Goal: Task Accomplishment & Management: Manage account settings

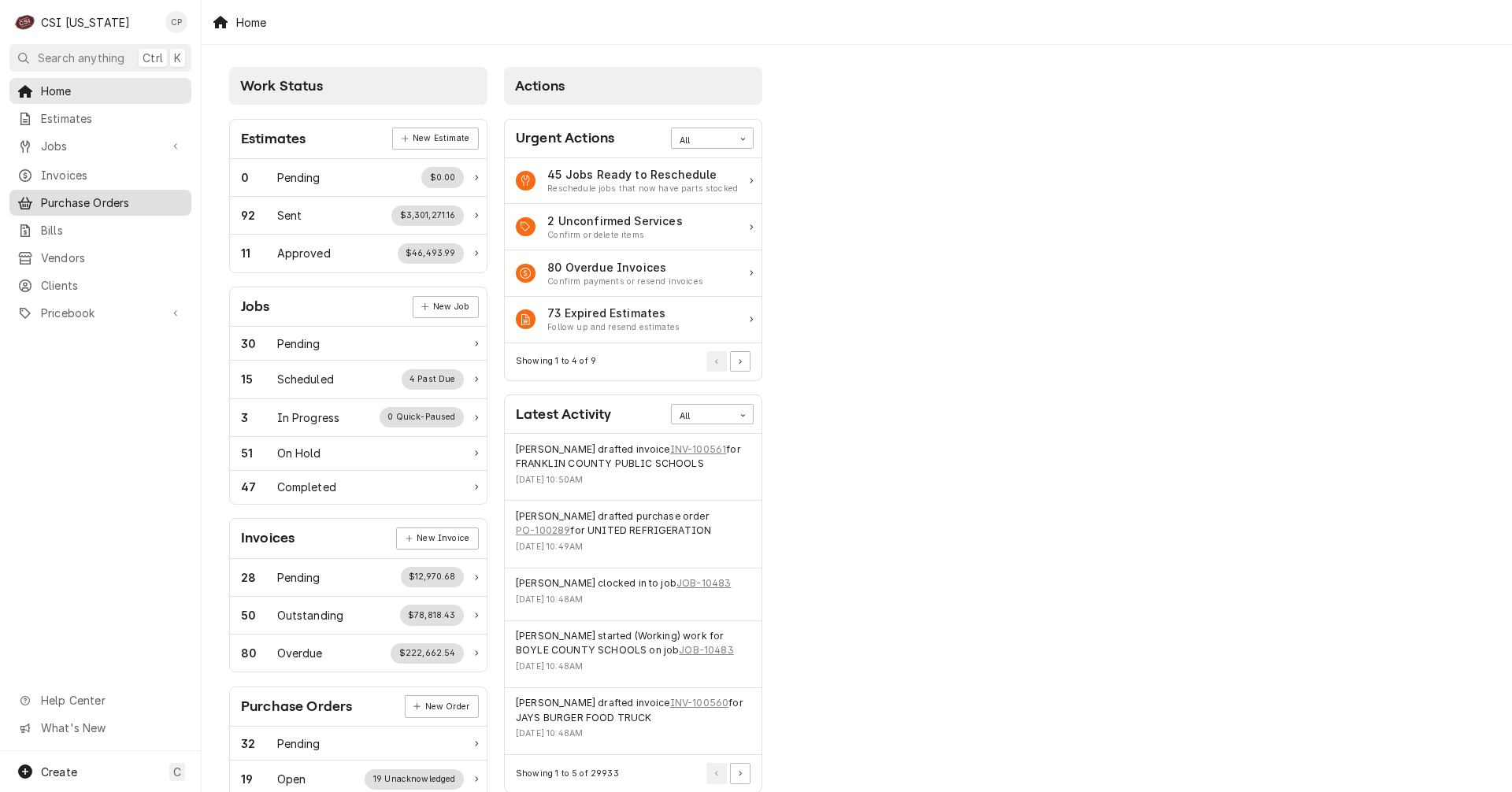
click at [74, 196] on span "Purchase Orders" at bounding box center [111, 203] width 142 height 17
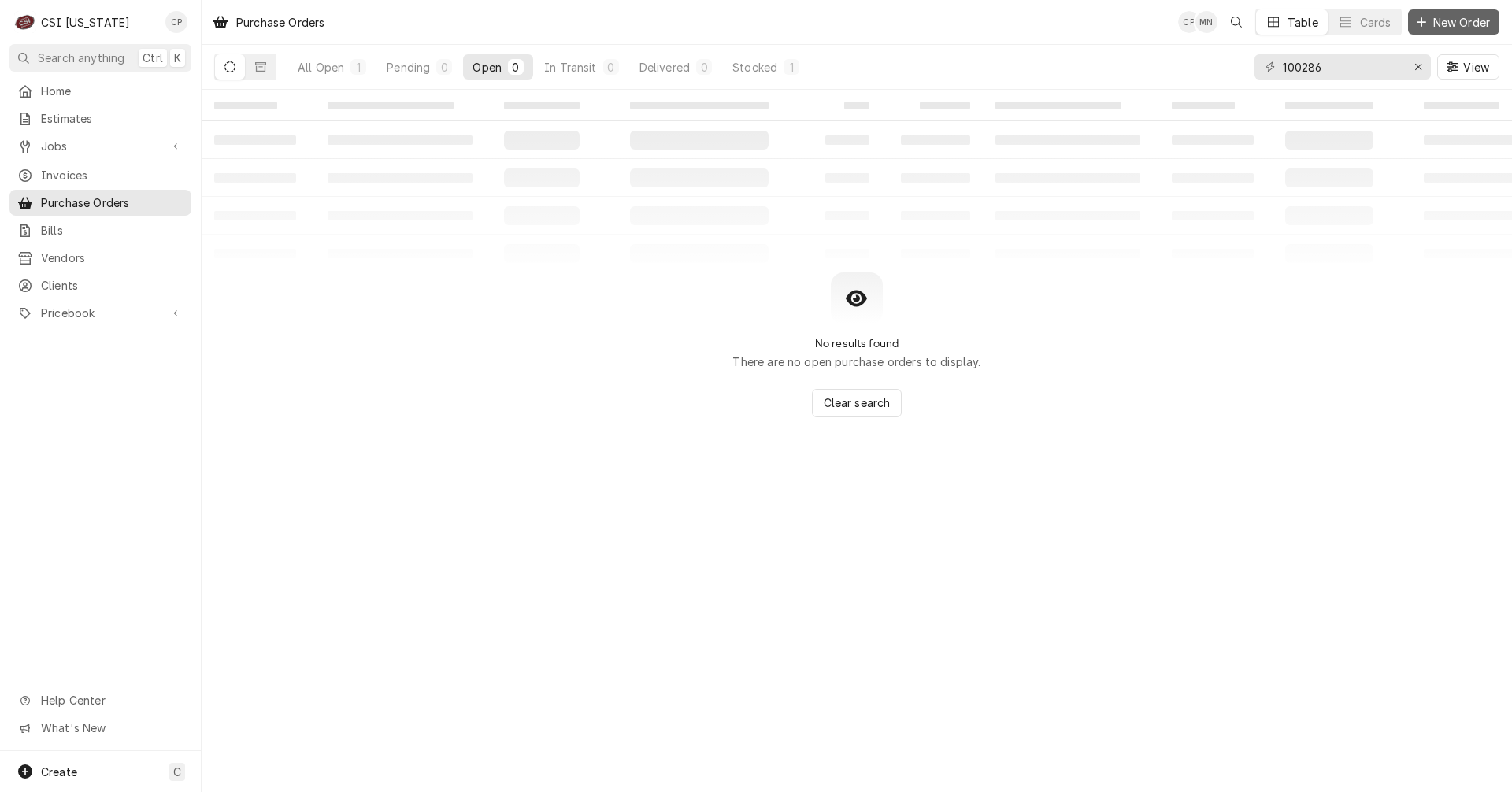
click at [1460, 21] on span "New Order" at bounding box center [1461, 22] width 63 height 17
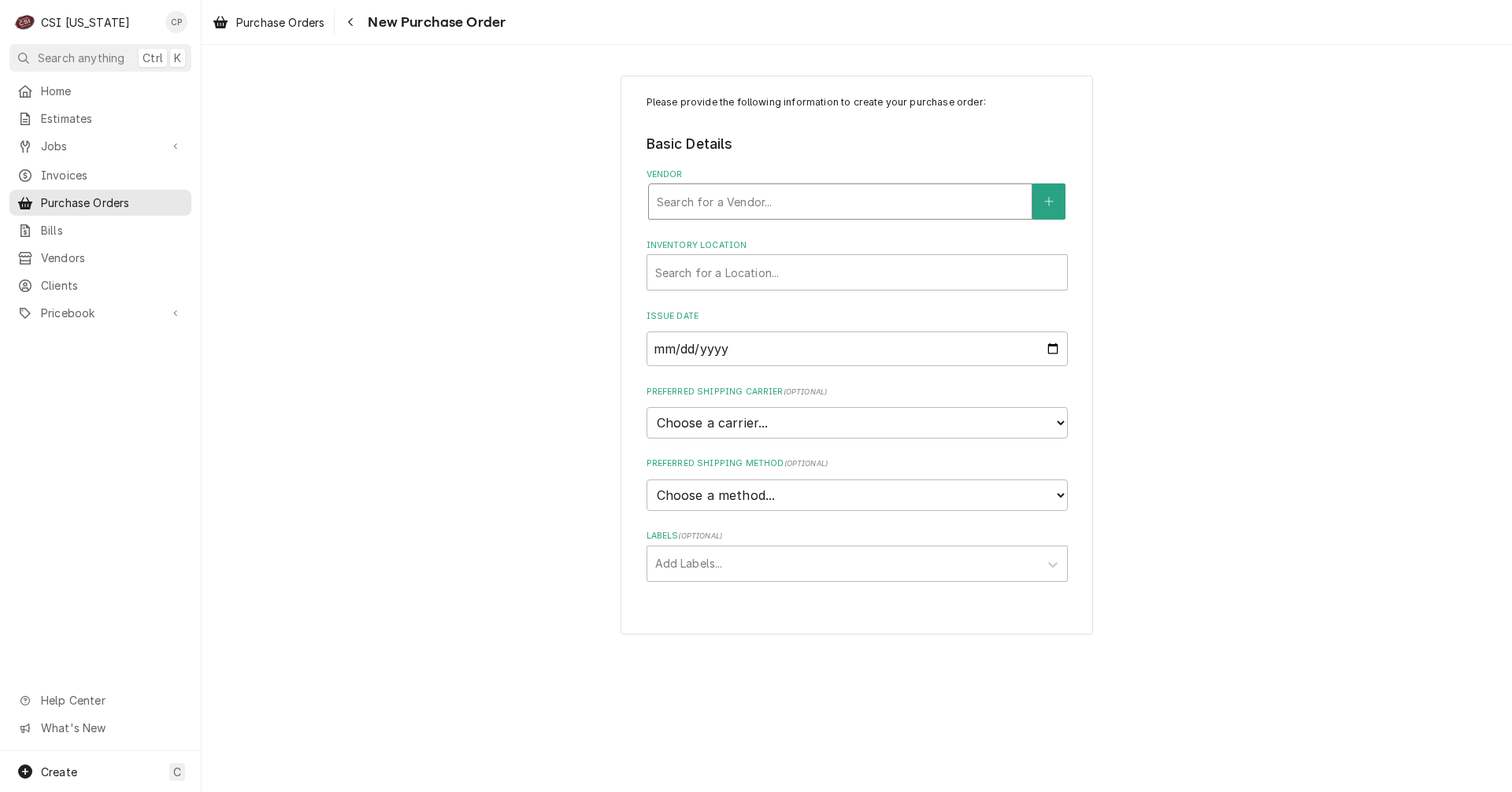
click at [765, 205] on div "Vendor" at bounding box center [840, 201] width 367 height 28
type input "swh"
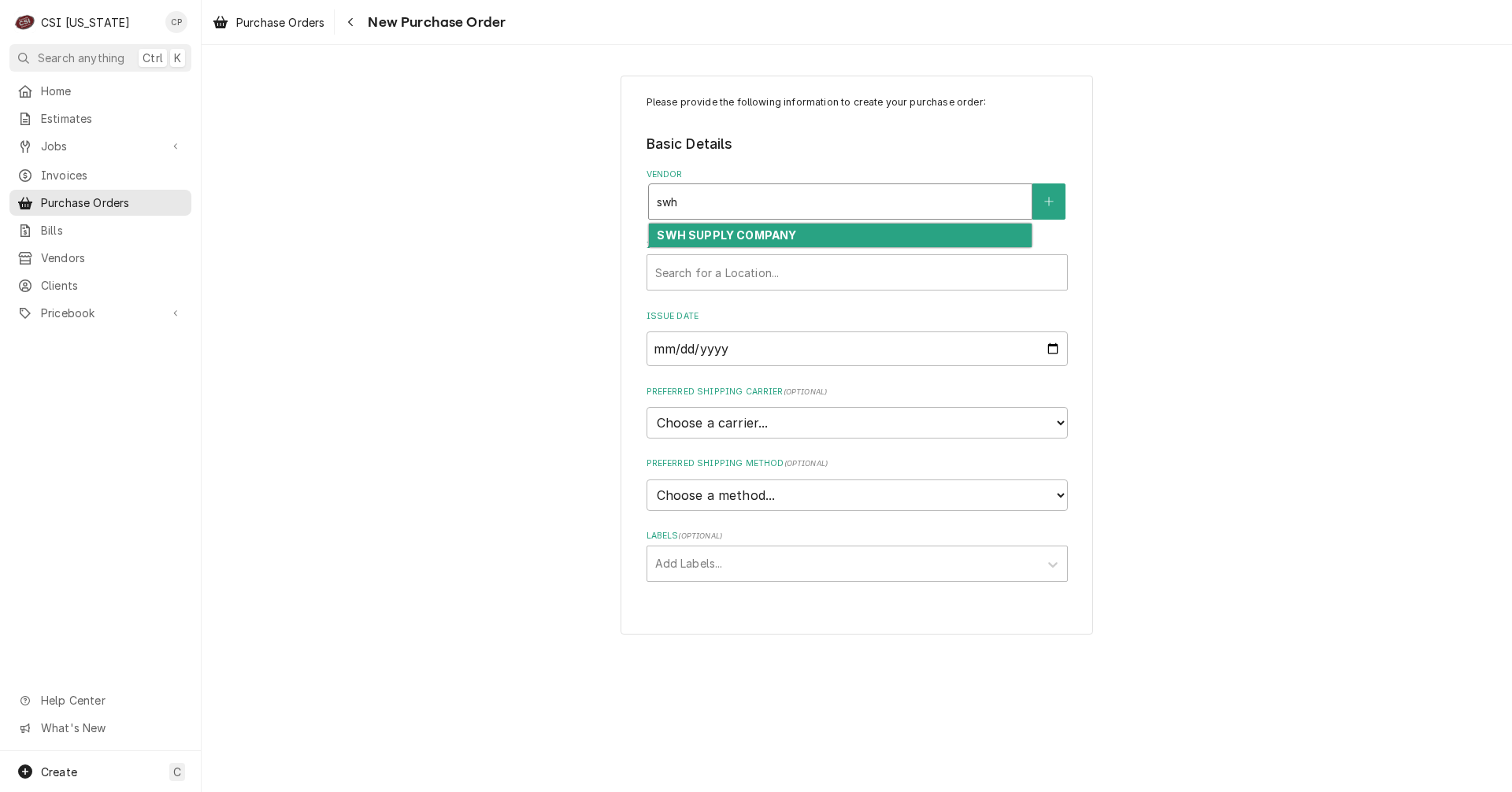
click at [754, 240] on strong "SWH SUPPLY COMPANY" at bounding box center [726, 235] width 139 height 13
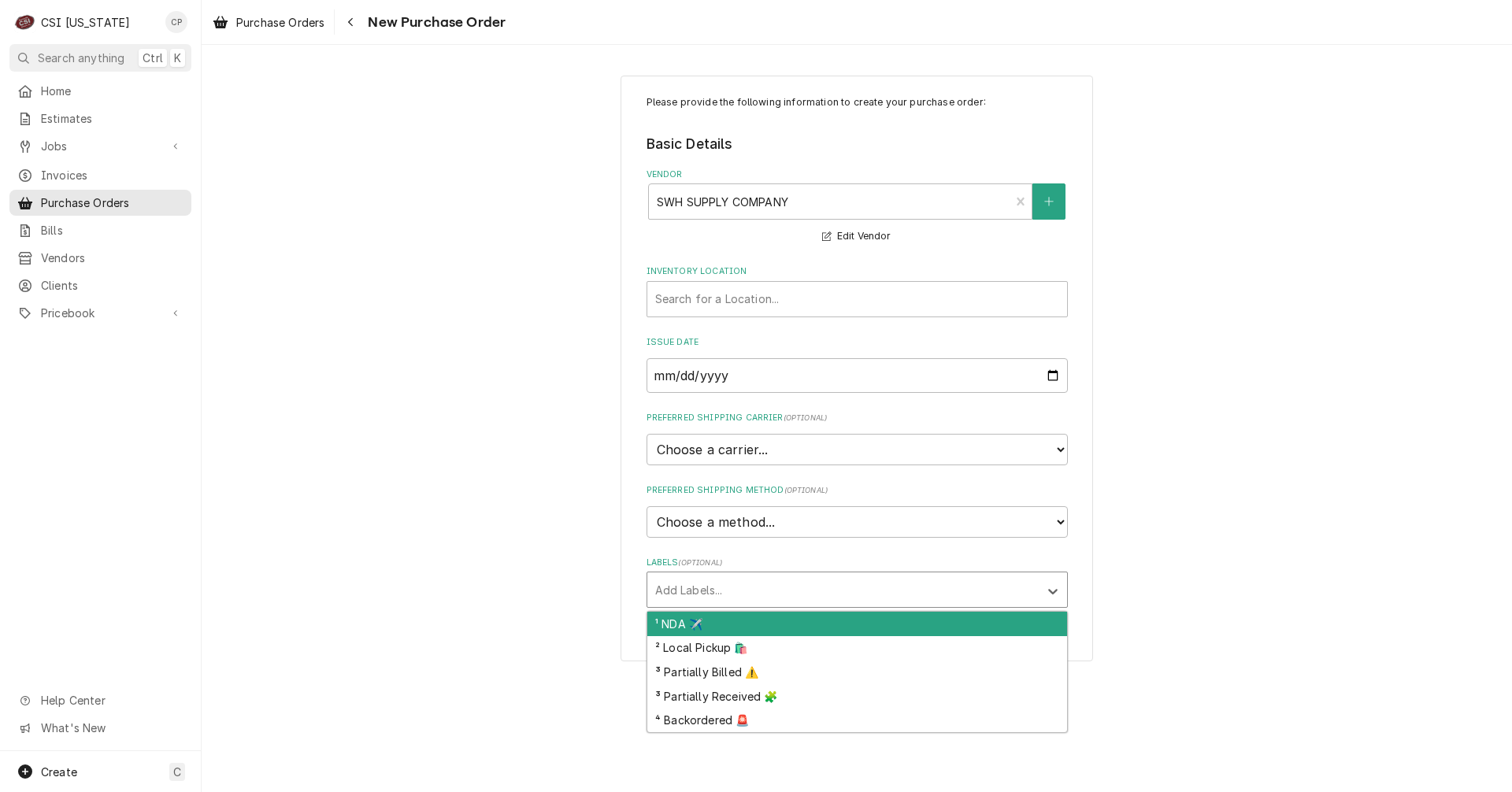
click at [719, 596] on div "Labels" at bounding box center [844, 590] width 376 height 28
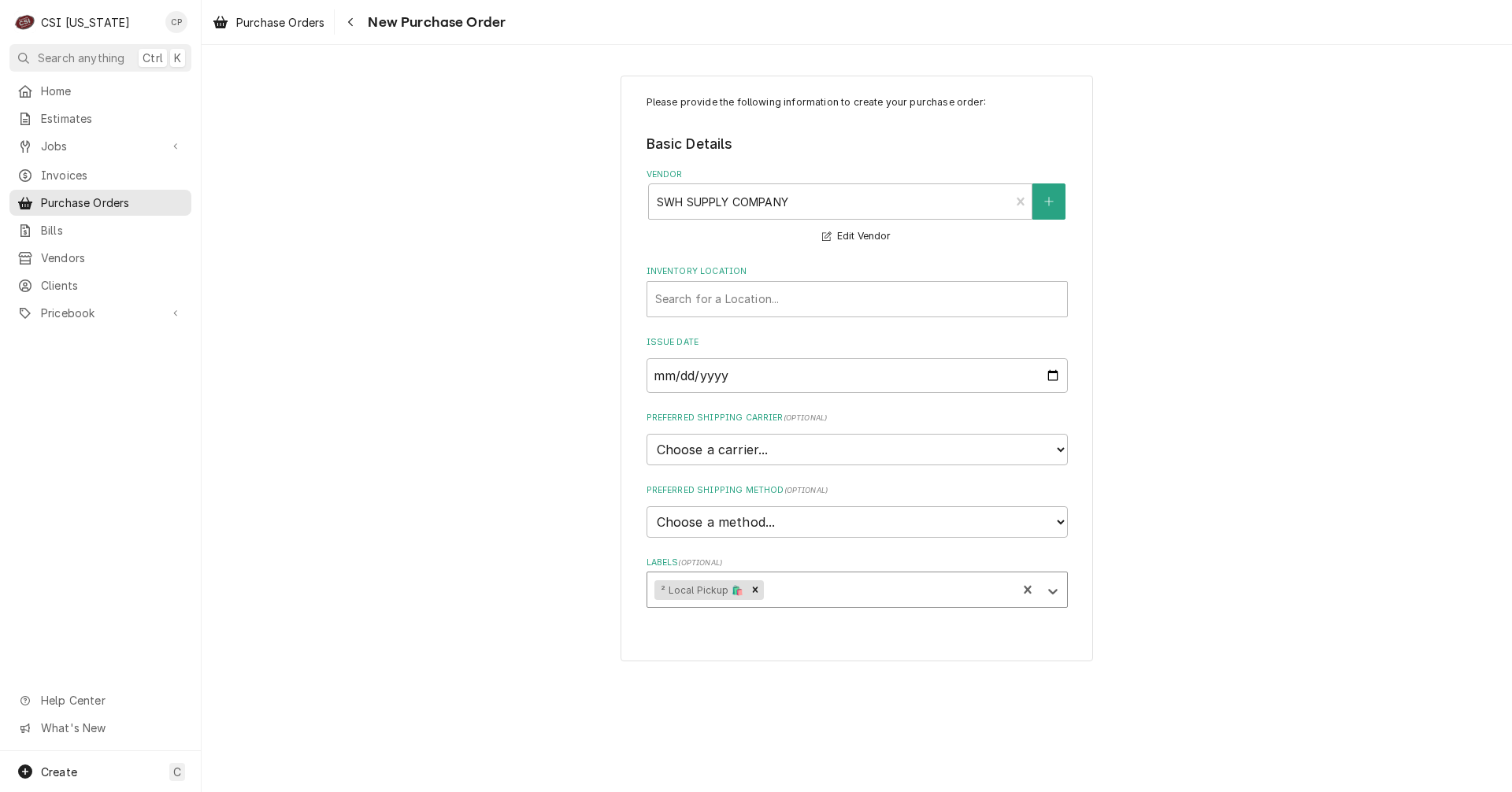
click div "Please provide the following information to create your purchase order: Basic D…"
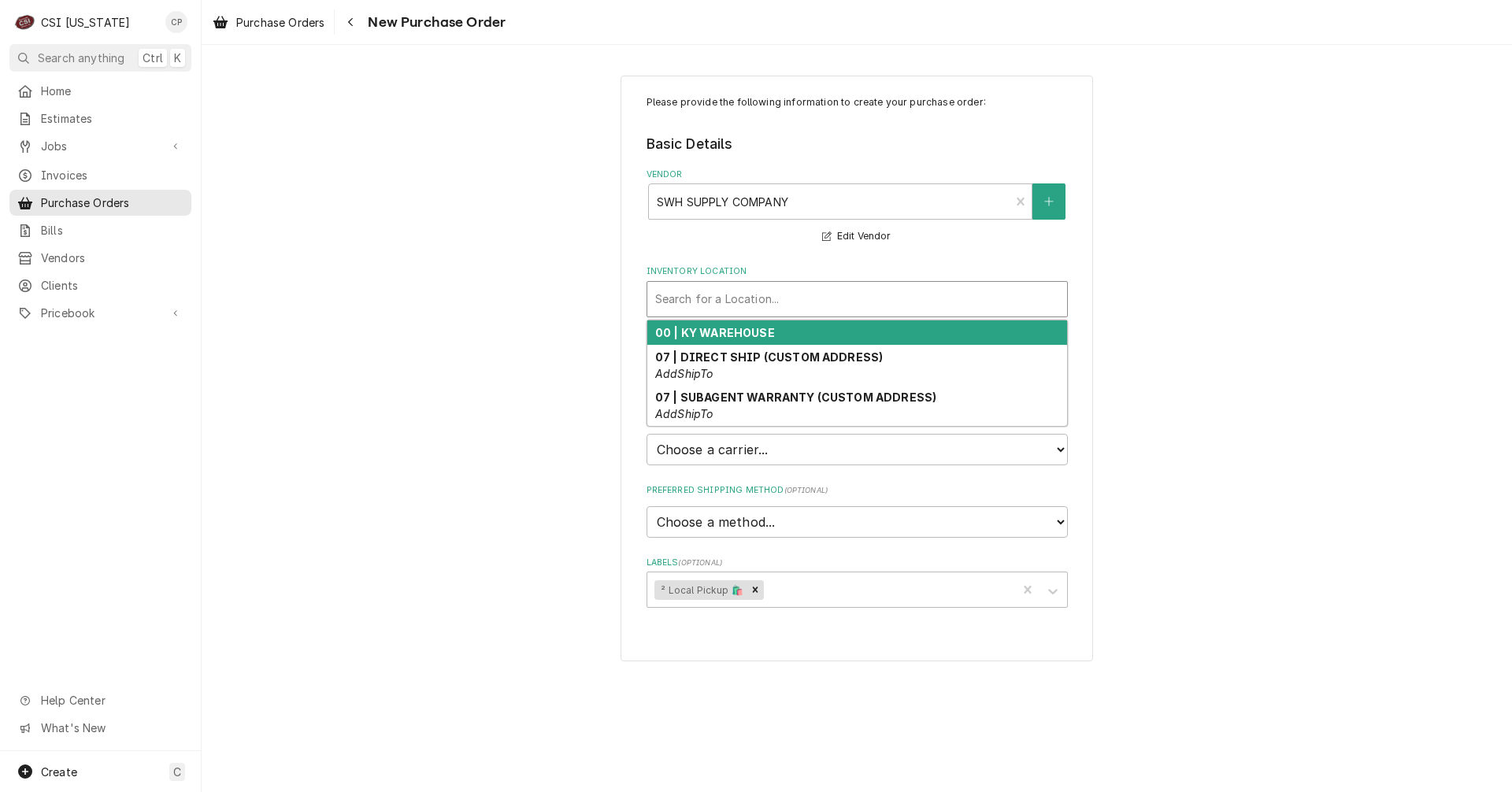
click div "Inventory Location"
click strong "00 | KY WAREHOUSE"
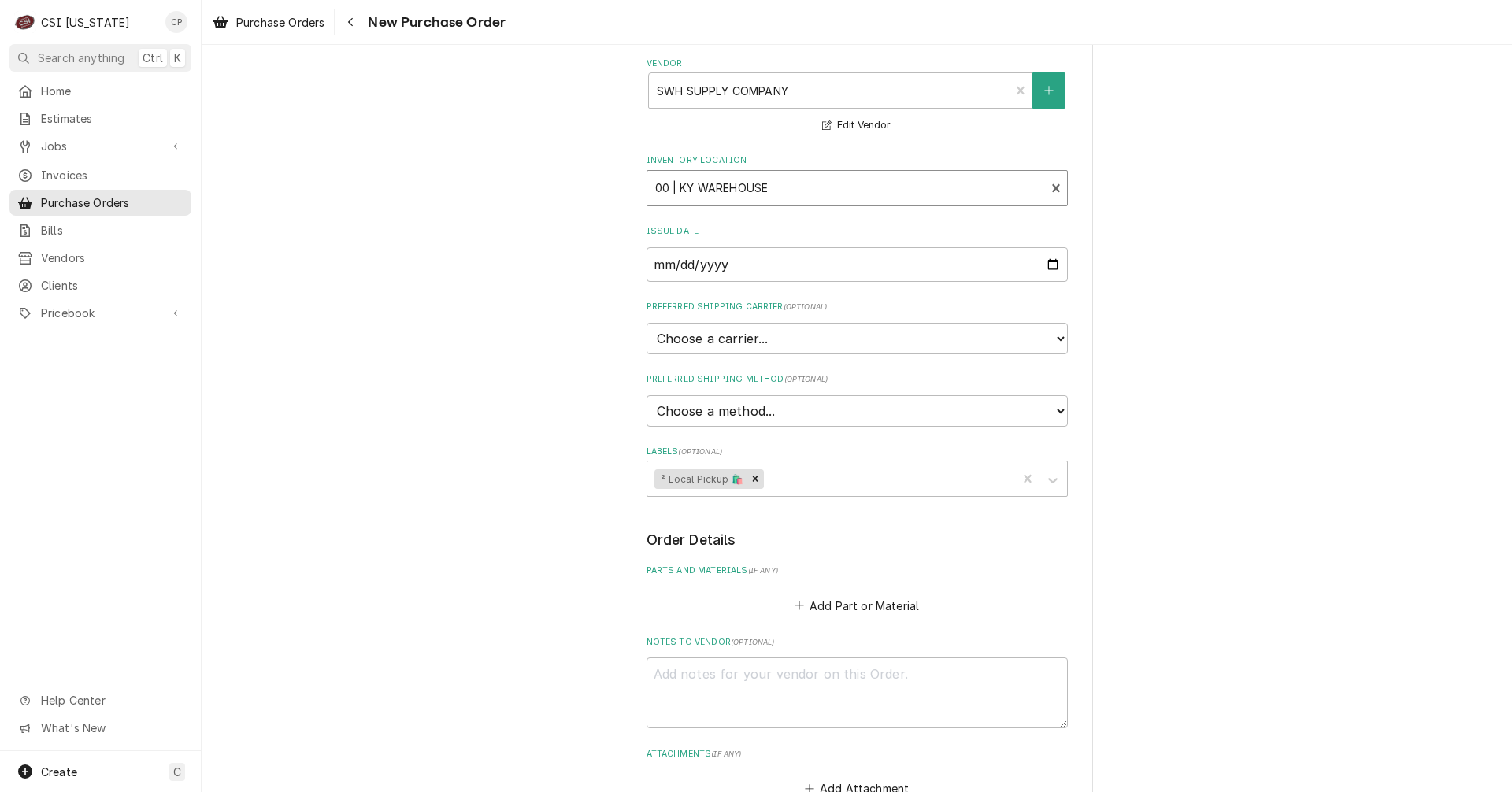
scroll to position [315, 0]
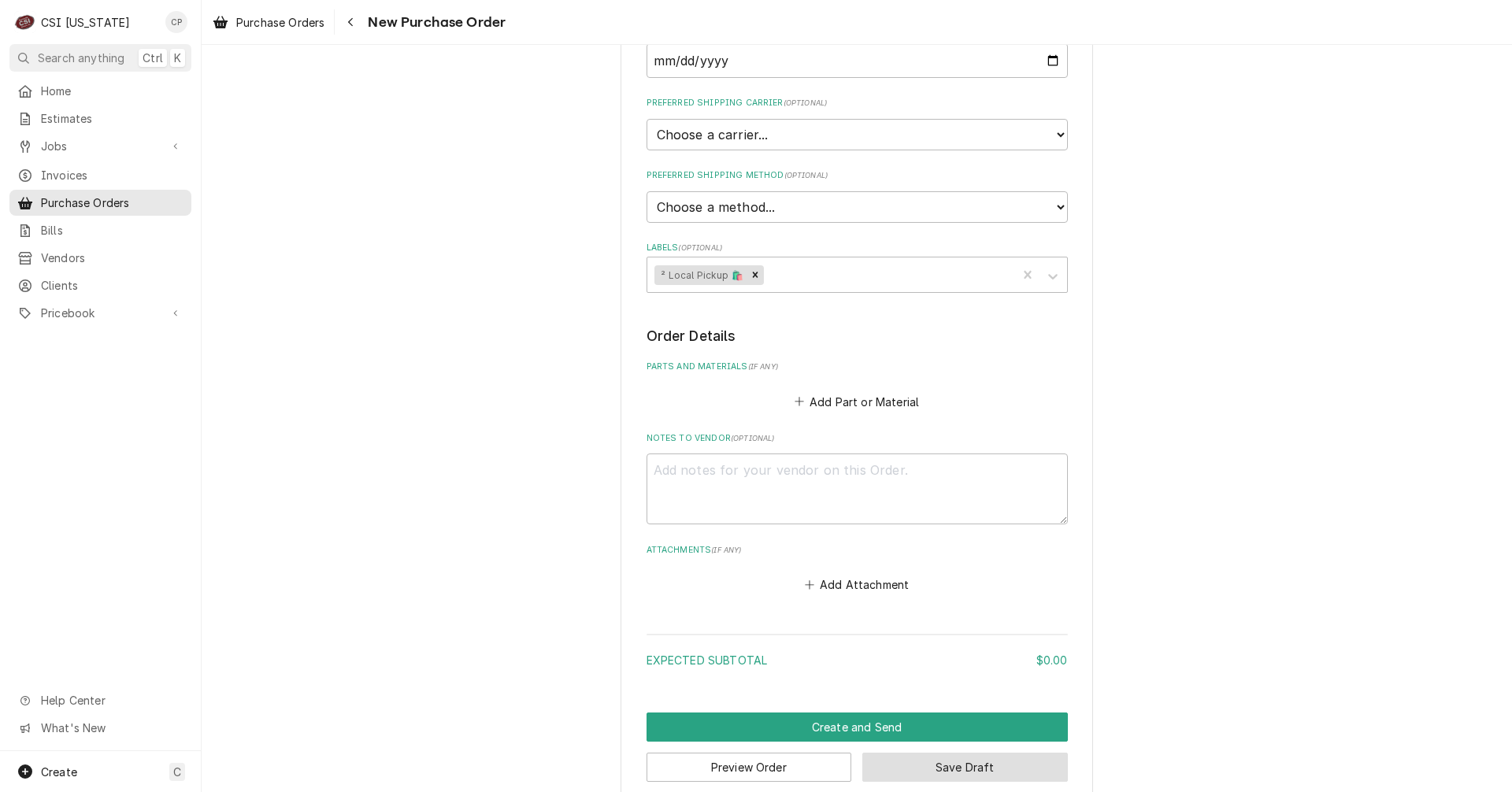
click button "Save Draft"
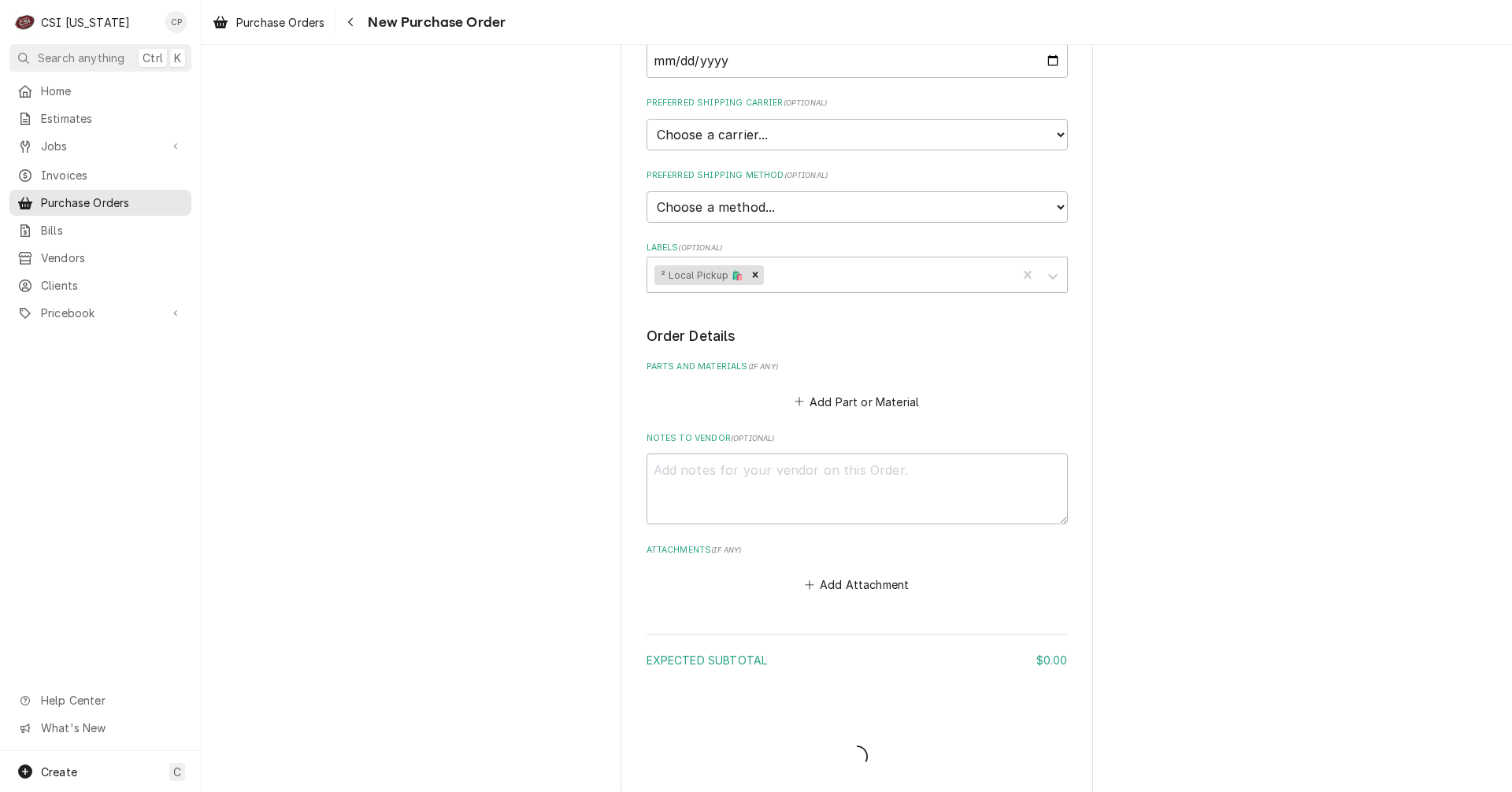
type textarea "x"
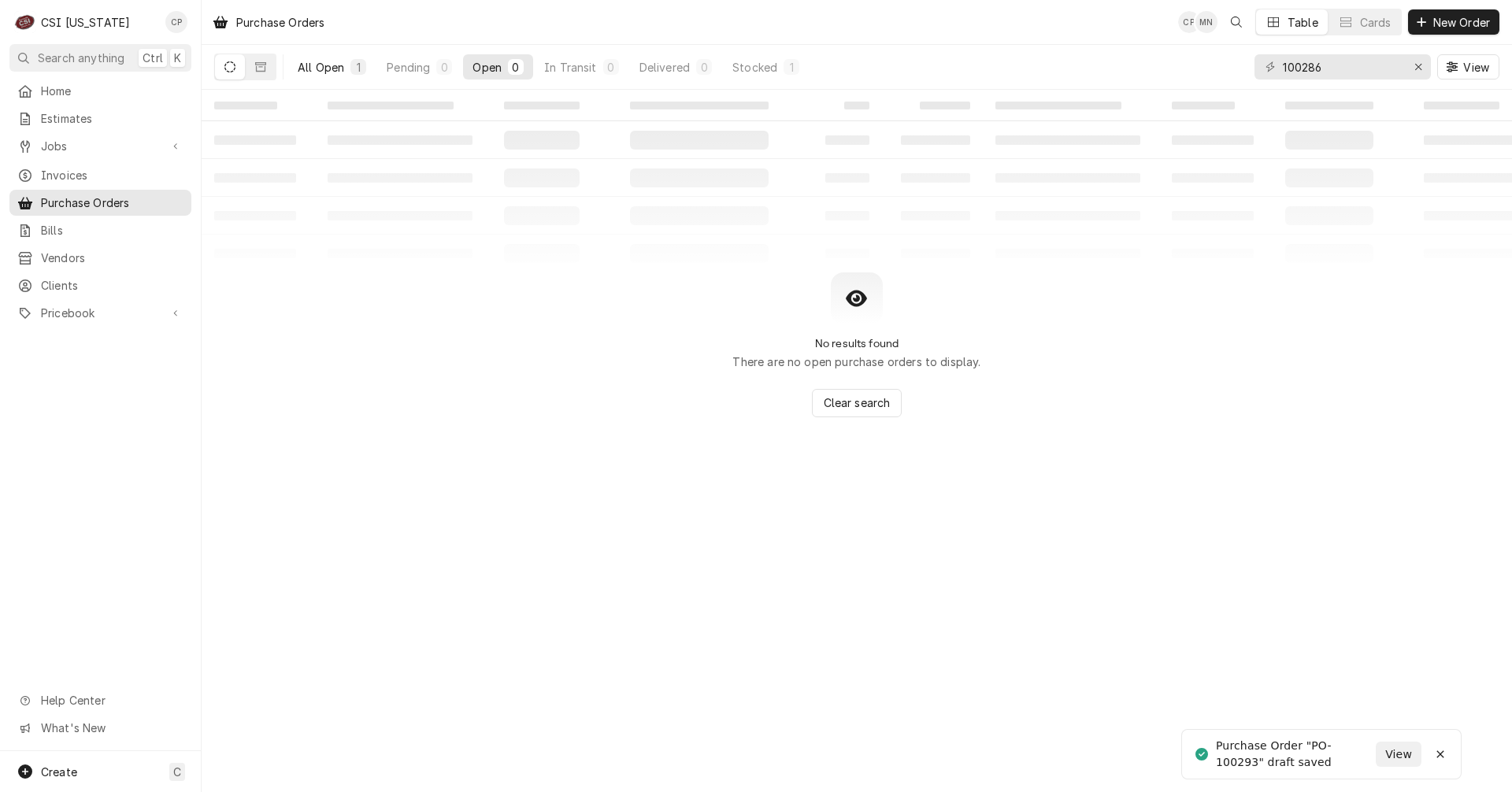
click at [342, 63] on div "All Open" at bounding box center [320, 67] width 47 height 17
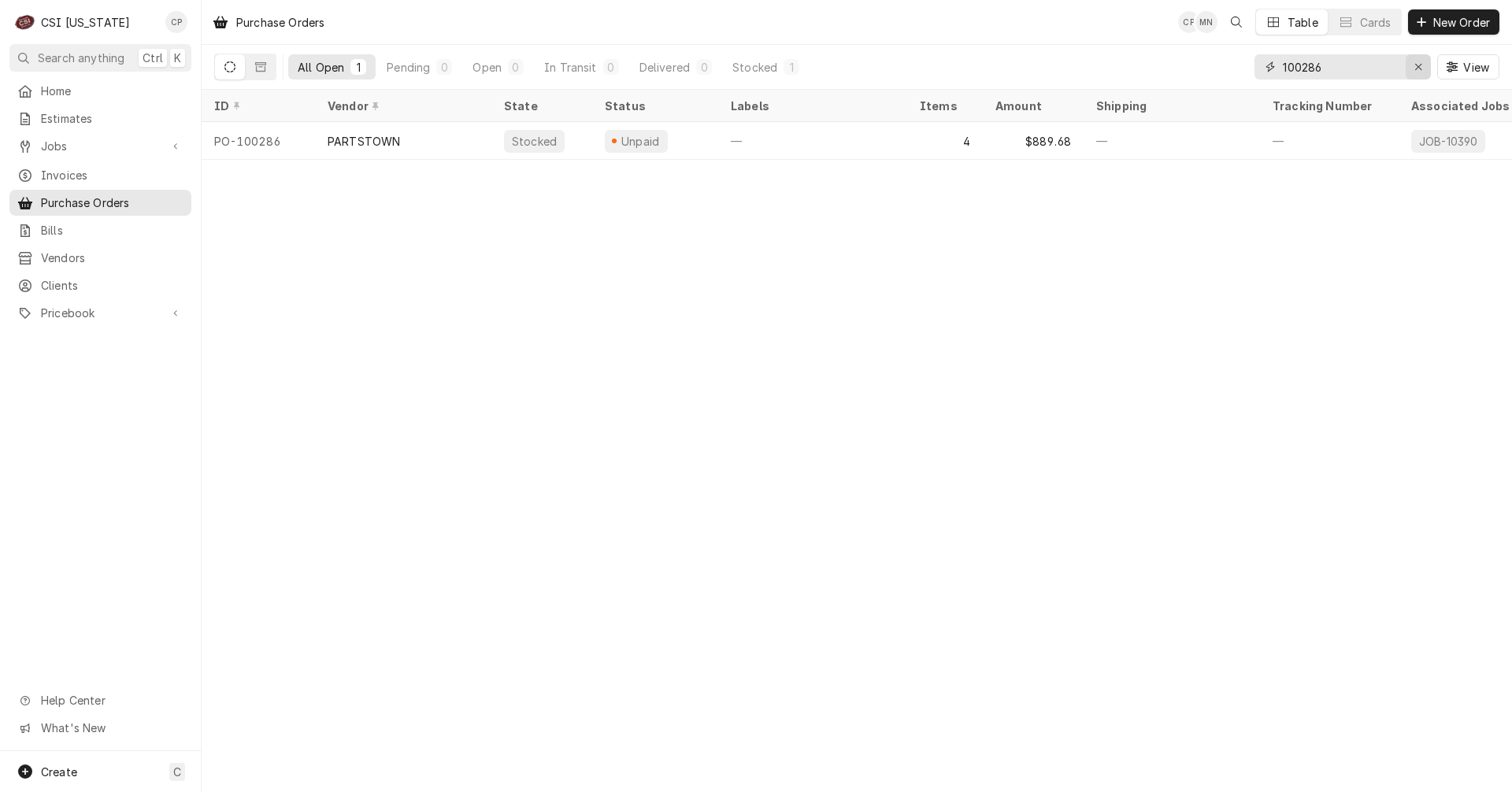
click at [1418, 66] on icon "Erase input" at bounding box center [1418, 67] width 6 height 6
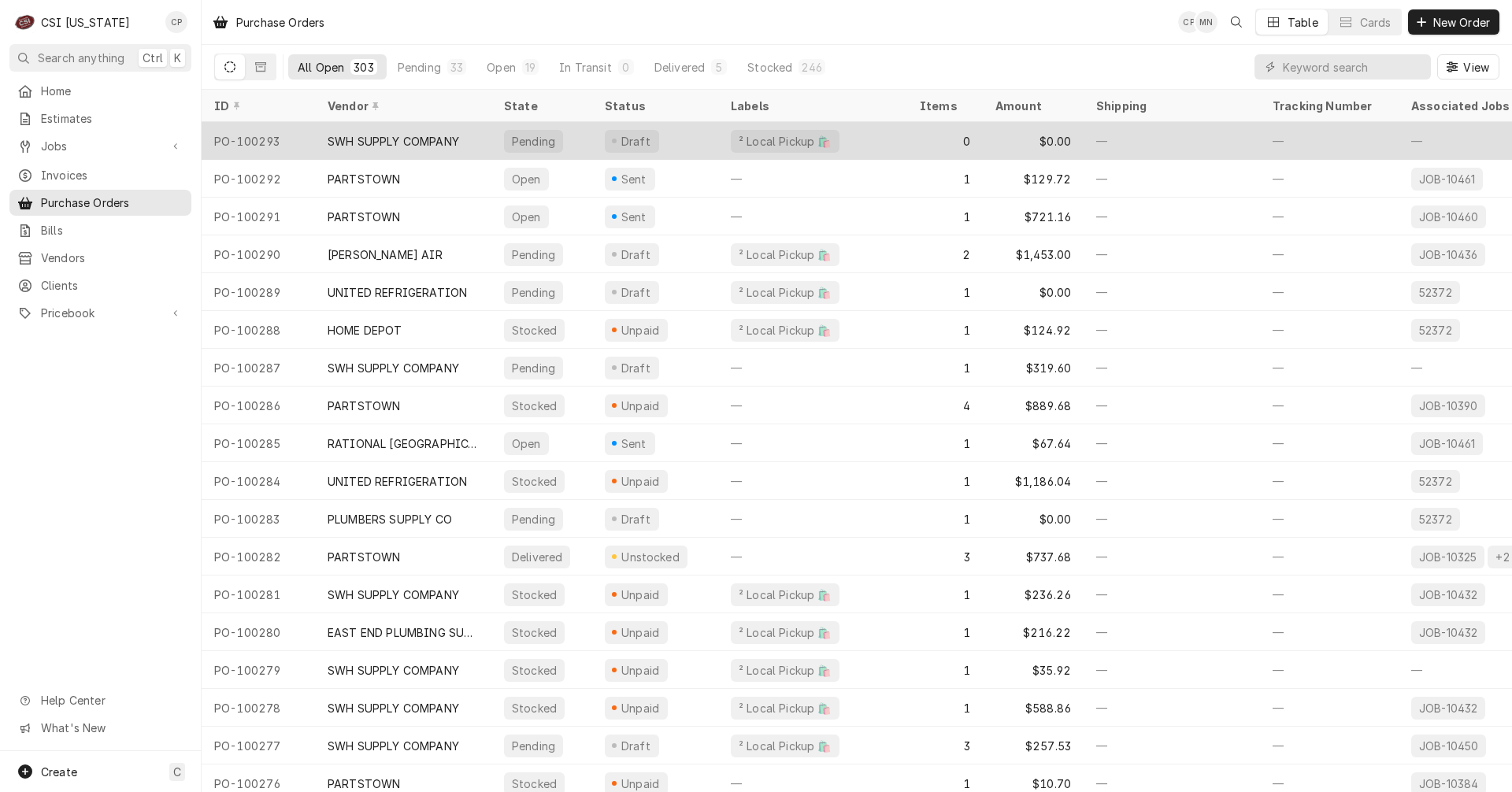
click at [421, 134] on div "SWH SUPPLY COMPANY" at bounding box center [393, 141] width 131 height 17
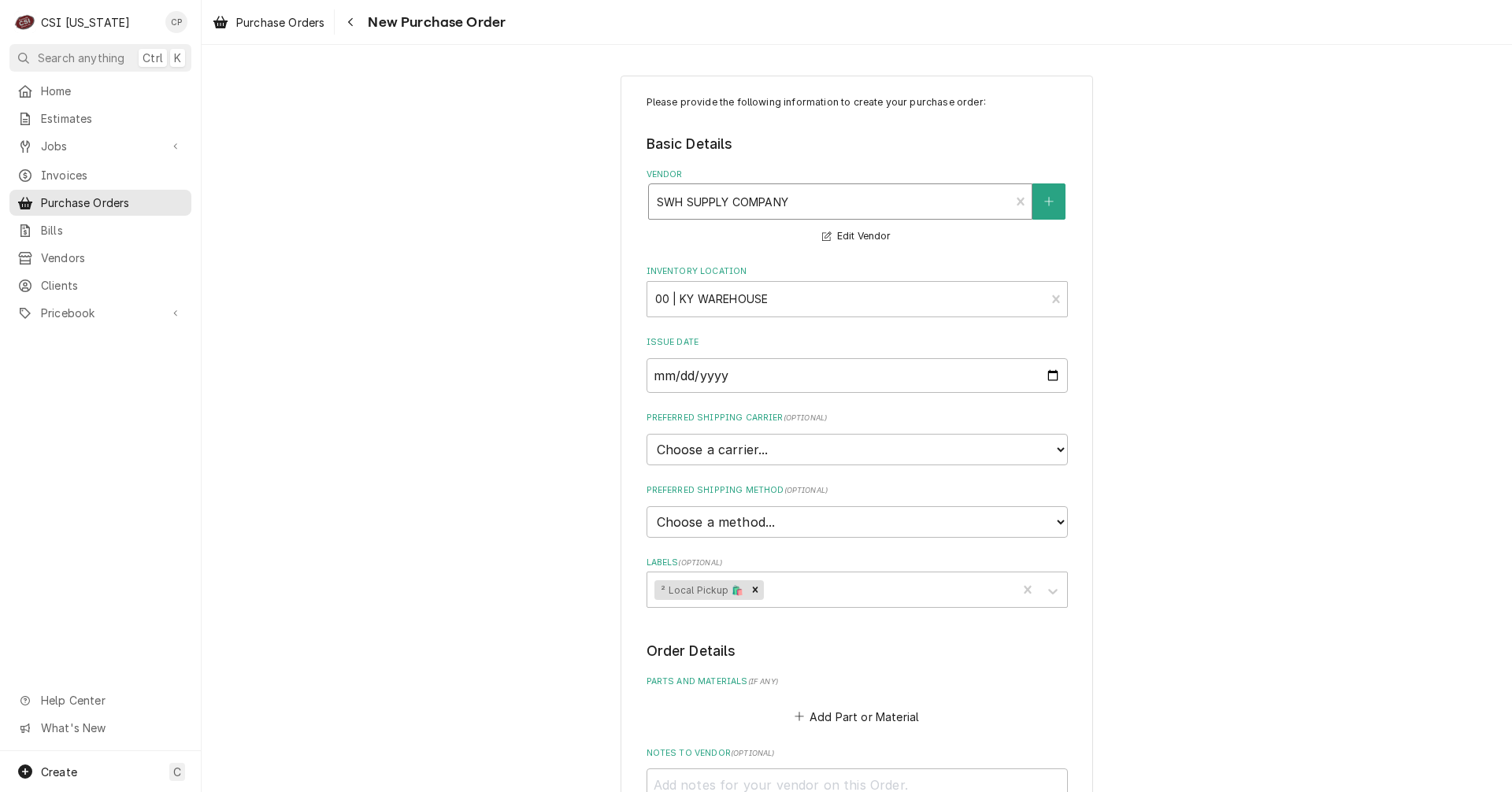
type textarea "x"
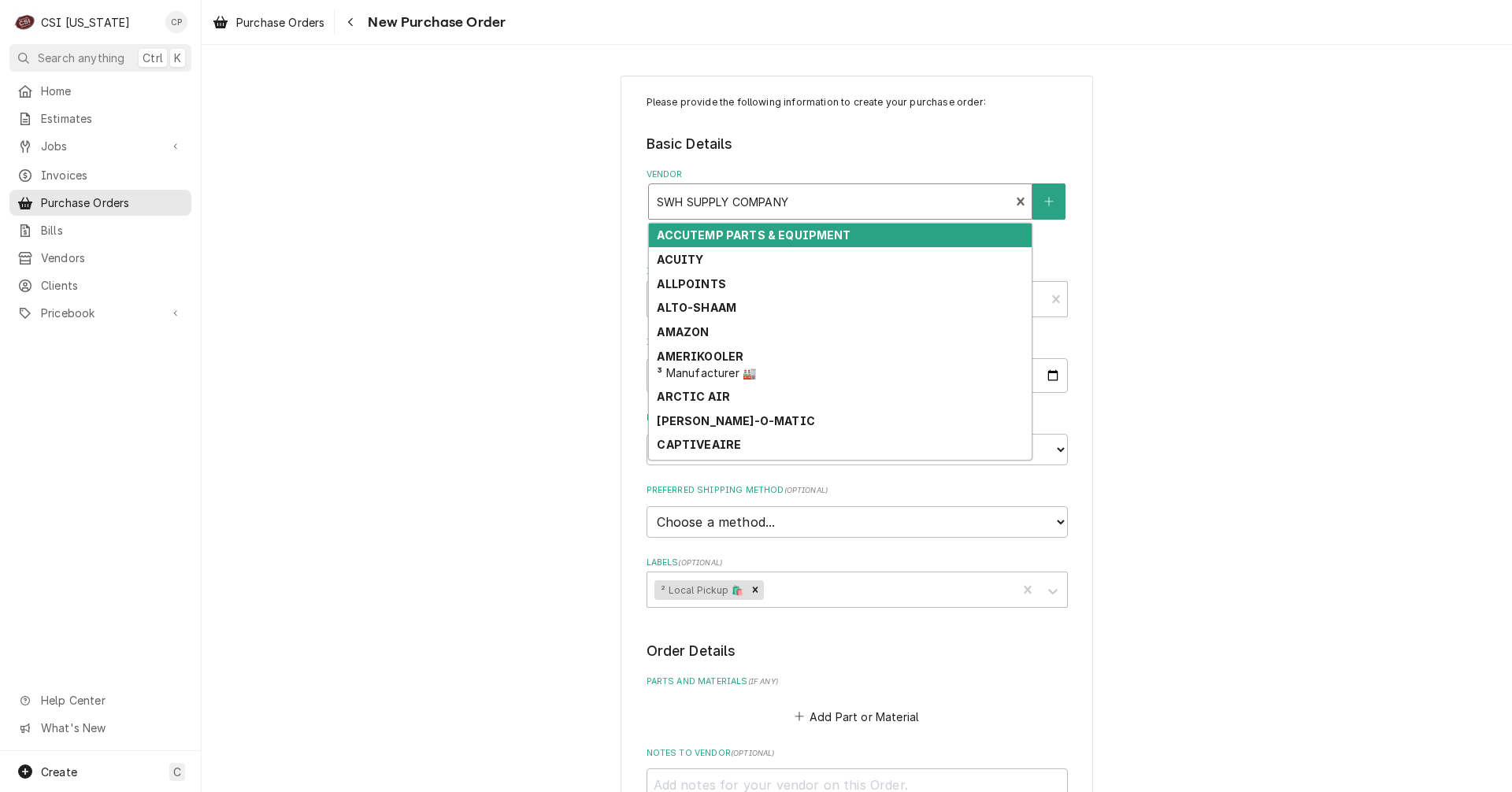
click at [927, 202] on div "Vendor" at bounding box center [830, 201] width 346 height 28
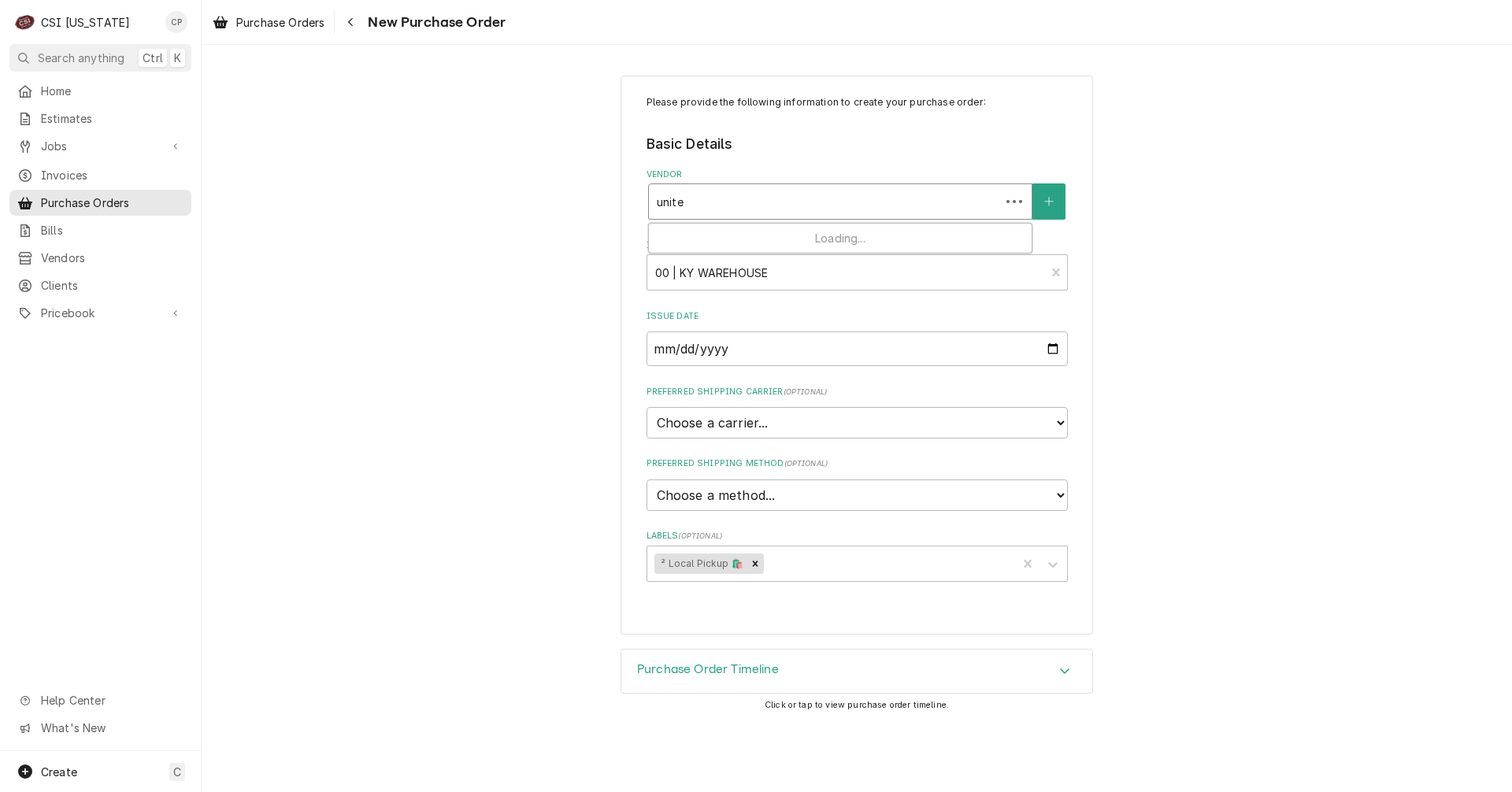
type input "united"
click at [731, 248] on div "Loading..." at bounding box center [840, 238] width 383 height 29
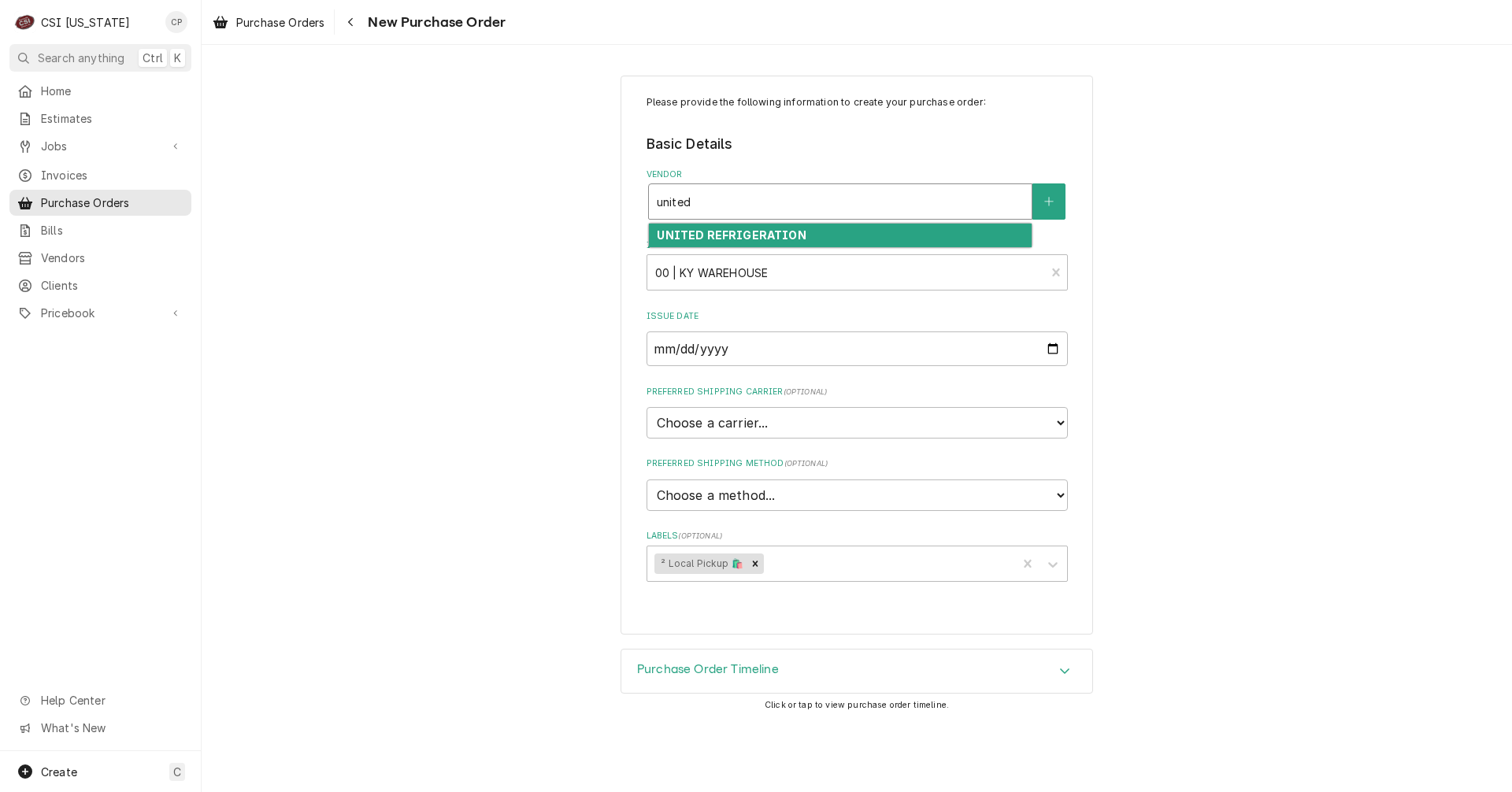
click at [725, 240] on strong "UNITED REFRIGERATION" at bounding box center [731, 235] width 149 height 13
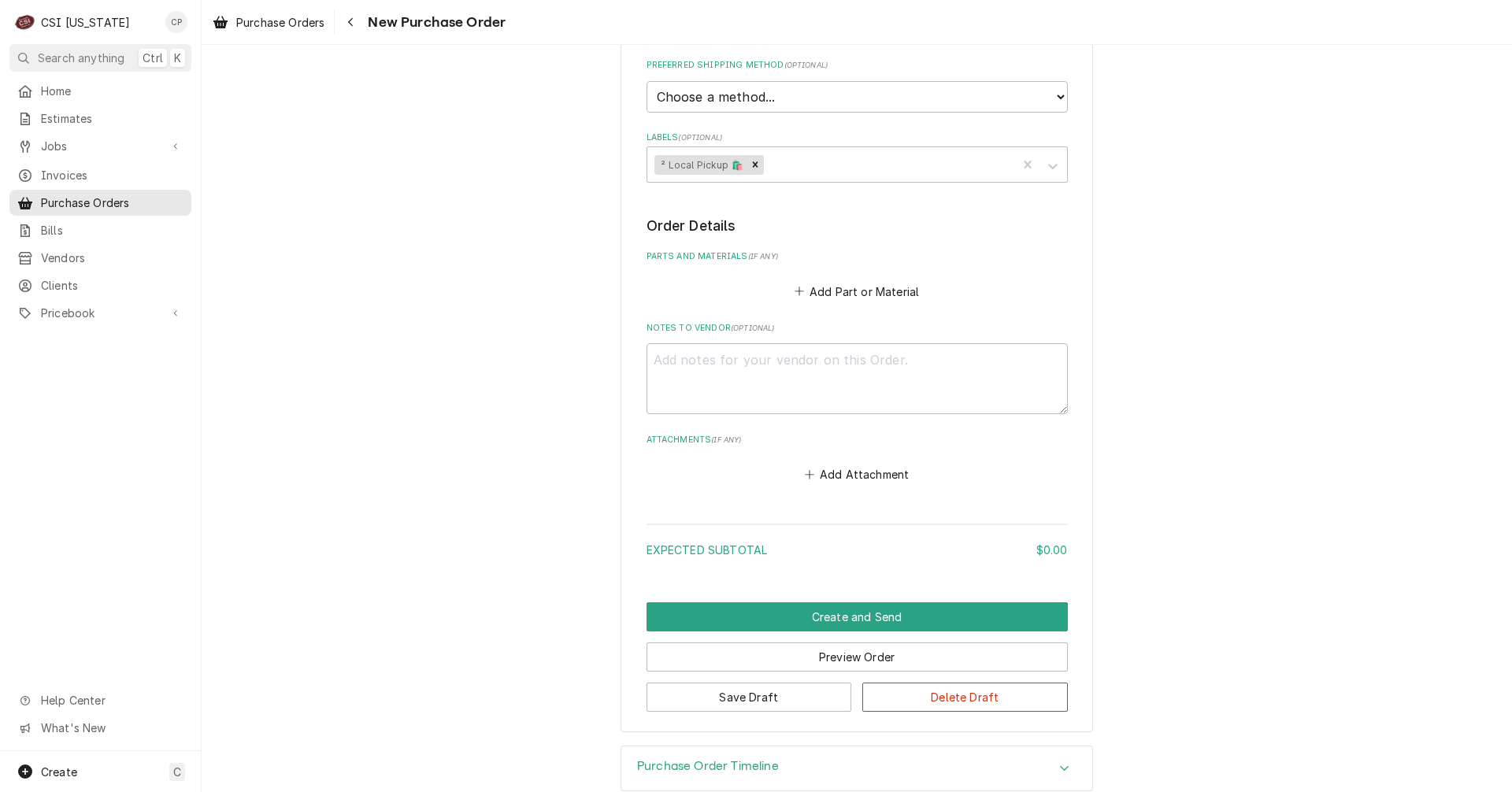
scroll to position [454, 0]
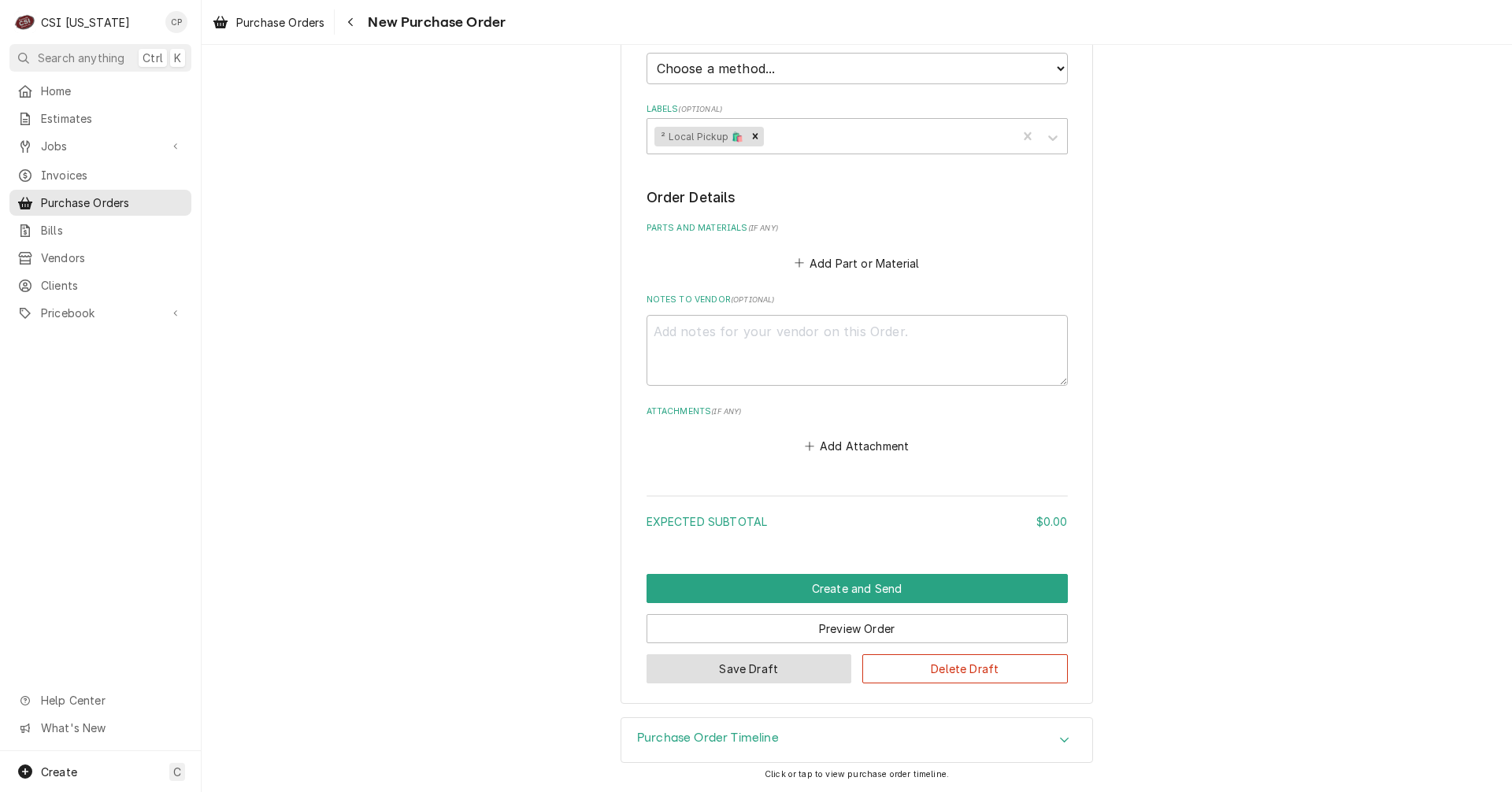
click at [742, 675] on button "Save Draft" at bounding box center [749, 669] width 206 height 29
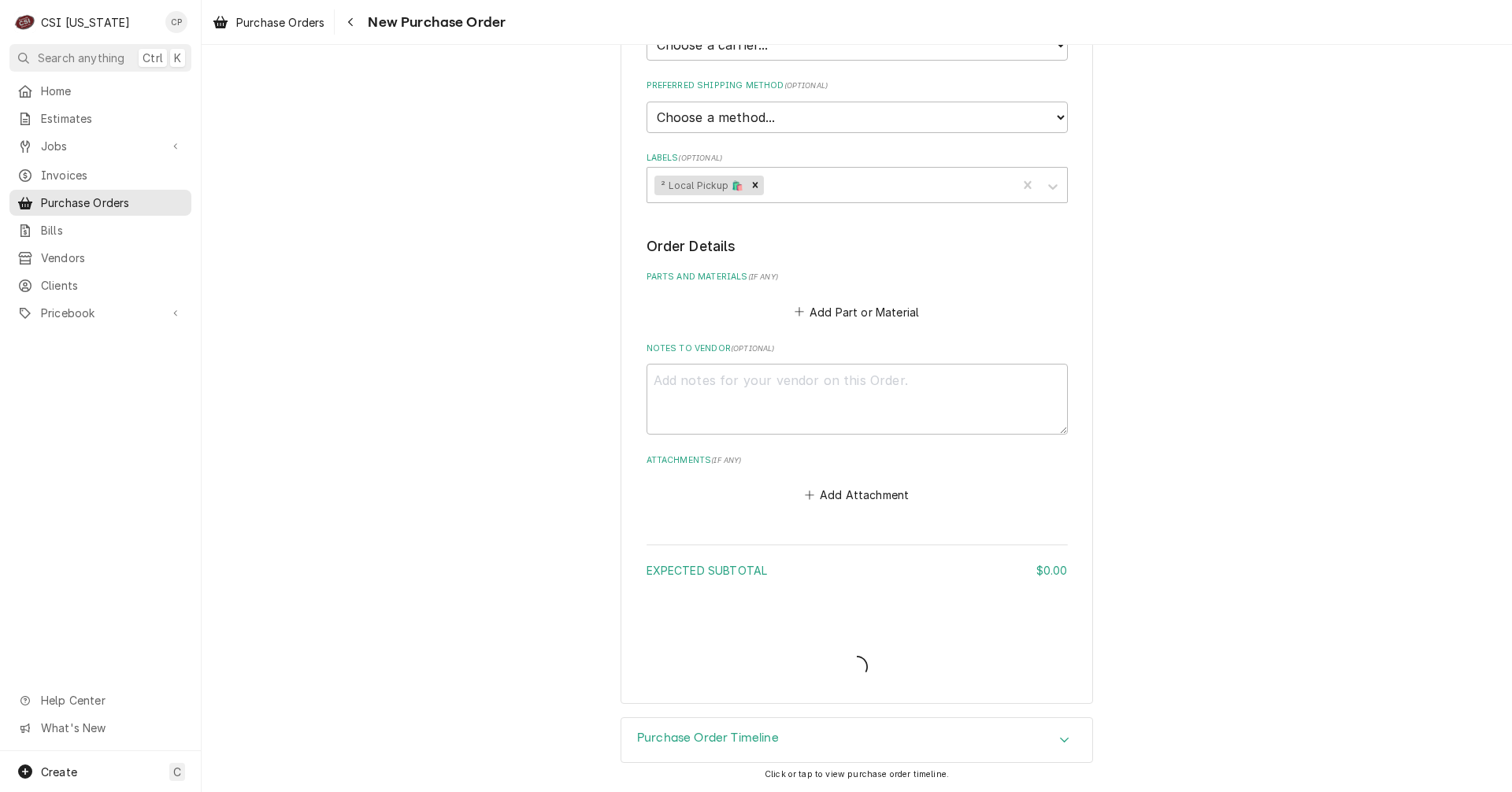
type textarea "x"
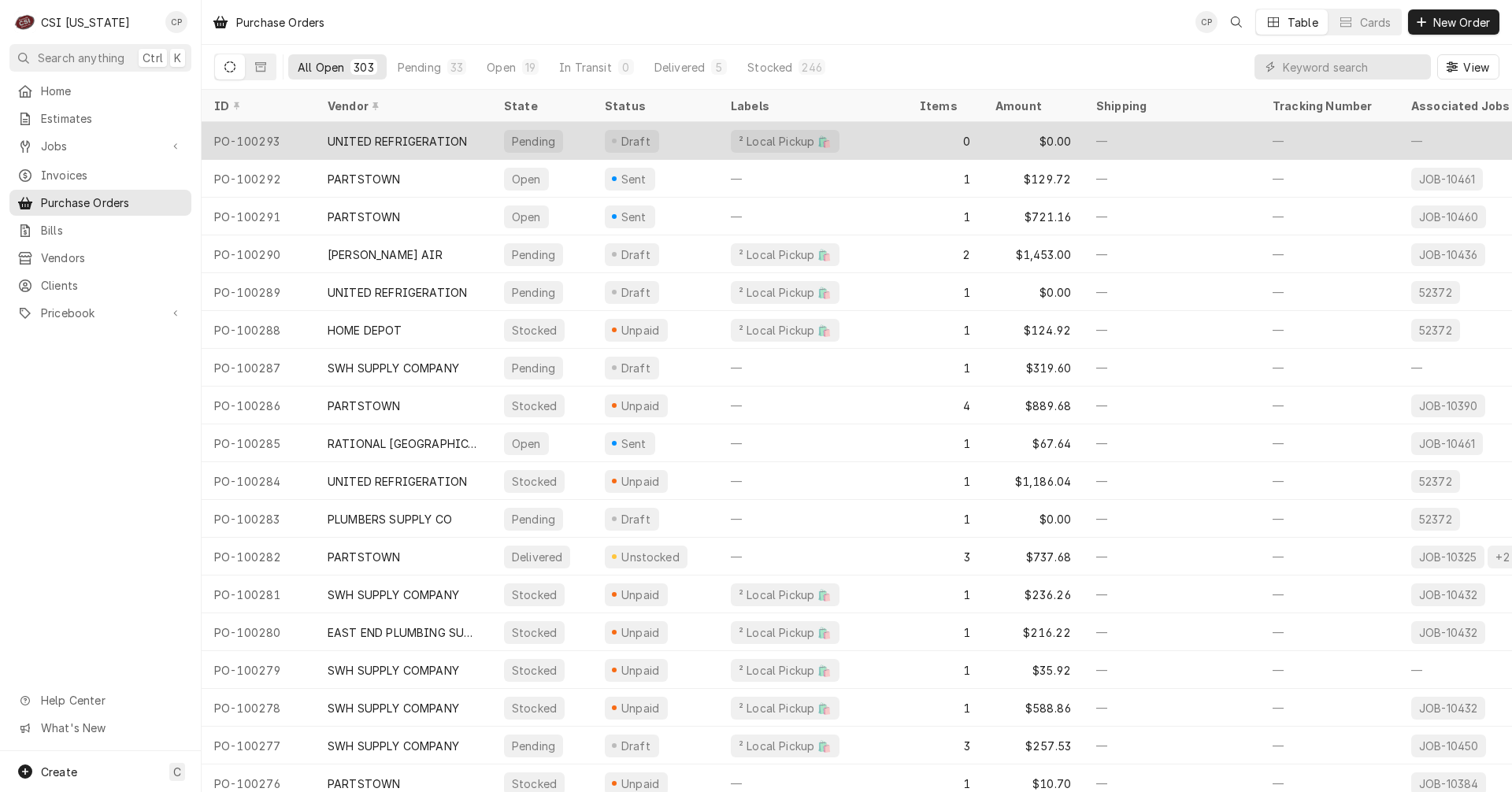
click at [436, 133] on div "UNITED REFRIGERATION" at bounding box center [397, 141] width 139 height 17
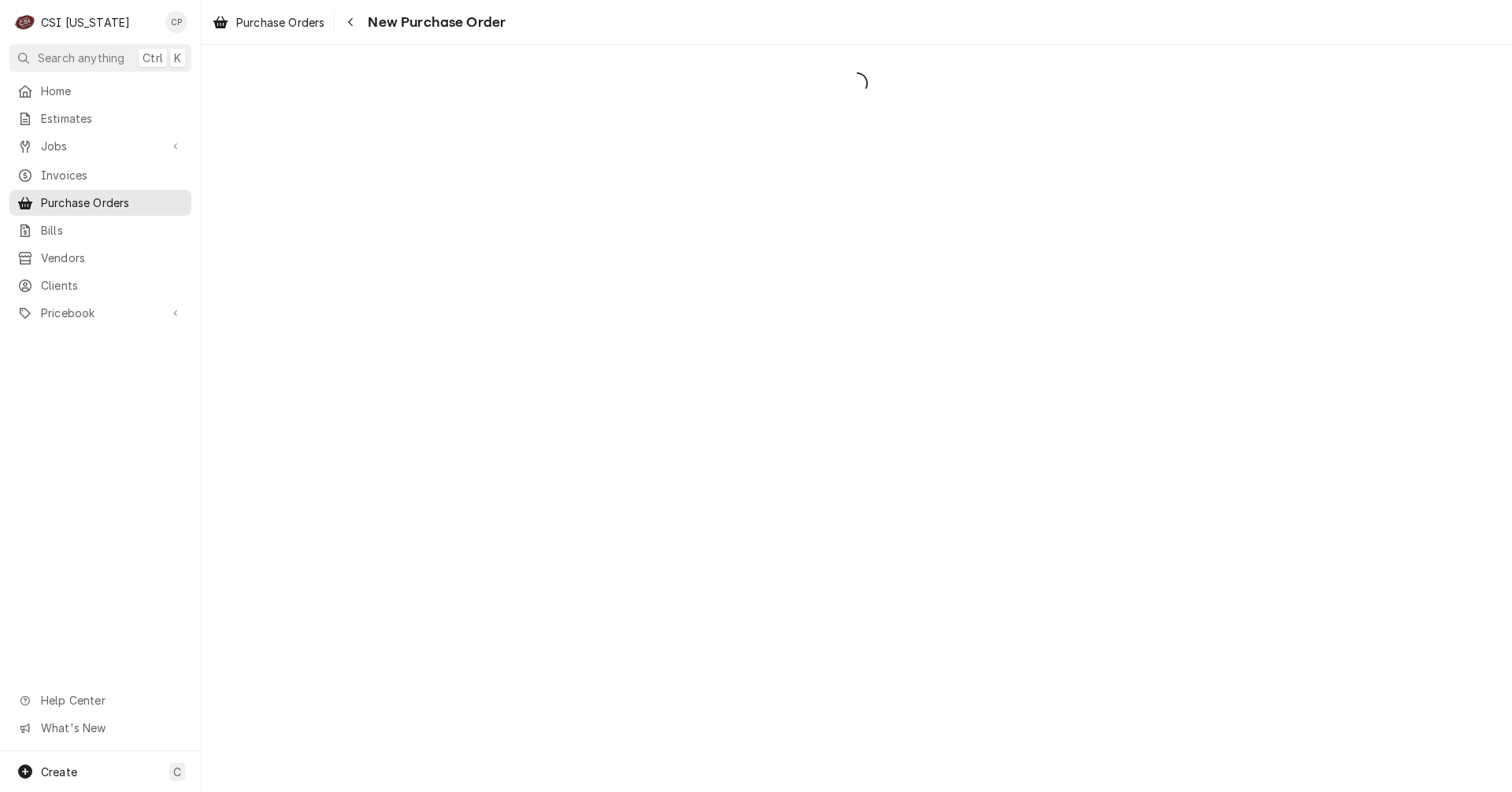
click at [436, 133] on div "Dynamic Content Wrapper" at bounding box center [856, 418] width 1310 height 747
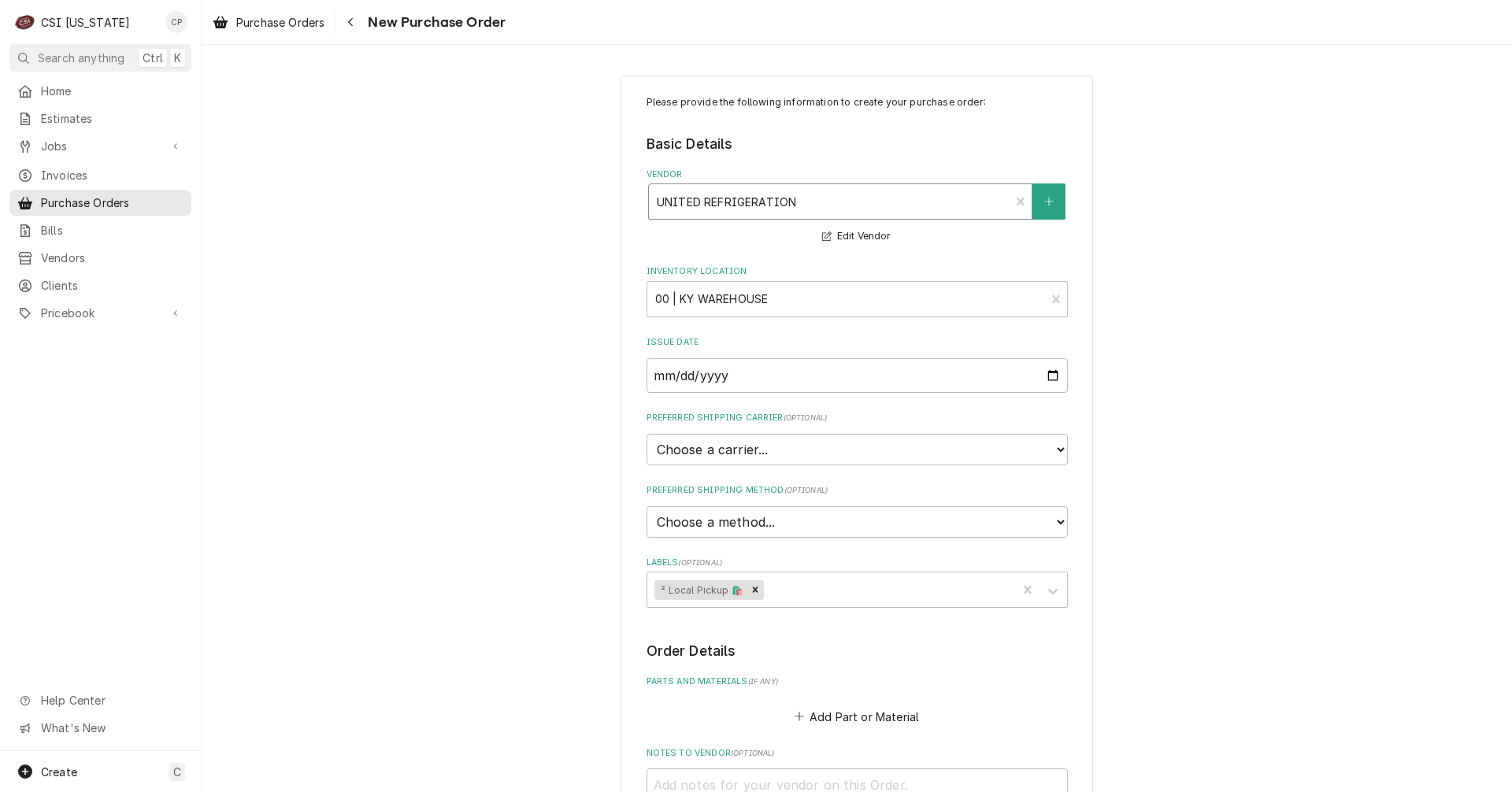
click at [830, 202] on div "Vendor" at bounding box center [830, 201] width 346 height 28
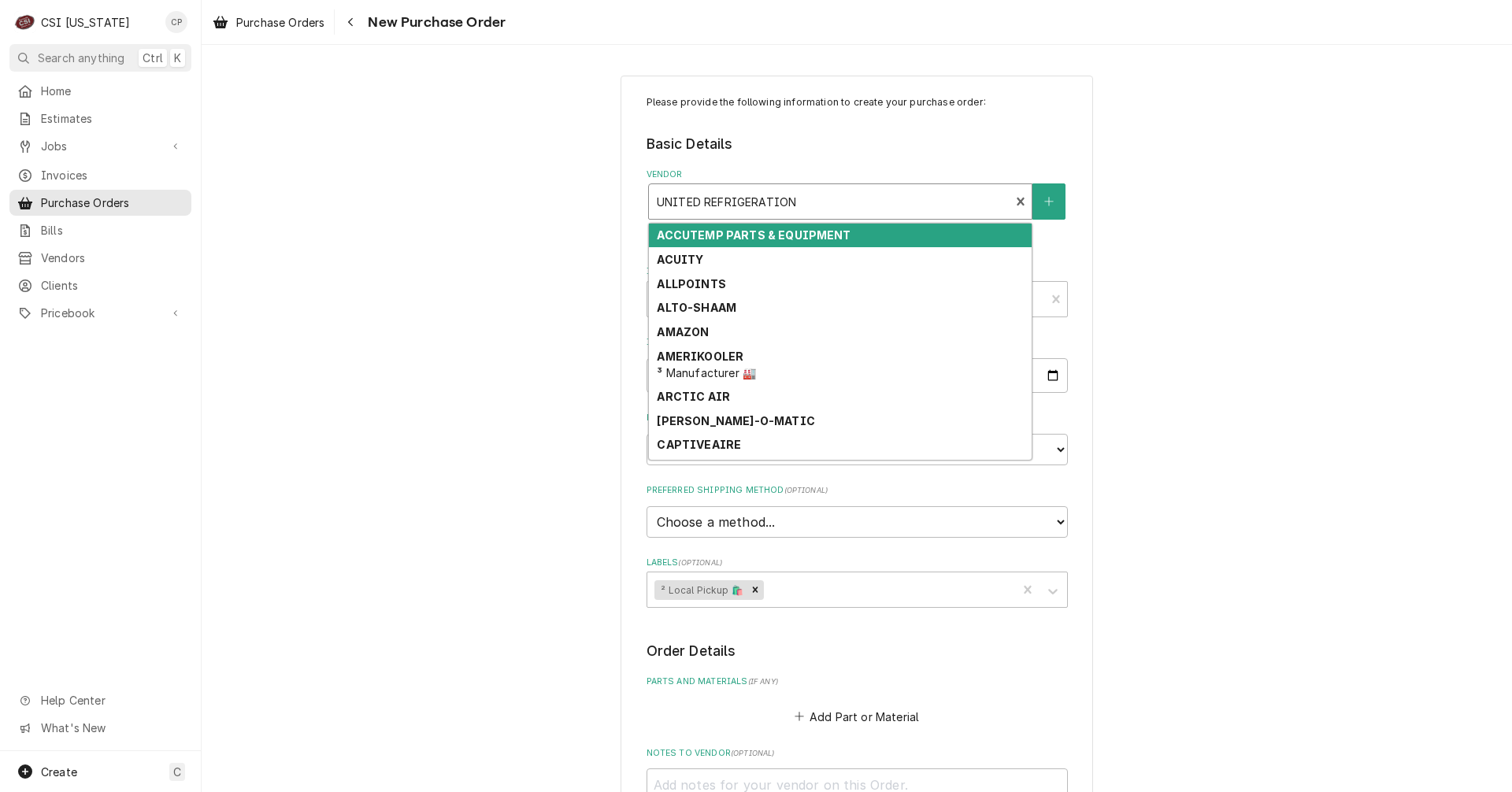
type textarea "x"
type input "c"
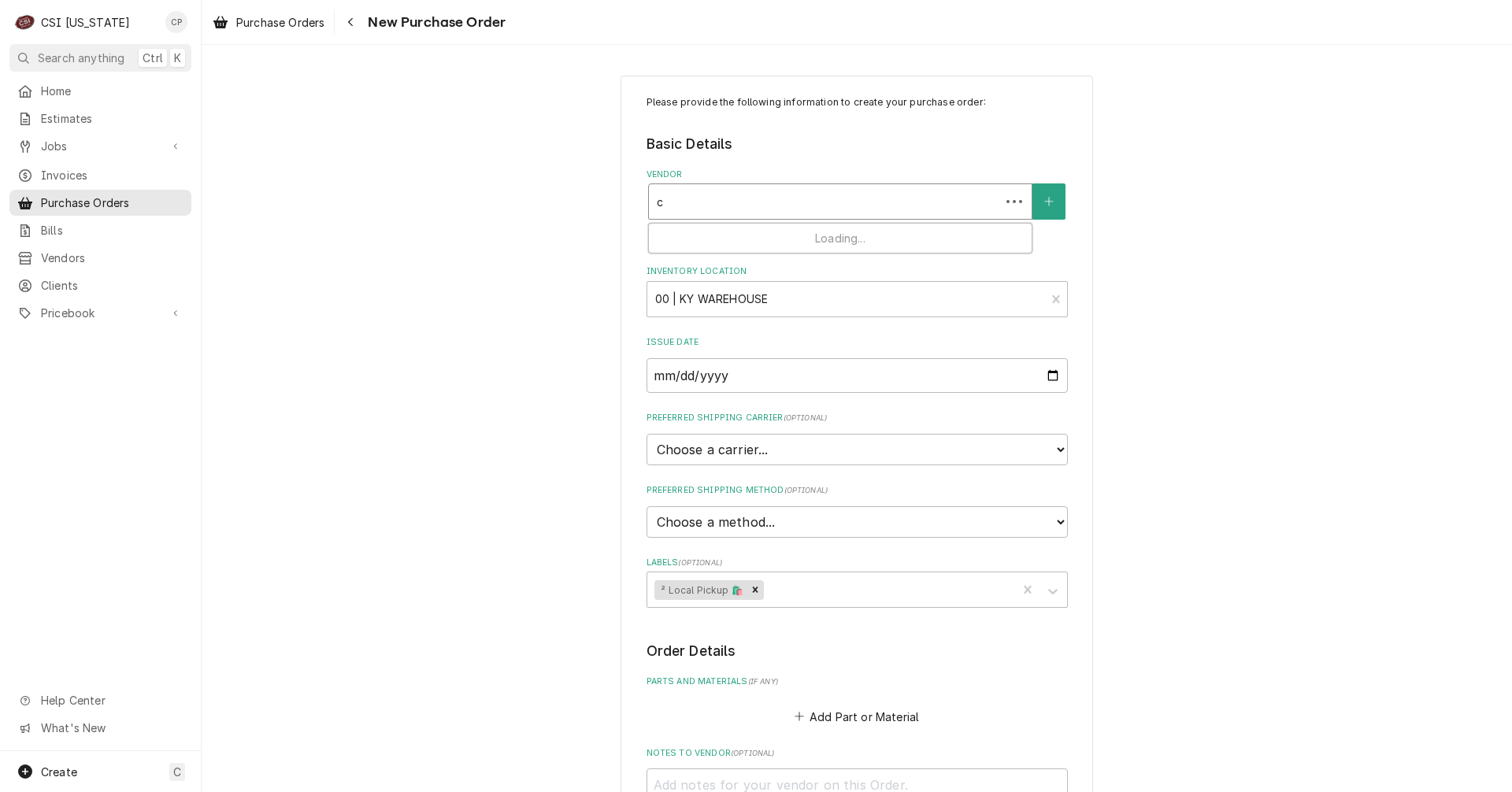
type textarea "x"
type input "cr"
type textarea "x"
type input "c"
type textarea "x"
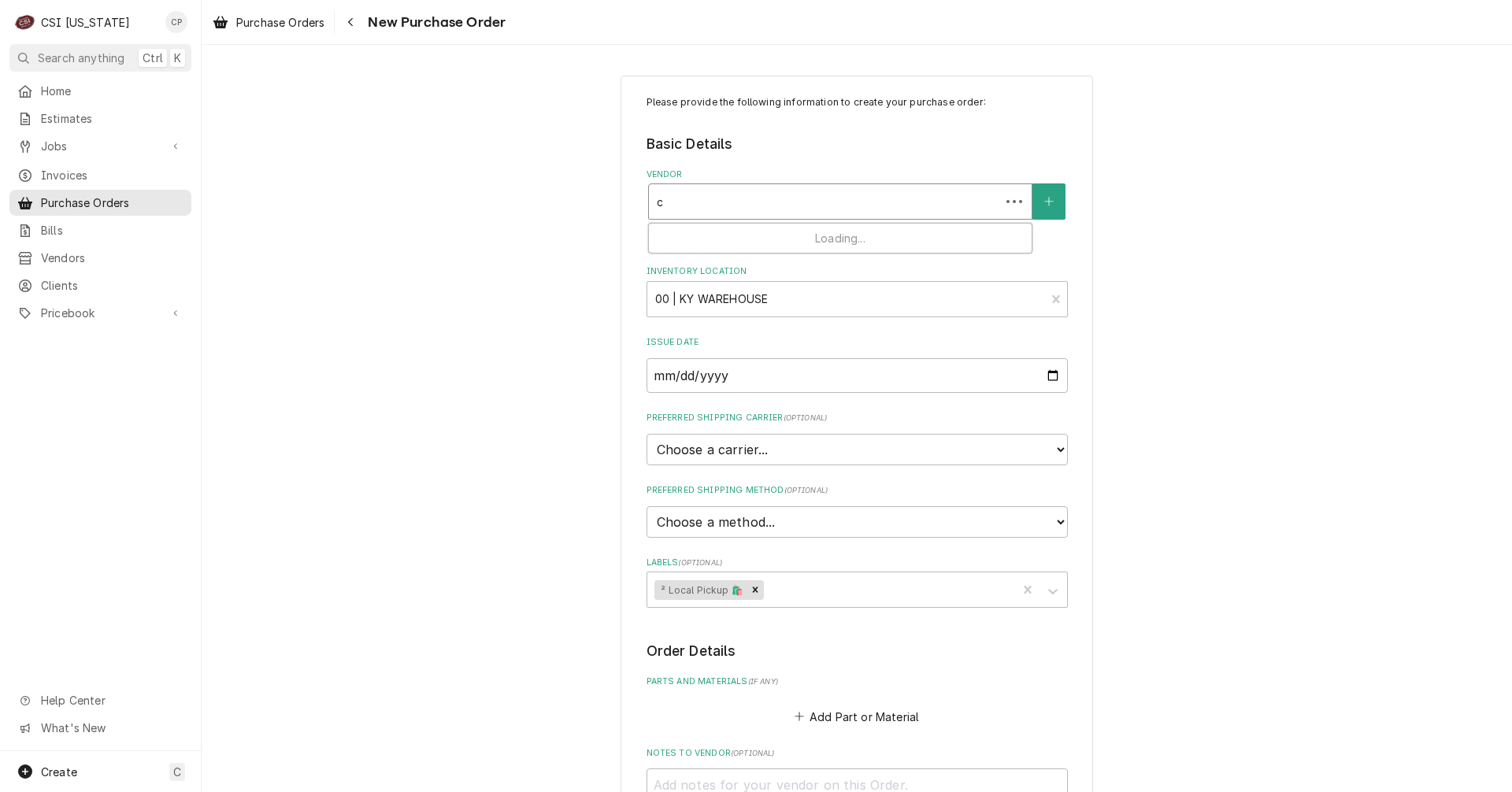
type input "ca"
type textarea "x"
type input "car"
type textarea "x"
type input "card"
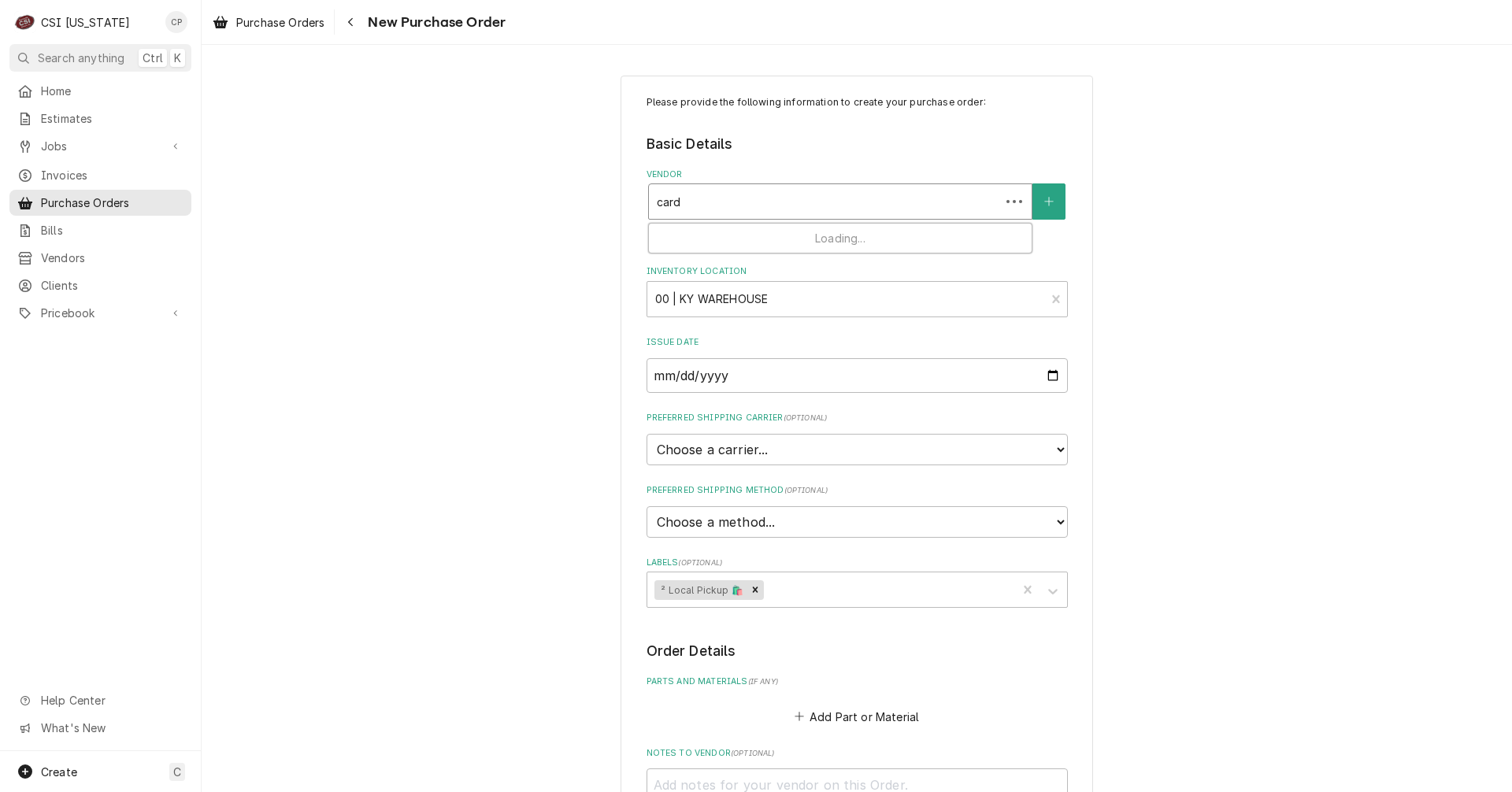
type textarea "x"
type input "cardi"
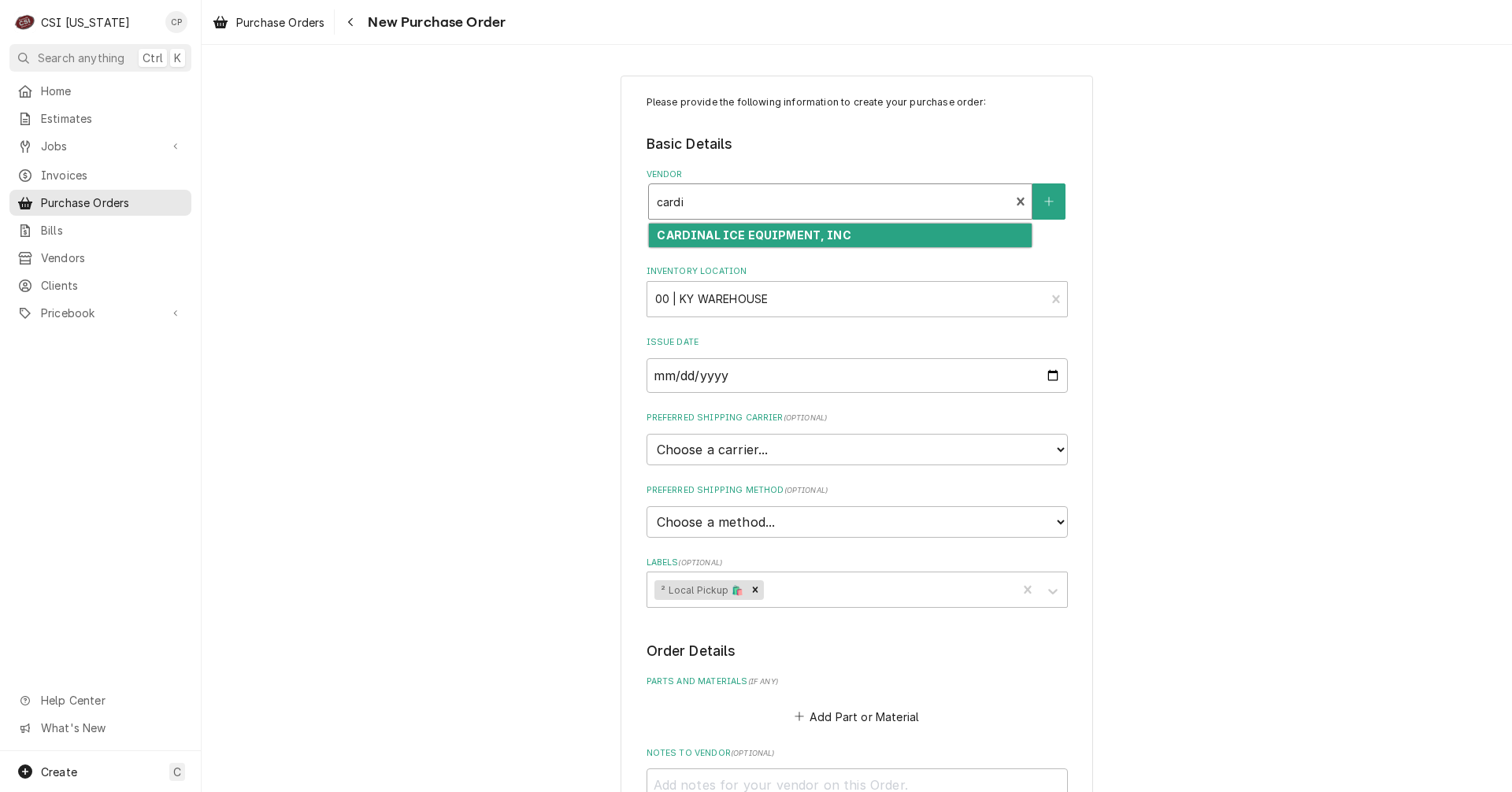
click at [822, 229] on strong "CARDINAL ICE EQUIPMENT, INC" at bounding box center [753, 235] width 194 height 13
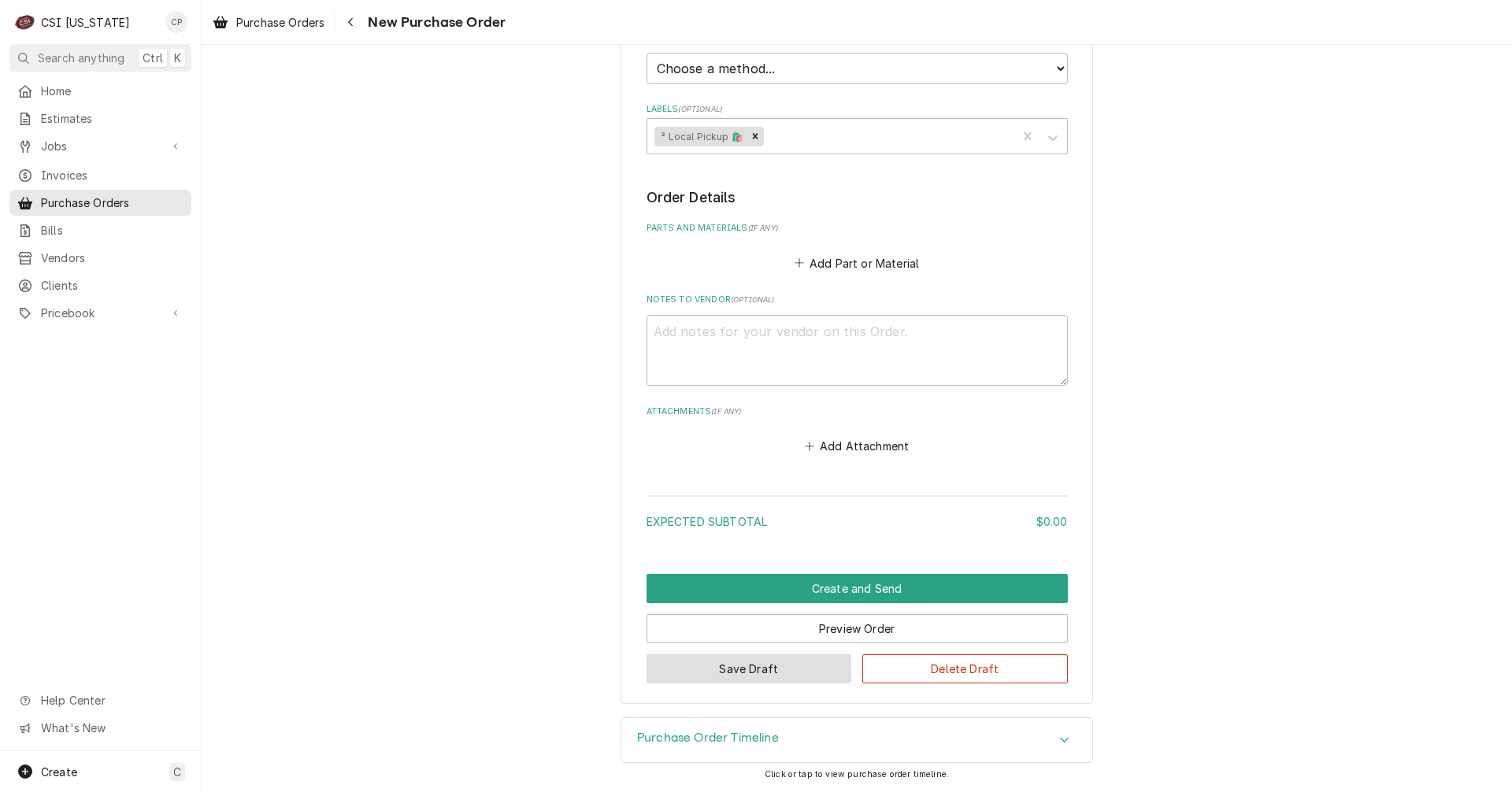
click at [778, 663] on button "Save Draft" at bounding box center [749, 669] width 206 height 29
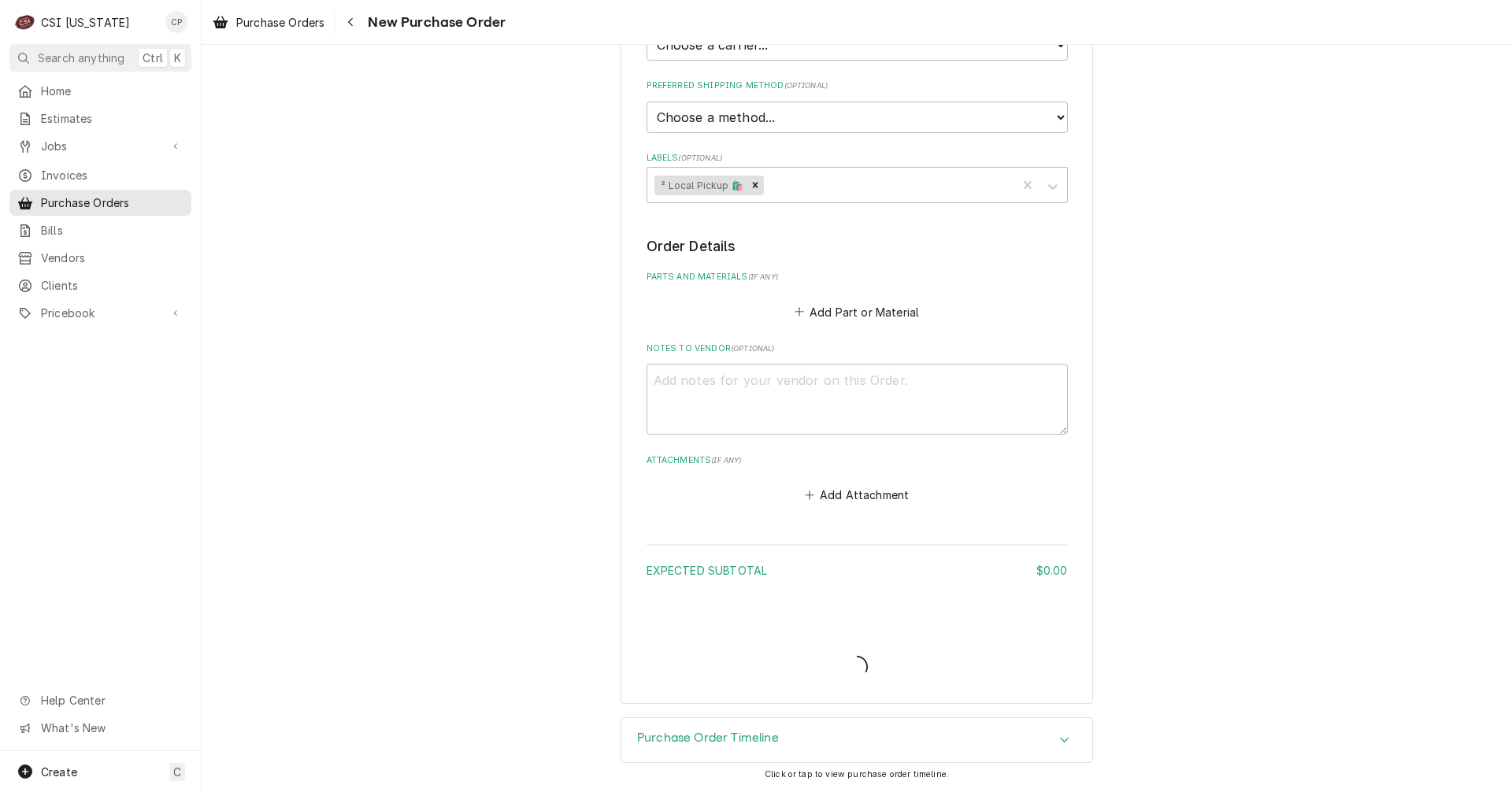
scroll to position [405, 0]
type textarea "x"
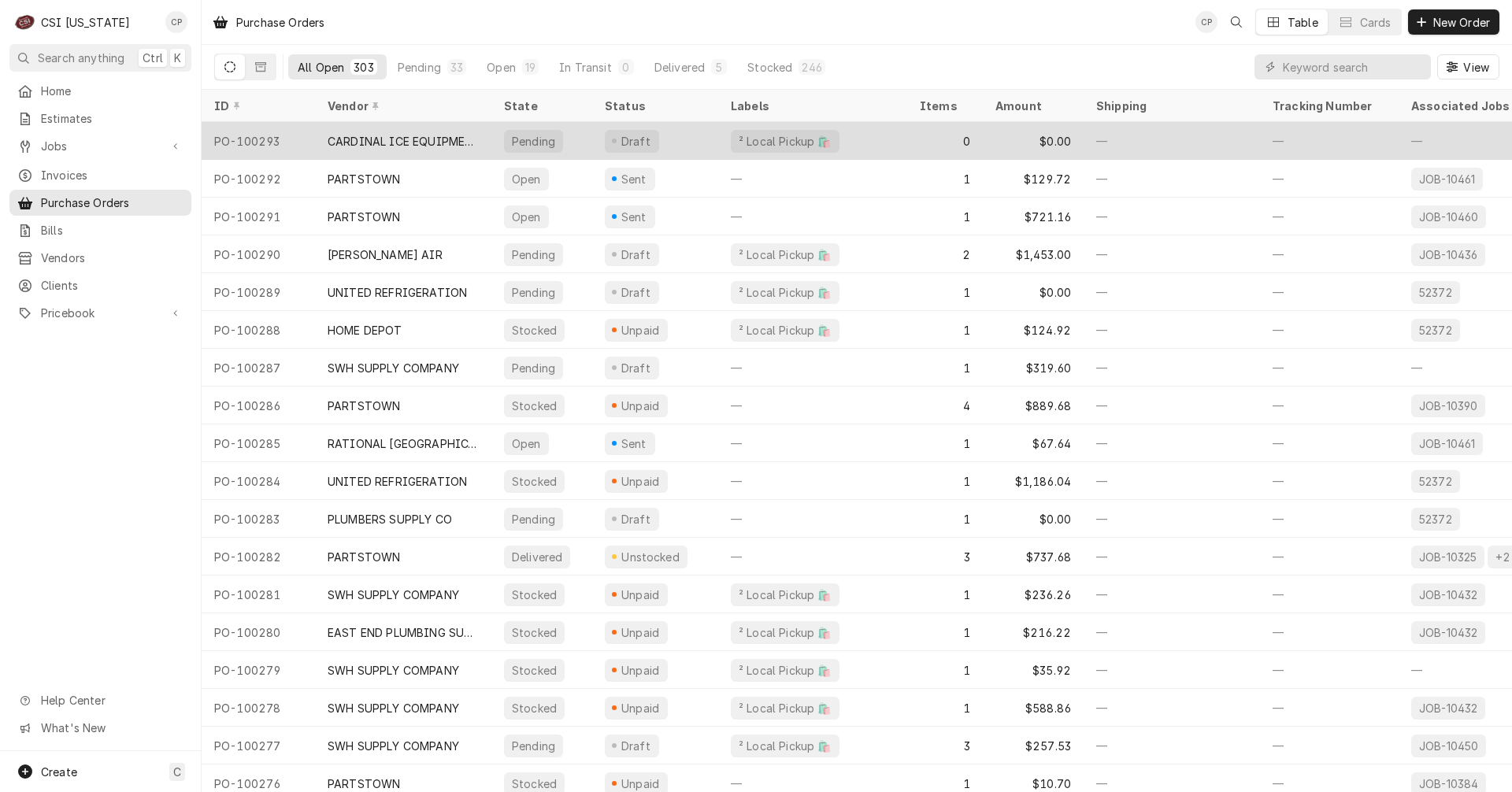
click at [448, 133] on div "CARDINAL ICE EQUIPMENT, INC" at bounding box center [403, 141] width 151 height 17
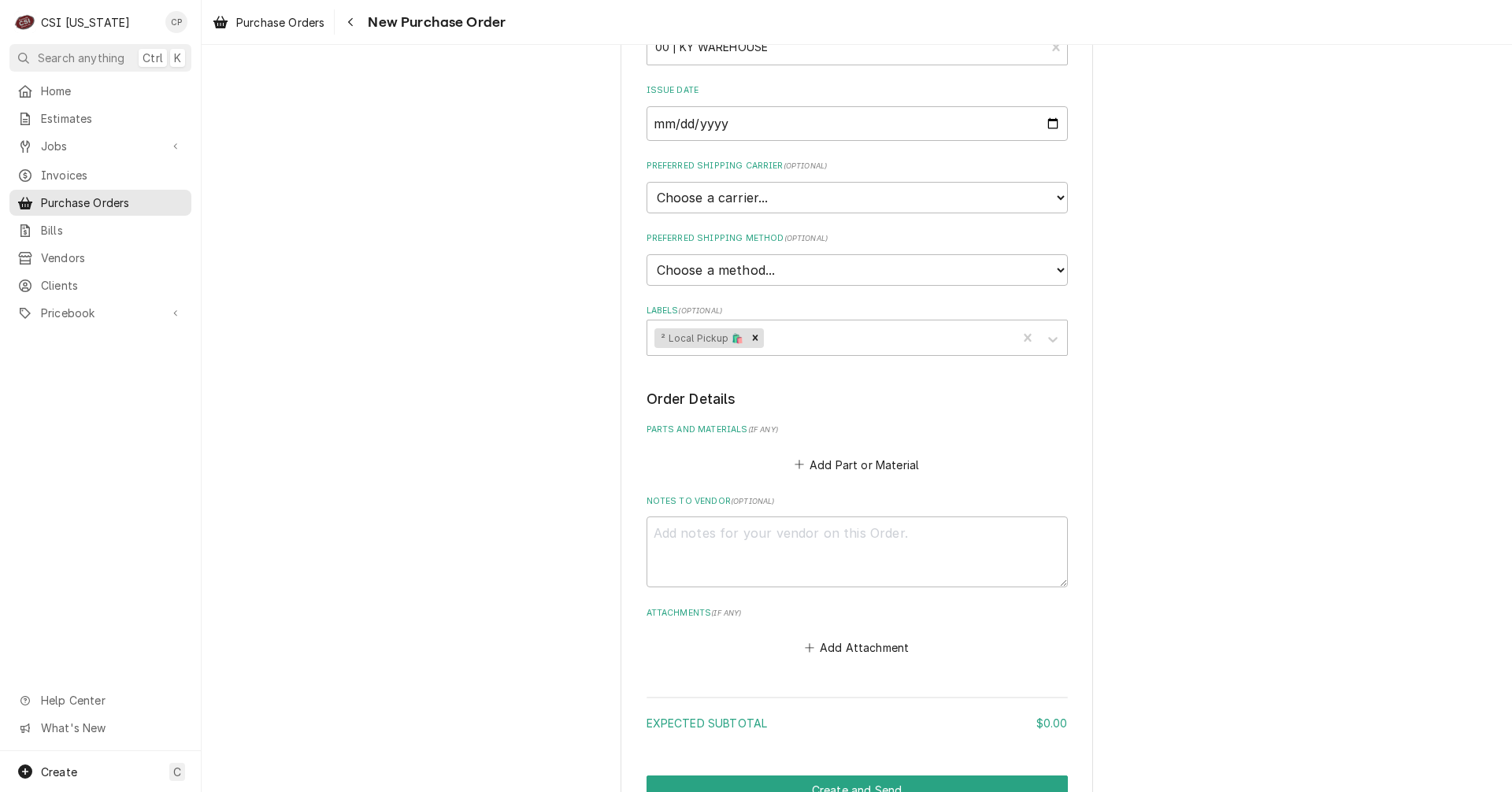
scroll to position [454, 0]
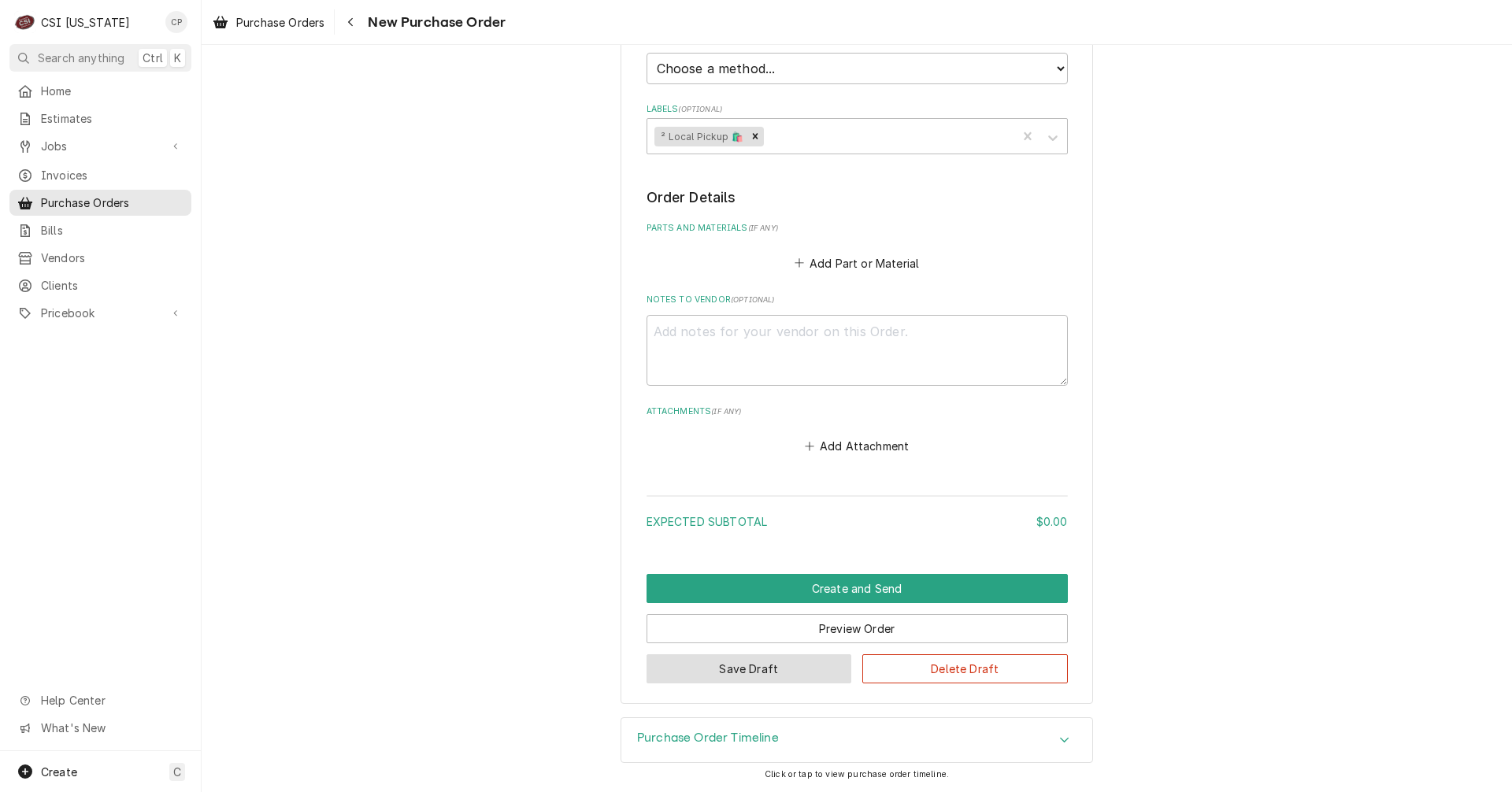
click at [747, 667] on button "Save Draft" at bounding box center [749, 669] width 206 height 29
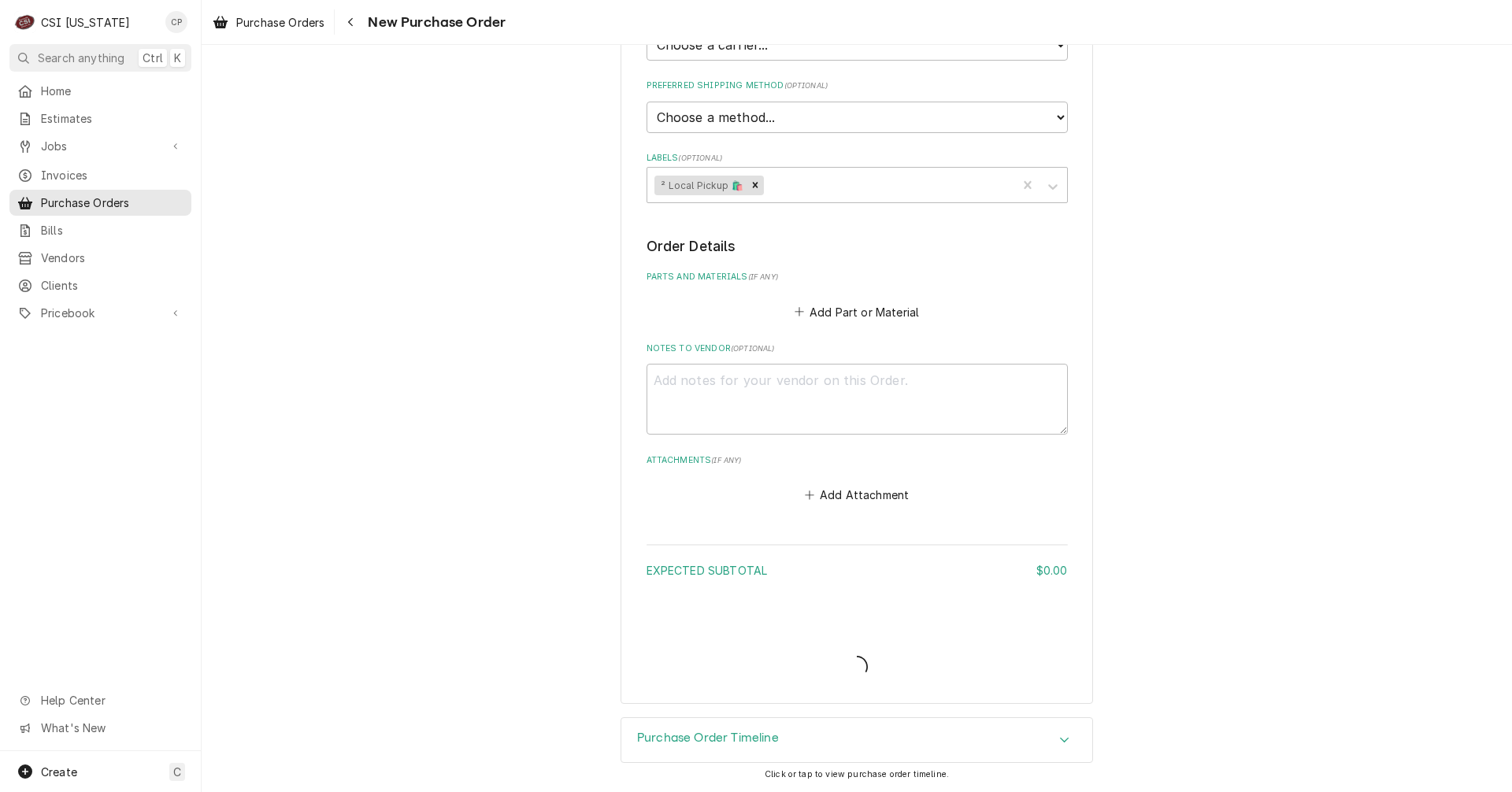
scroll to position [405, 0]
type textarea "x"
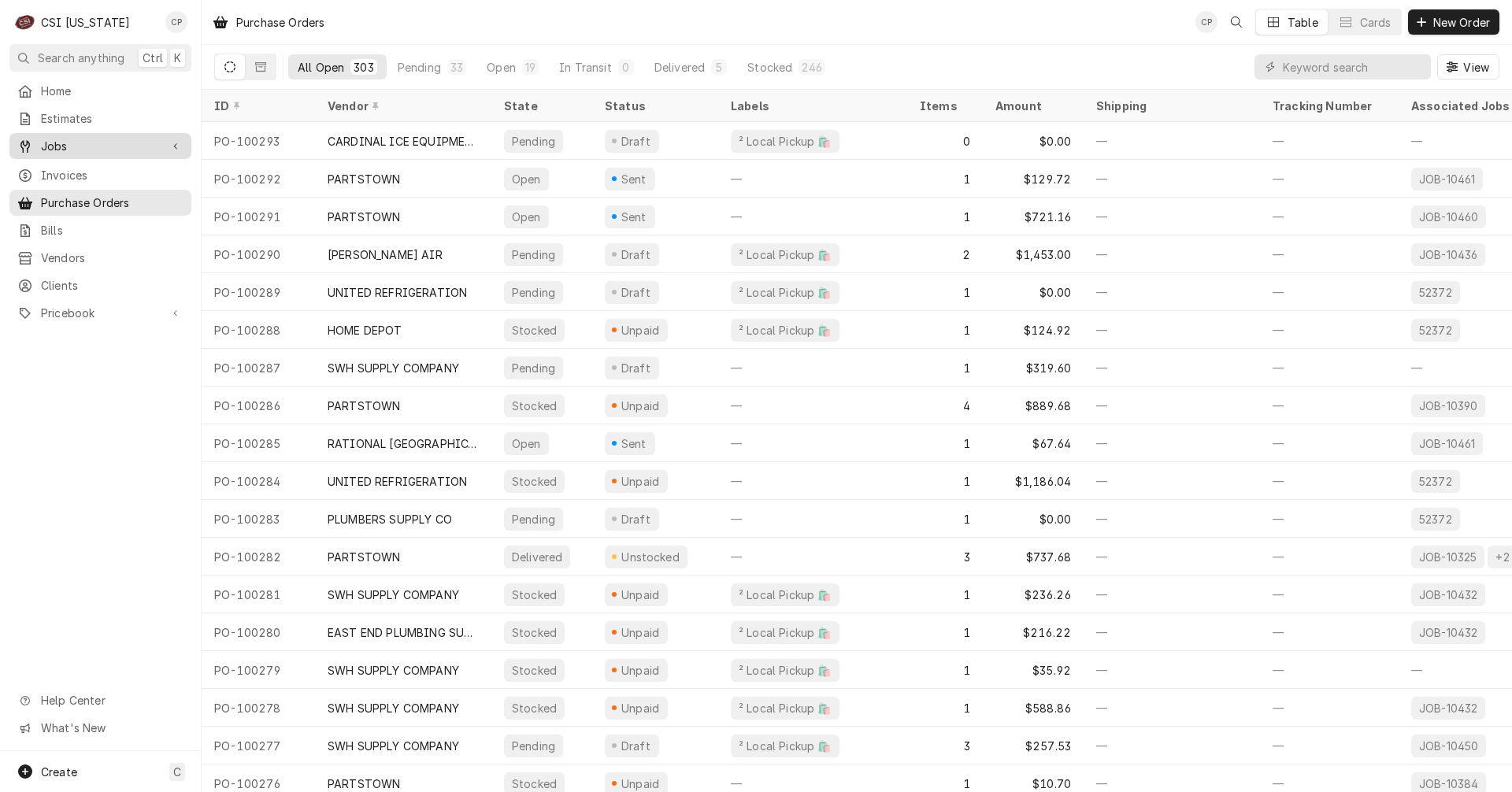
click at [60, 145] on span "Jobs" at bounding box center [100, 146] width 119 height 17
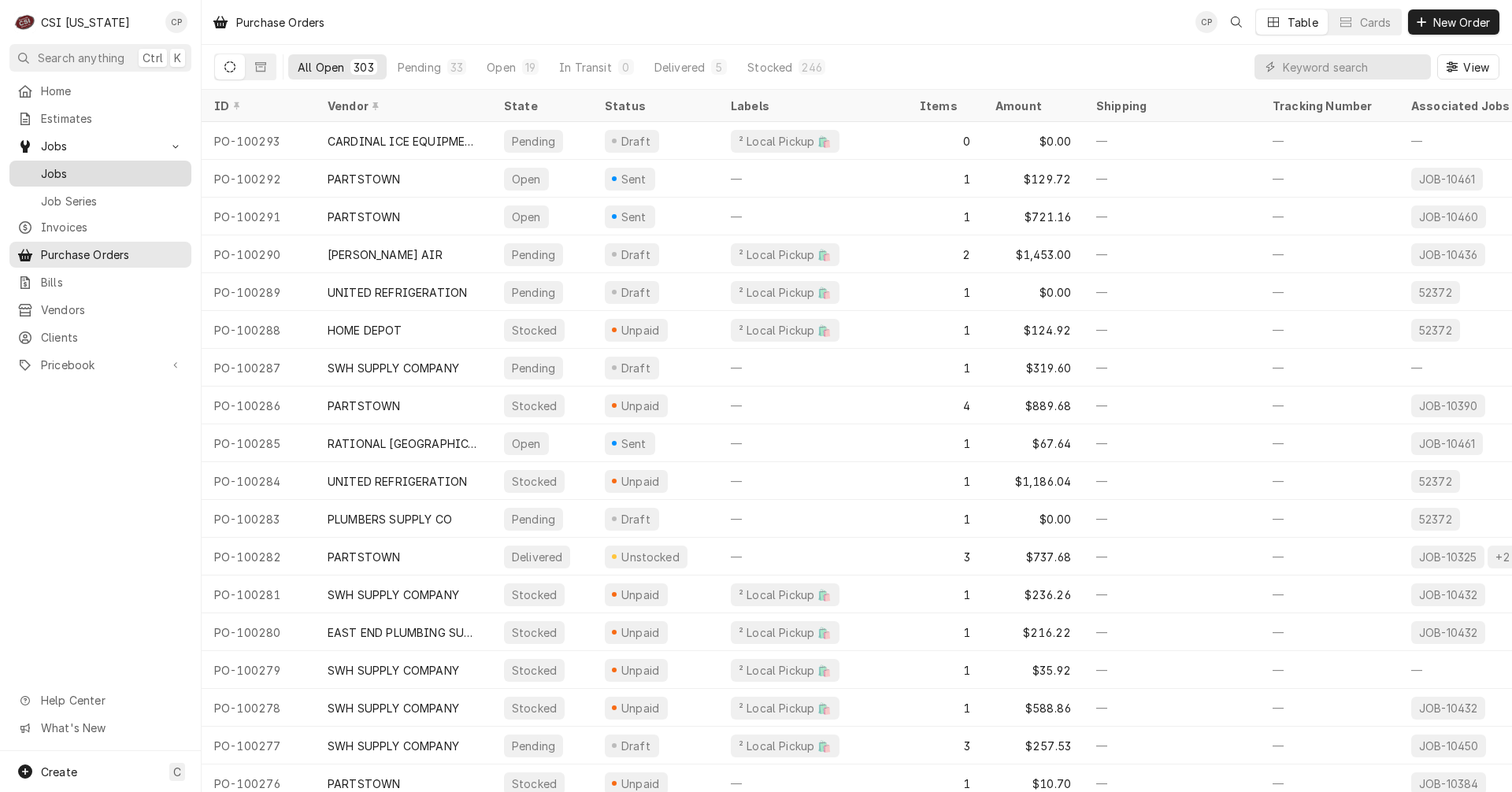
click at [66, 168] on span "Jobs" at bounding box center [111, 173] width 142 height 17
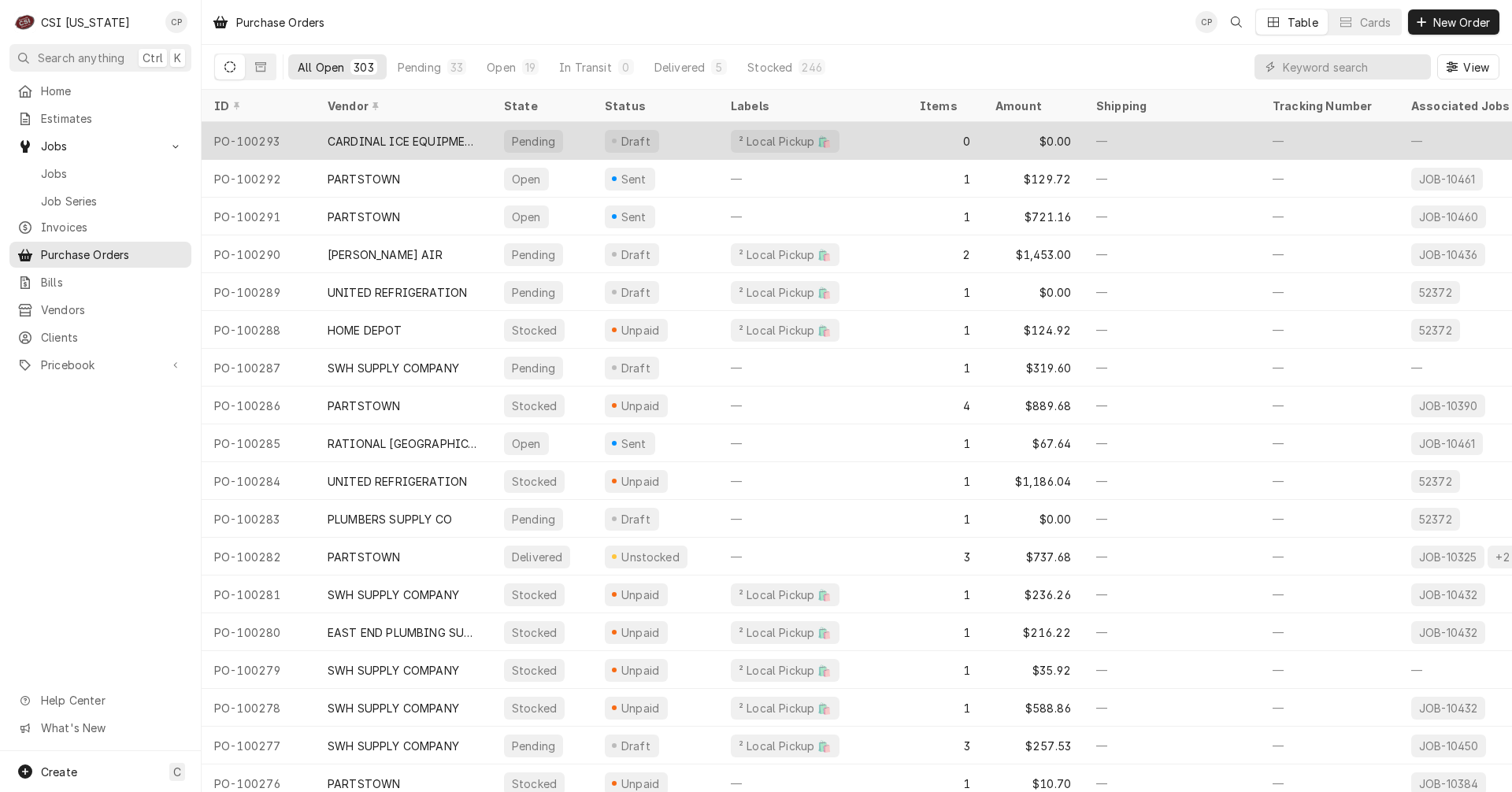
click at [437, 140] on div "CARDINAL ICE EQUIPMENT, INC" at bounding box center [403, 141] width 151 height 17
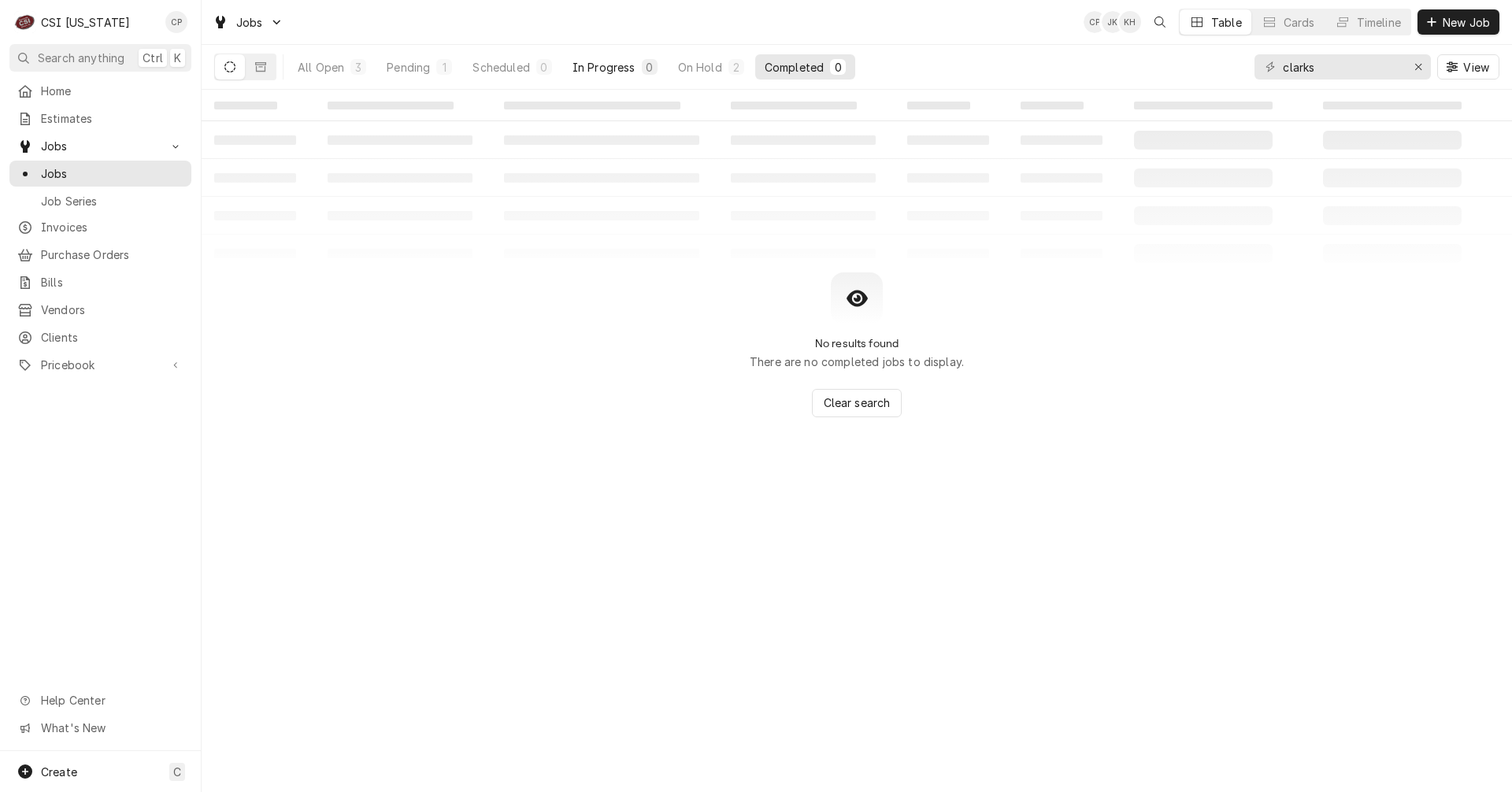
click at [619, 70] on div "In Progress" at bounding box center [603, 67] width 63 height 17
click at [1421, 66] on icon "Erase input" at bounding box center [1418, 67] width 9 height 11
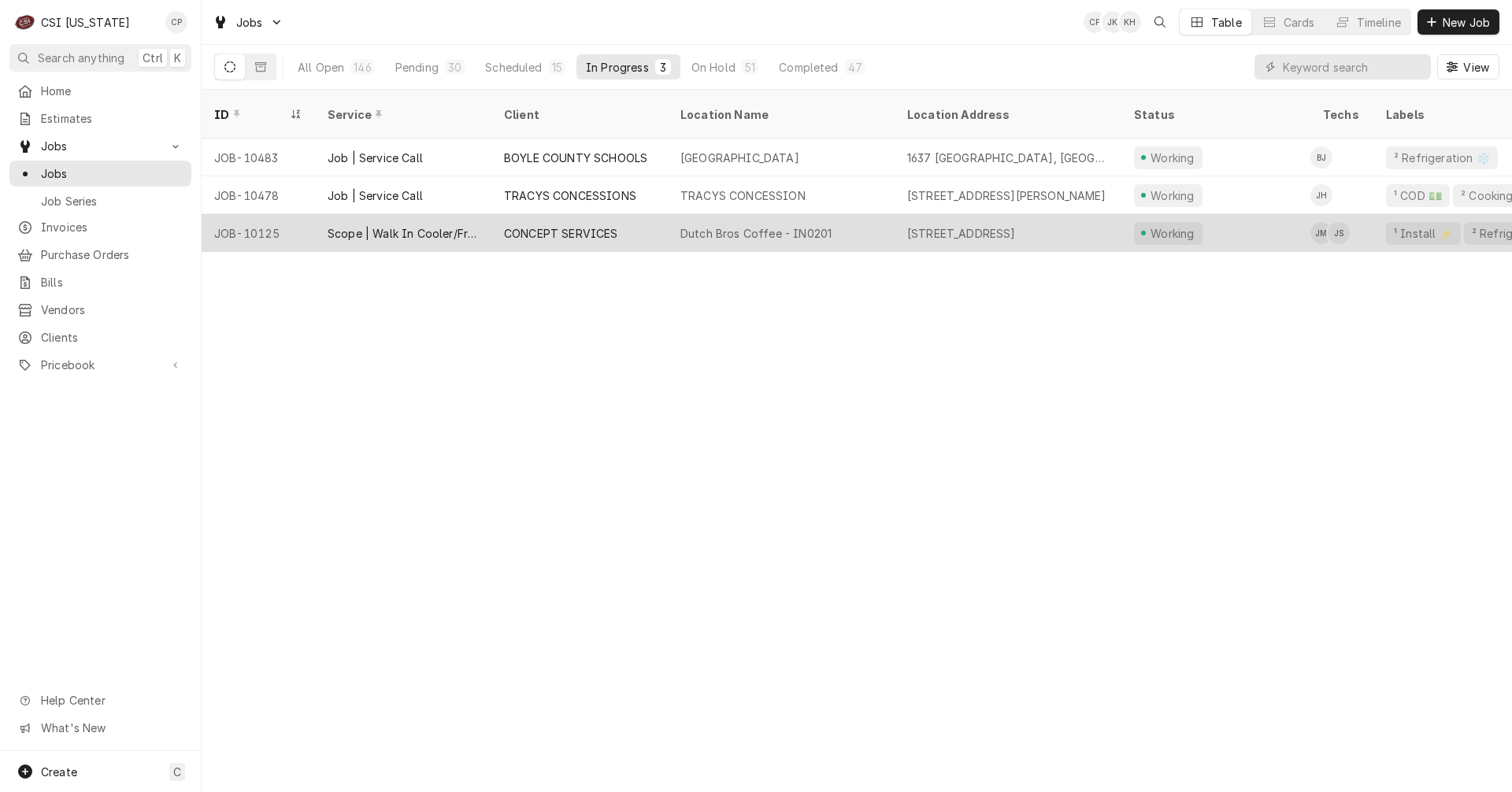
click at [756, 225] on div "Dutch Bros Coffee - IN0201" at bounding box center [756, 233] width 151 height 17
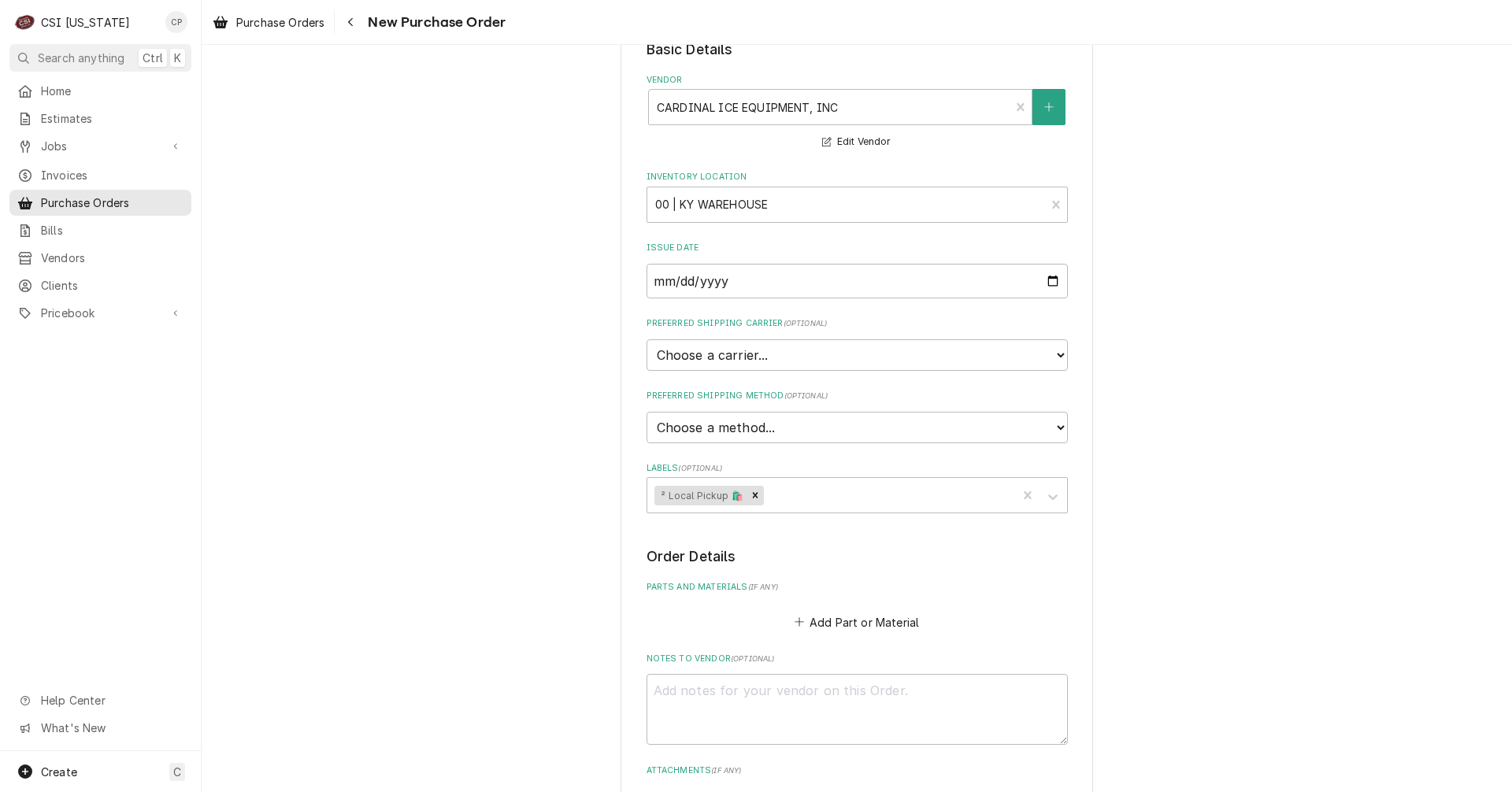
scroll to position [315, 0]
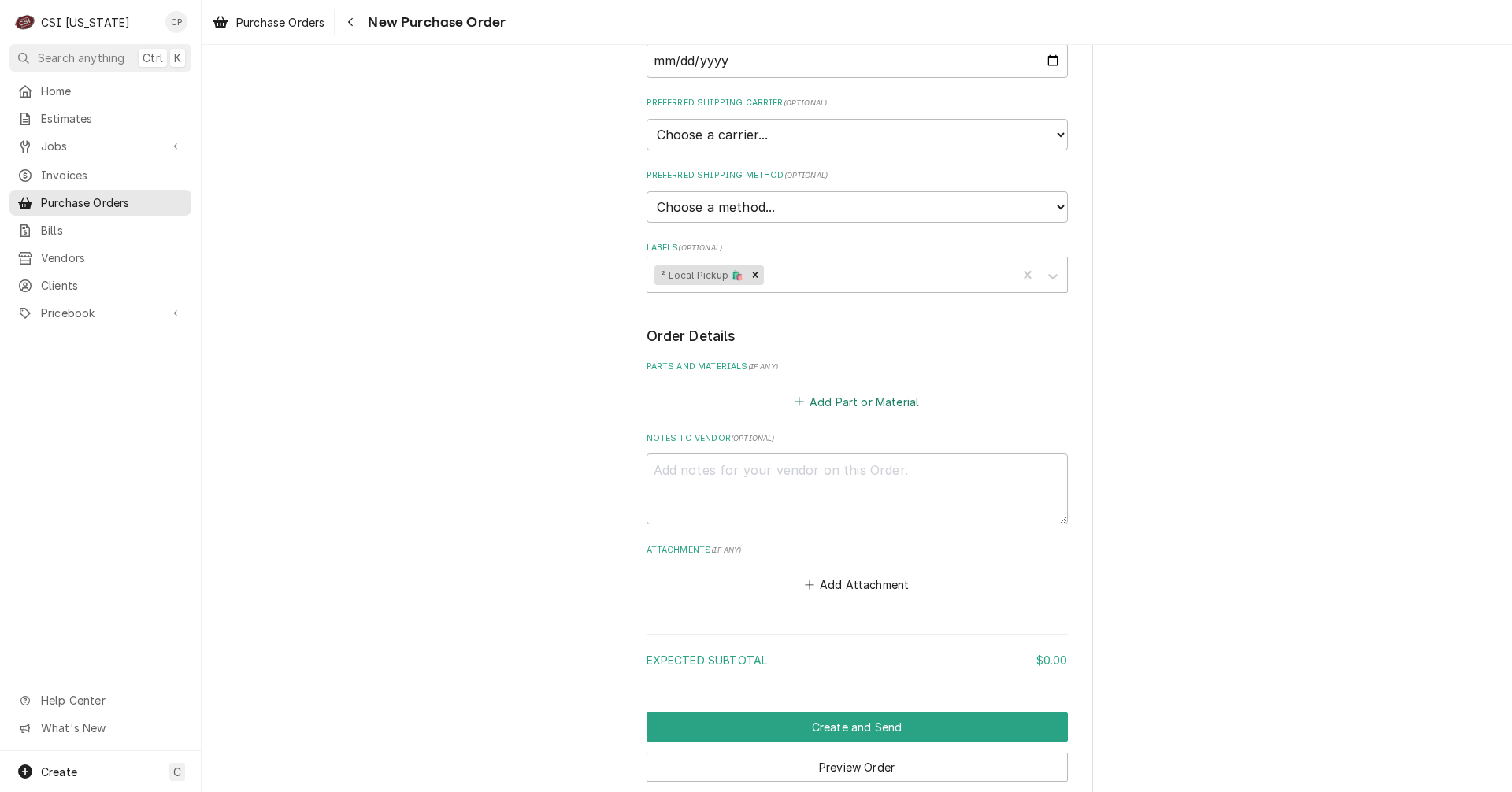
click at [837, 395] on button "Add Part or Material" at bounding box center [856, 402] width 130 height 22
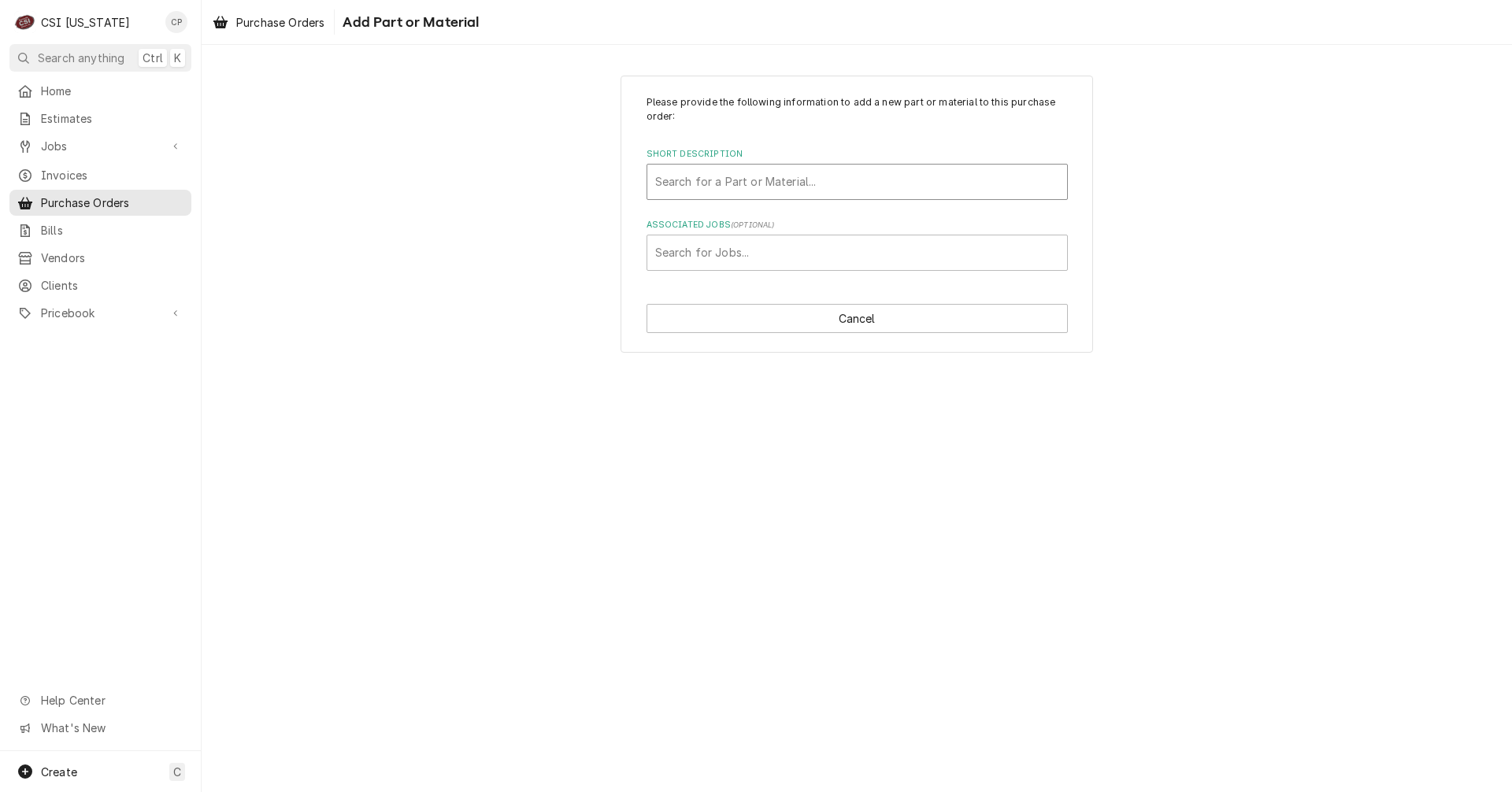
click at [747, 188] on div "Short Description" at bounding box center [857, 182] width 404 height 28
type input "mis"
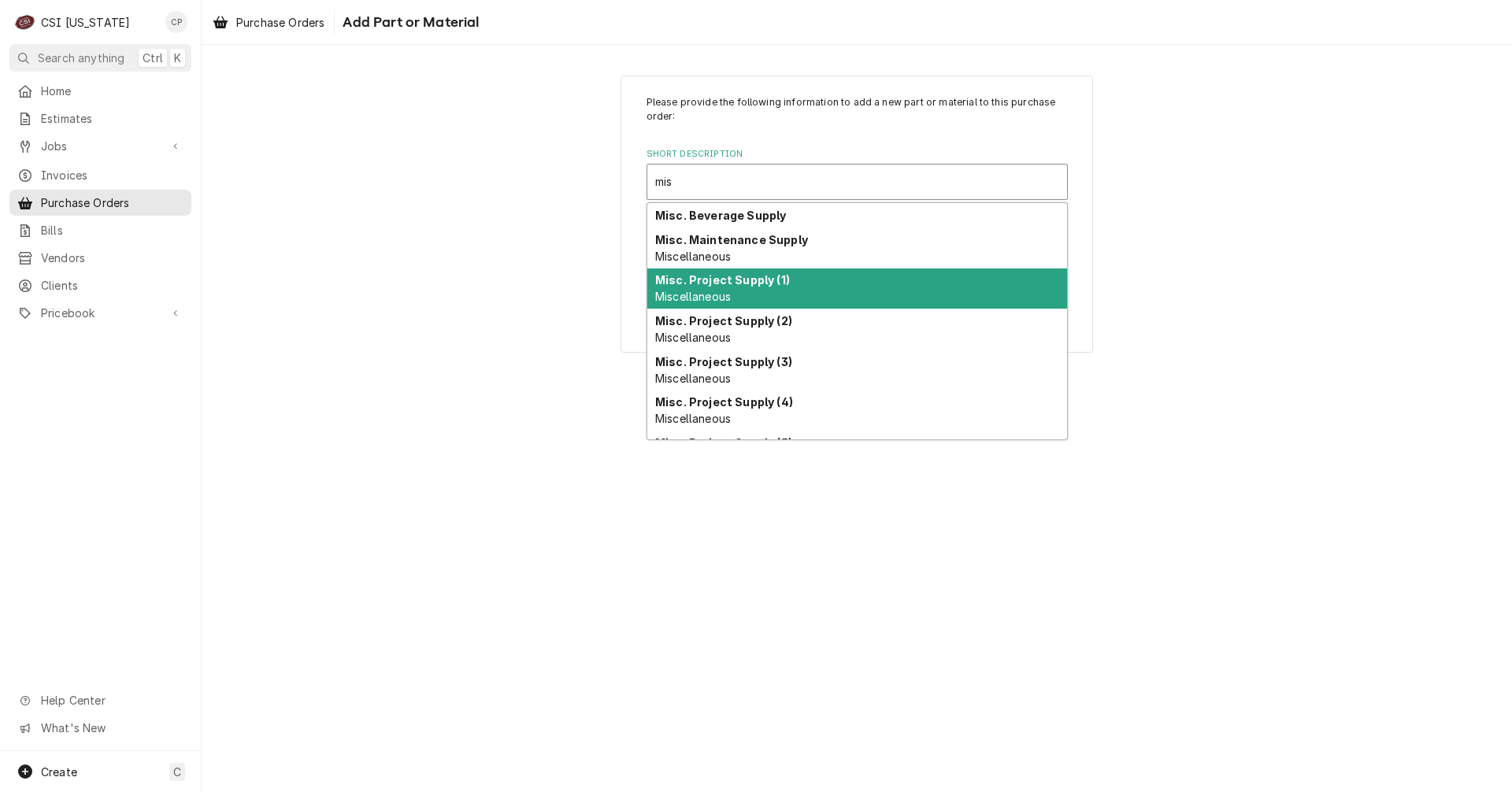
click at [737, 290] on div "Misc. Project Supply (1) Miscellaneous" at bounding box center [857, 289] width 420 height 41
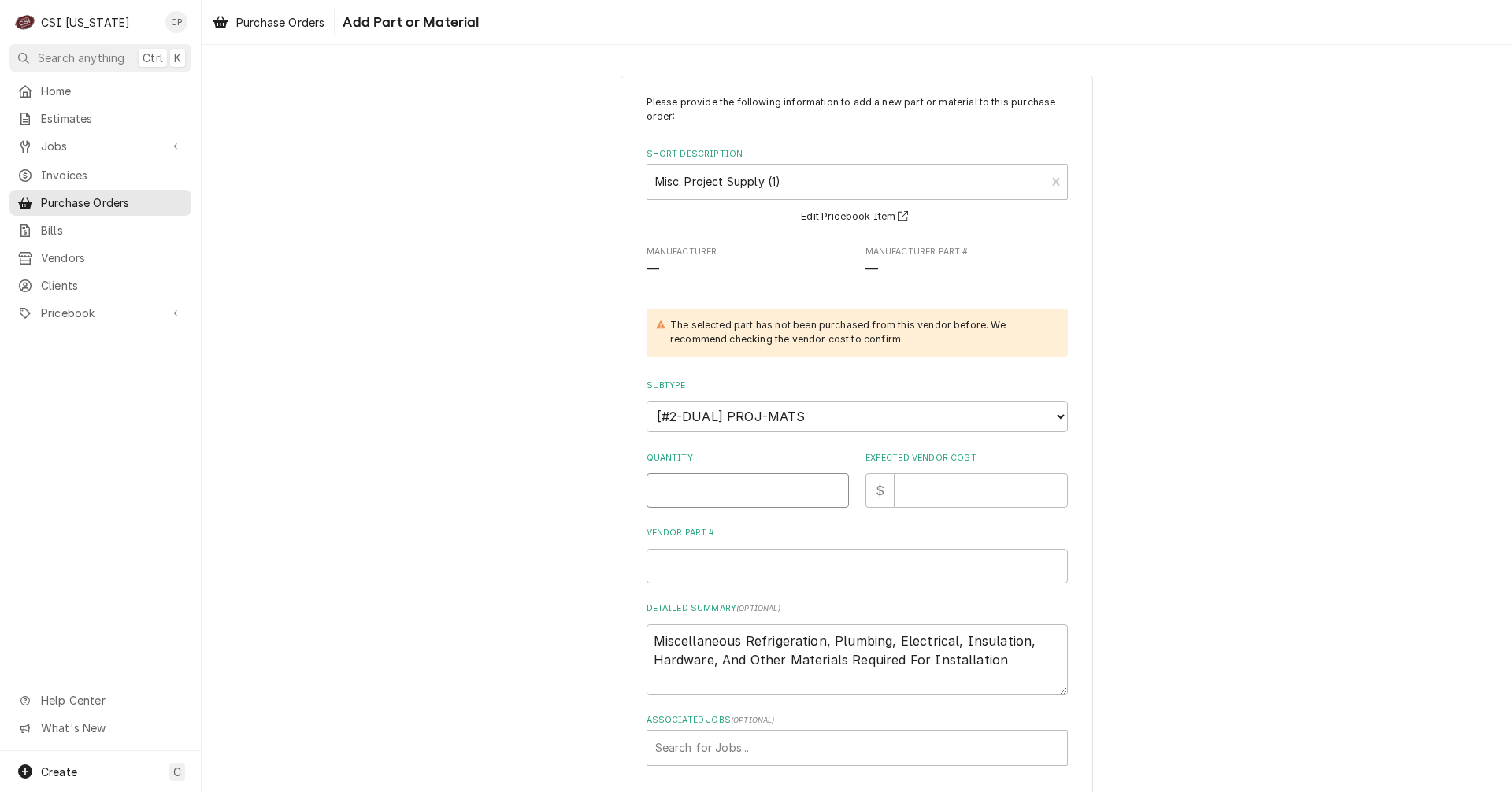
drag, startPoint x: 759, startPoint y: 496, endPoint x: 766, endPoint y: 490, distance: 9.2
click at [761, 496] on input "Quantity" at bounding box center [747, 491] width 202 height 35
type textarea "x"
type input "1"
type textarea "x"
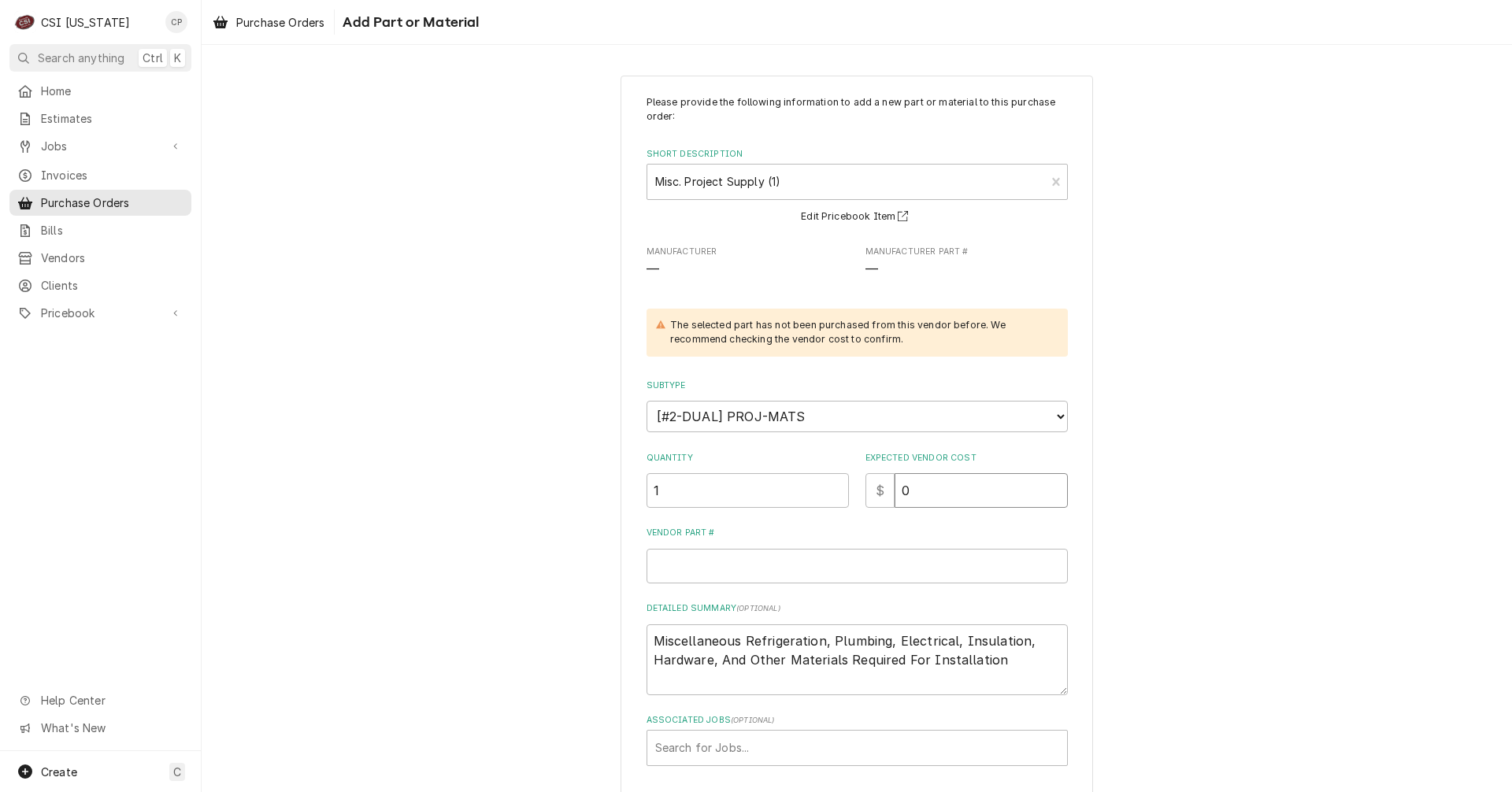
type input "0"
click at [730, 749] on div "Associated Jobs" at bounding box center [857, 748] width 404 height 28
type input "10125"
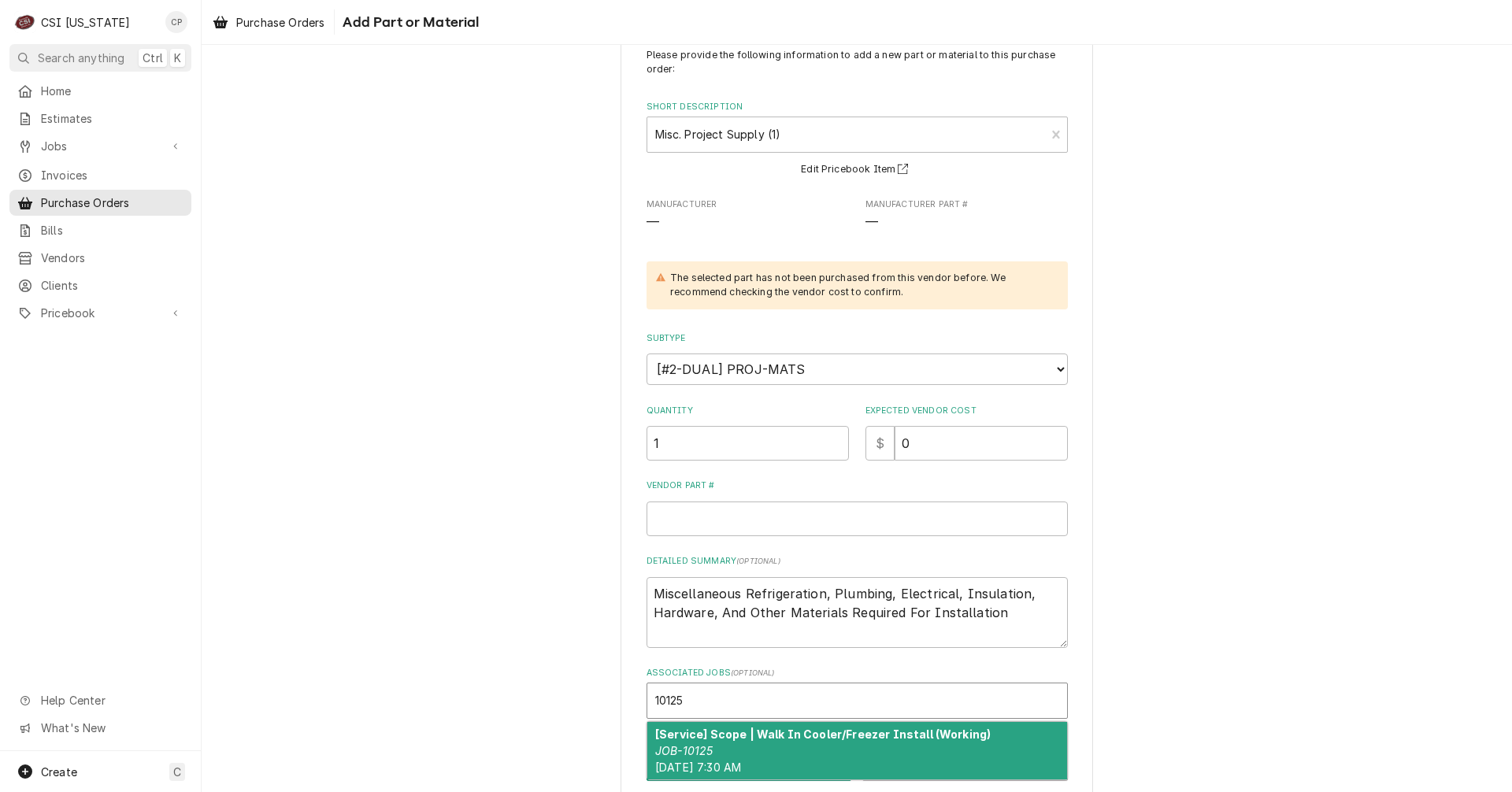
scroll to position [70, 0]
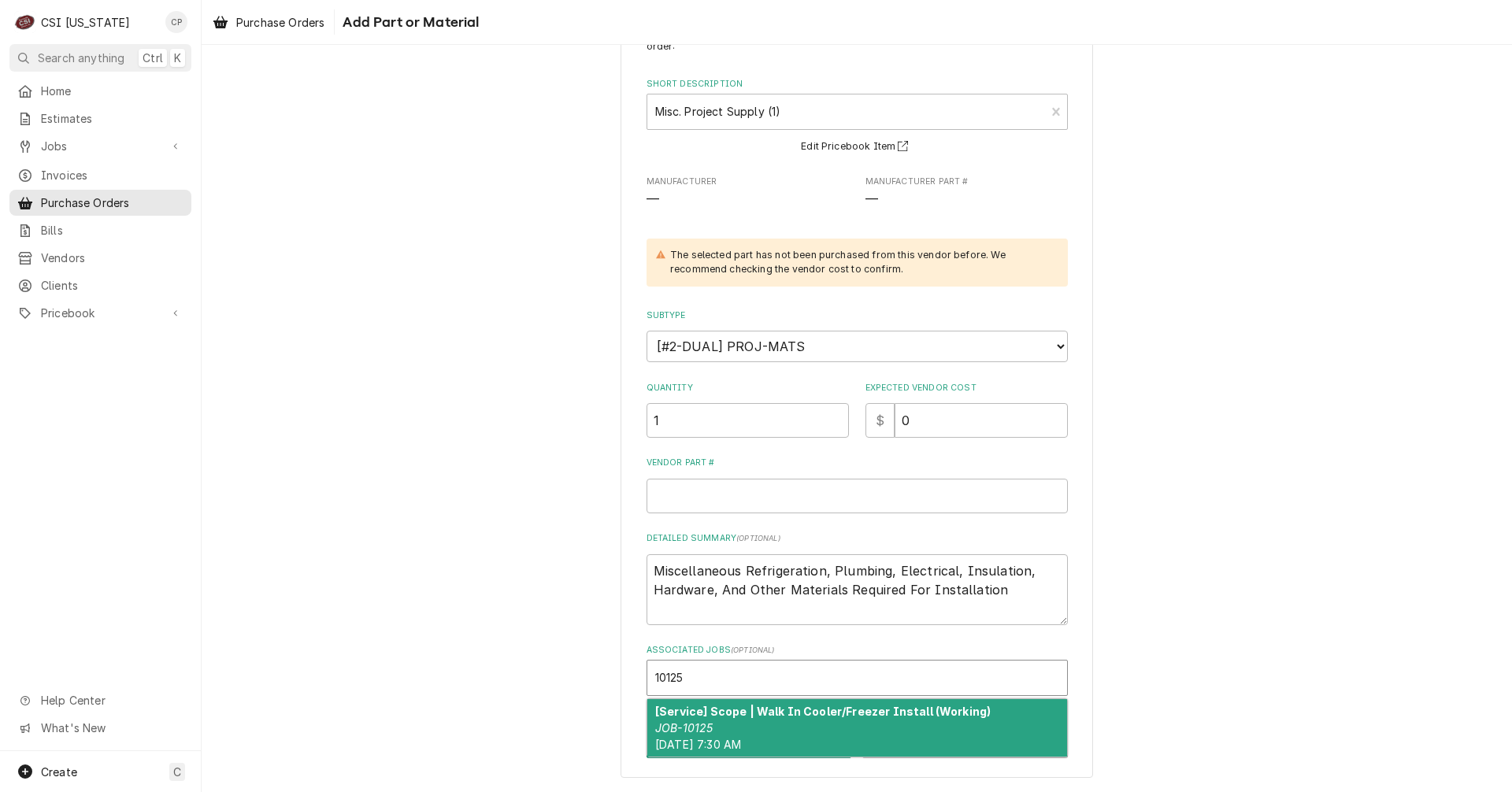
click at [876, 725] on div "[Service] Scope | Walk In Cooler/Freezer Install (Working) JOB-10125 Fri, Aug 1…" at bounding box center [857, 728] width 420 height 58
type textarea "x"
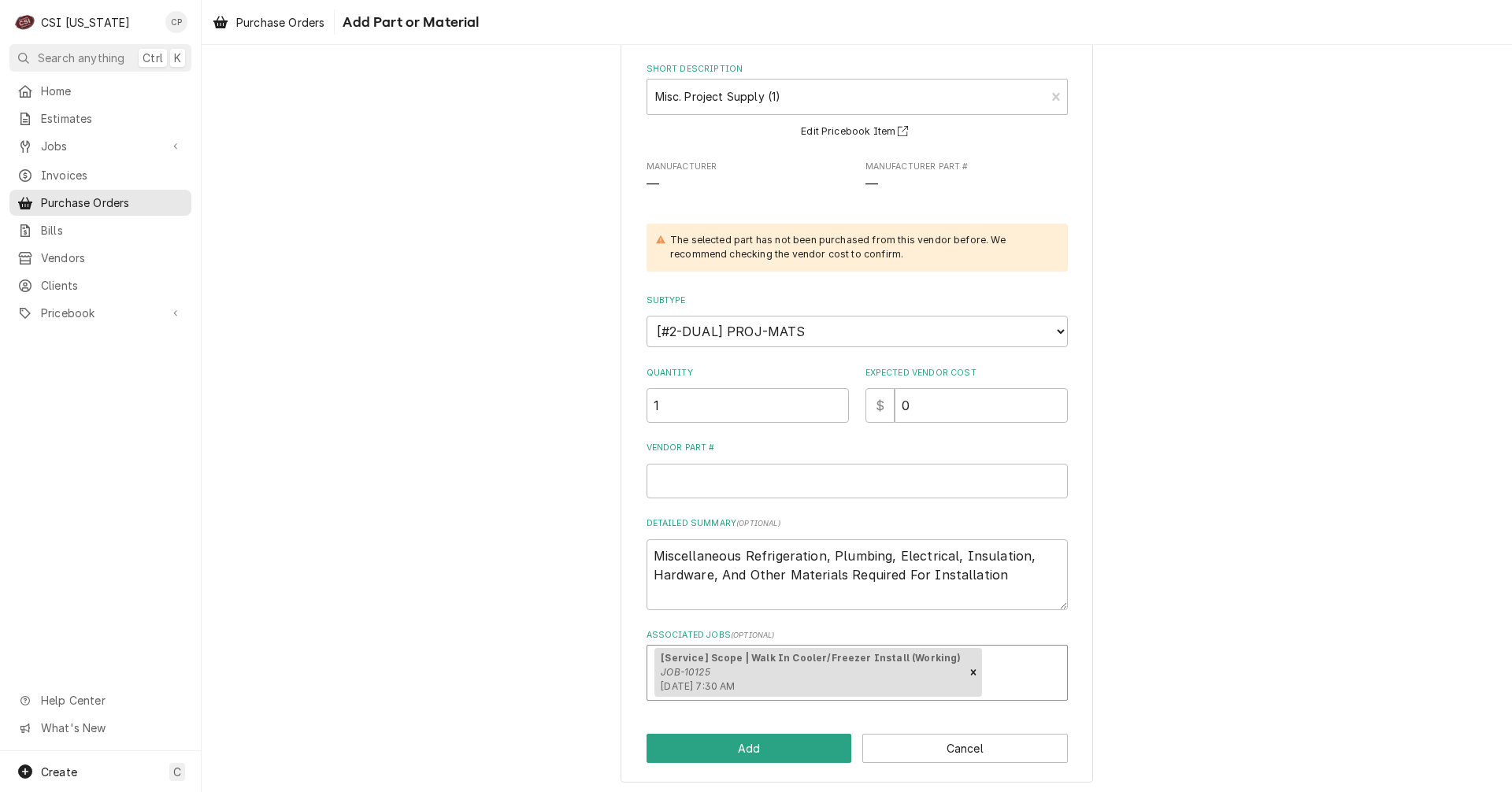
scroll to position [90, 0]
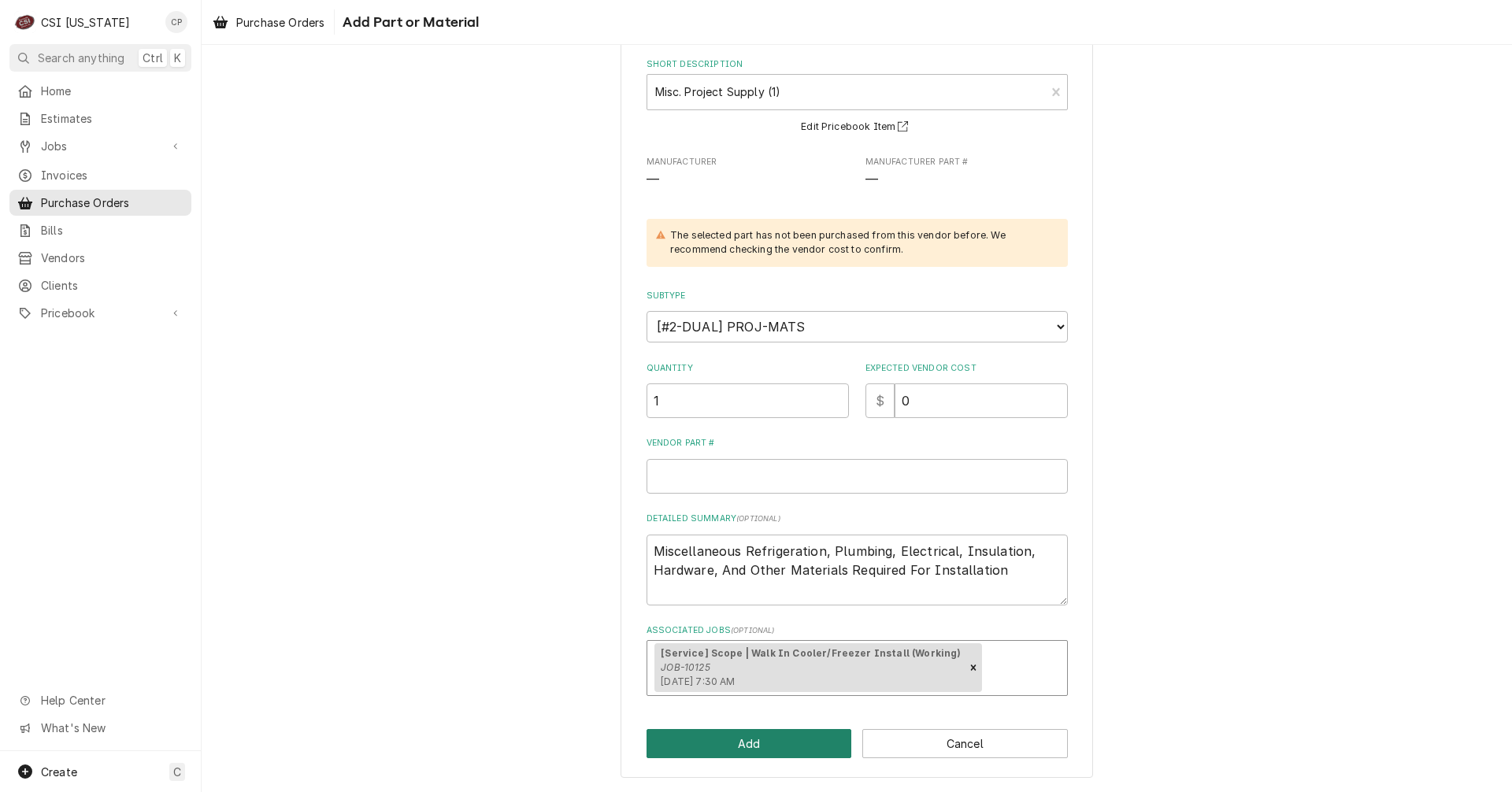
click at [748, 757] on button "Add" at bounding box center [749, 743] width 206 height 29
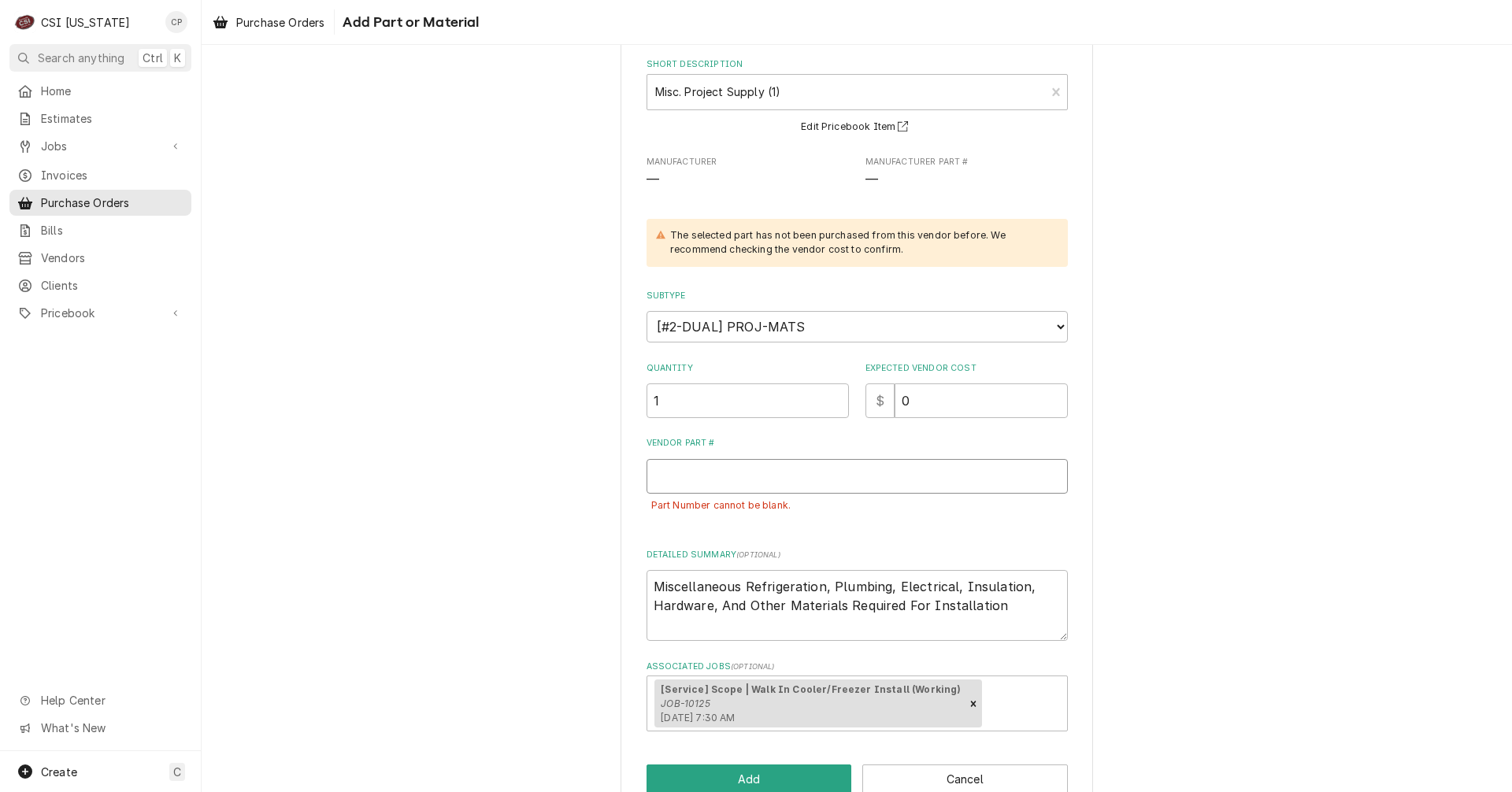
click at [779, 486] on input "Vendor Part #" at bounding box center [856, 476] width 421 height 35
type textarea "x"
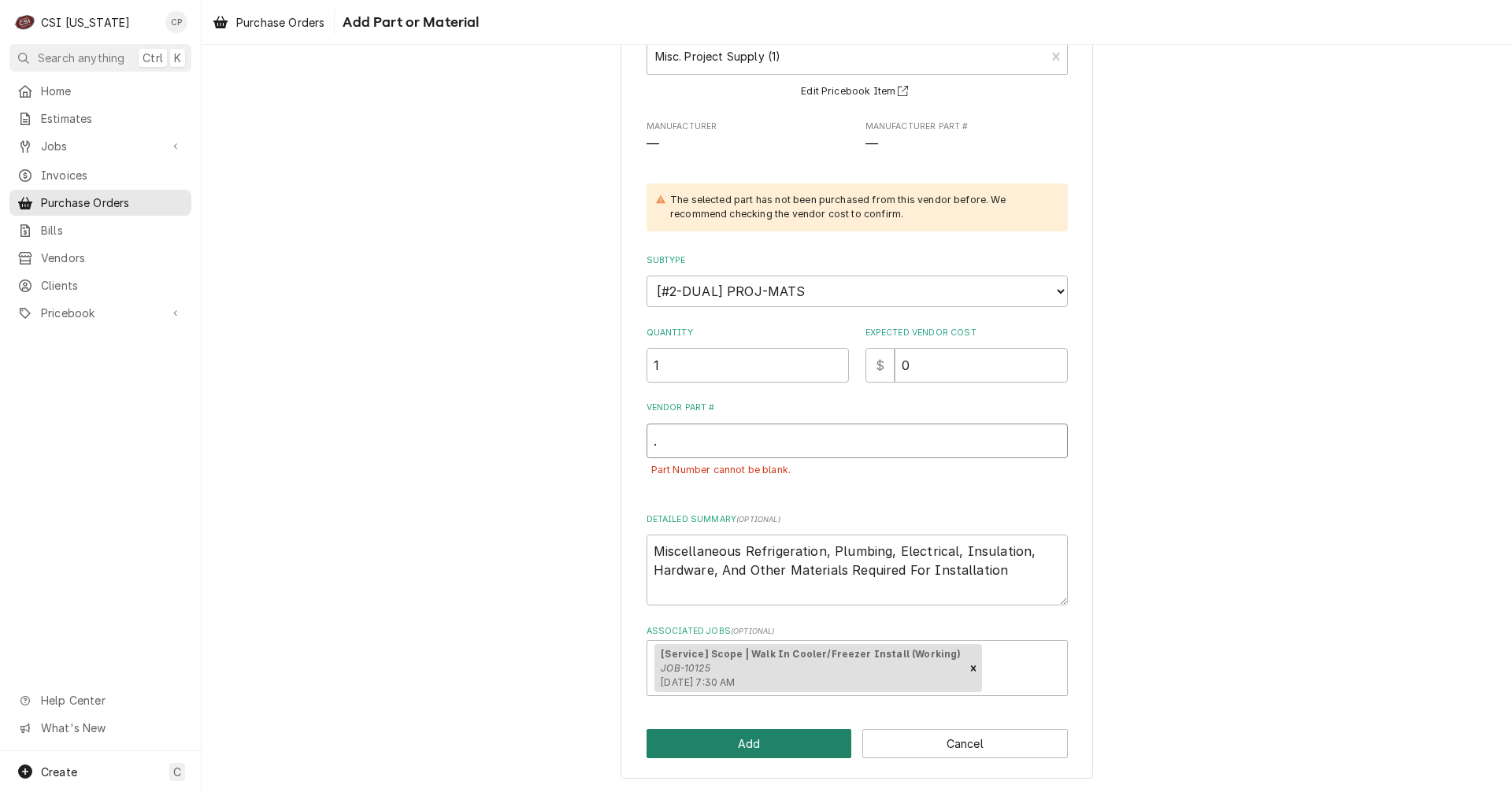
type input "."
click at [739, 747] on button "Add" at bounding box center [749, 743] width 206 height 29
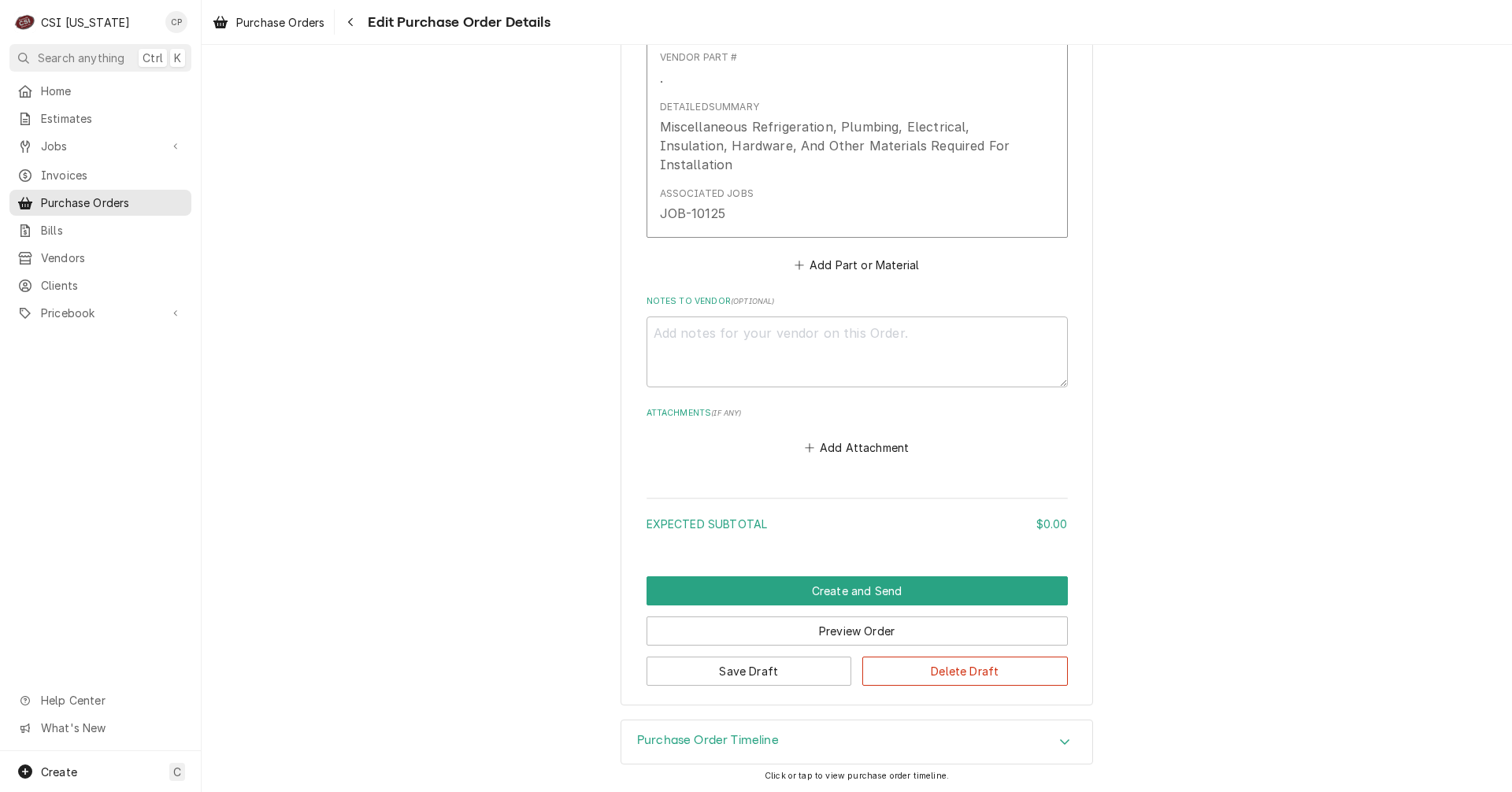
scroll to position [860, 0]
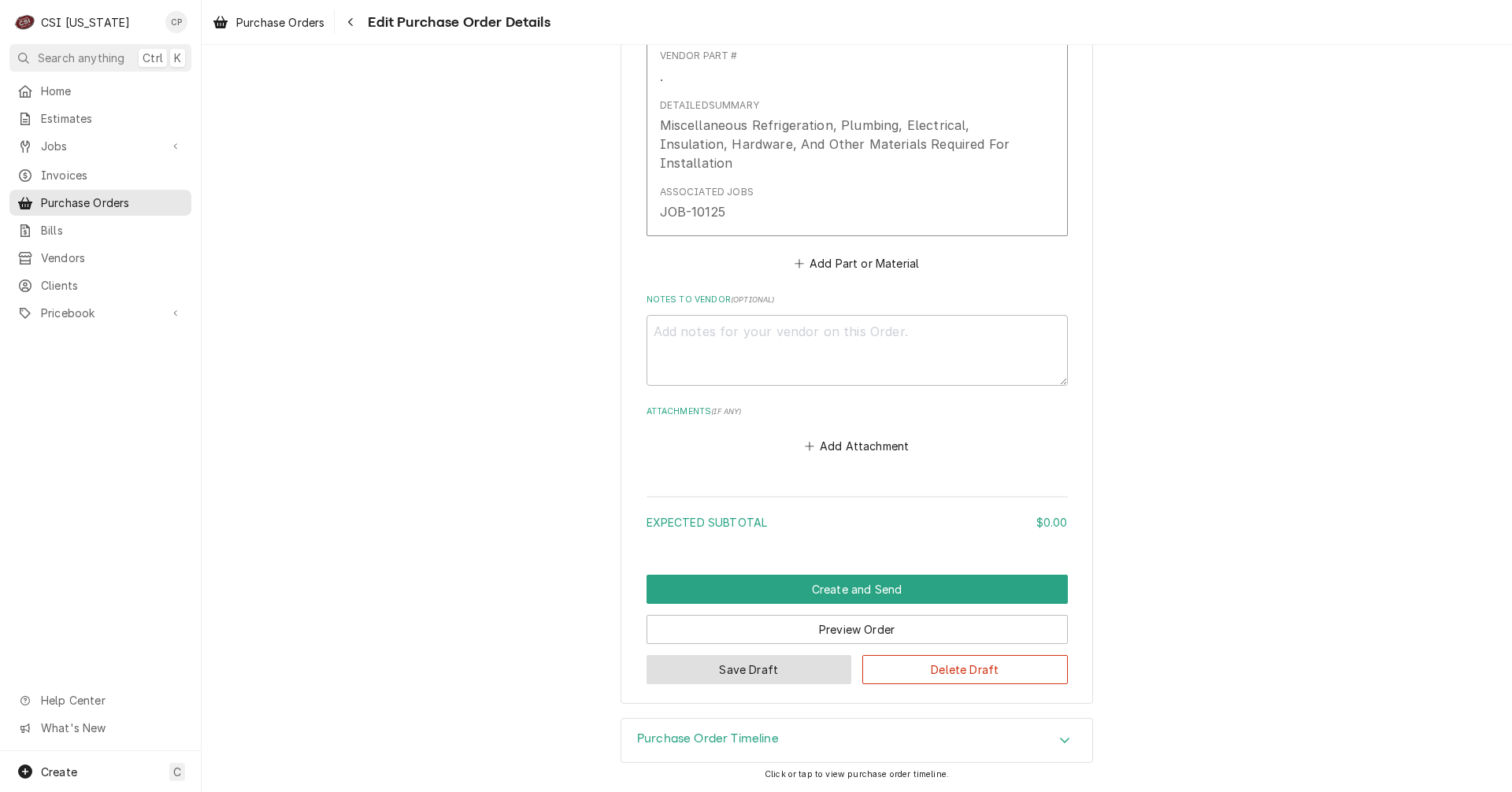
click at [764, 679] on button "Save Draft" at bounding box center [749, 670] width 206 height 29
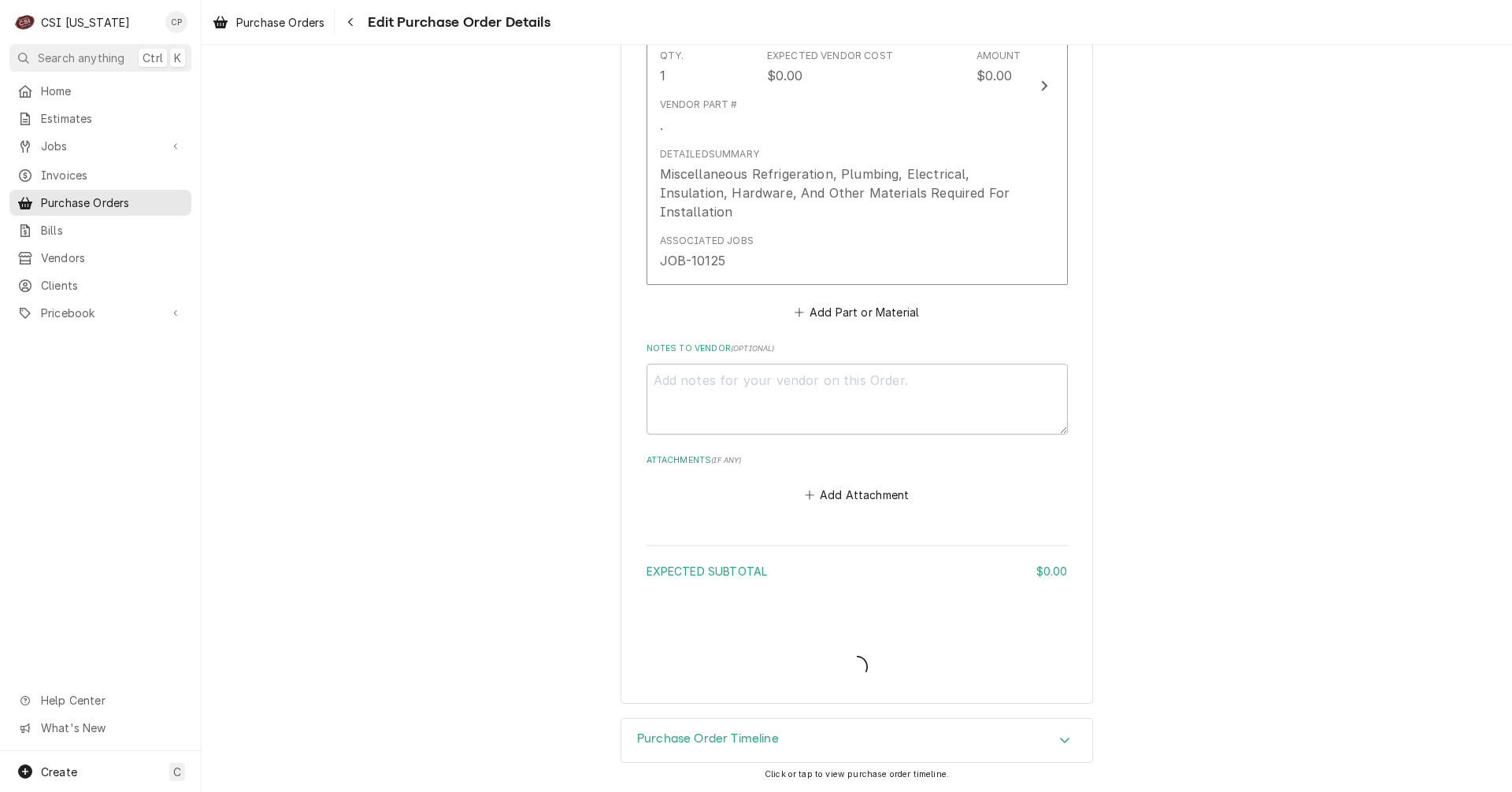
type textarea "x"
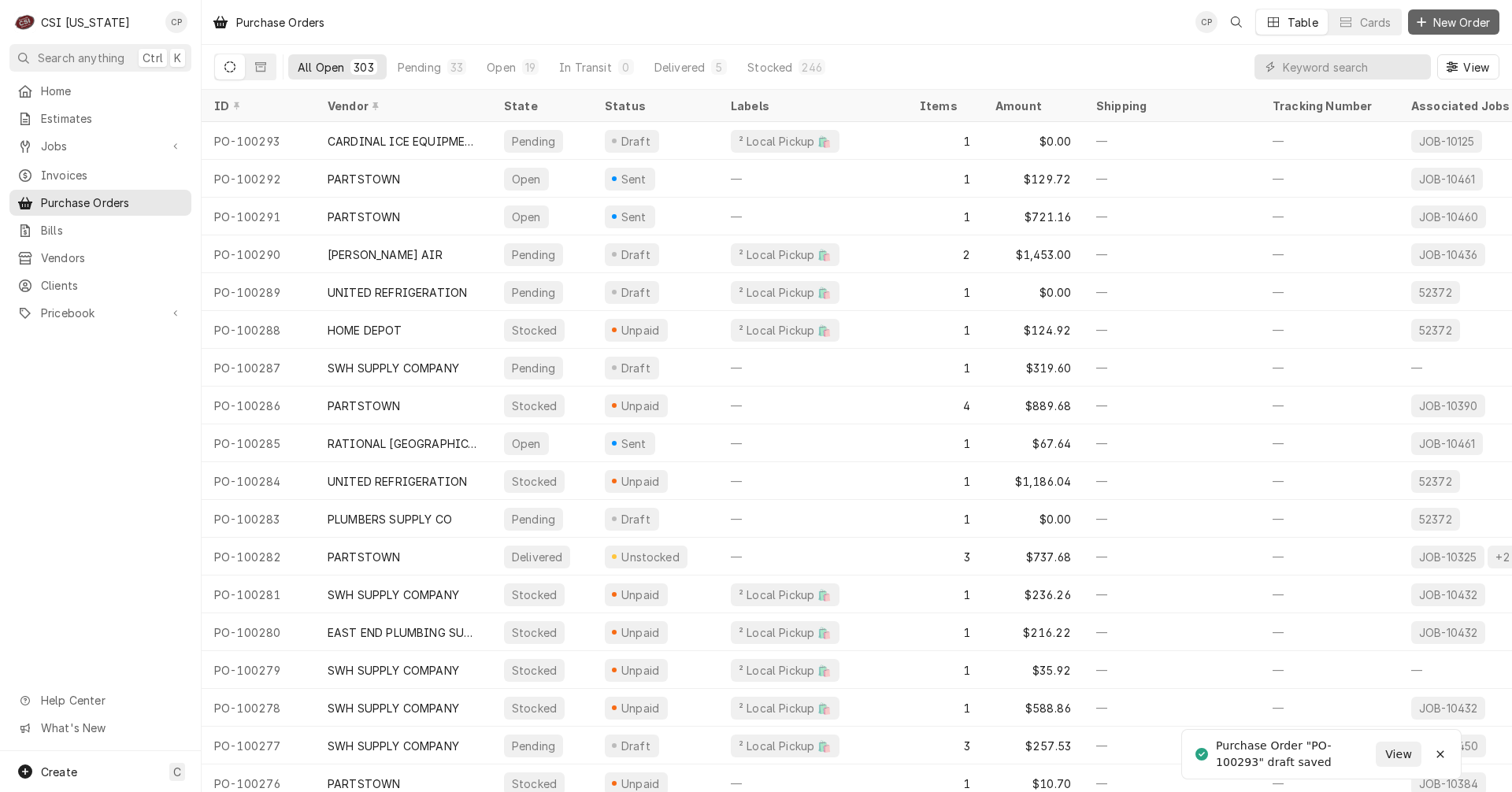
click at [1467, 25] on span "New Order" at bounding box center [1461, 22] width 63 height 17
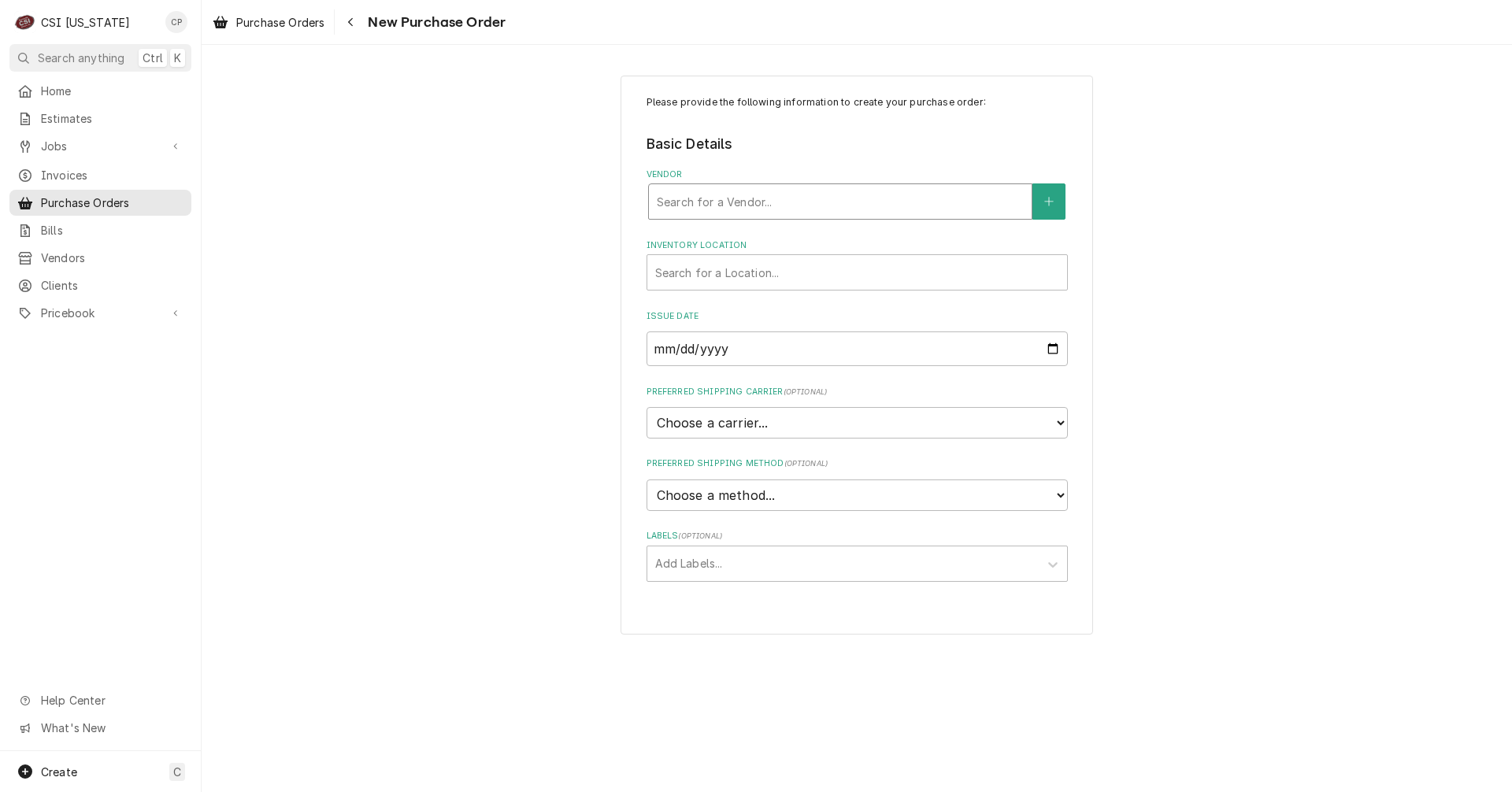
click at [724, 203] on div "Vendor" at bounding box center [840, 201] width 367 height 28
type input "sw"
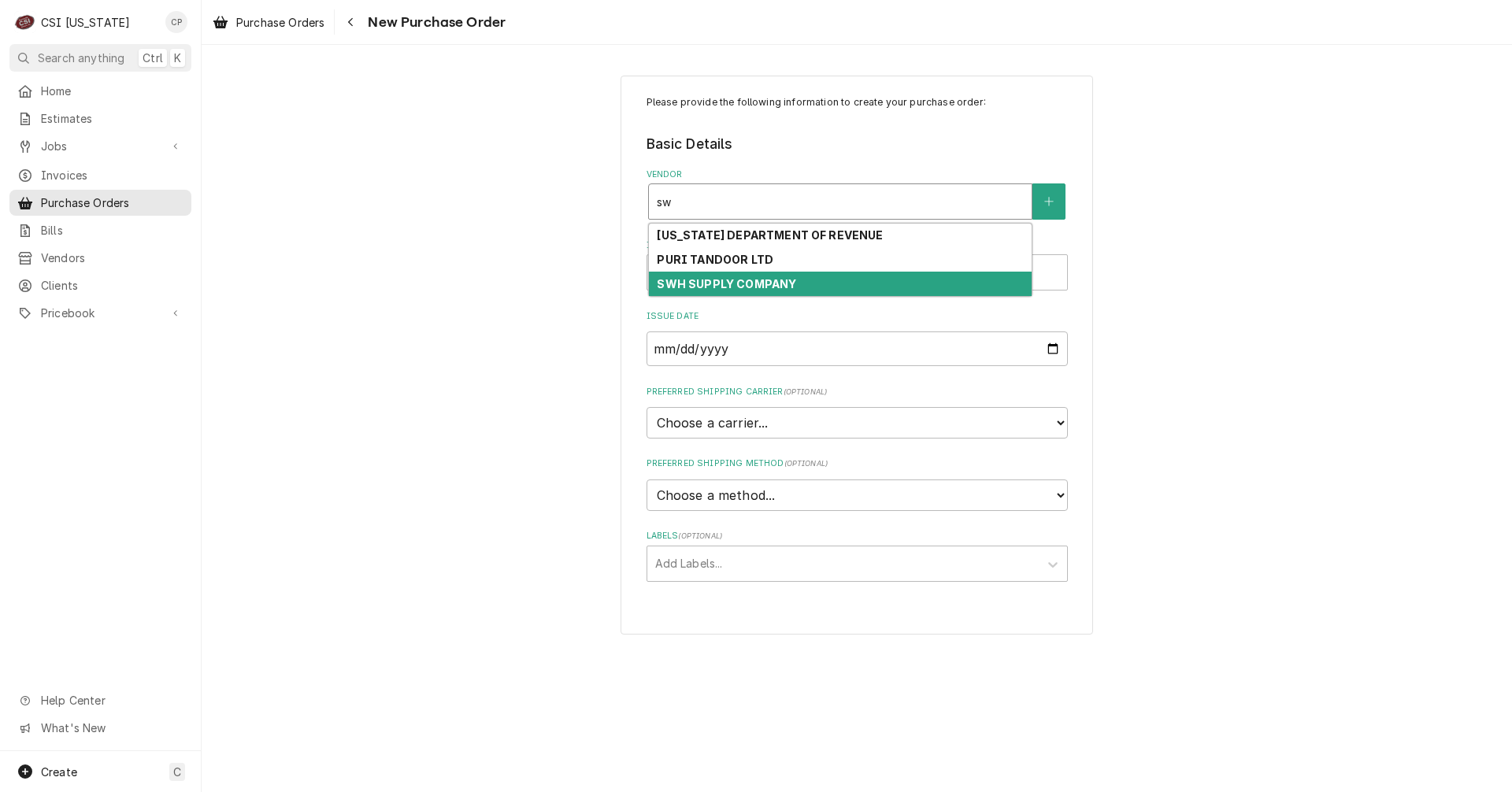
click at [731, 288] on strong "SWH SUPPLY COMPANY" at bounding box center [726, 284] width 139 height 13
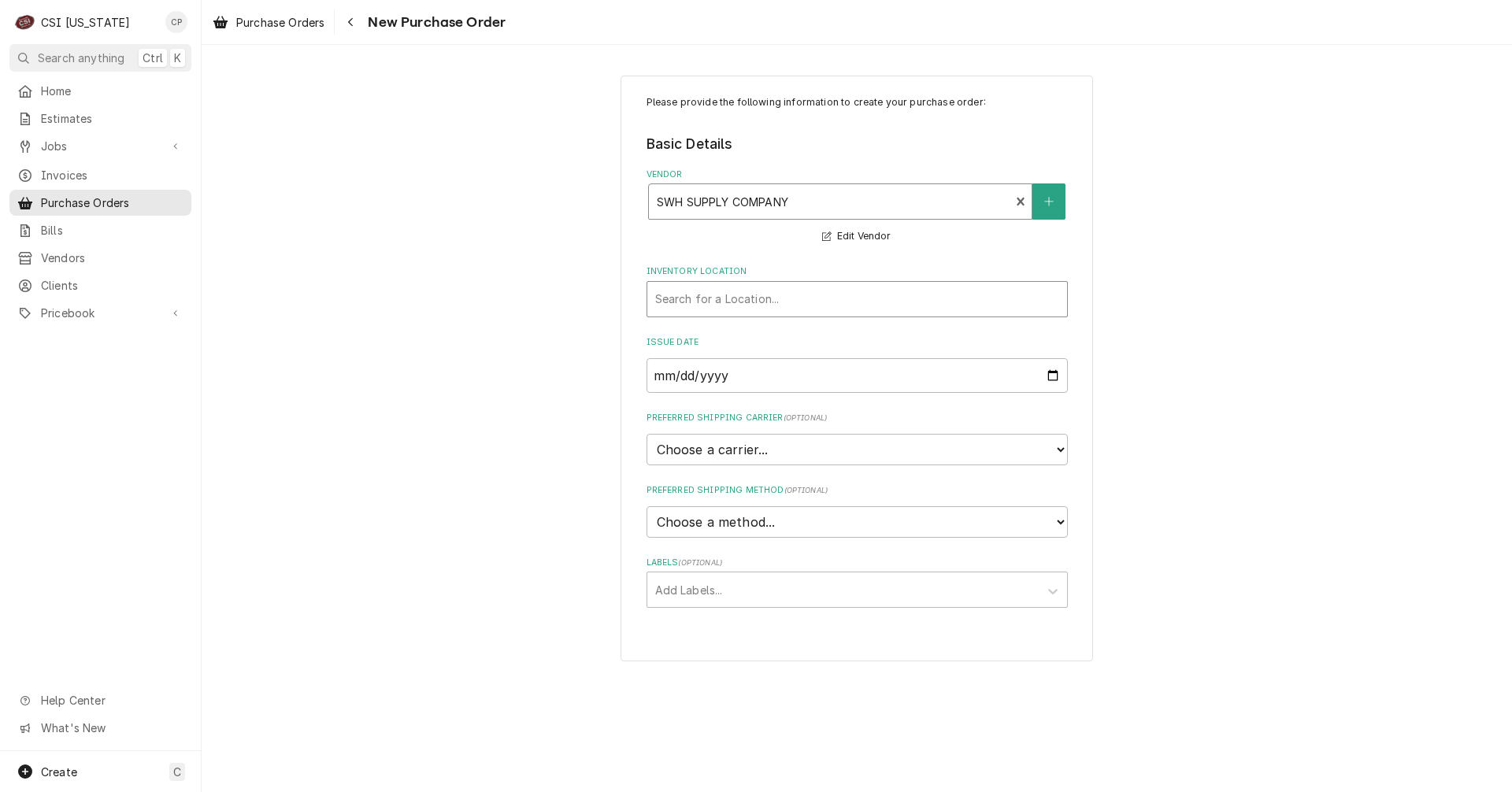
click at [704, 302] on div "Inventory Location" at bounding box center [857, 299] width 404 height 28
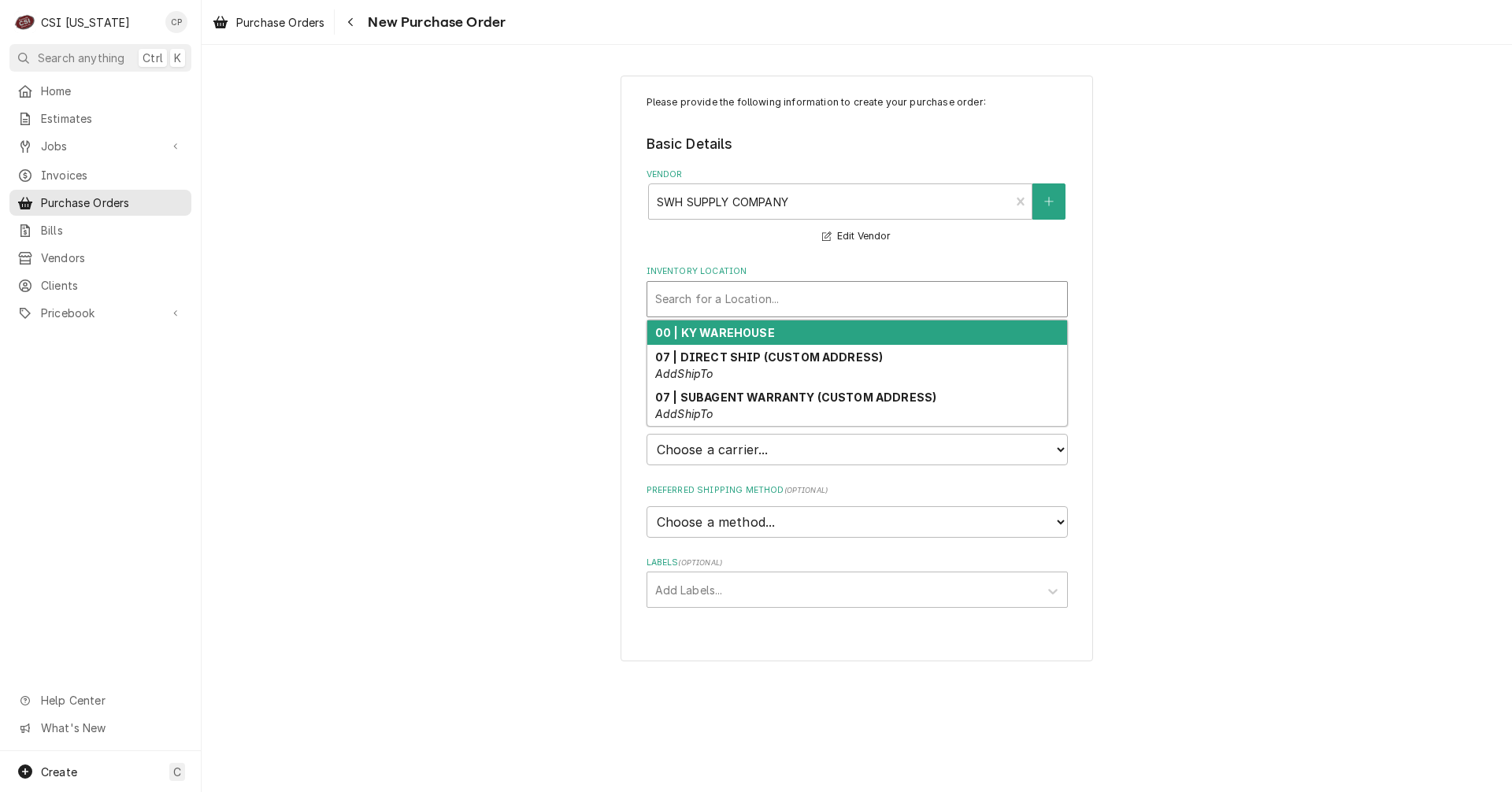
click at [701, 334] on strong "00 | KY WAREHOUSE" at bounding box center [715, 332] width 119 height 13
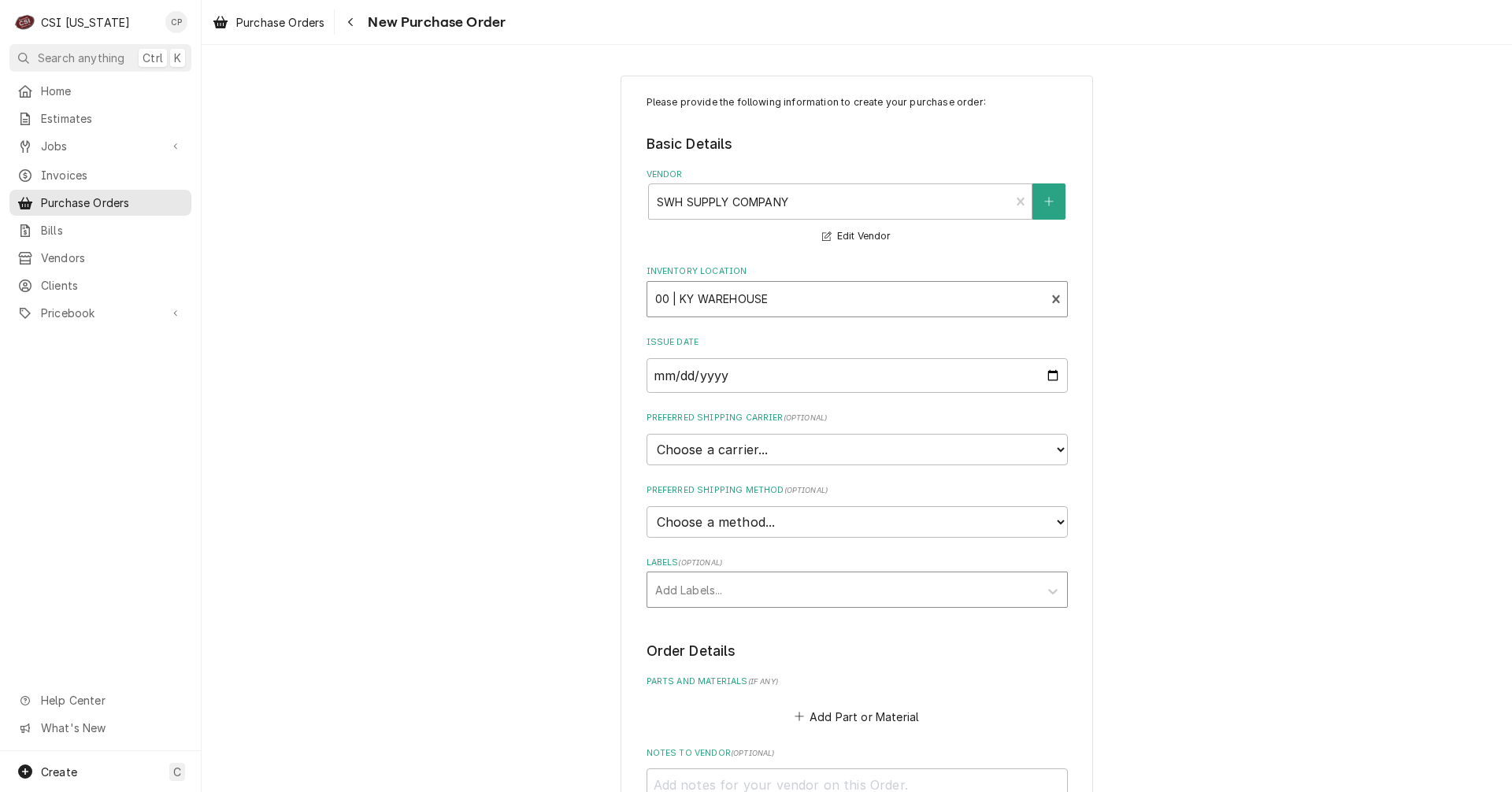
click at [686, 588] on div "Labels" at bounding box center [844, 590] width 376 height 28
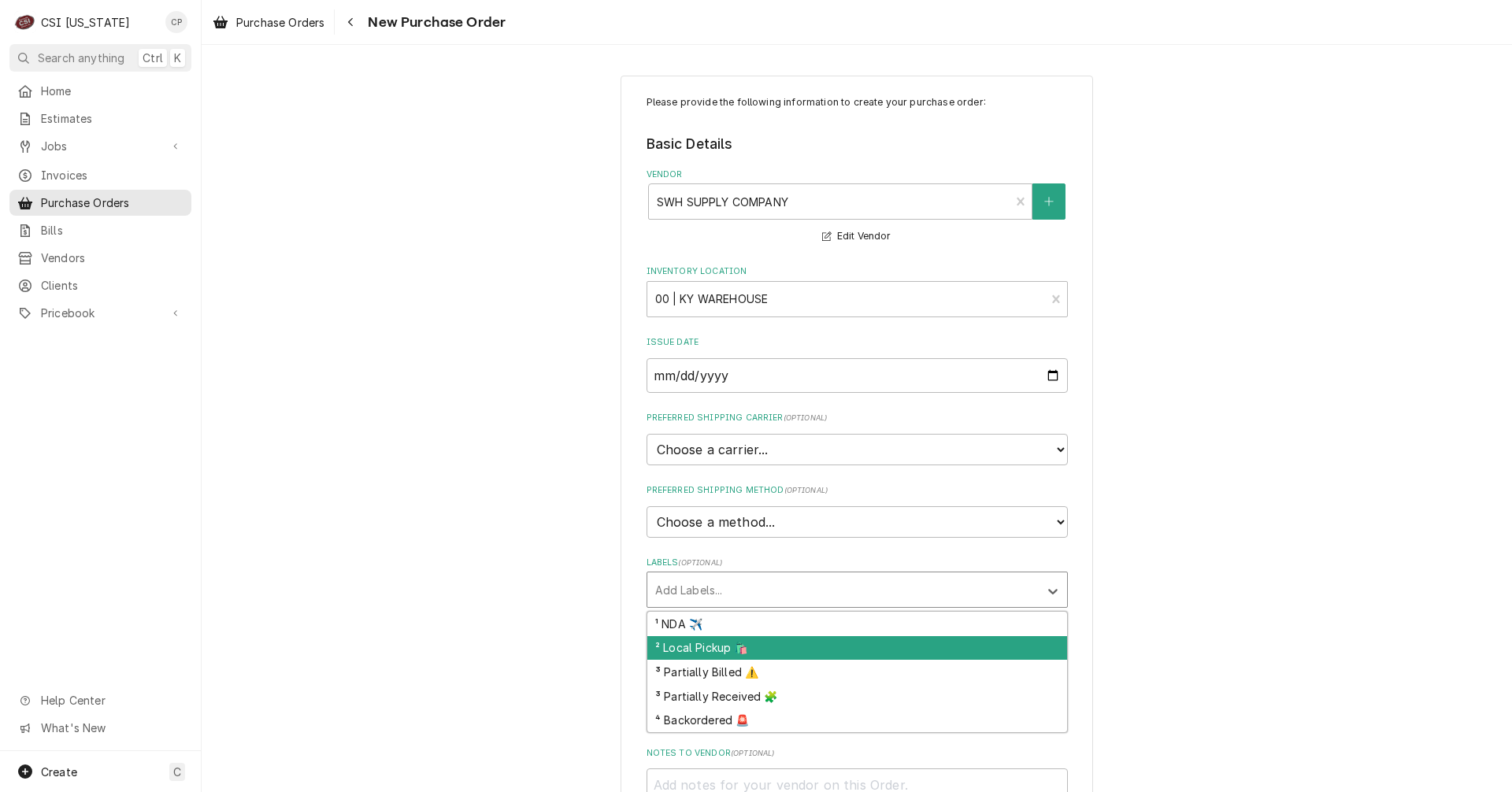
click at [708, 648] on div "² Local Pickup 🛍️" at bounding box center [857, 649] width 420 height 25
type textarea "x"
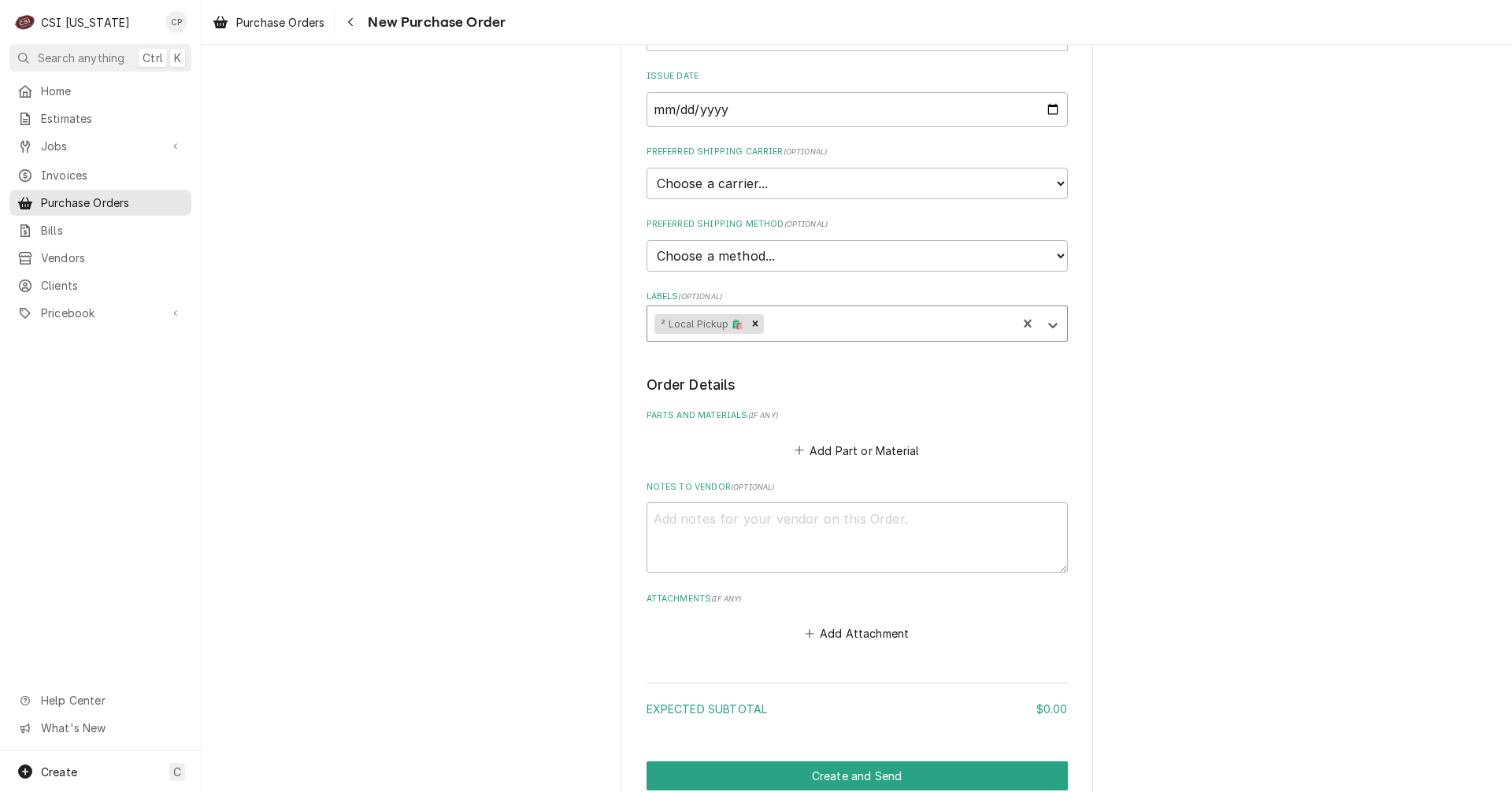
scroll to position [315, 0]
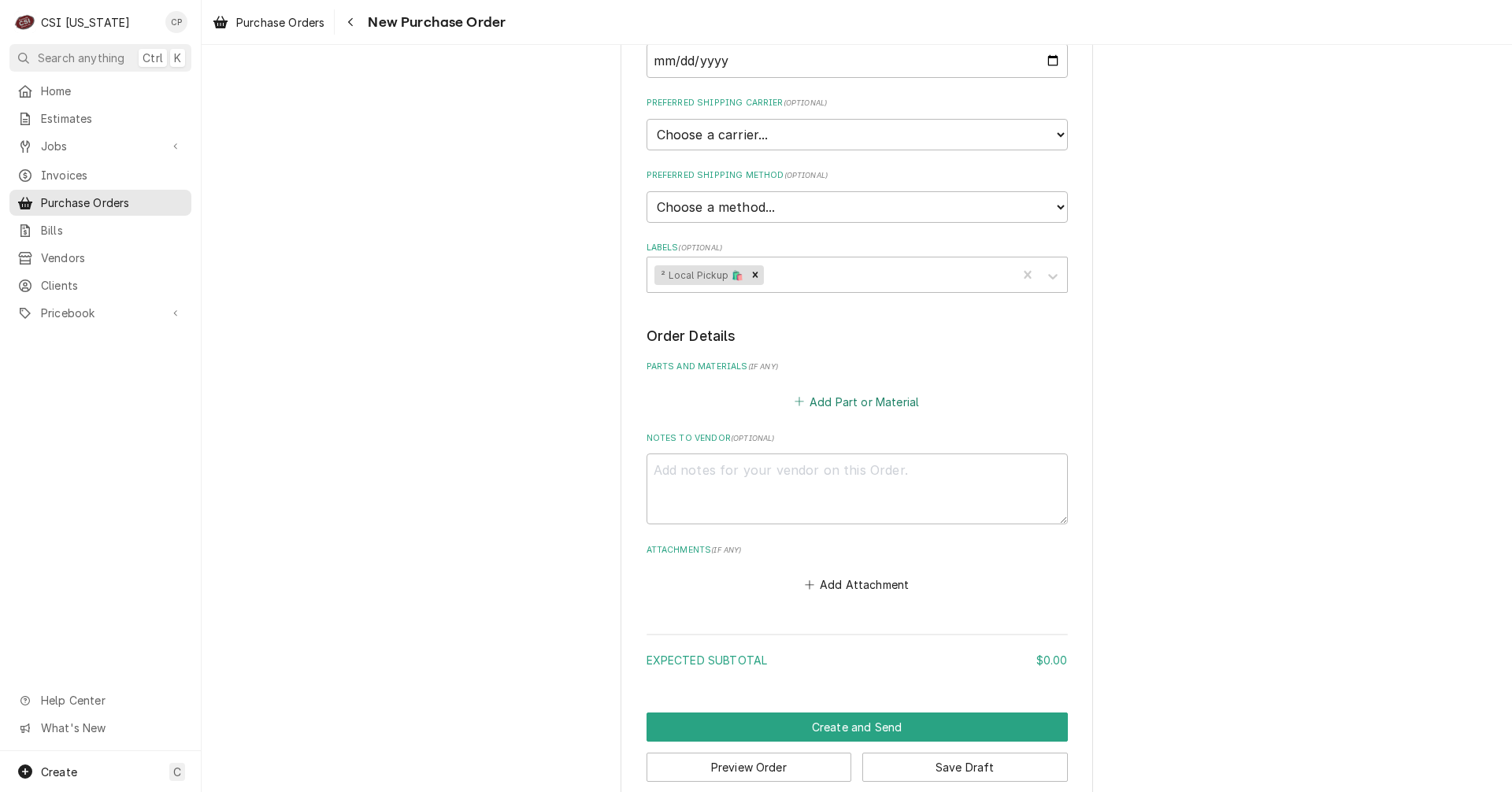
click at [836, 403] on button "Add Part or Material" at bounding box center [856, 402] width 130 height 22
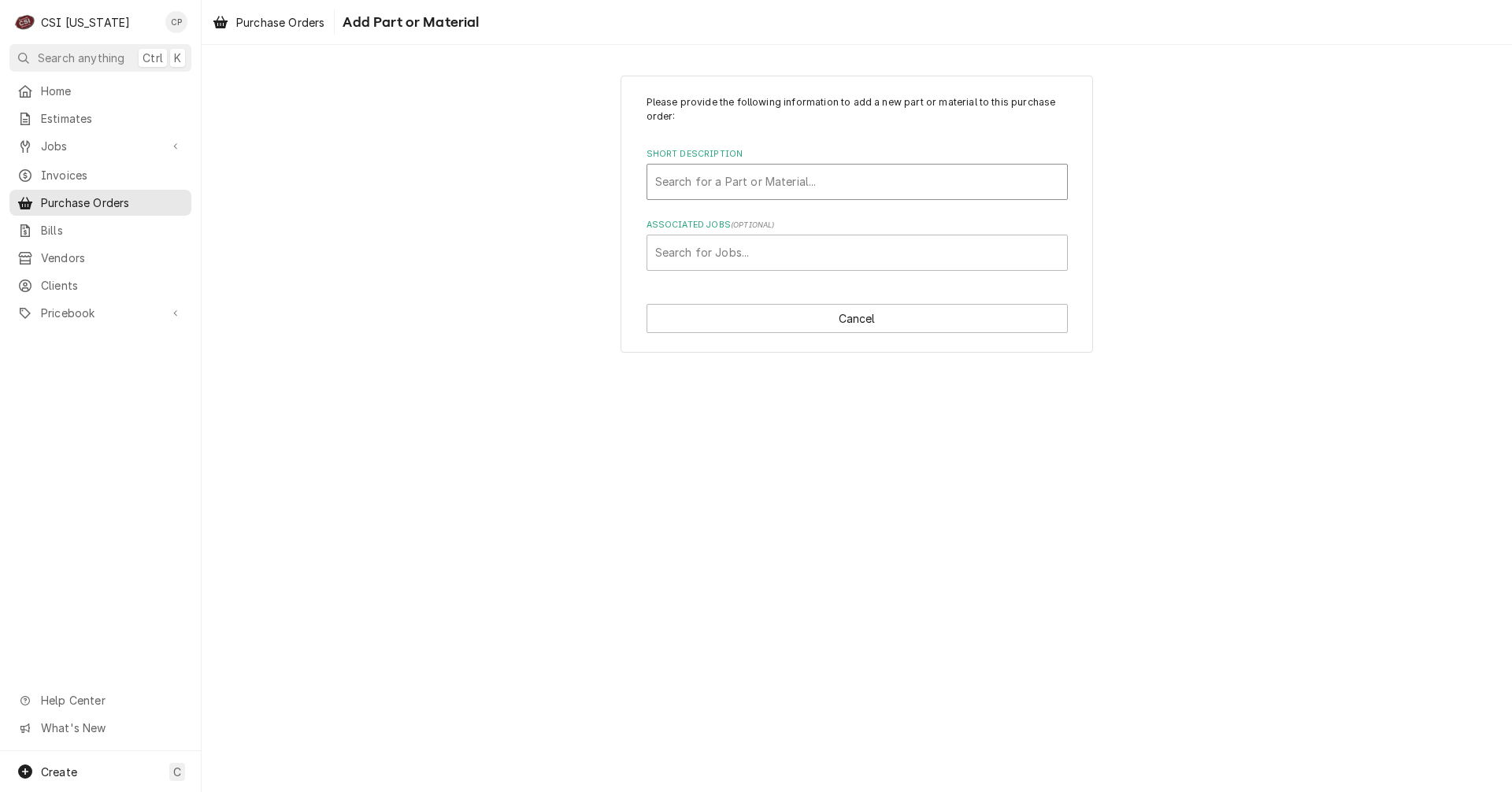
click at [742, 179] on div "Short Description" at bounding box center [857, 182] width 404 height 28
type input "misc"
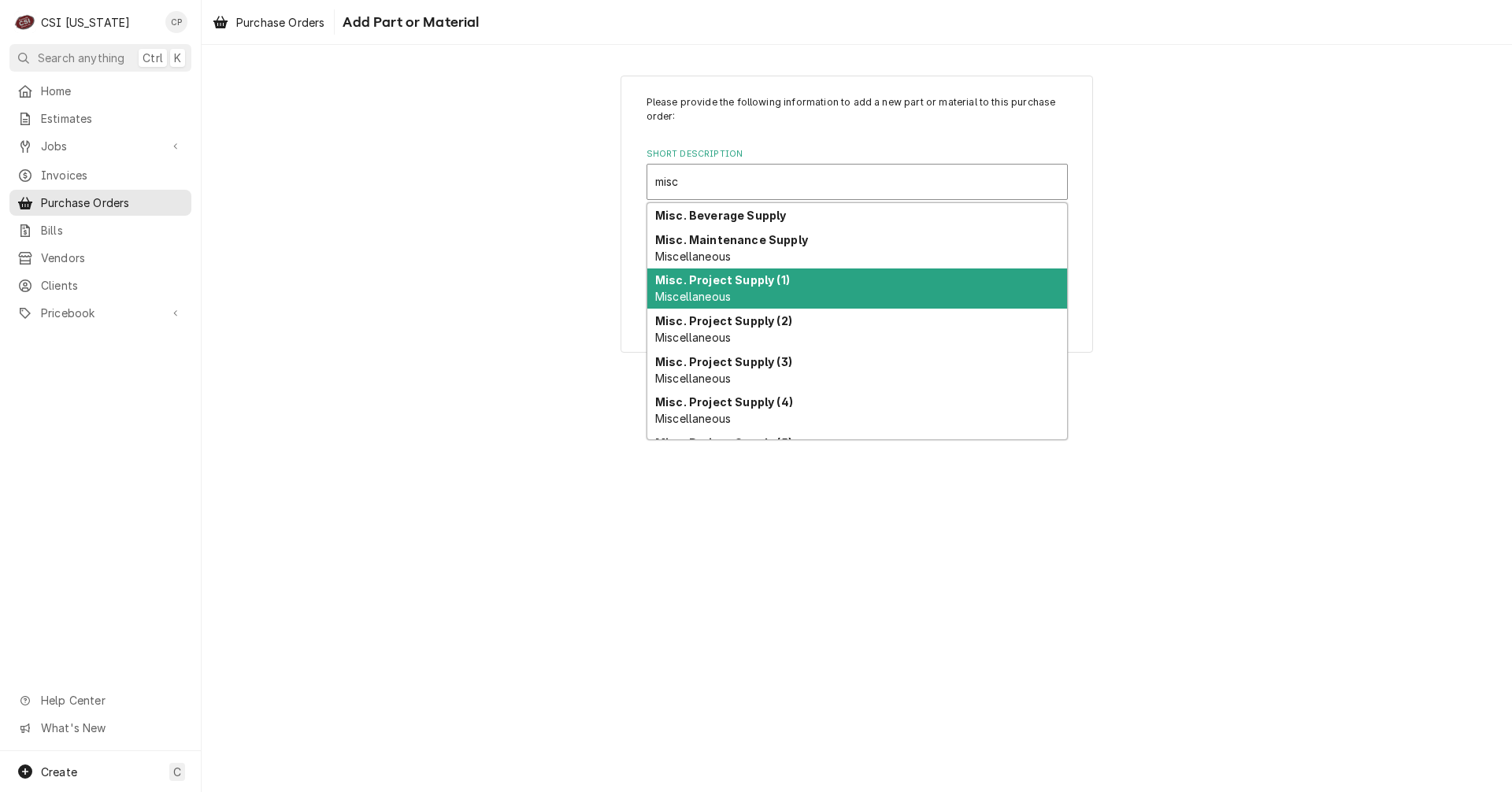
click at [752, 282] on strong "Misc. Project Supply (1)" at bounding box center [722, 280] width 134 height 13
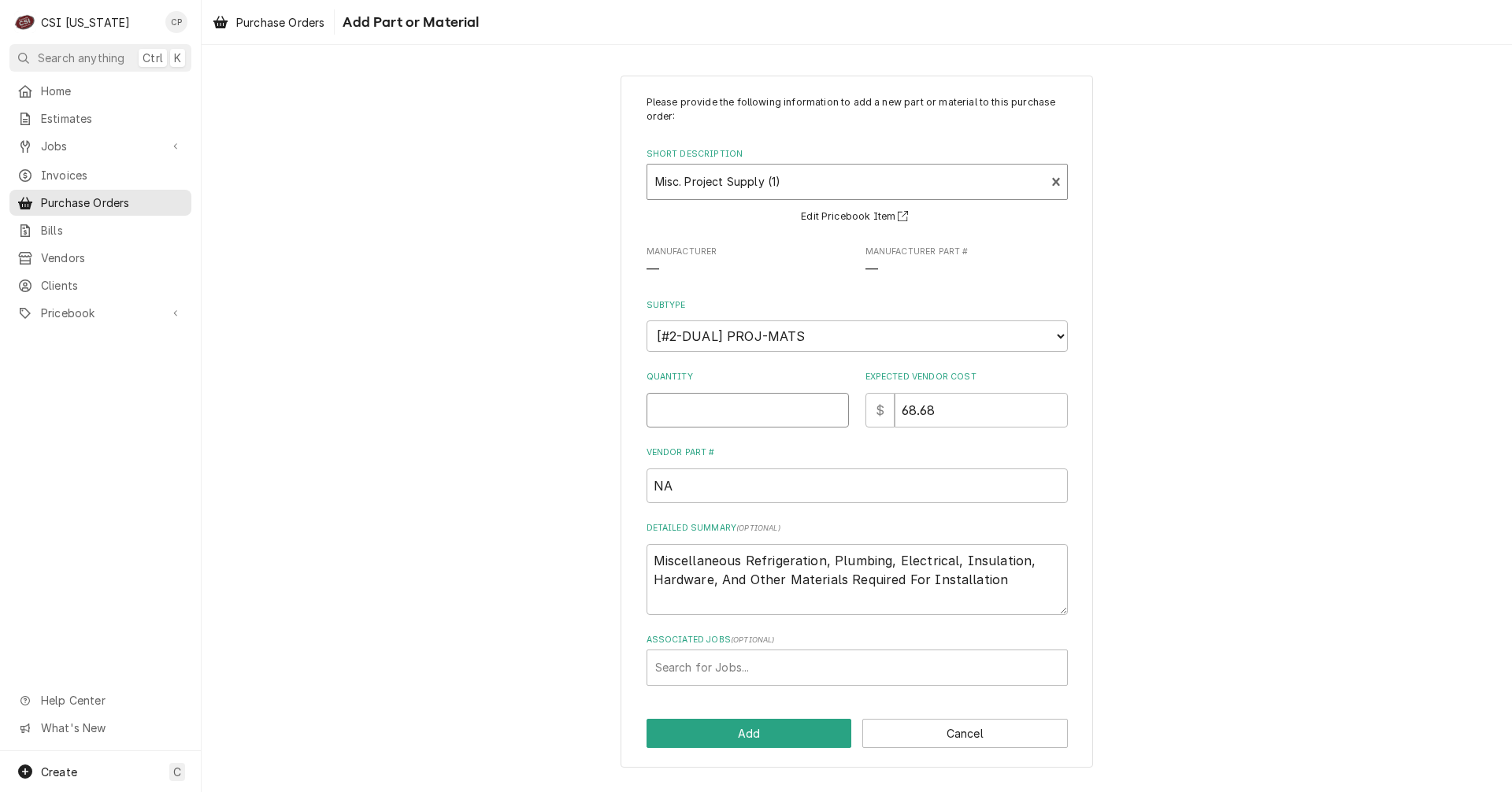
click at [734, 414] on input "Quantity" at bounding box center [747, 410] width 202 height 35
type textarea "x"
type input "1"
type textarea "x"
type input "0"
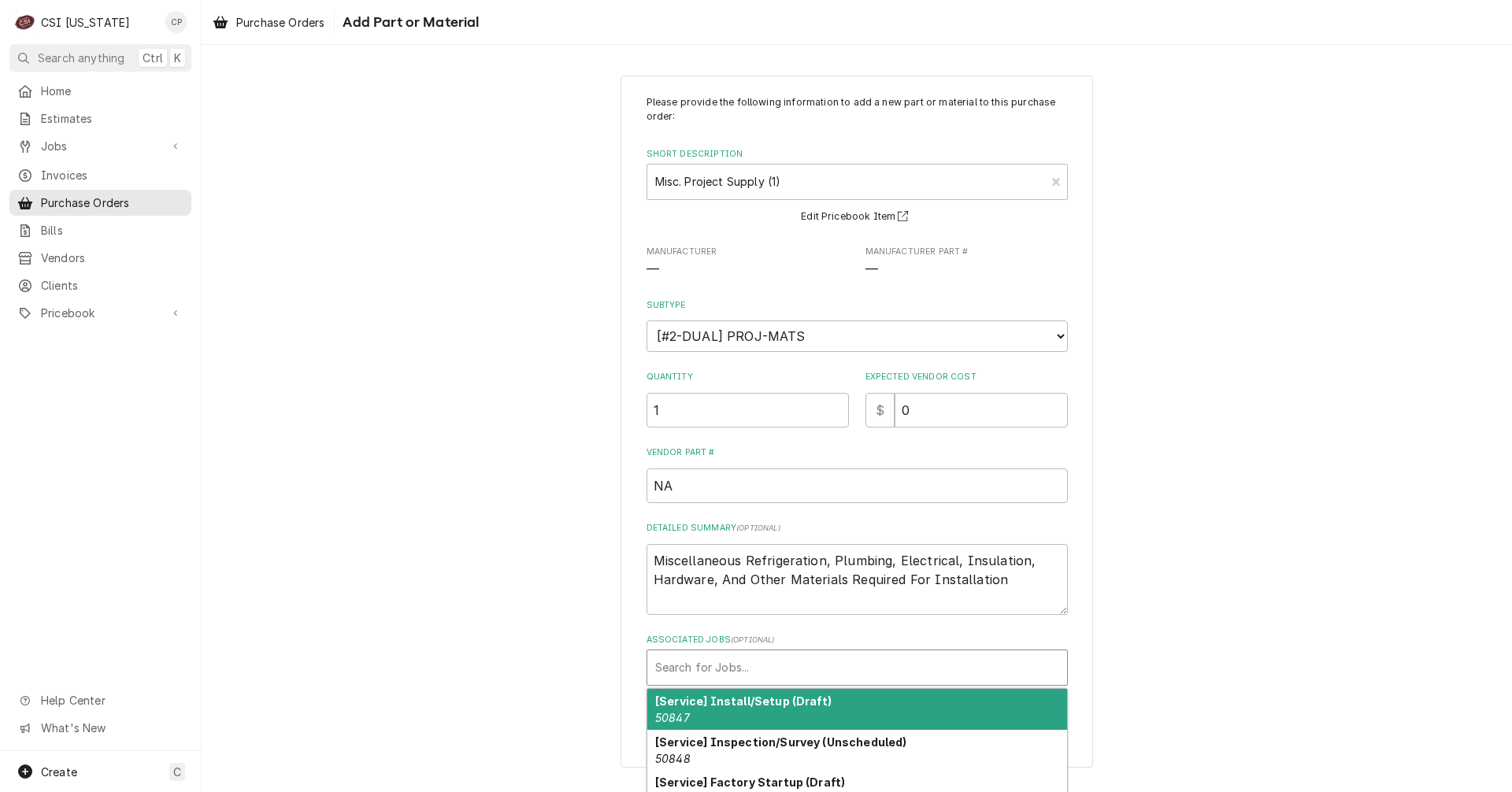
click at [742, 674] on div "Associated Jobs" at bounding box center [857, 668] width 404 height 28
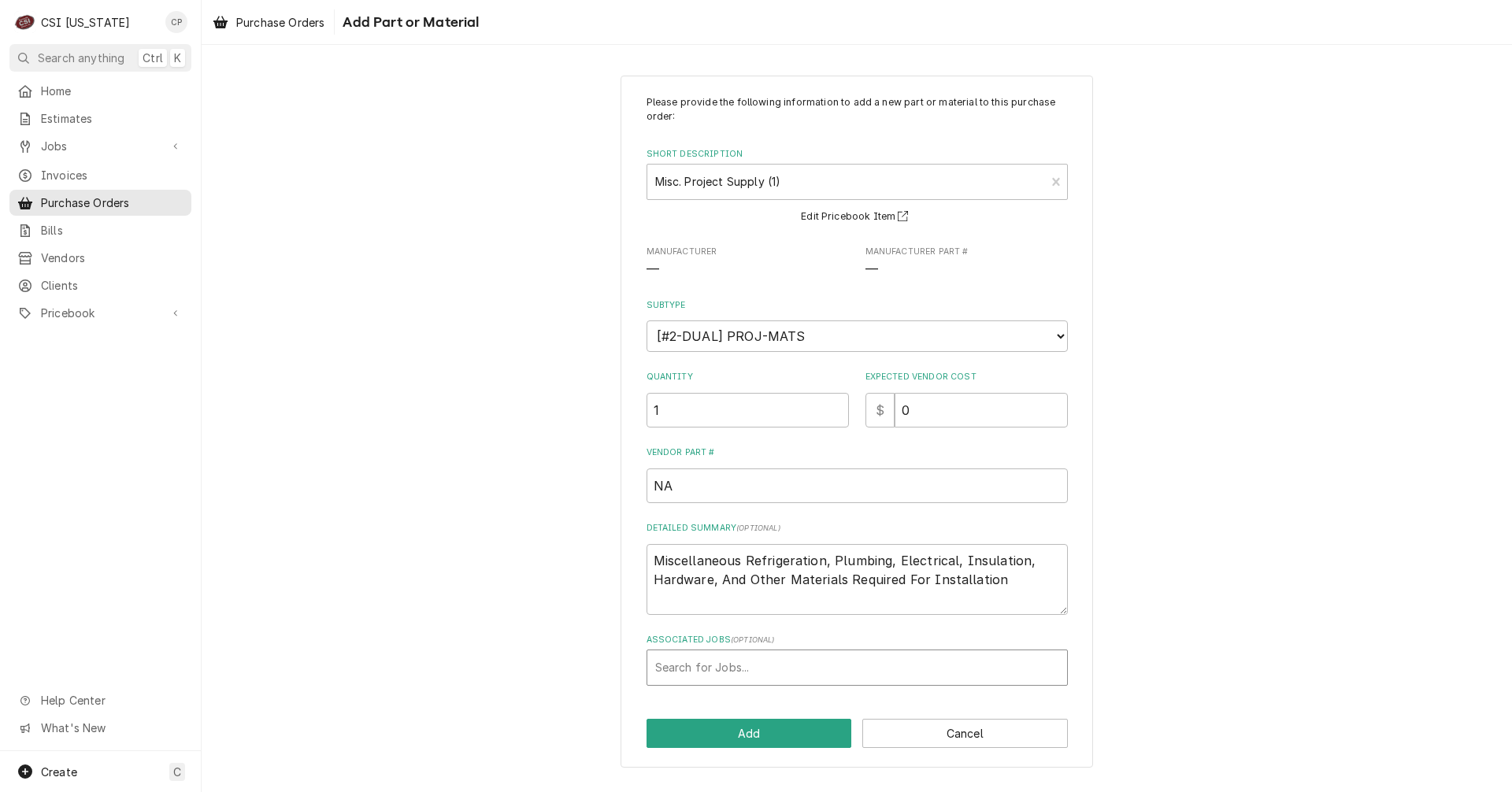
click at [700, 541] on div "Please provide the following information to add a new part or material to this …" at bounding box center [856, 391] width 421 height 591
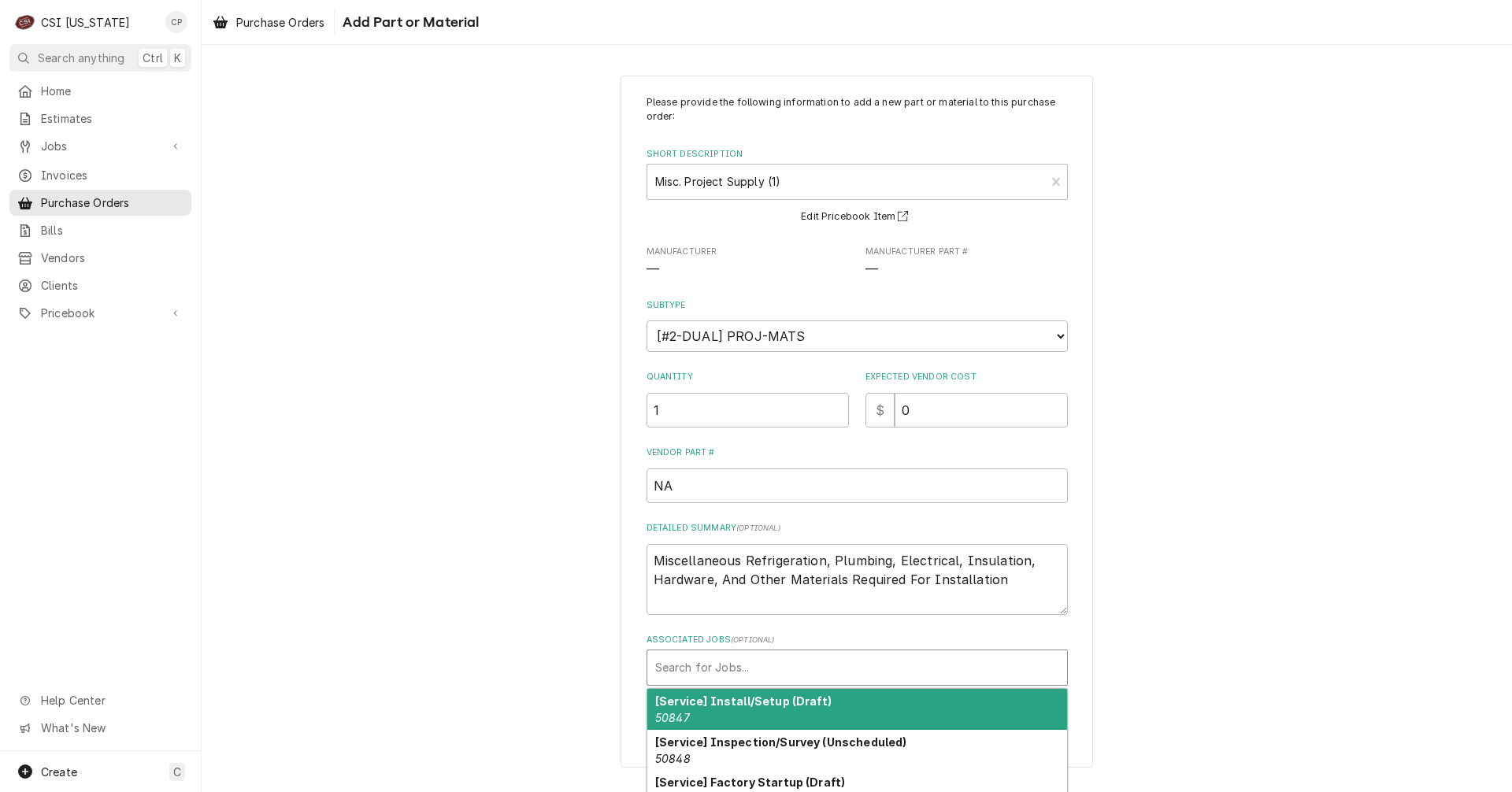
click at [704, 663] on div "Associated Jobs" at bounding box center [857, 668] width 404 height 28
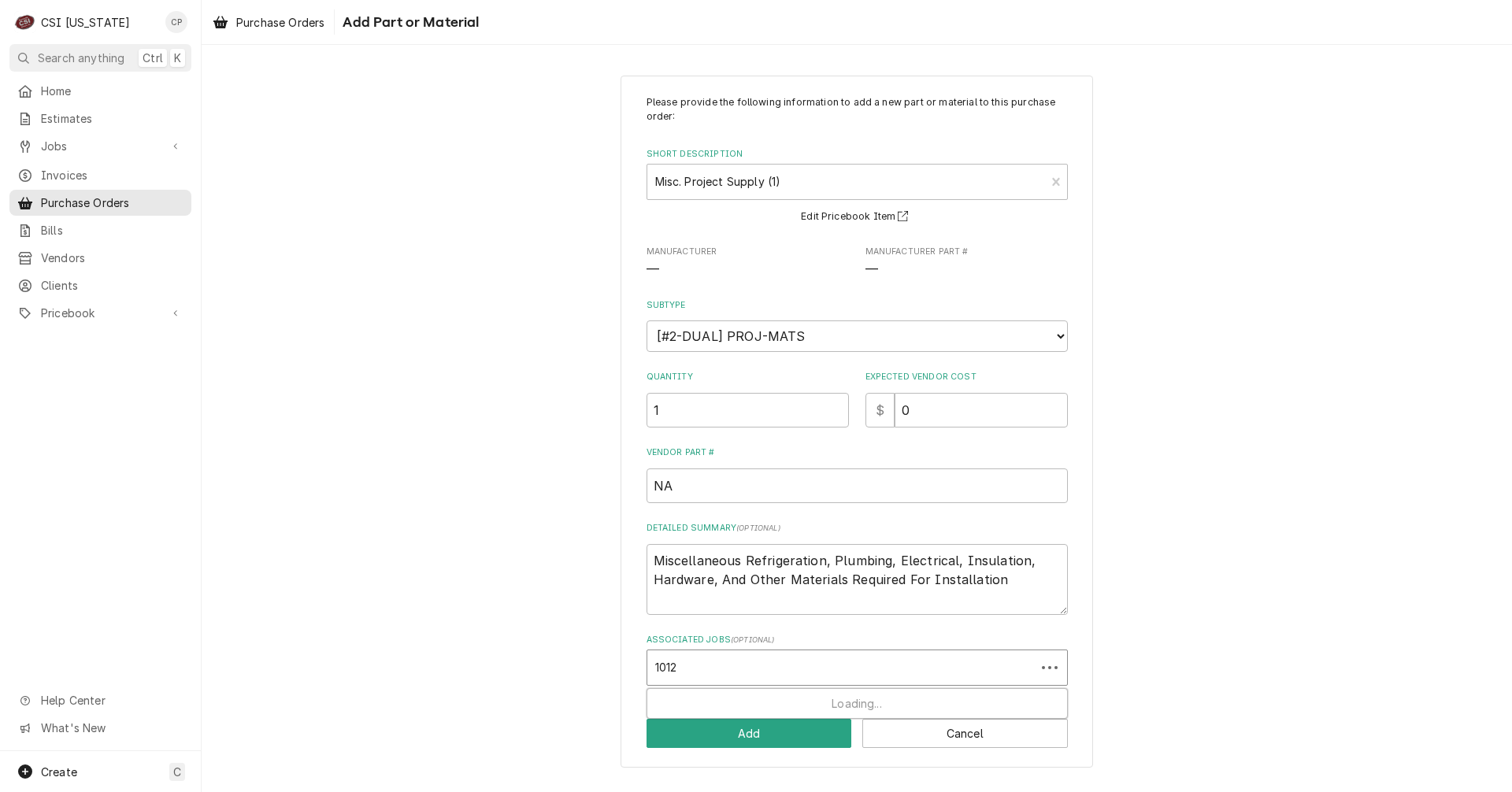
type input "10125"
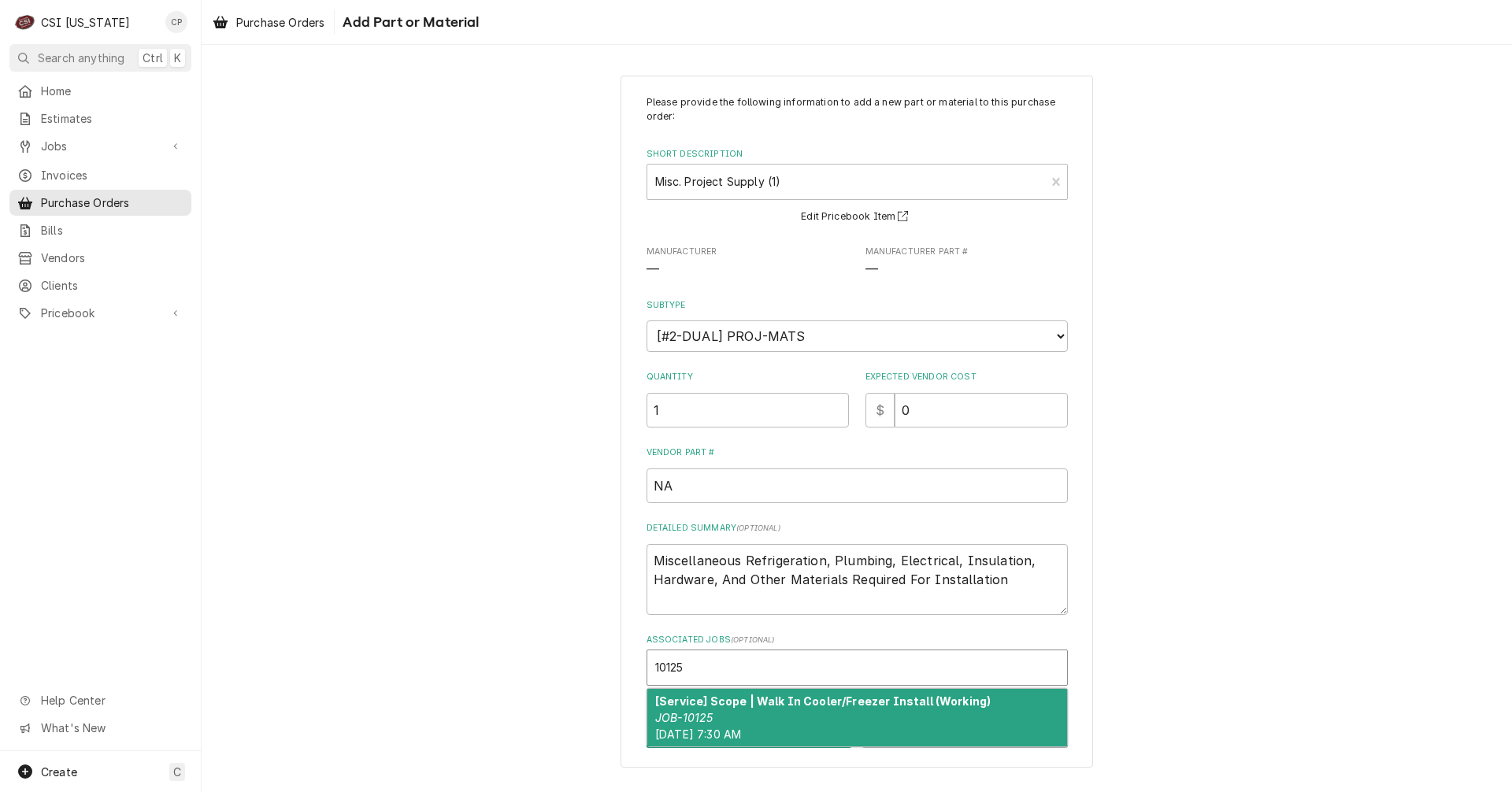
click at [803, 723] on div "[Service] Scope | Walk In Cooler/Freezer Install (Working) JOB-10125 Fri, Aug 1…" at bounding box center [857, 718] width 420 height 58
type textarea "x"
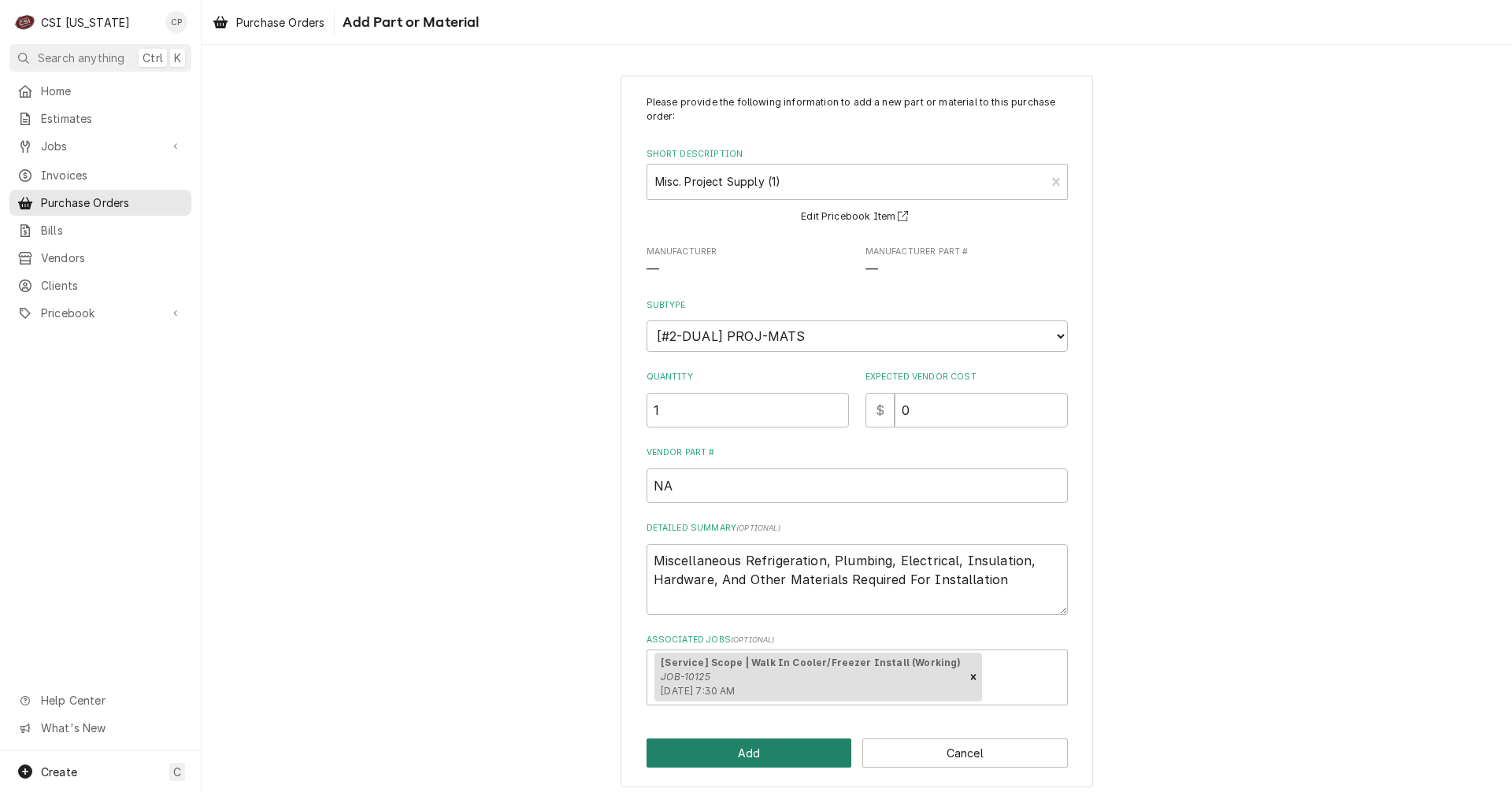
click at [776, 759] on button "Add" at bounding box center [749, 753] width 206 height 29
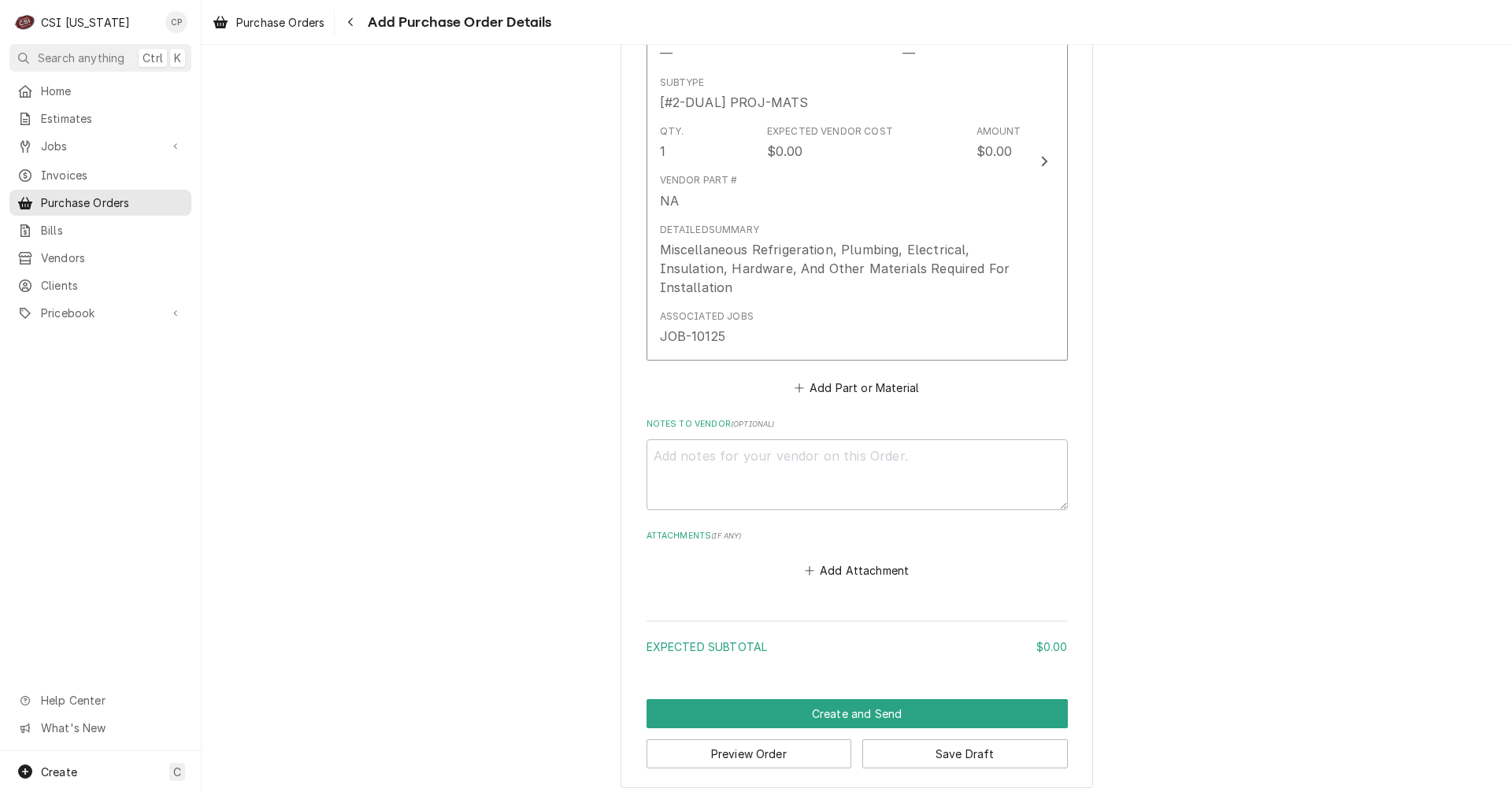
scroll to position [745, 0]
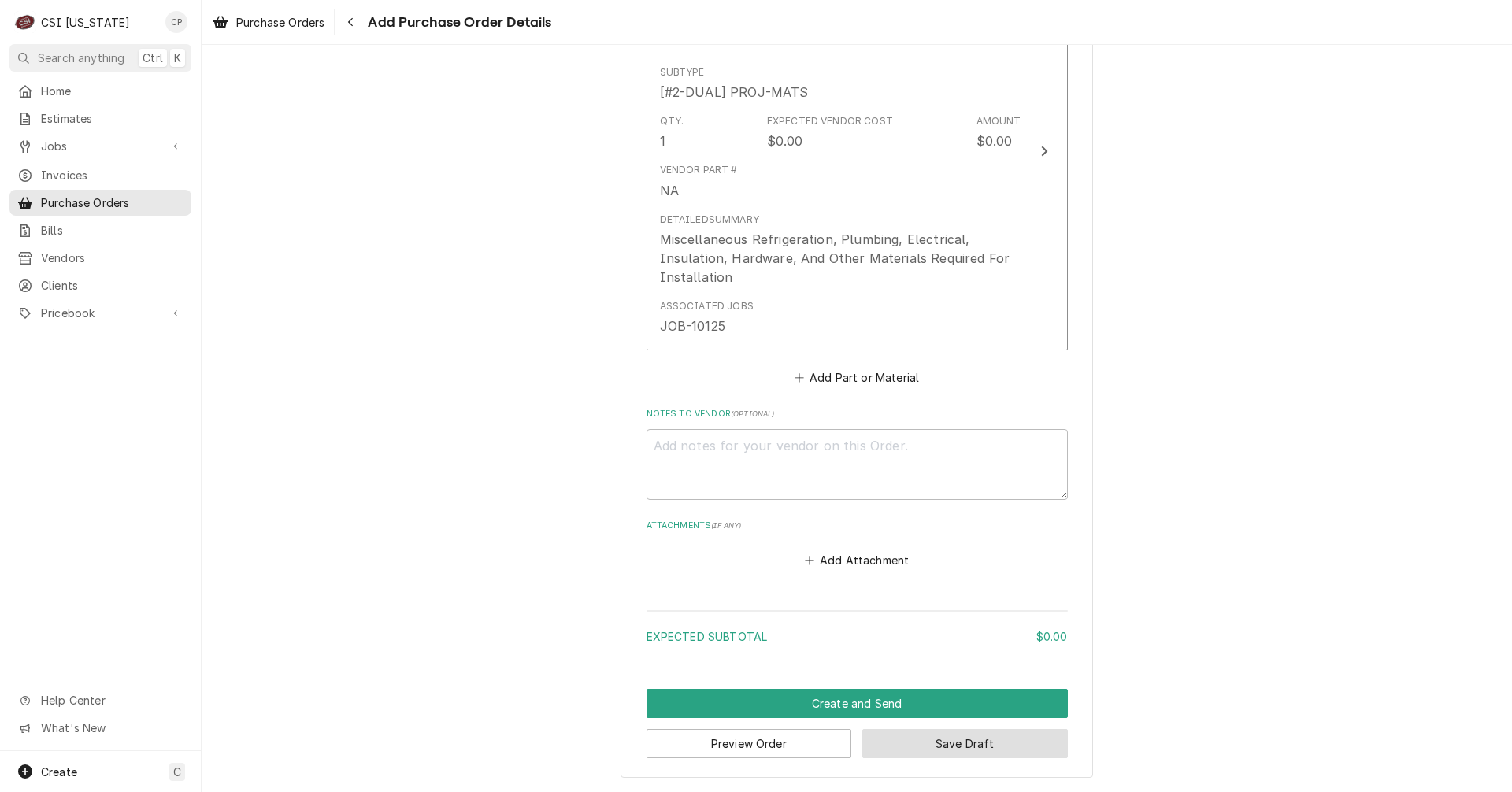
click at [943, 747] on button "Save Draft" at bounding box center [965, 743] width 206 height 29
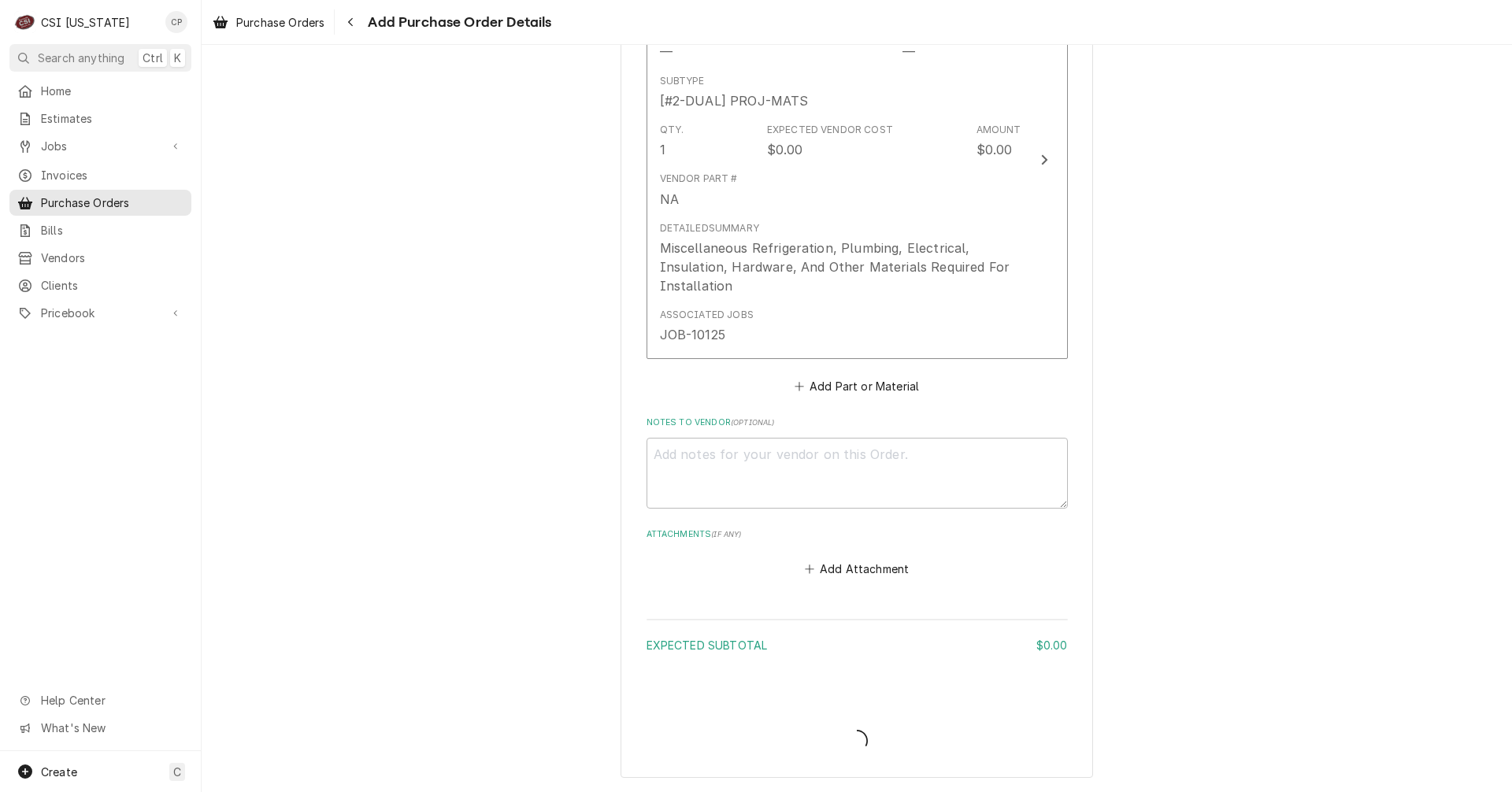
type textarea "x"
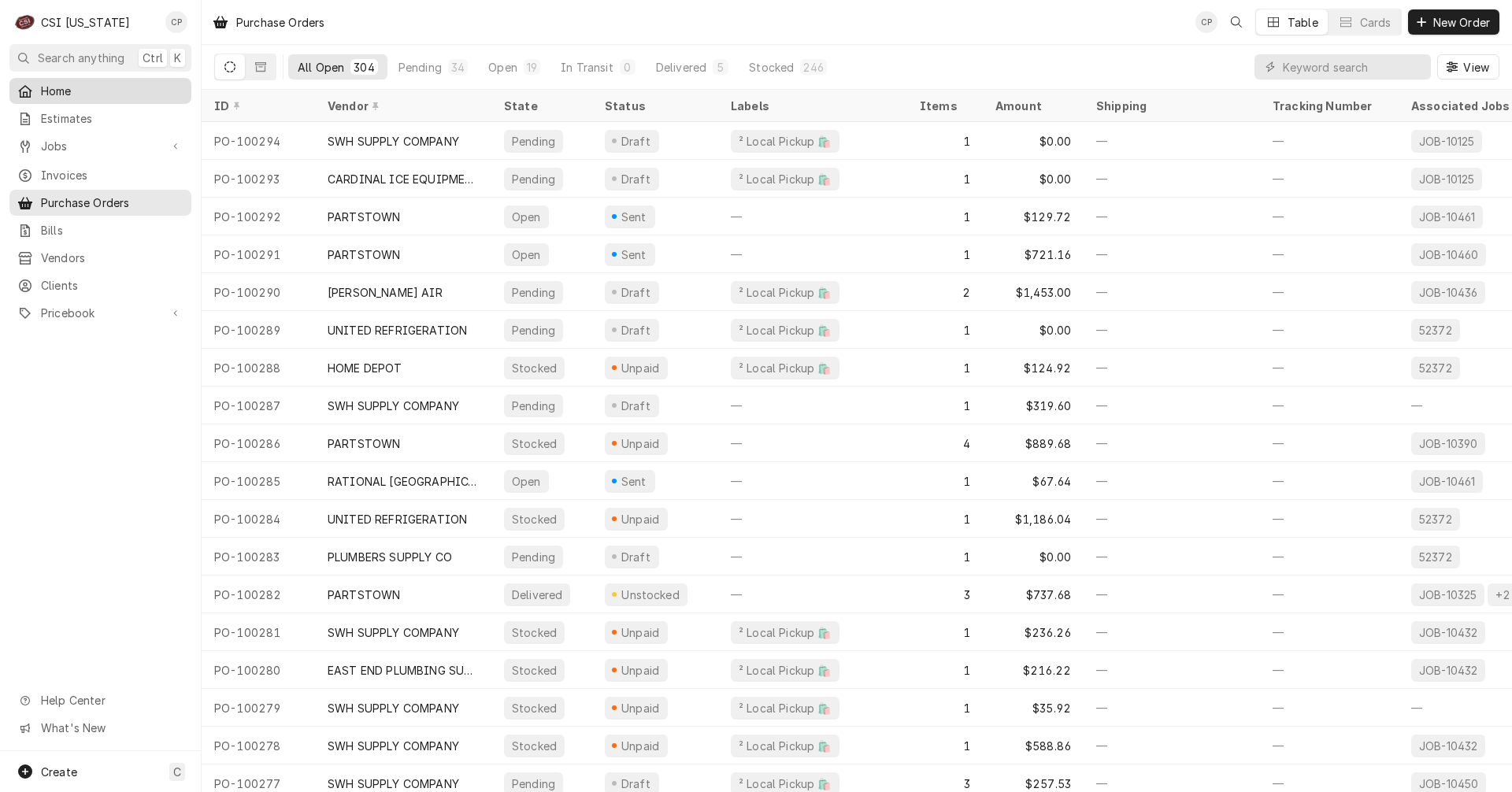
click at [60, 90] on span "Home" at bounding box center [111, 91] width 142 height 17
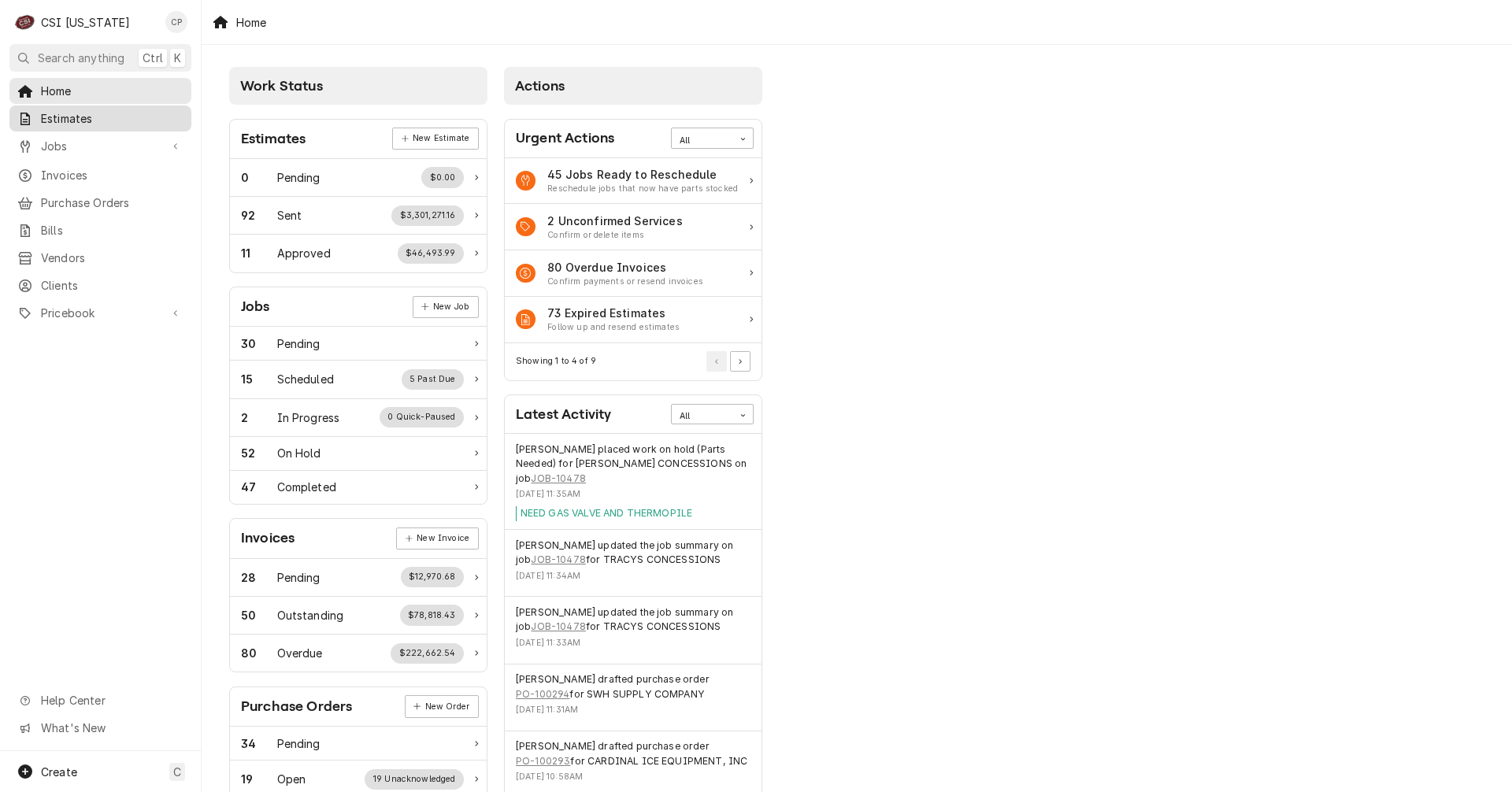
click at [113, 111] on span "Estimates" at bounding box center [111, 118] width 142 height 17
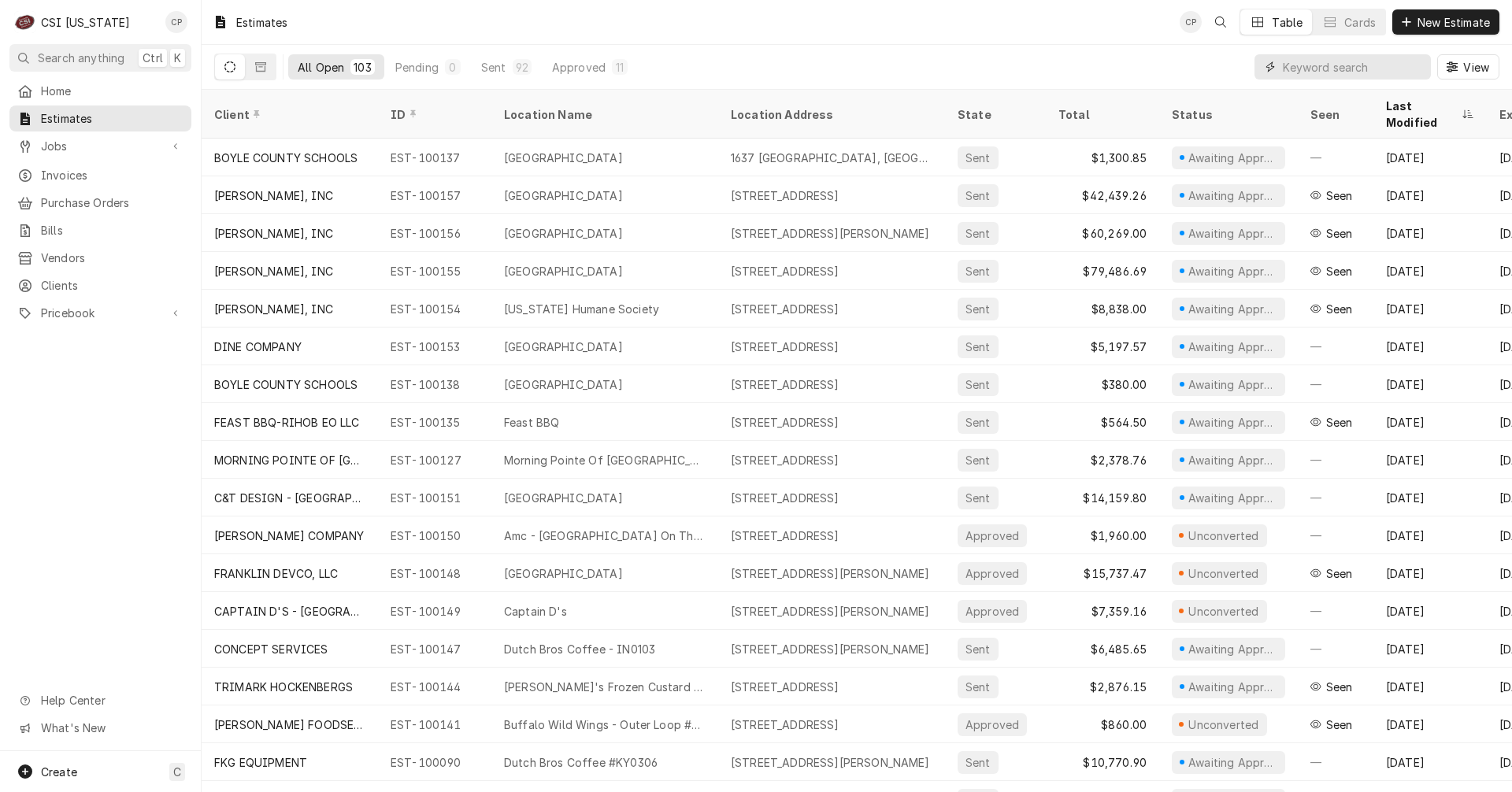
click at [1313, 69] on input "Dynamic Content Wrapper" at bounding box center [1352, 67] width 140 height 25
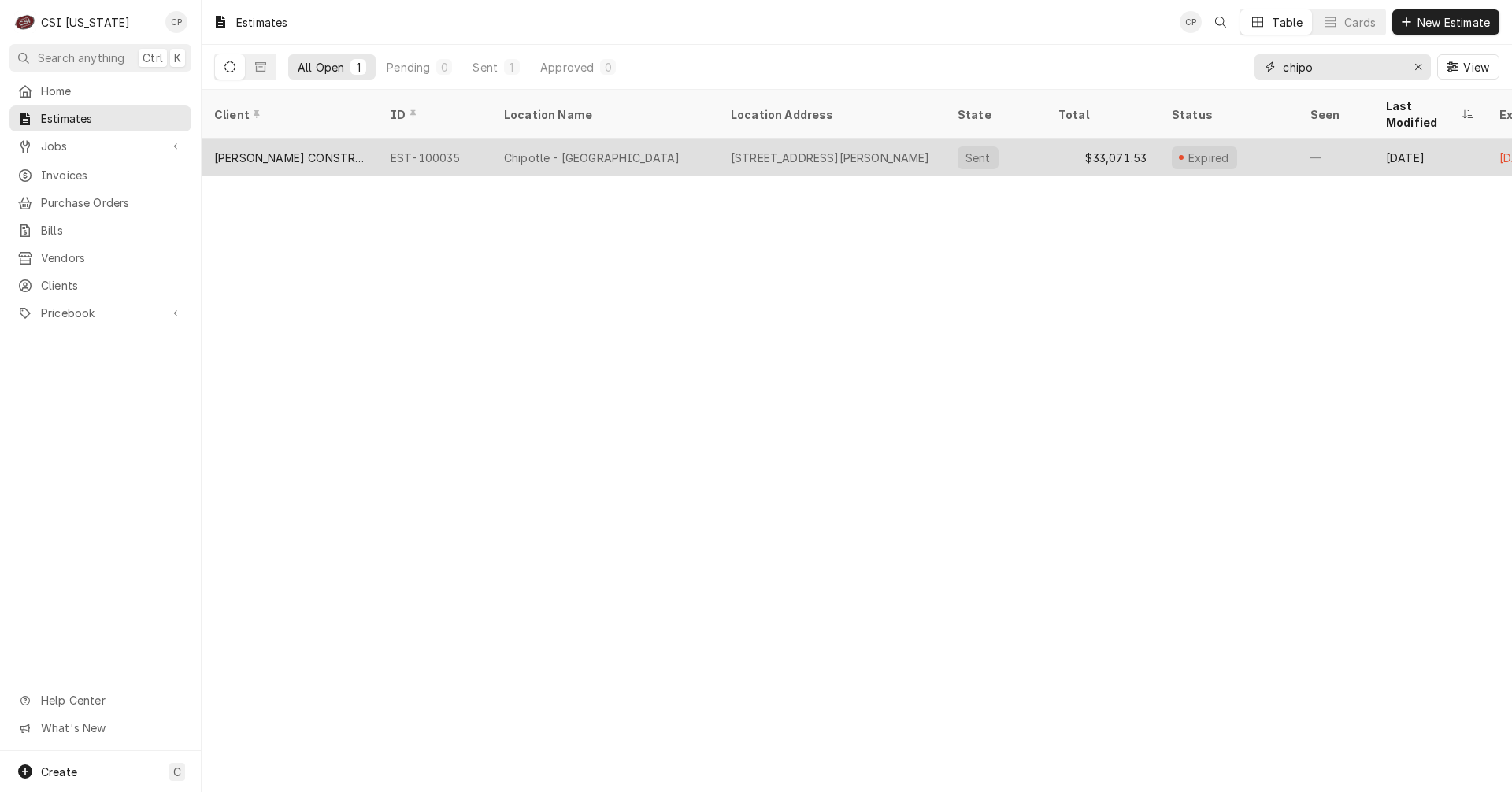
type input "chipo"
click at [320, 149] on div "[PERSON_NAME] CONSTRUCTION COMPANY" at bounding box center [289, 157] width 151 height 17
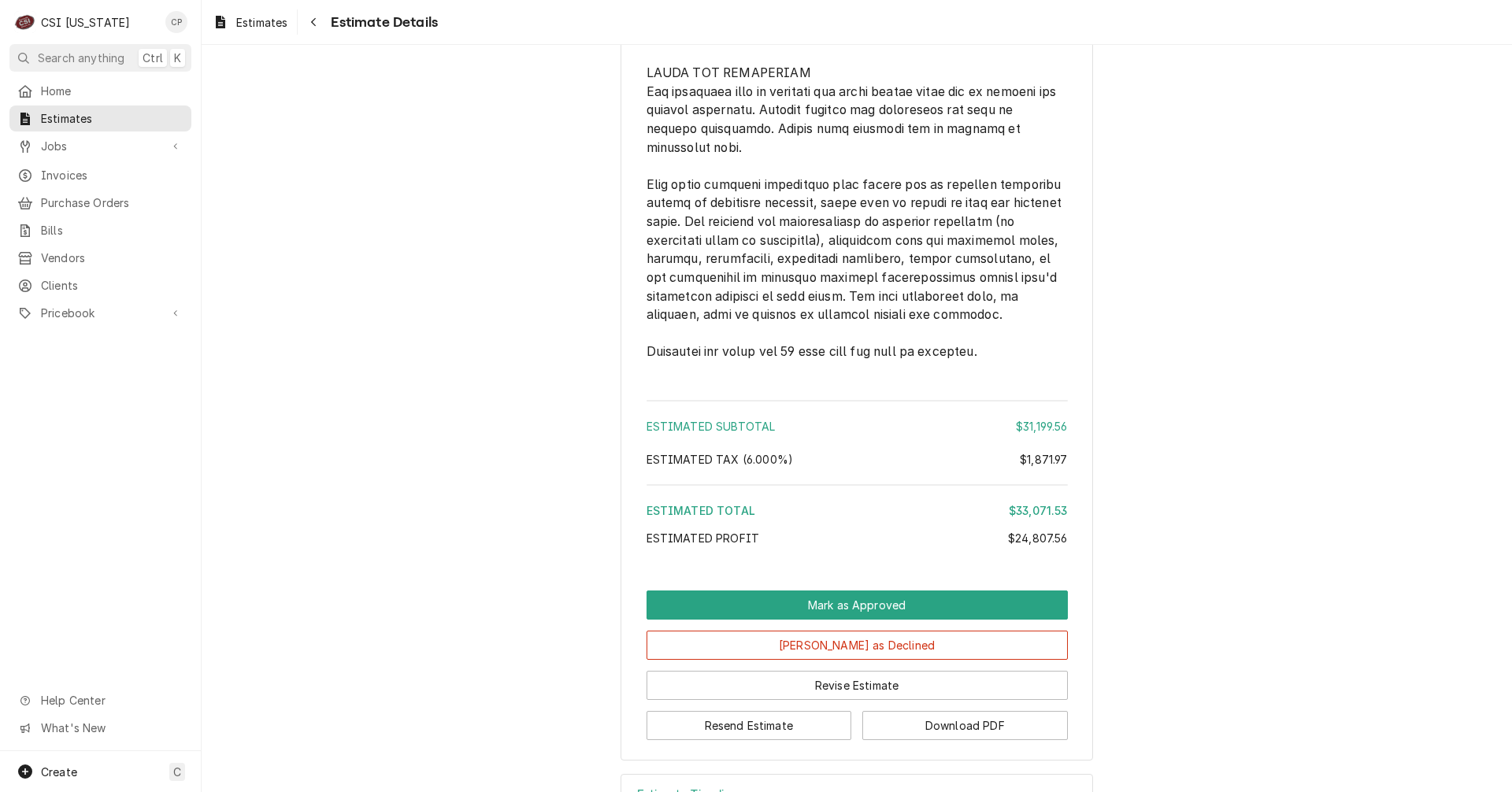
scroll to position [3944, 0]
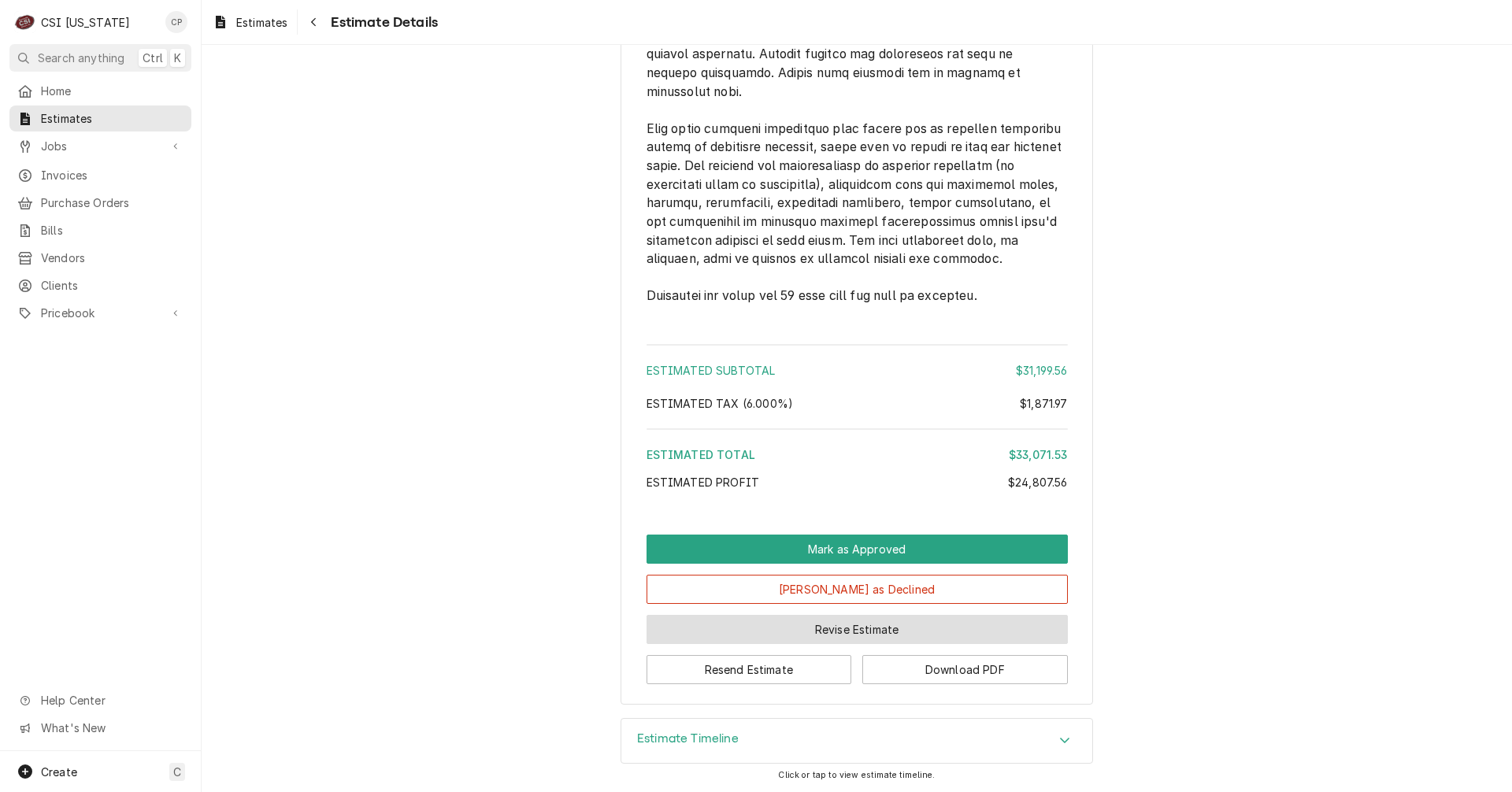
click at [849, 633] on button "Revise Estimate" at bounding box center [856, 629] width 421 height 29
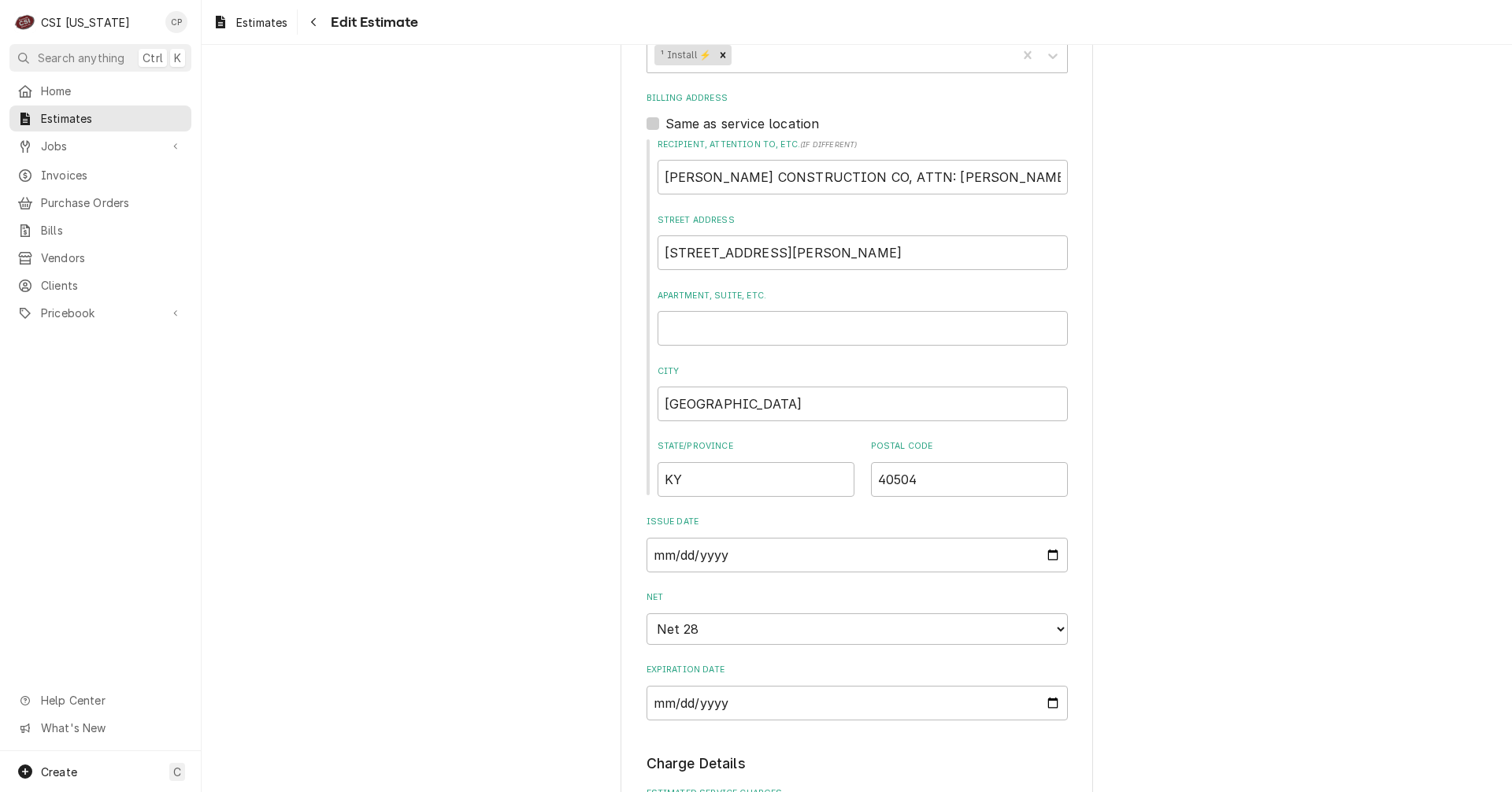
scroll to position [955, 0]
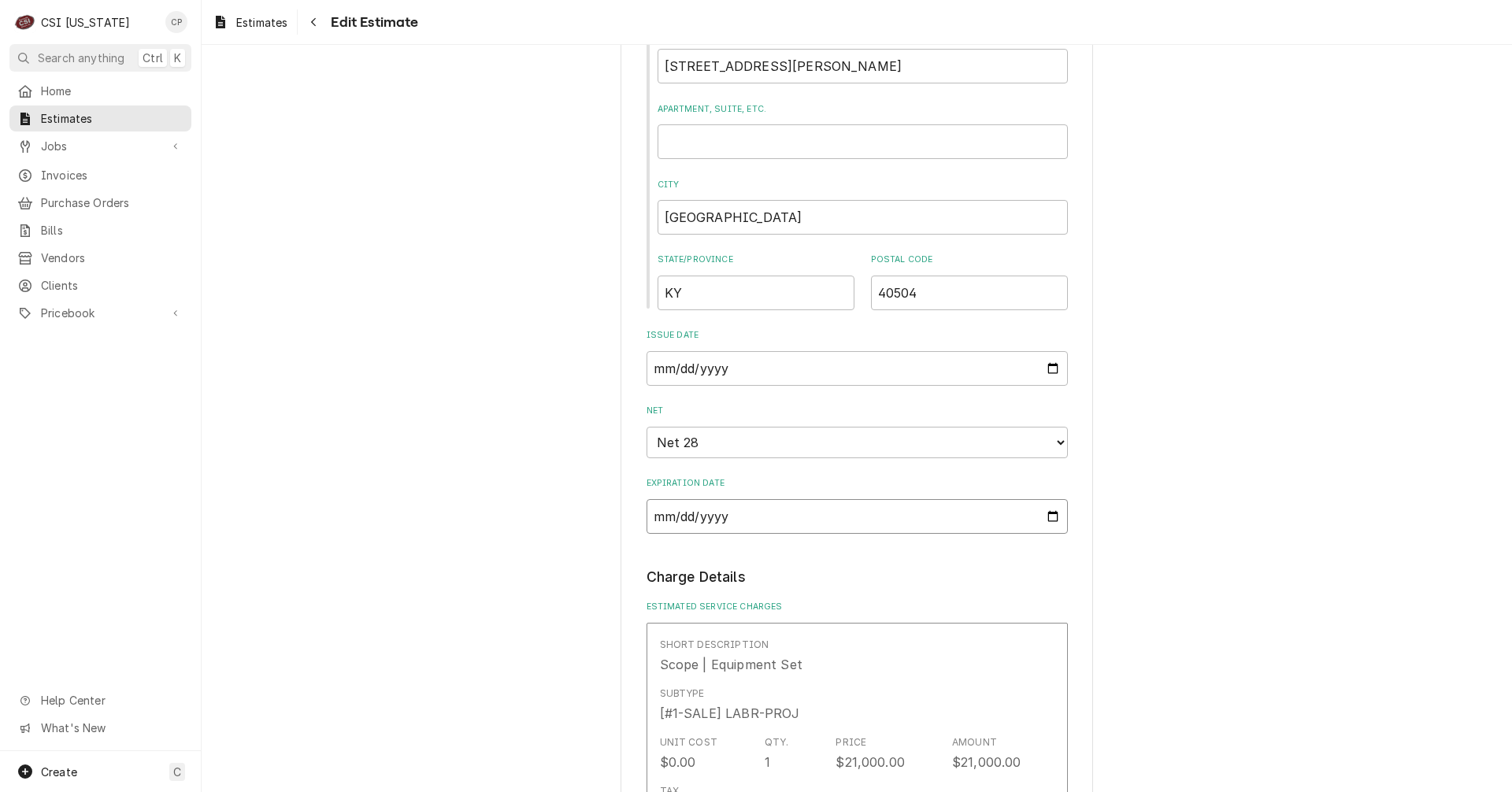
click at [1045, 518] on input "2025-06-02" at bounding box center [856, 516] width 421 height 35
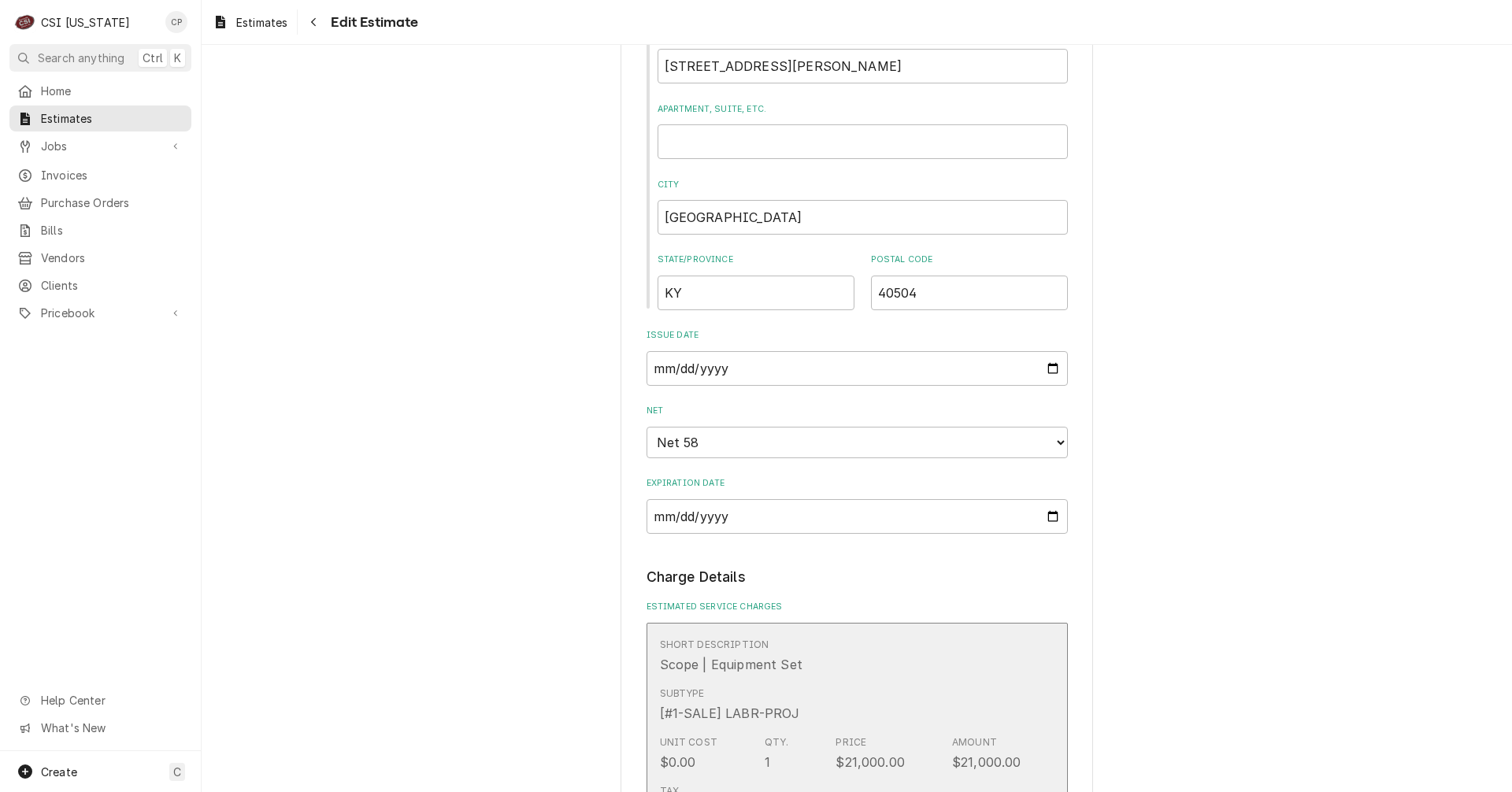
scroll to position [1028, 0]
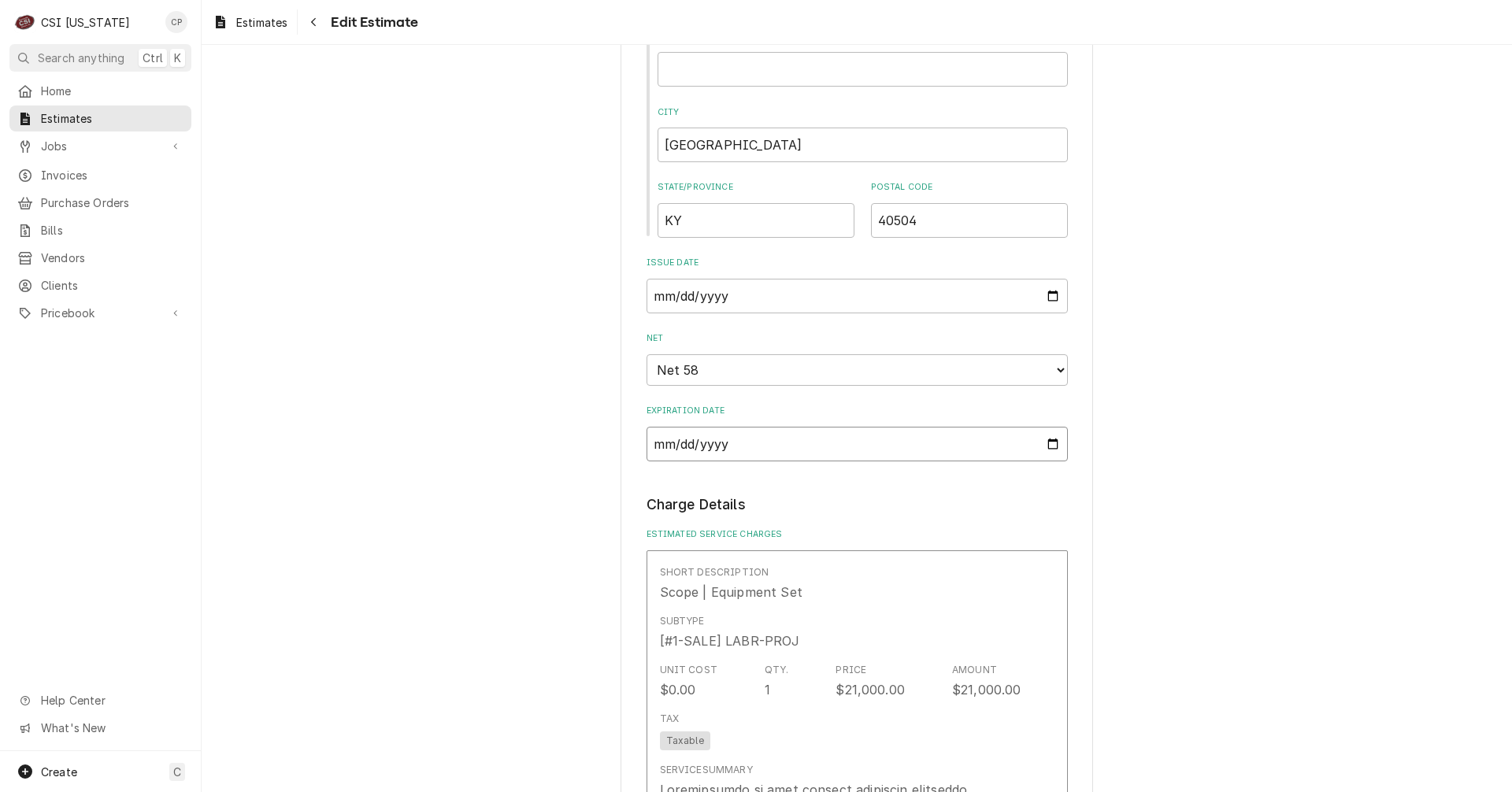
click at [1051, 444] on input "2025-07-02" at bounding box center [856, 444] width 421 height 35
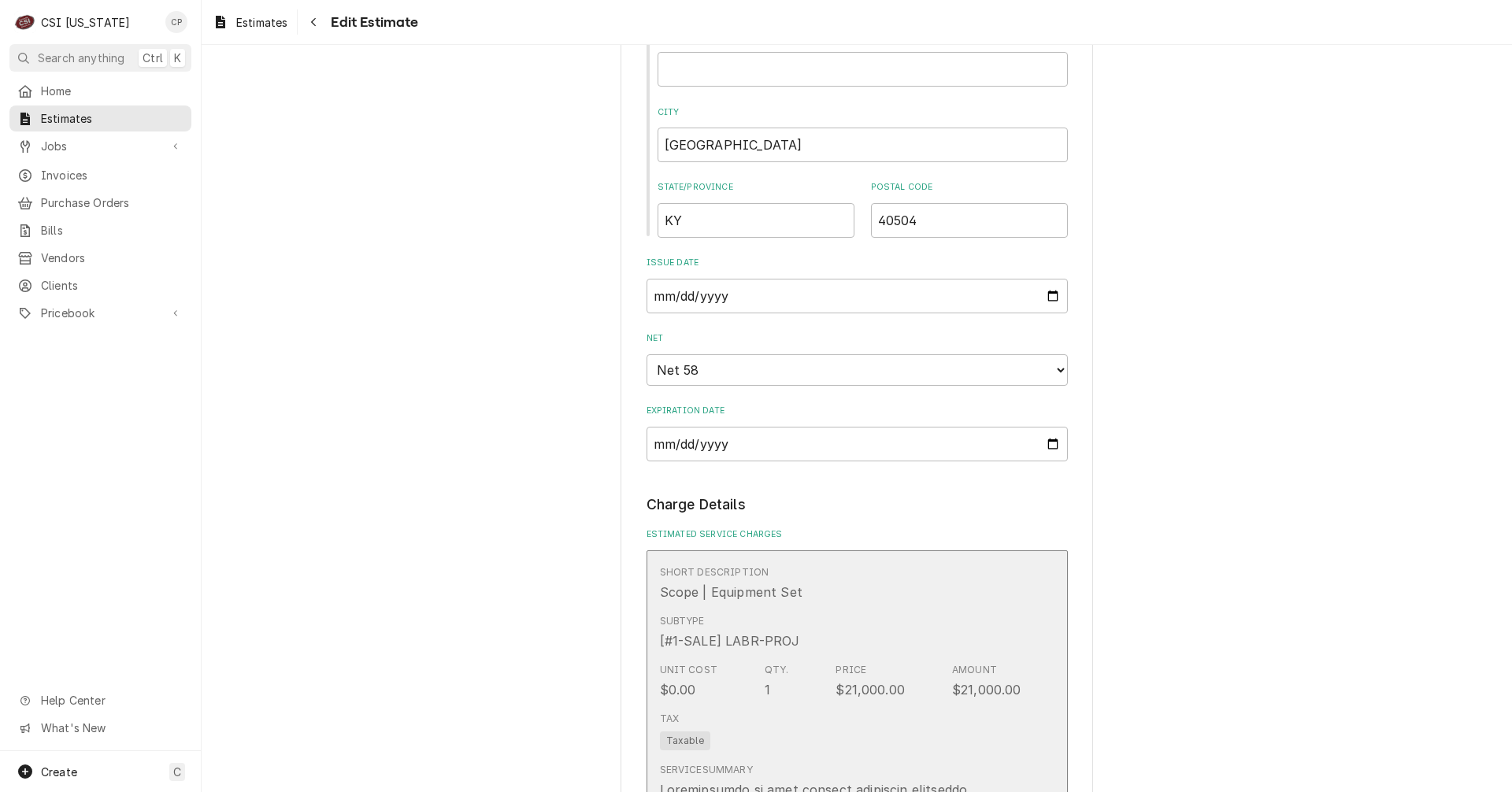
scroll to position [1100, 0]
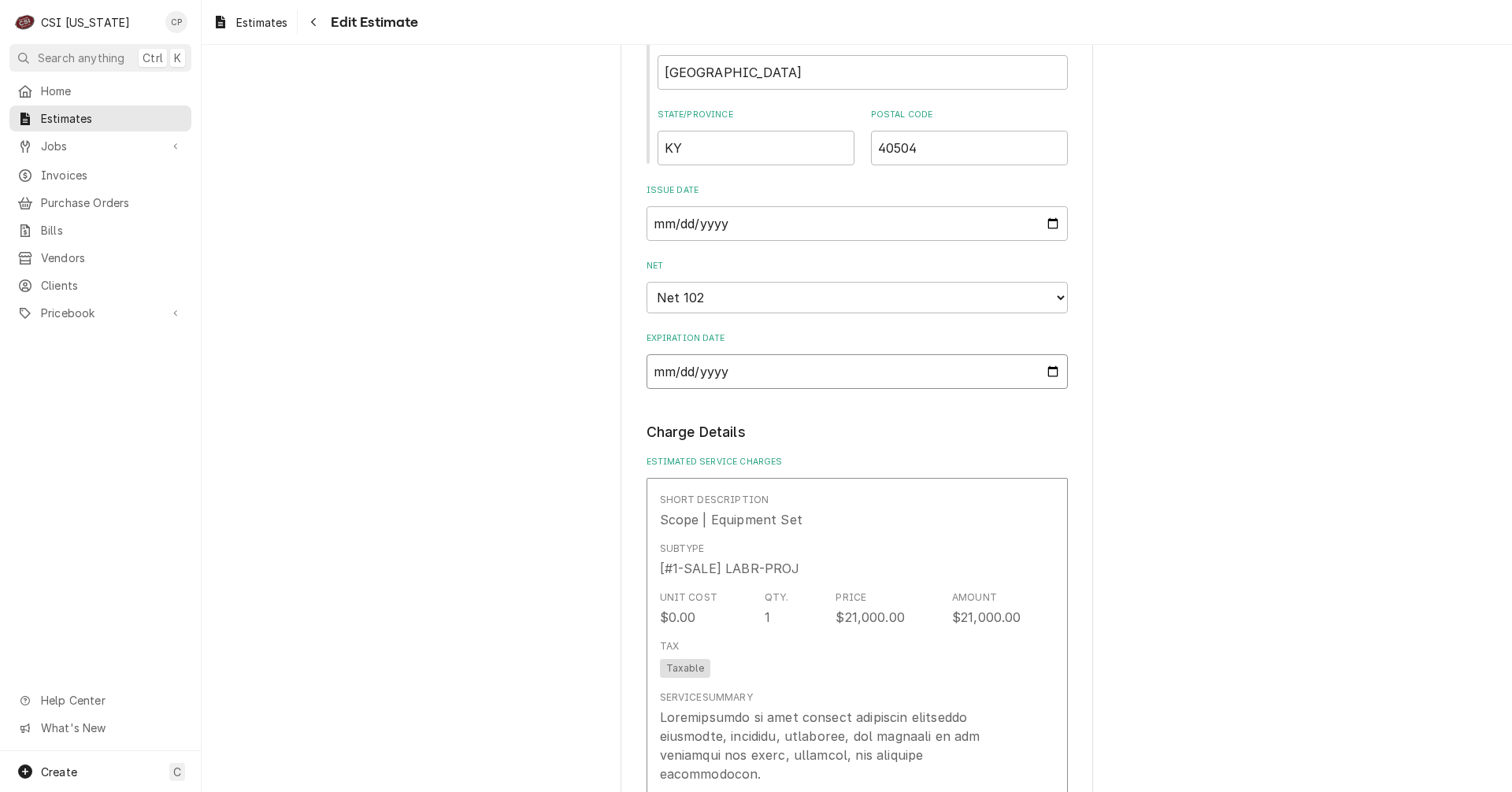
click at [1044, 371] on input "2025-08-15" at bounding box center [856, 371] width 421 height 35
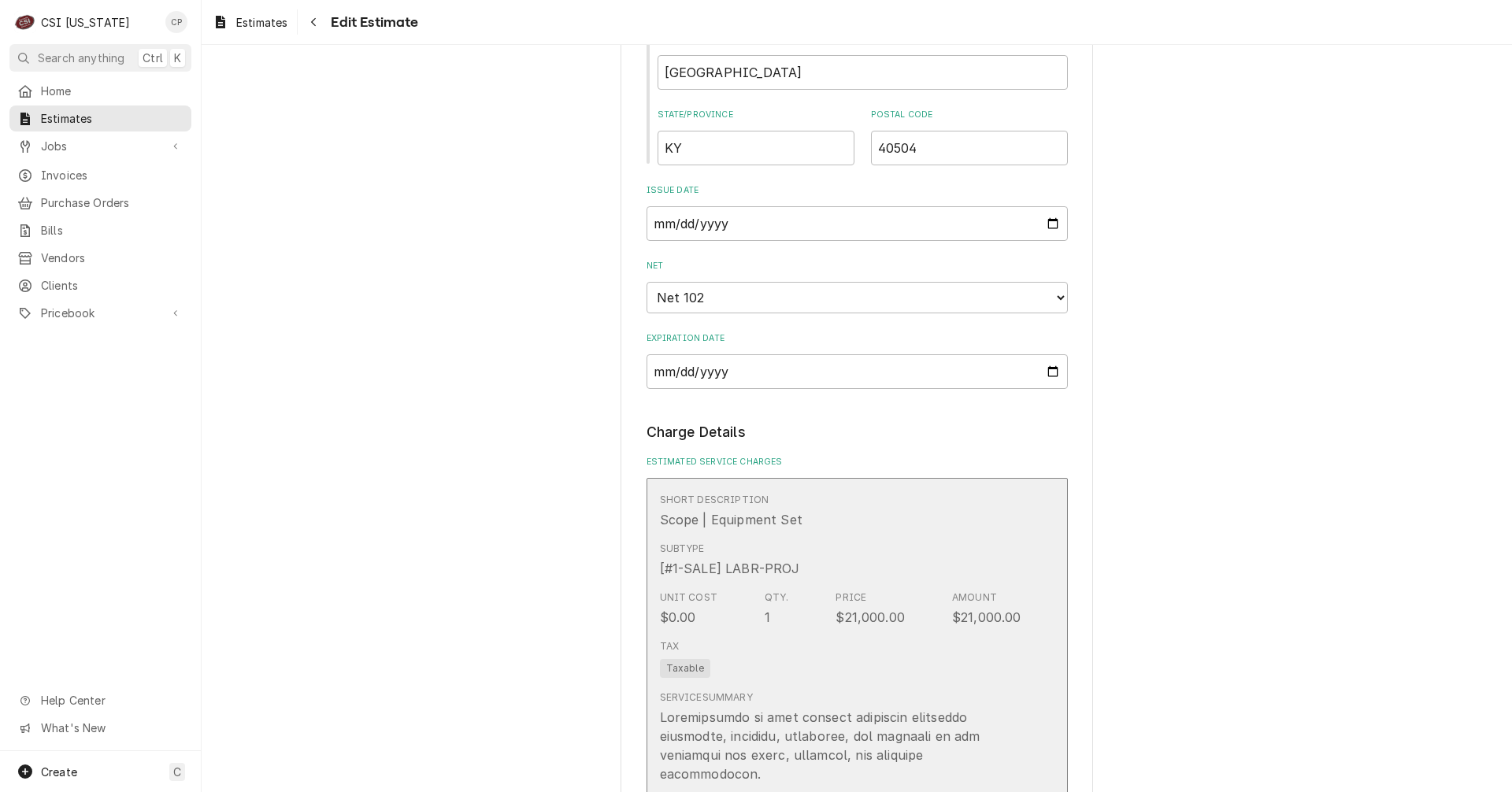
scroll to position [1173, 0]
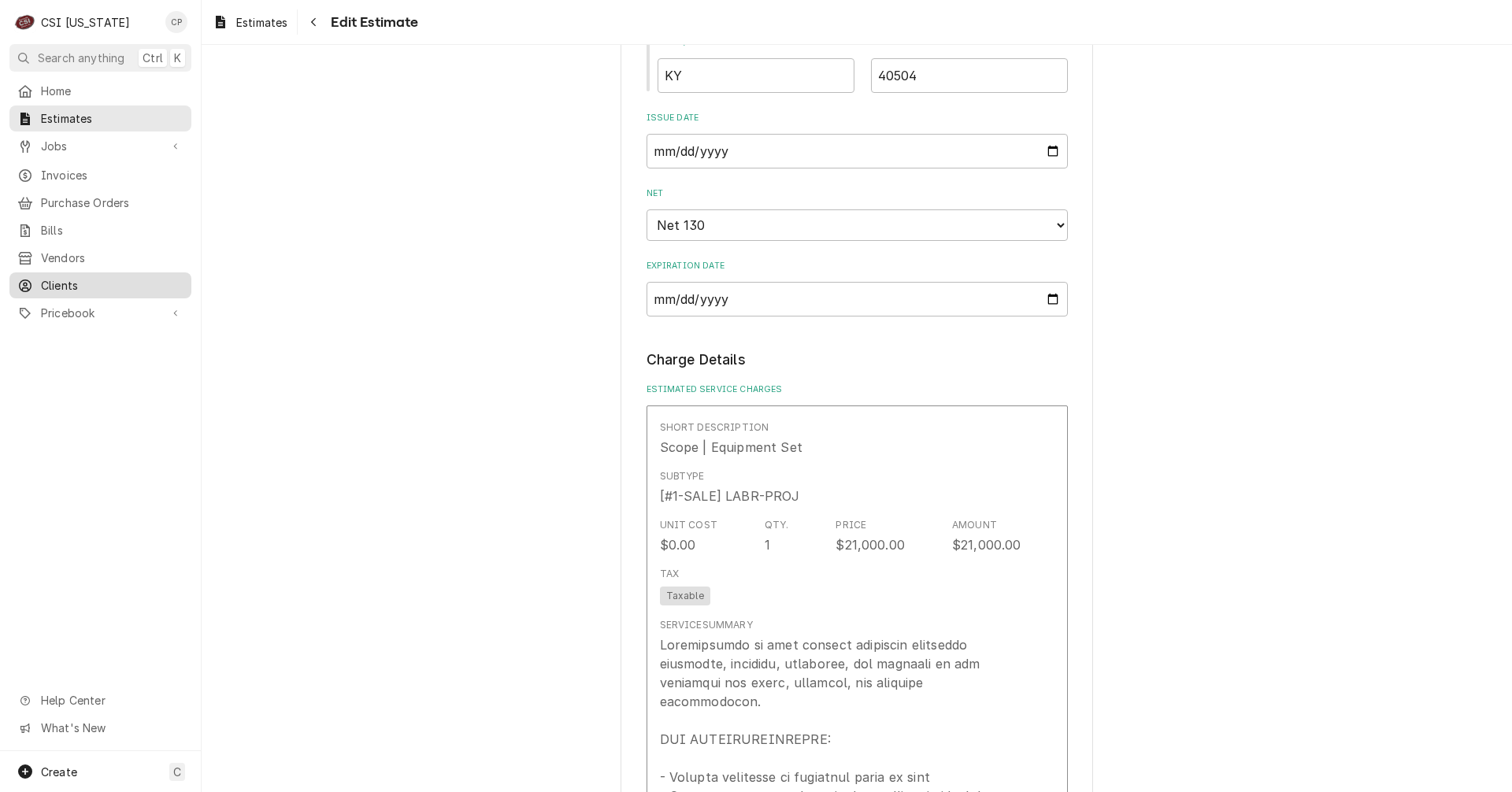
click at [59, 278] on span "Clients" at bounding box center [111, 286] width 142 height 17
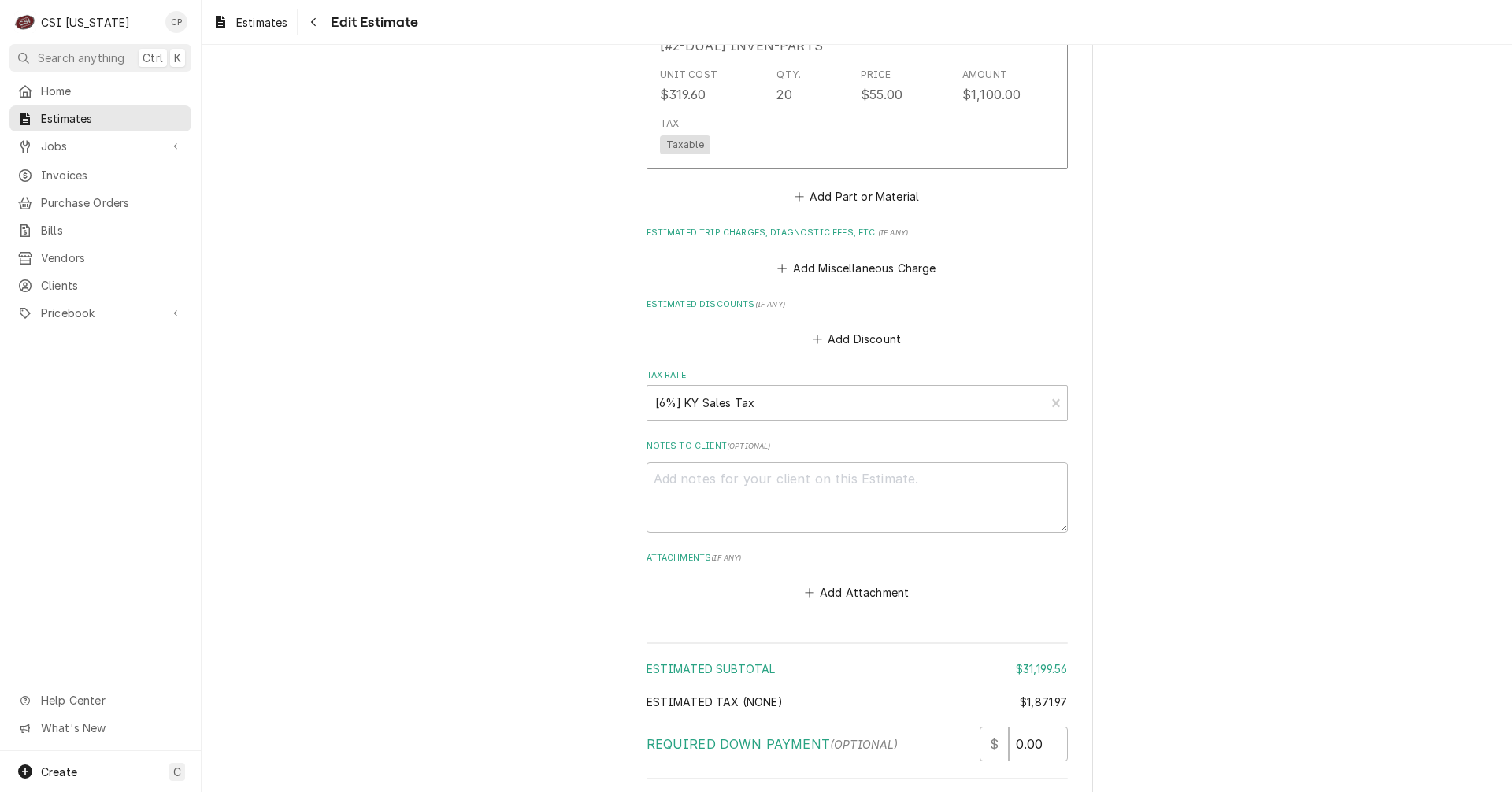
scroll to position [4499, 0]
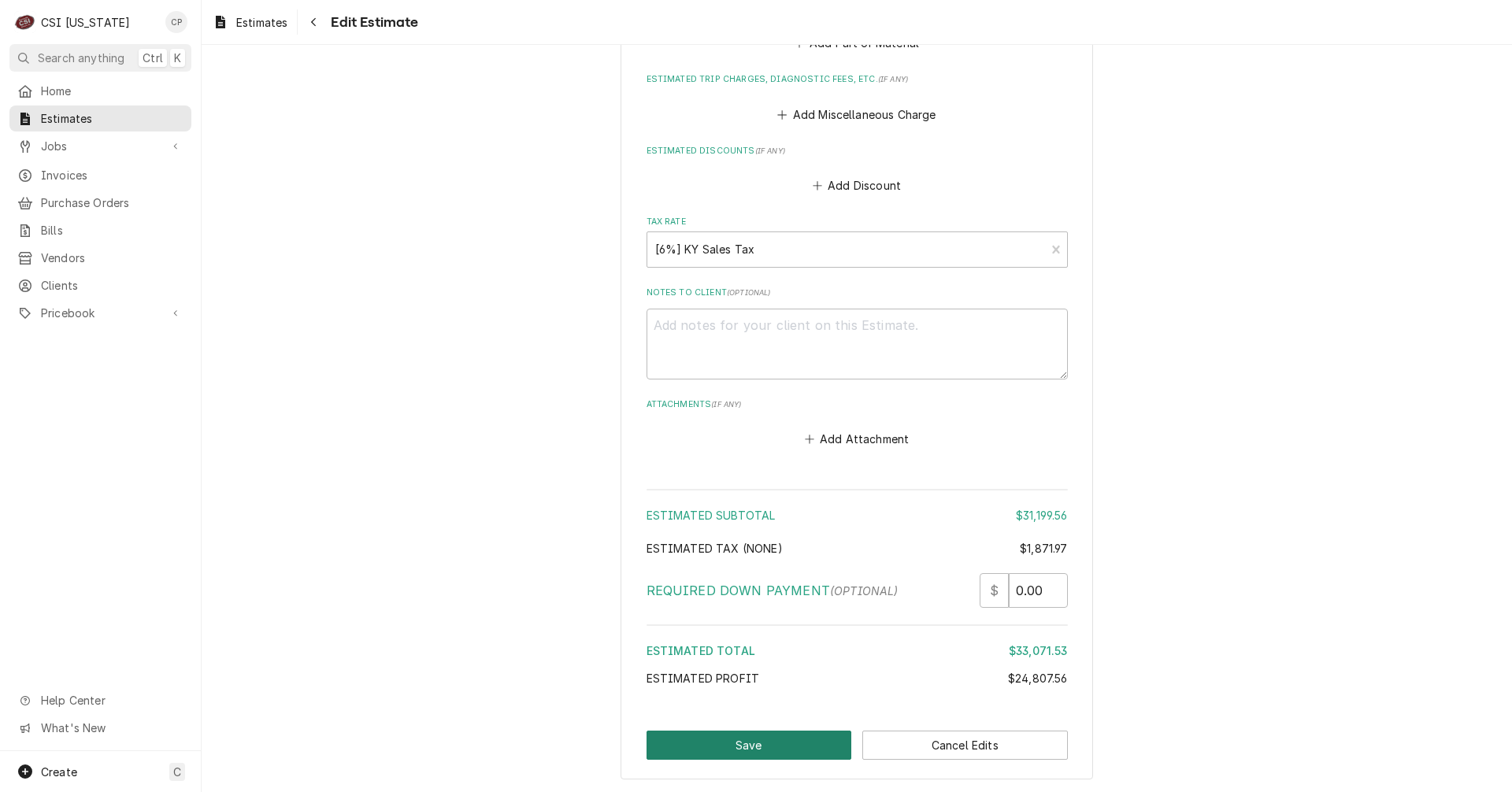
click at [731, 731] on button "Save" at bounding box center [749, 745] width 206 height 29
type textarea "x"
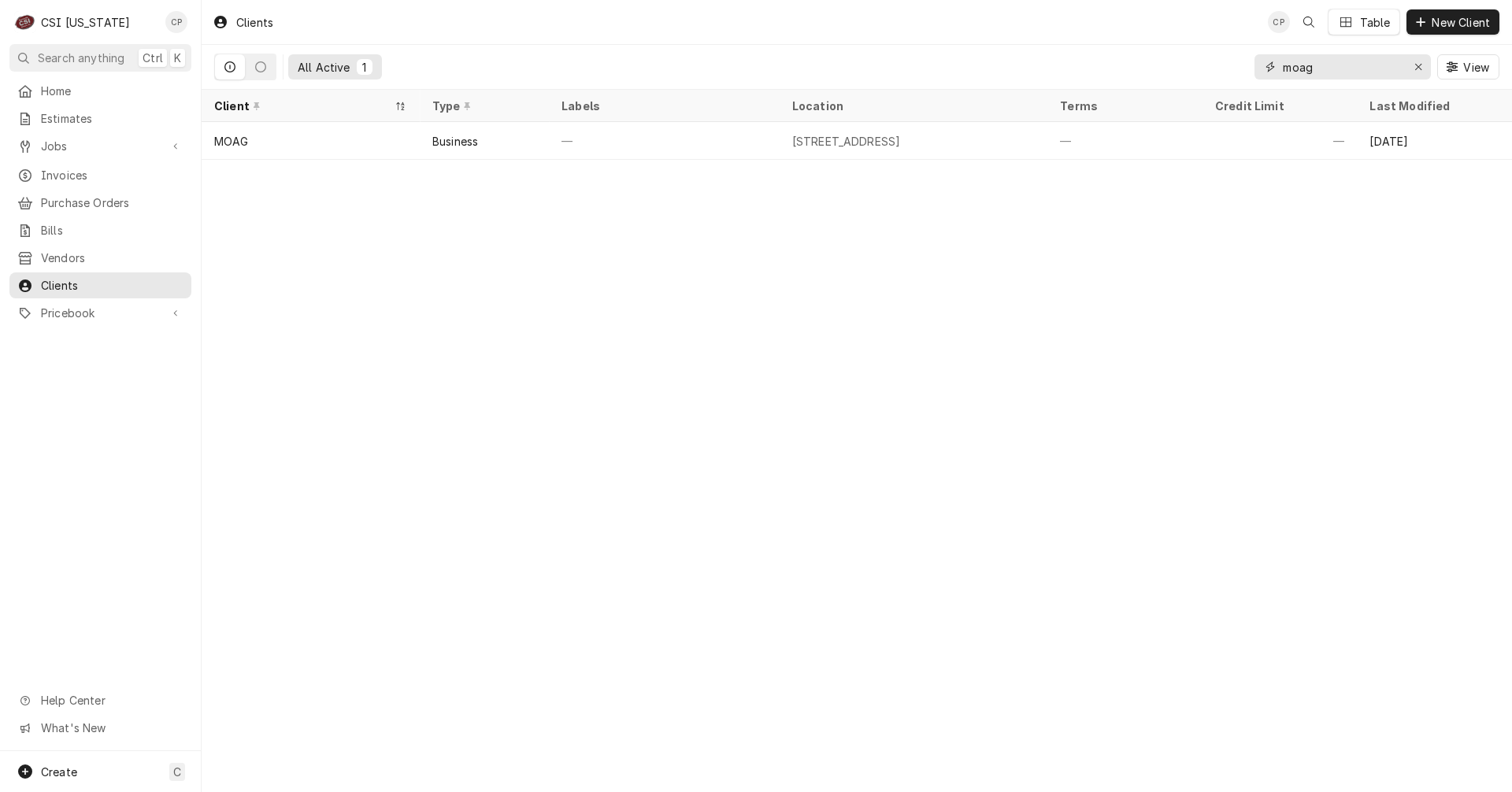
click at [1418, 70] on icon "Erase input" at bounding box center [1418, 67] width 9 height 11
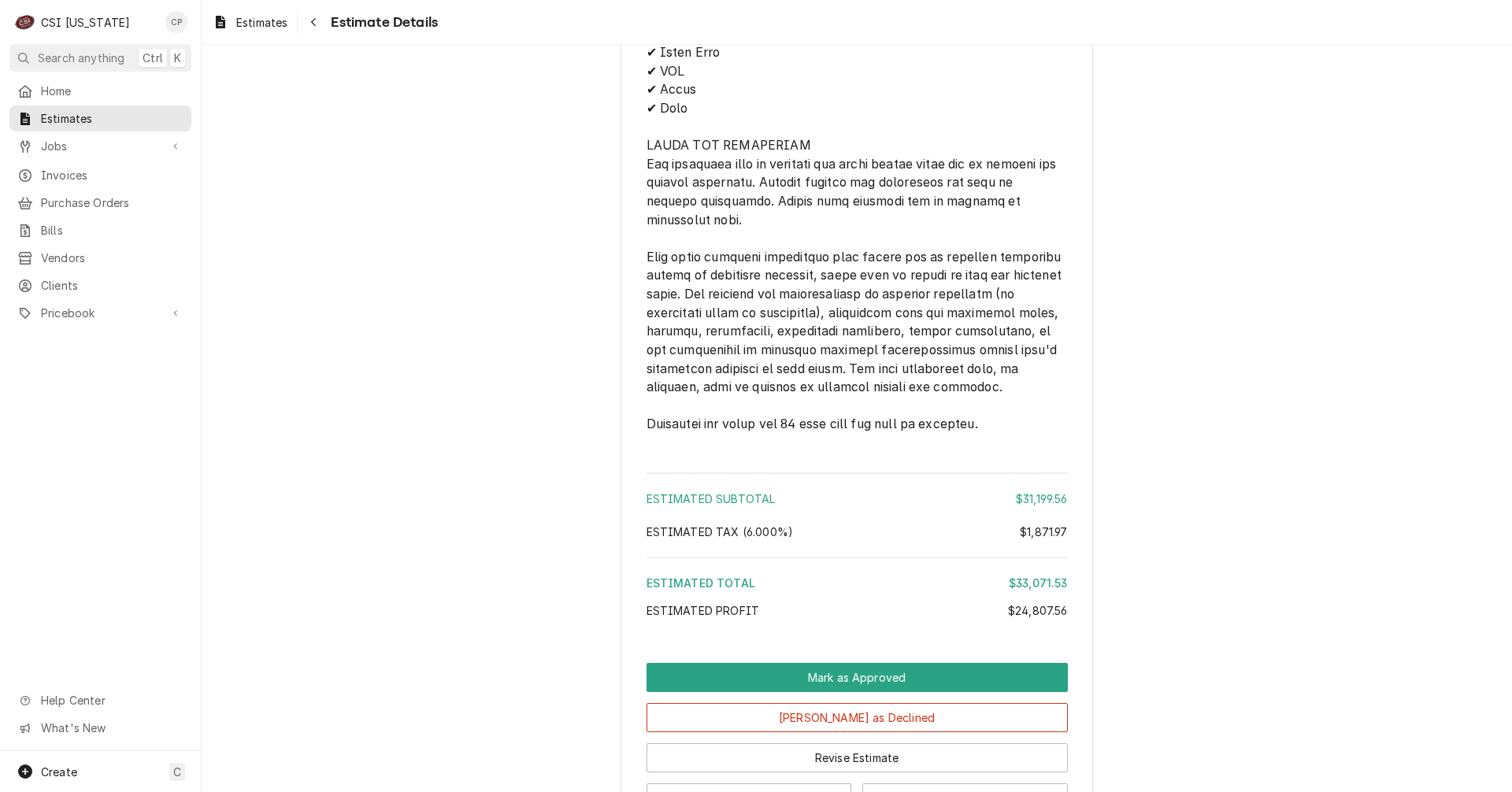
scroll to position [3944, 0]
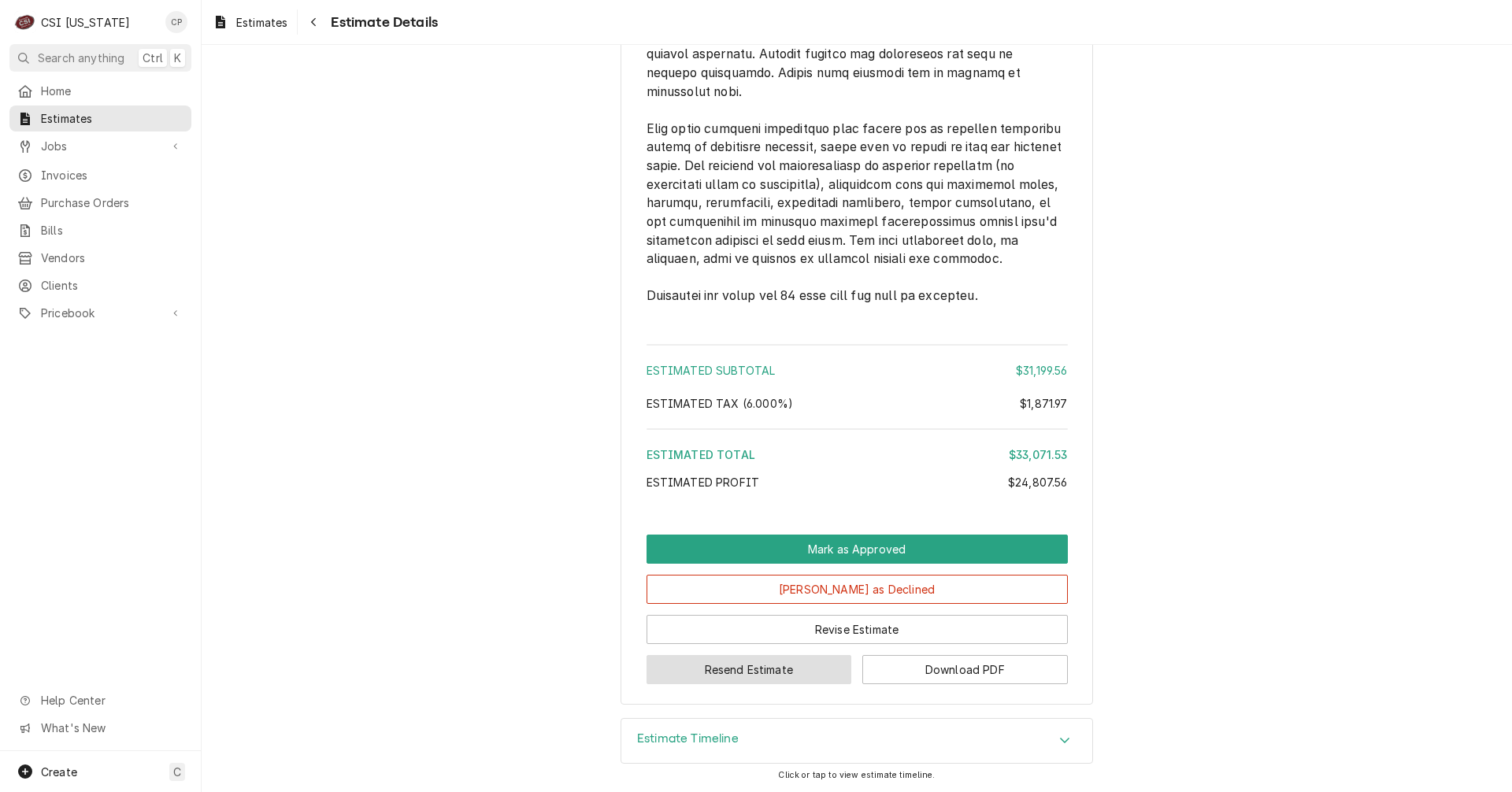
click at [719, 675] on button "Resend Estimate" at bounding box center [749, 670] width 206 height 29
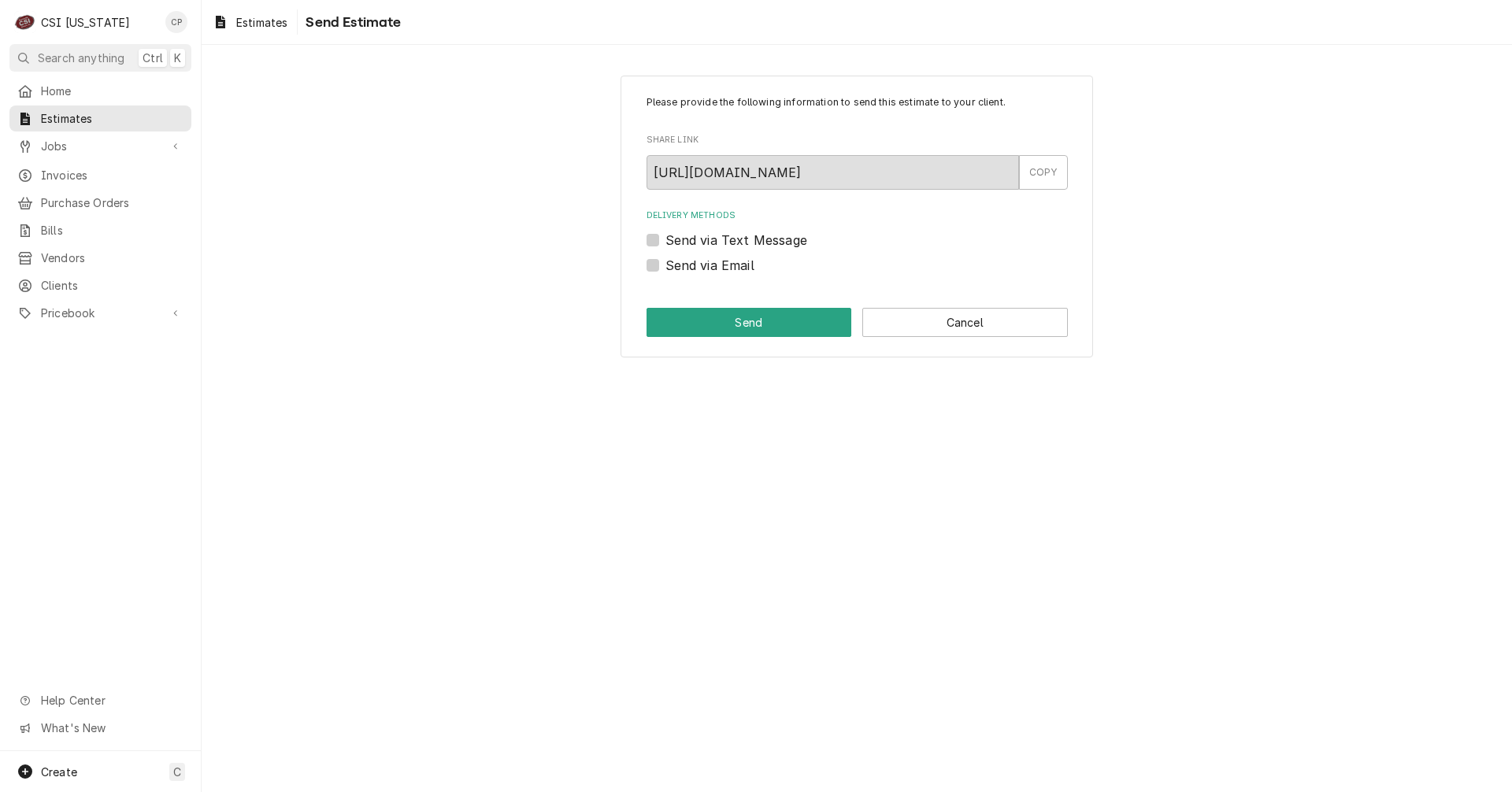
click at [665, 267] on label "Send via Email" at bounding box center [709, 265] width 89 height 19
click at [665, 267] on input "Send via Email" at bounding box center [875, 273] width 421 height 35
checkbox input "true"
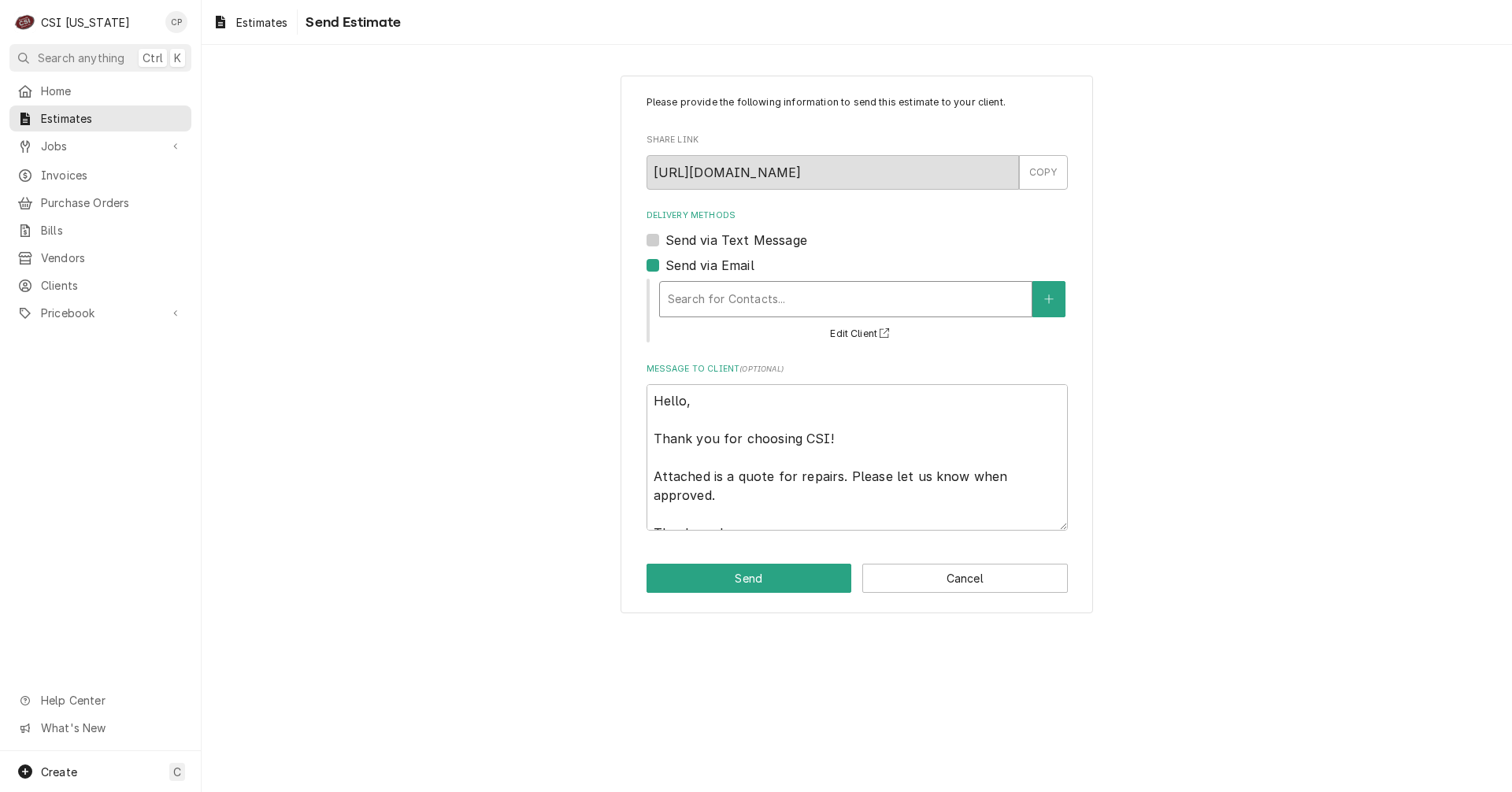
click at [742, 297] on div "Delivery Methods" at bounding box center [846, 299] width 356 height 28
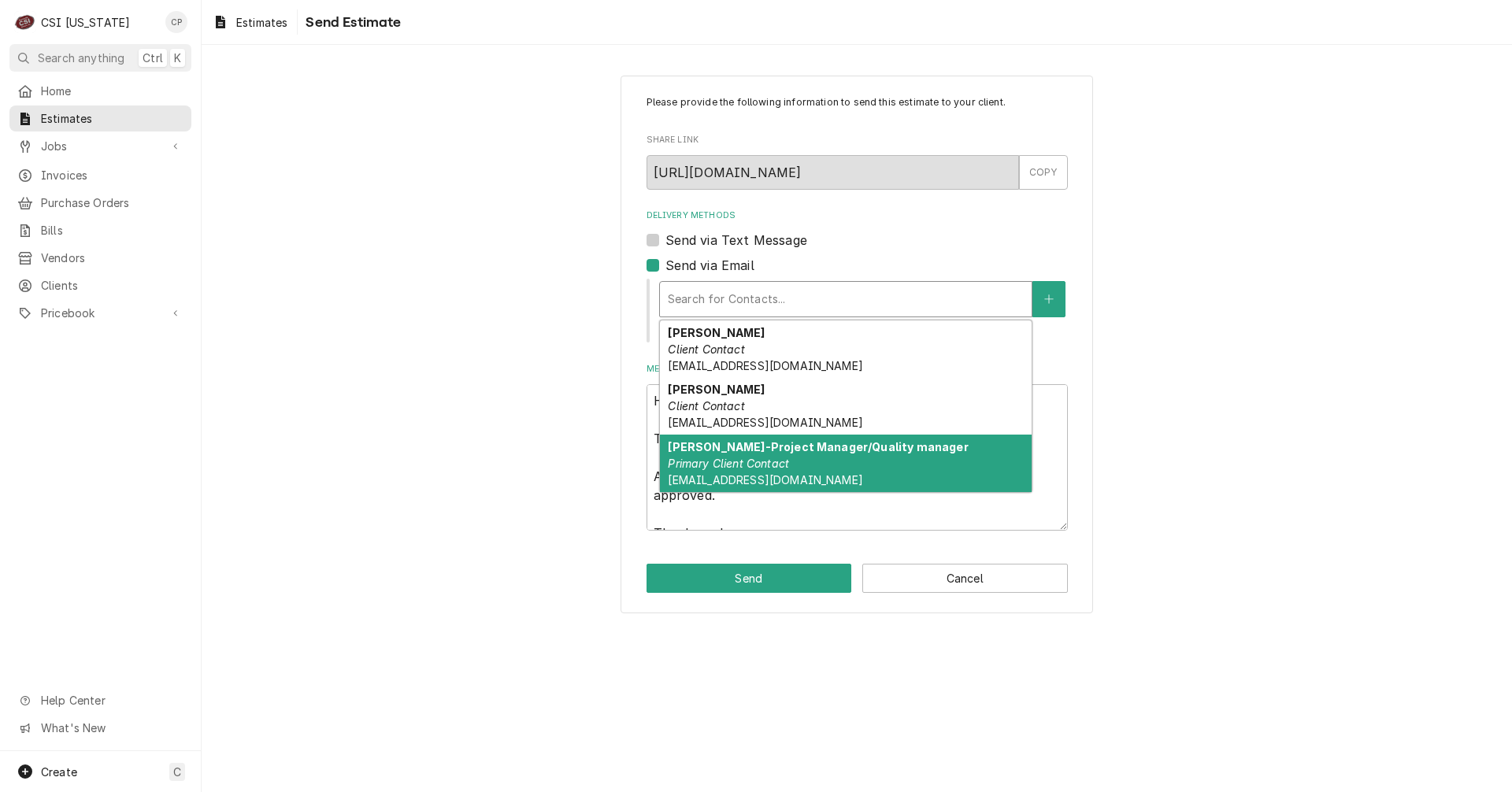
click at [516, 456] on div "Please provide the following information to send this estimate to your client. …" at bounding box center [856, 344] width 1310 height 565
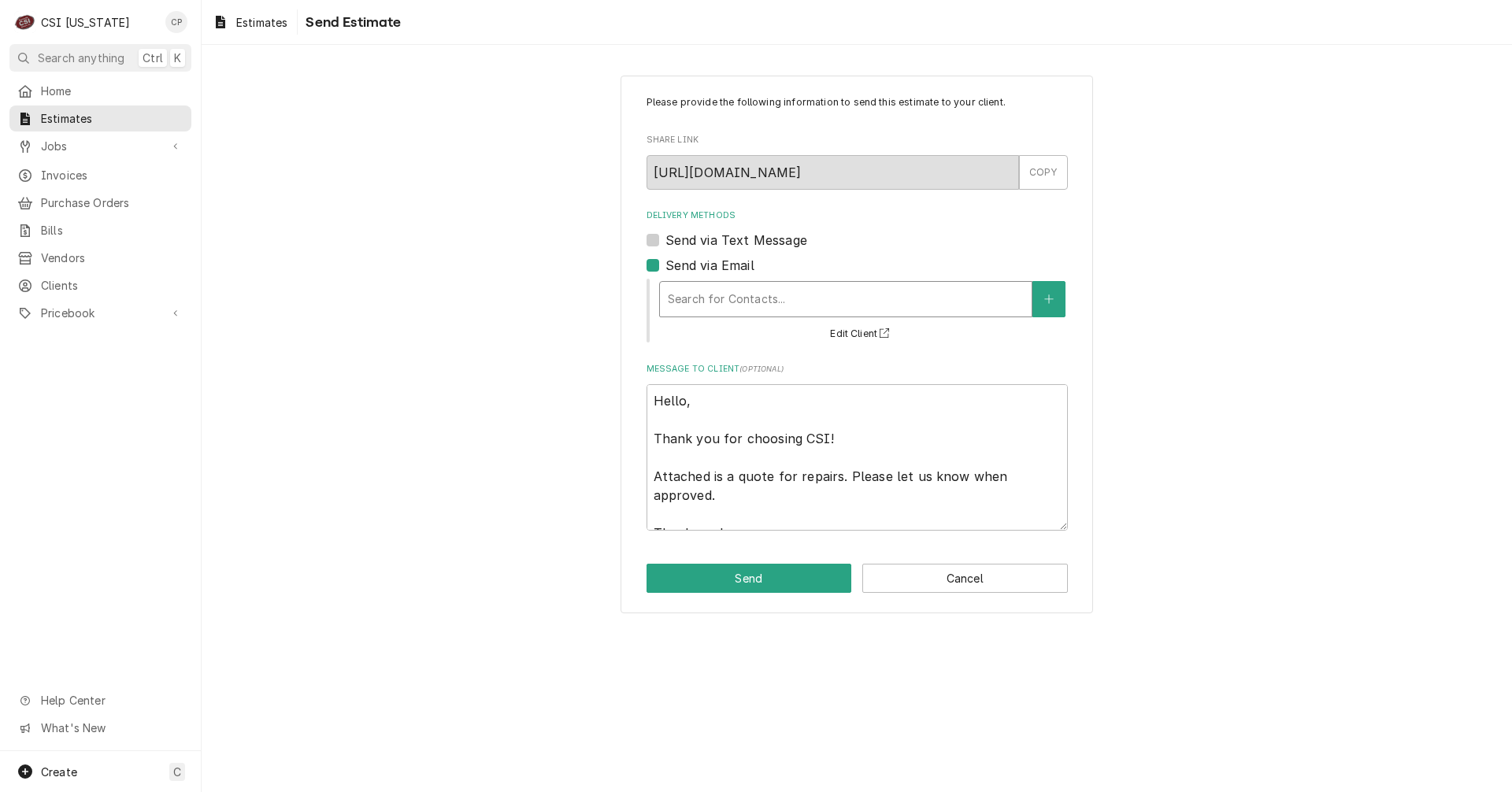
type textarea "x"
click at [874, 300] on div "Delivery Methods" at bounding box center [846, 299] width 356 height 28
click at [1053, 300] on icon "Create New Contact" at bounding box center [1048, 298] width 9 height 11
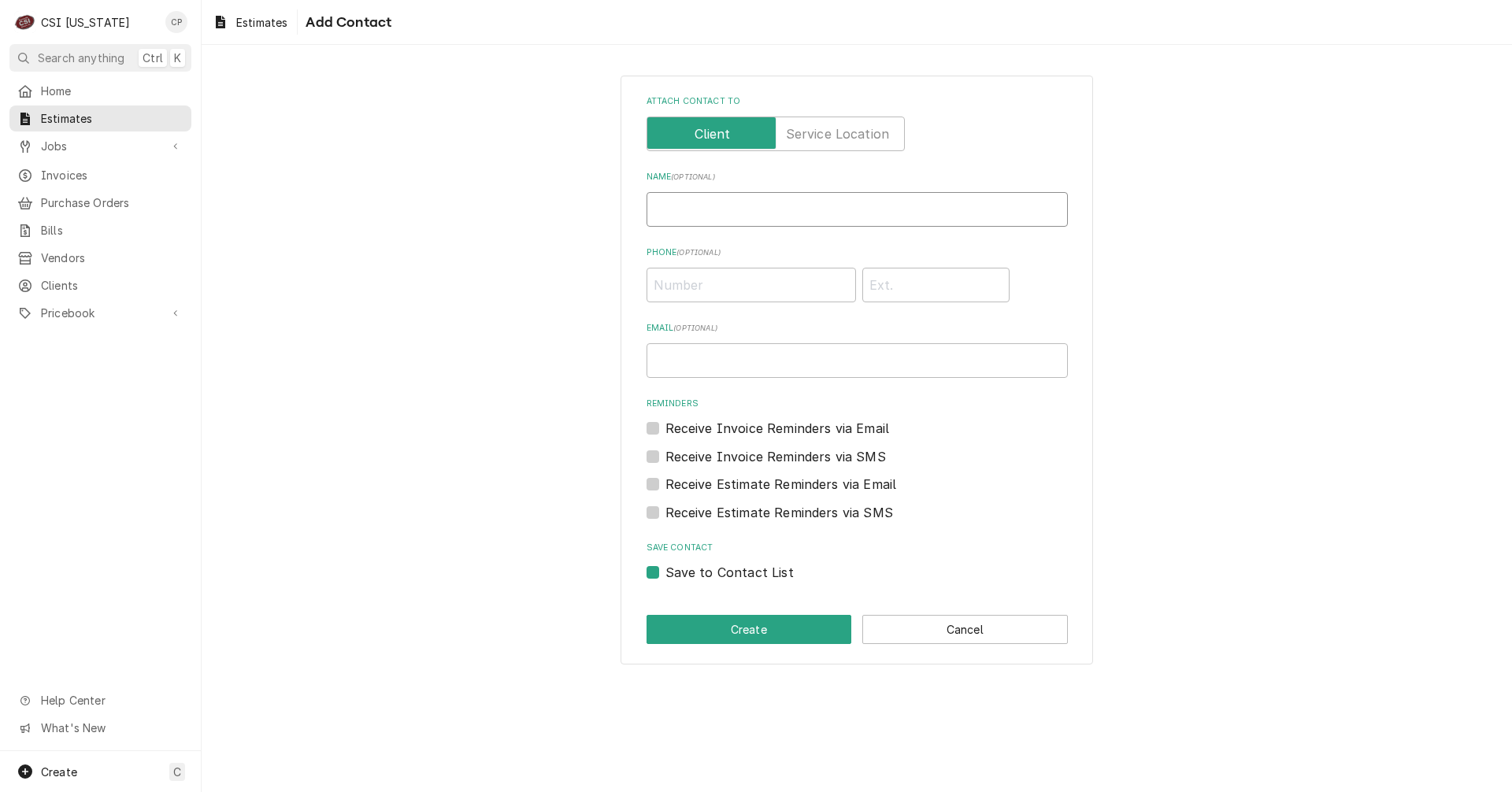
click at [751, 210] on input "Name ( optional )" at bounding box center [856, 209] width 421 height 35
type input "[PERSON_NAME]"
type input "[PHONE_NUMBER]"
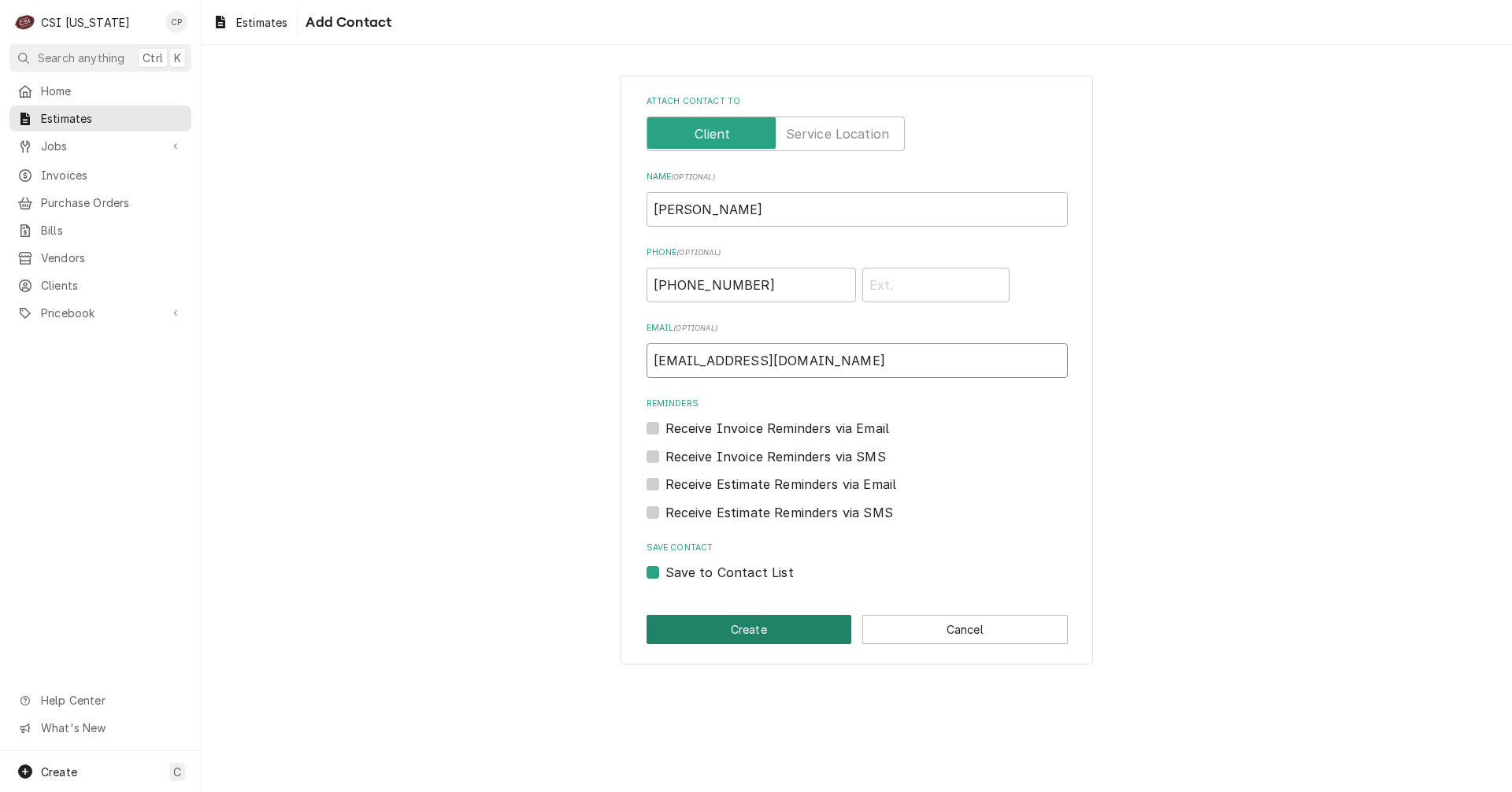
type input "[EMAIL_ADDRESS][DOMAIN_NAME]"
click at [755, 637] on button "Create" at bounding box center [749, 629] width 206 height 29
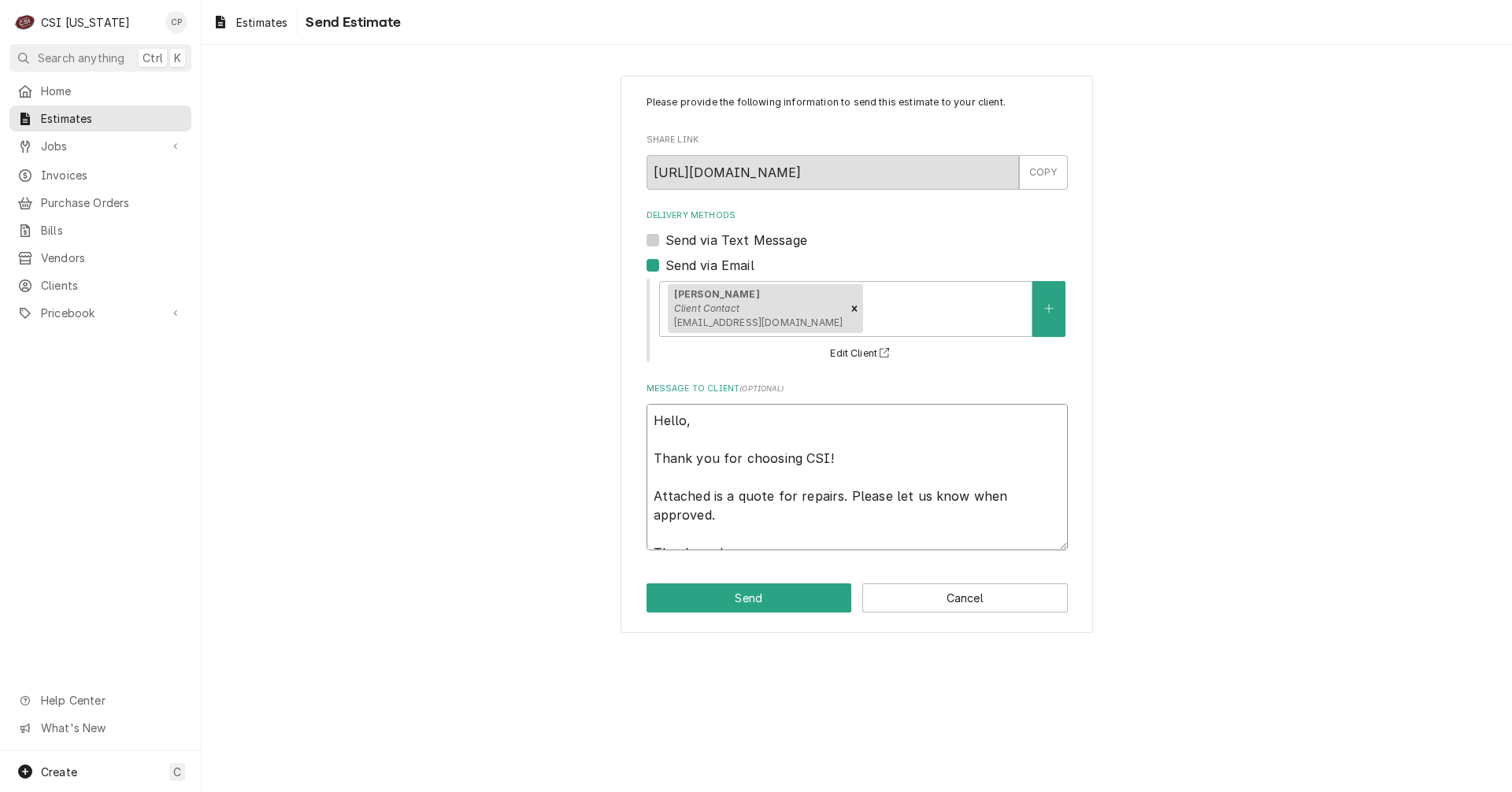
drag, startPoint x: 727, startPoint y: 495, endPoint x: 1005, endPoint y: 508, distance: 278.3
click at [1005, 508] on textarea "Hello, Thank you for choosing CSI! Attached is a quote for repairs. Please let …" at bounding box center [856, 477] width 421 height 146
type textarea "x"
type textarea "Hello, Thank you for choosing CSI! Attached is t Thank you!"
type textarea "x"
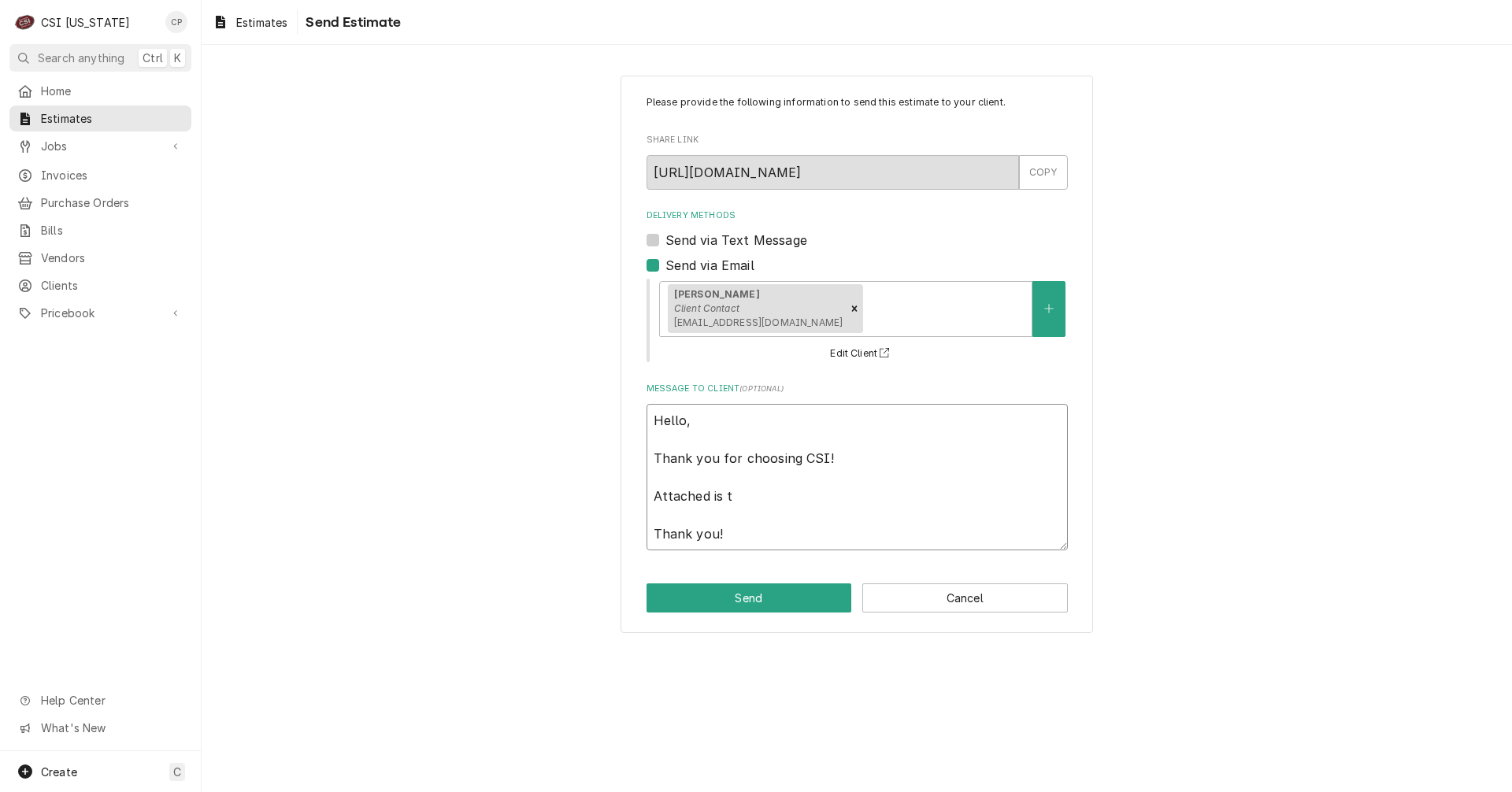
type textarea "Hello, Thank you for choosing CSI! Attached is th Thank you!"
type textarea "x"
type textarea "Hello, Thank you for choosing CSI! Attached is the Thank you!"
type textarea "x"
type textarea "Hello, Thank you for choosing CSI! Attached is the Thank you!"
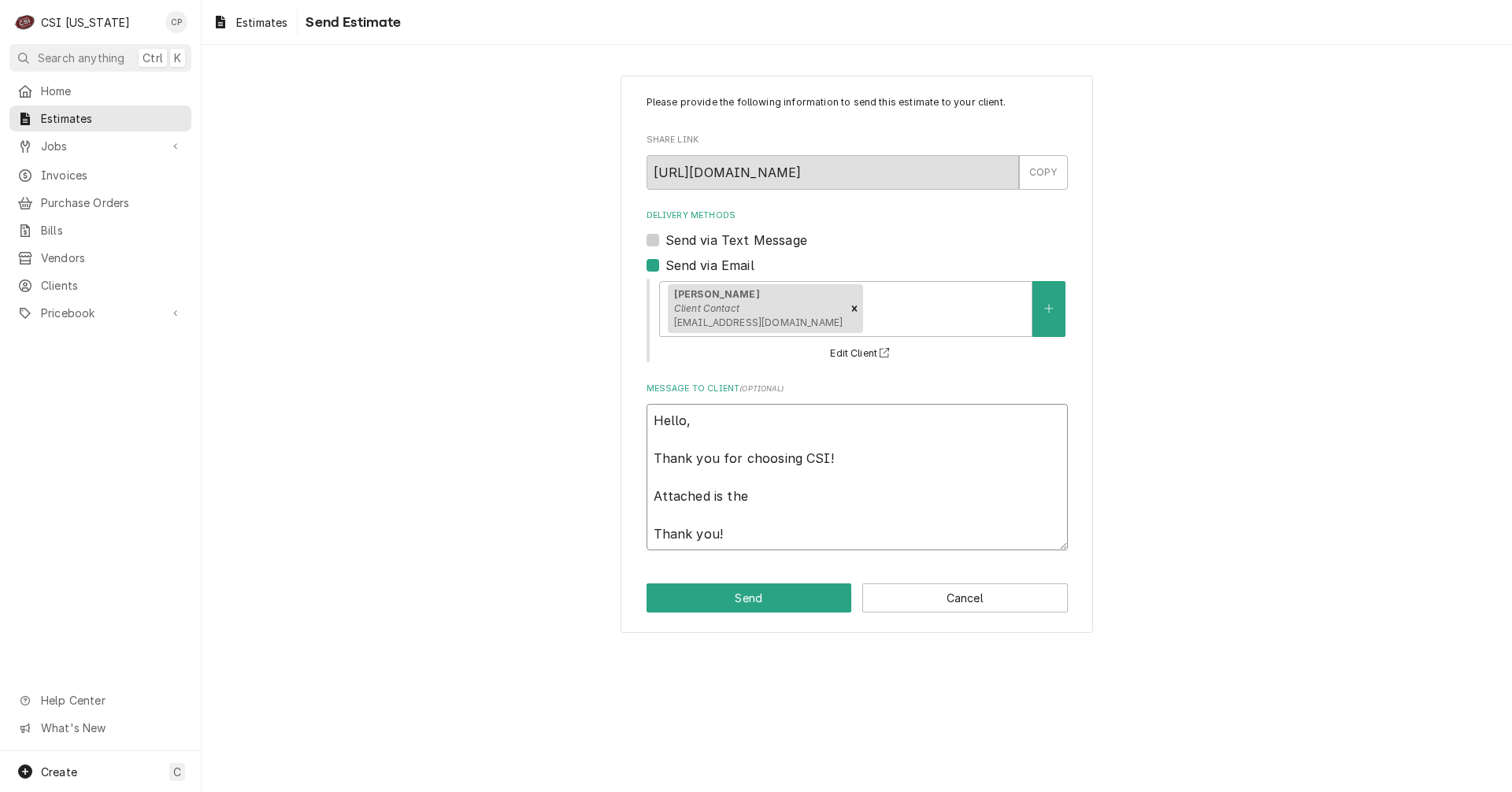
type textarea "x"
type textarea "Hello, Thank you for choosing CSI! Attached is the q Thank you!"
type textarea "x"
type textarea "Hello, Thank you for choosing CSI! Attached is the qu Thank you!"
type textarea "x"
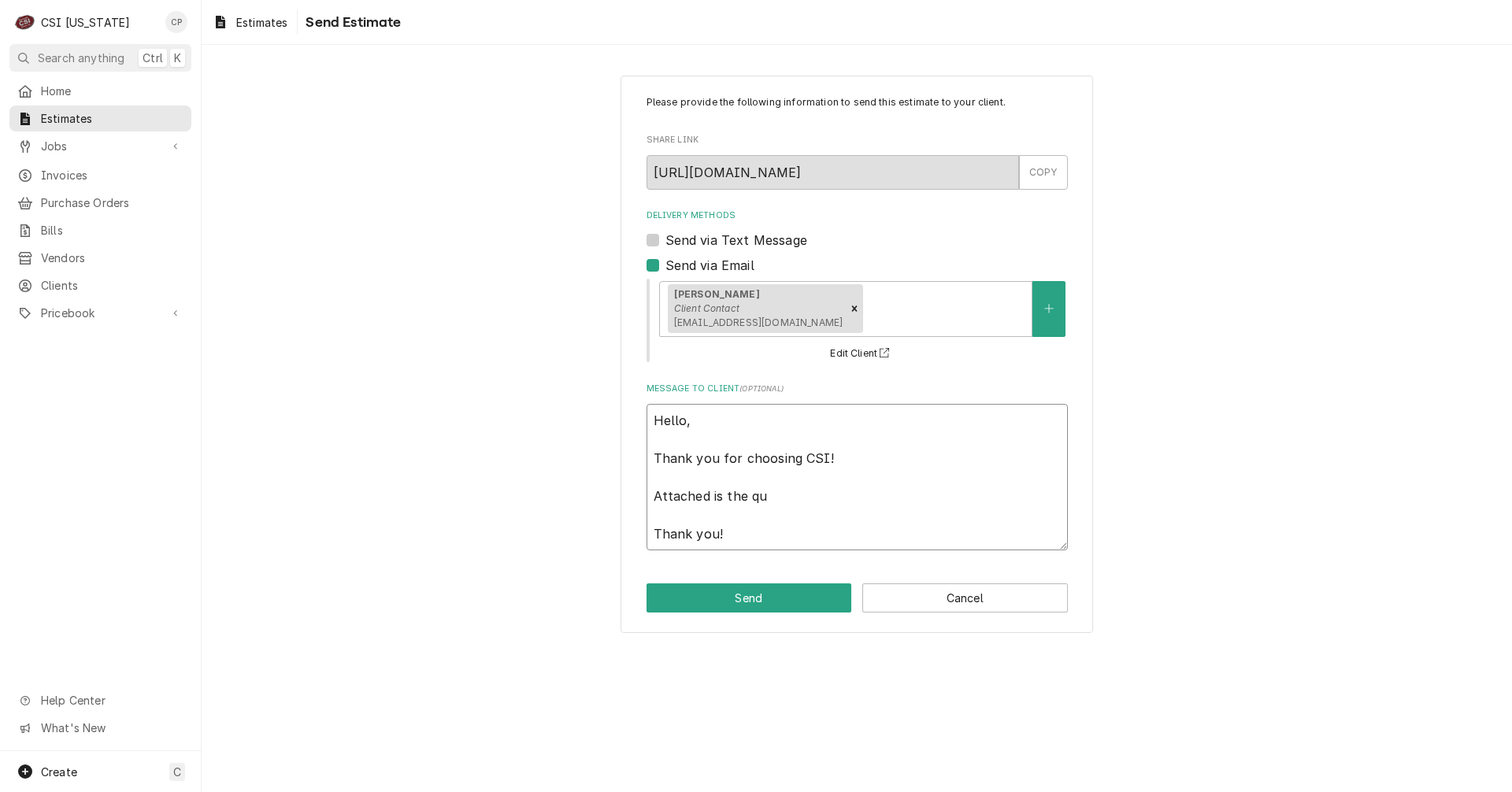
type textarea "Hello, Thank you for choosing CSI! Attached is the quo Thank you!"
type textarea "x"
type textarea "Hello, Thank you for choosing CSI! Attached is the quot Thank you!"
type textarea "x"
type textarea "Hello, Thank you for choosing CSI! Attached is the quote Thank you!"
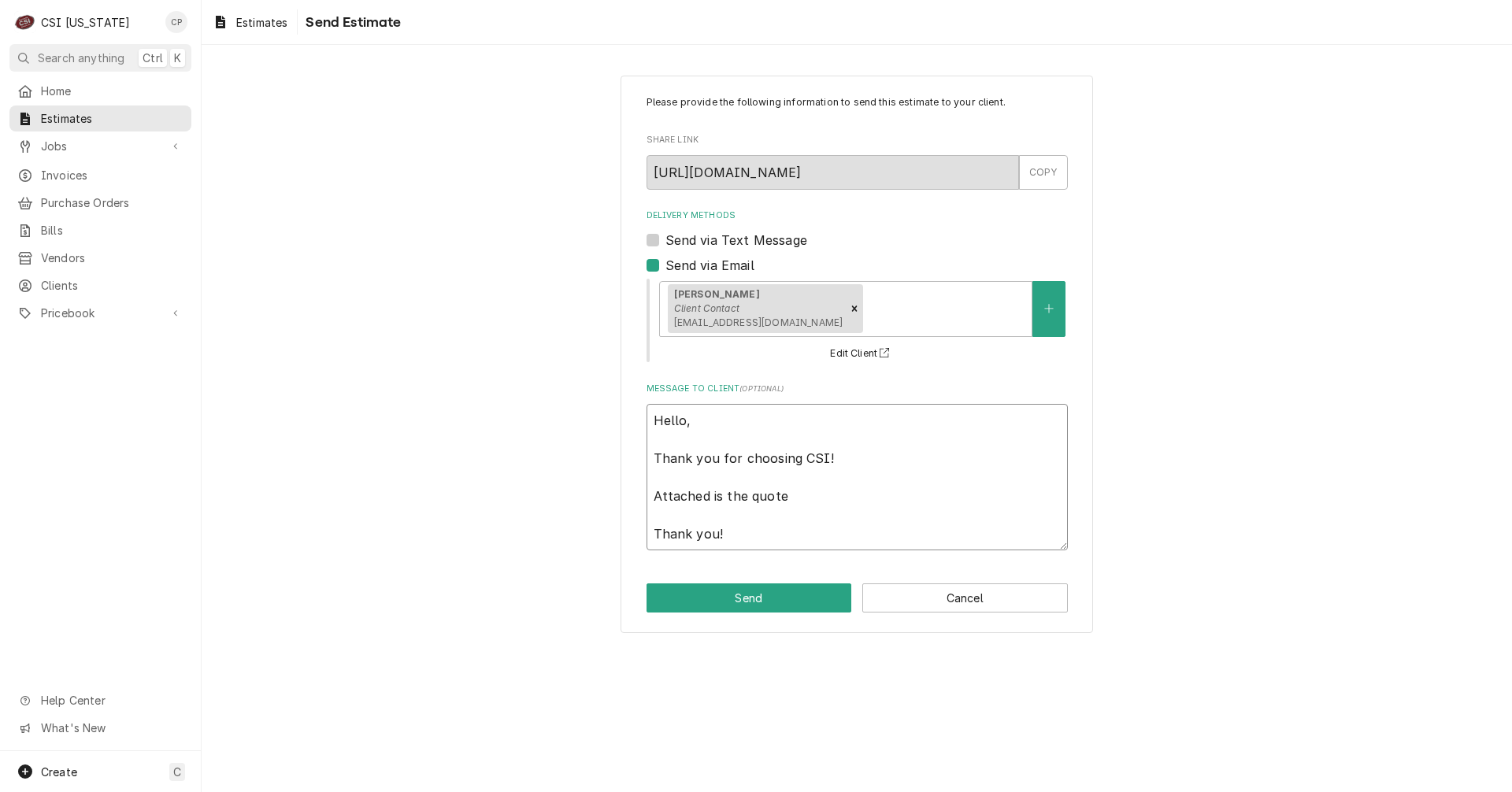
type textarea "x"
type textarea "Hello, Thank you for choosing CSI! Attached is the quote Thank you!"
type textarea "x"
type textarea "Hello, Thank you for choosing CSI! Attached is the quote f Thank you!"
type textarea "x"
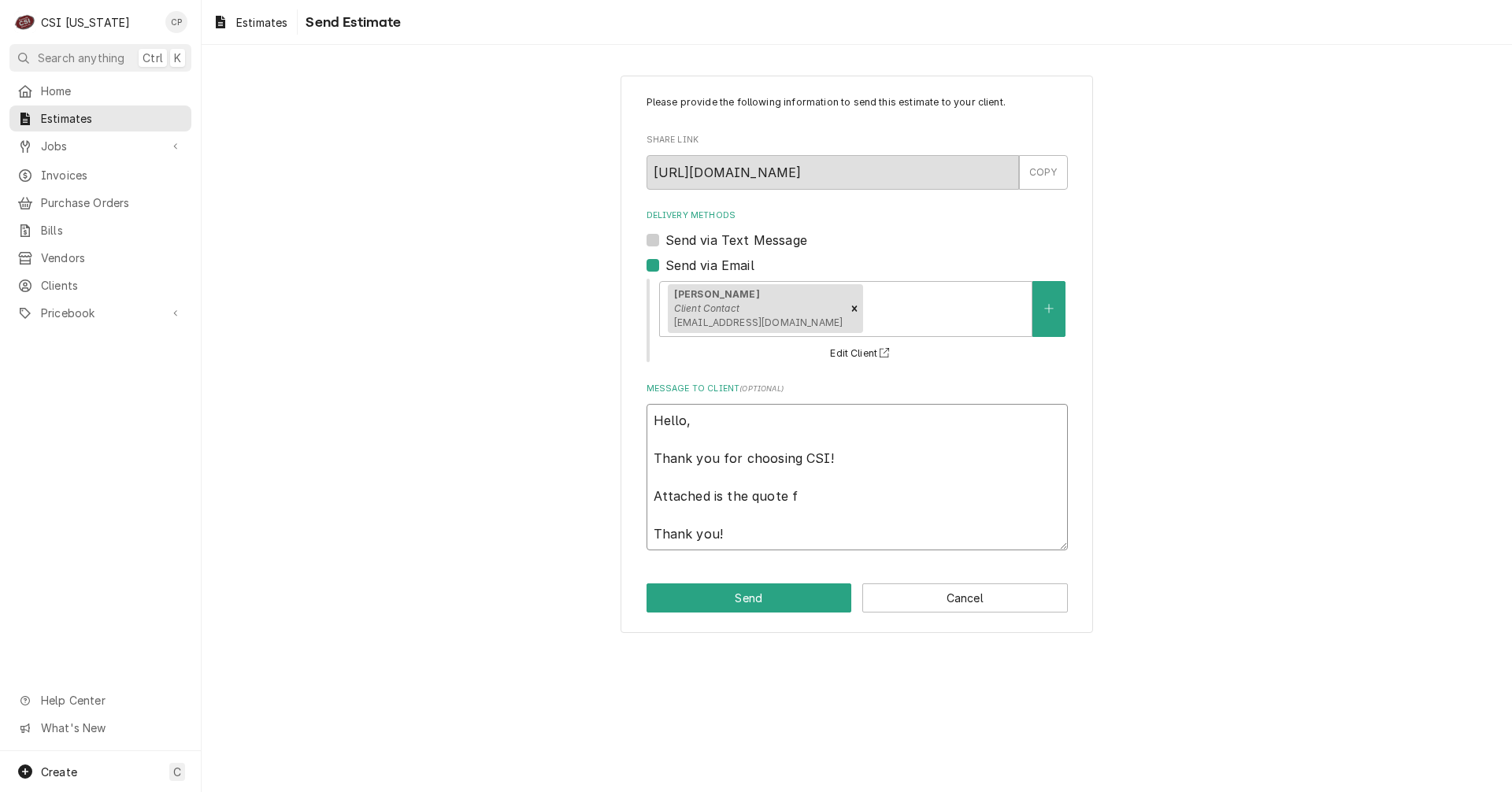
type textarea "Hello, Thank you for choosing CSI! Attached is the quote fo Thank you!"
type textarea "x"
type textarea "Hello, Thank you for choosing CSI! Attached is the quote for Thank you!"
type textarea "x"
type textarea "Hello, Thank you for choosing CSI! Attached is the quote for Thank you!"
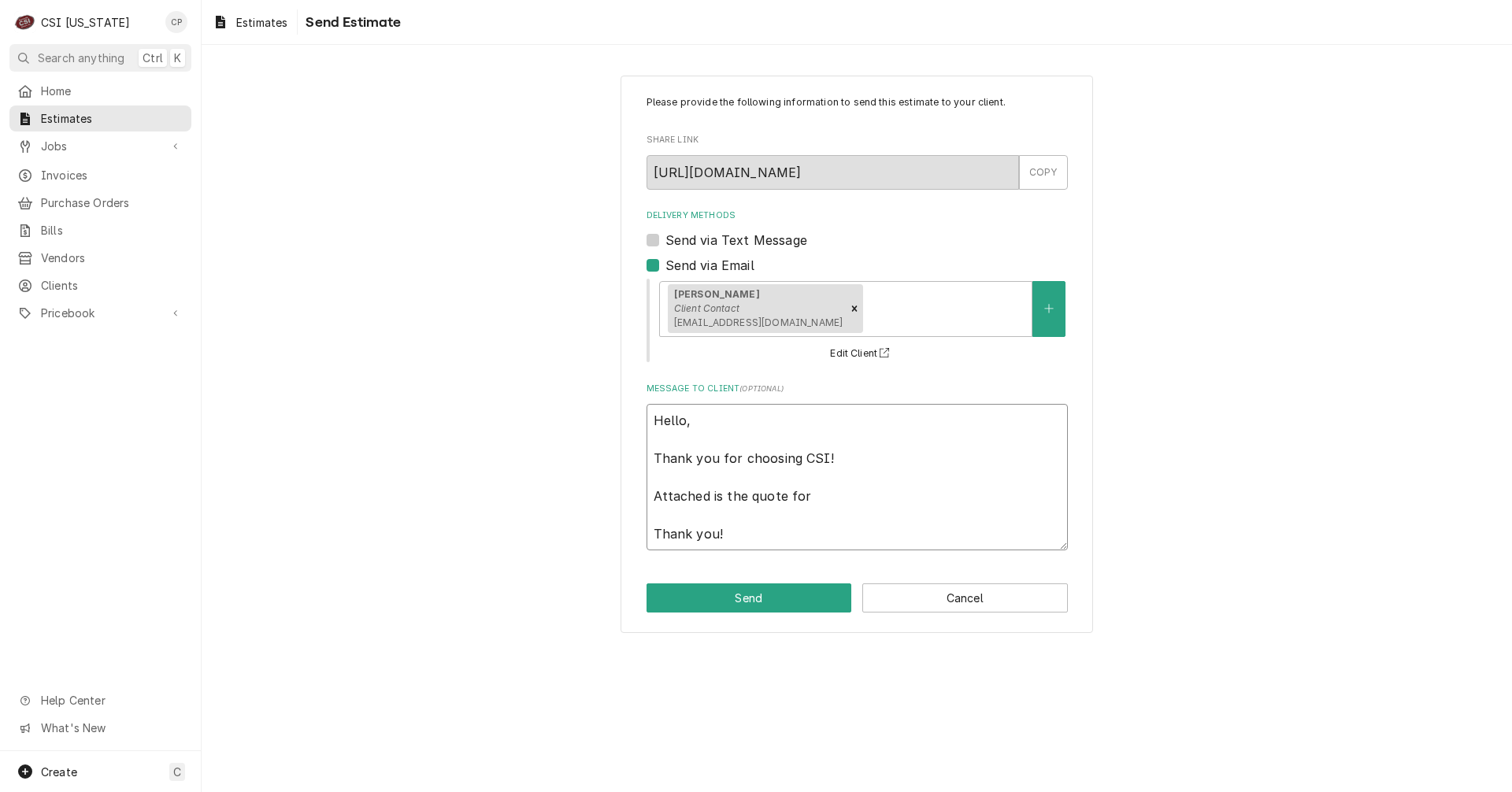
type textarea "x"
type textarea "Hello, Thank you for choosing CSI! Attached is the quote for t Thank you!"
type textarea "x"
type textarea "Hello, Thank you for choosing CSI! Attached is the quote for th Thank you!"
type textarea "x"
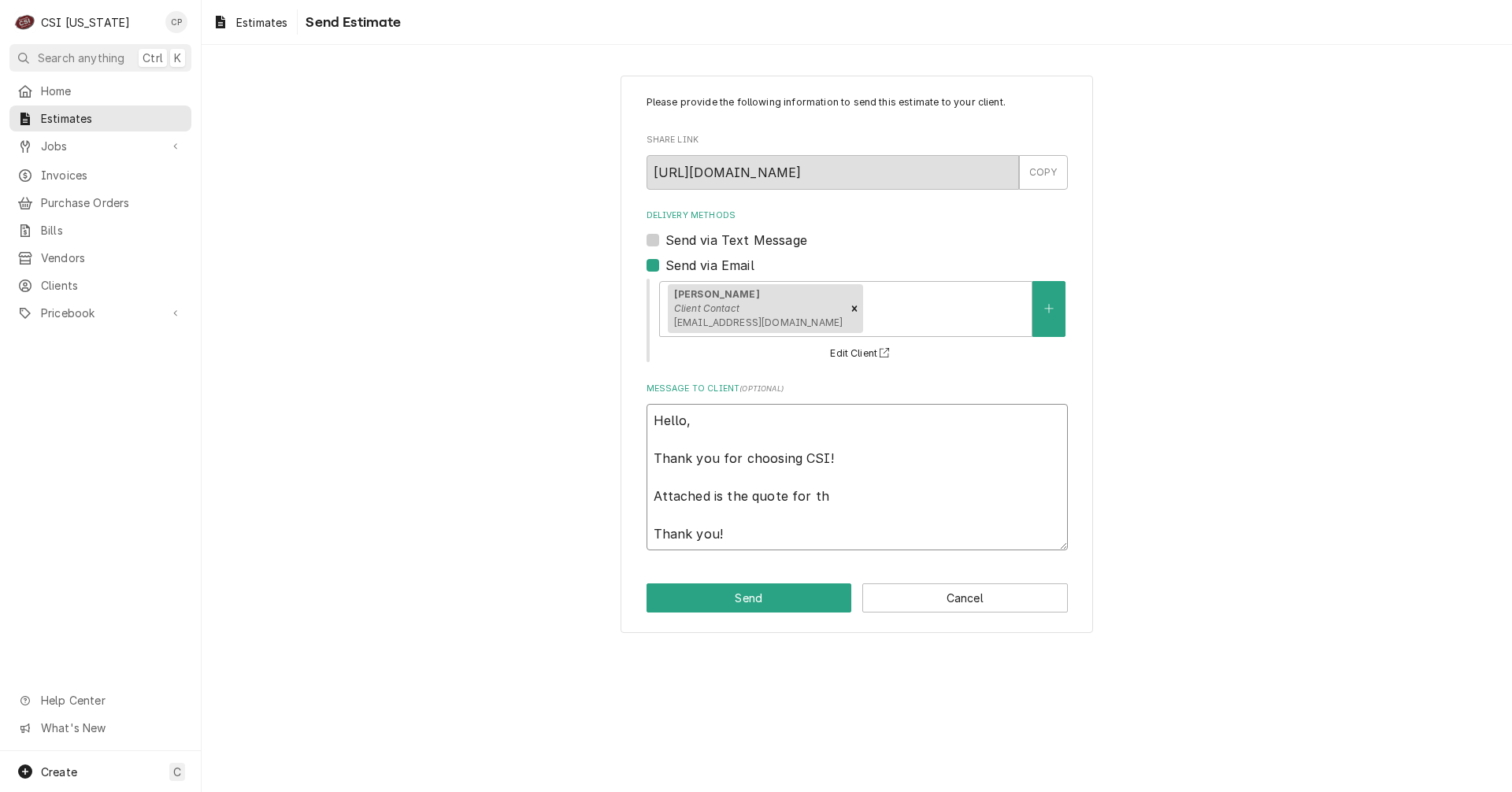
type textarea "Hello, Thank you for choosing CSI! Attached is the quote for the Thank you!"
type textarea "x"
type textarea "Hello, Thank you for choosing CSI! Attached is the quote for the Thank you!"
type textarea "x"
type textarea "Hello, Thank you for choosing CSI! Attached is the quote for the C Thank you!"
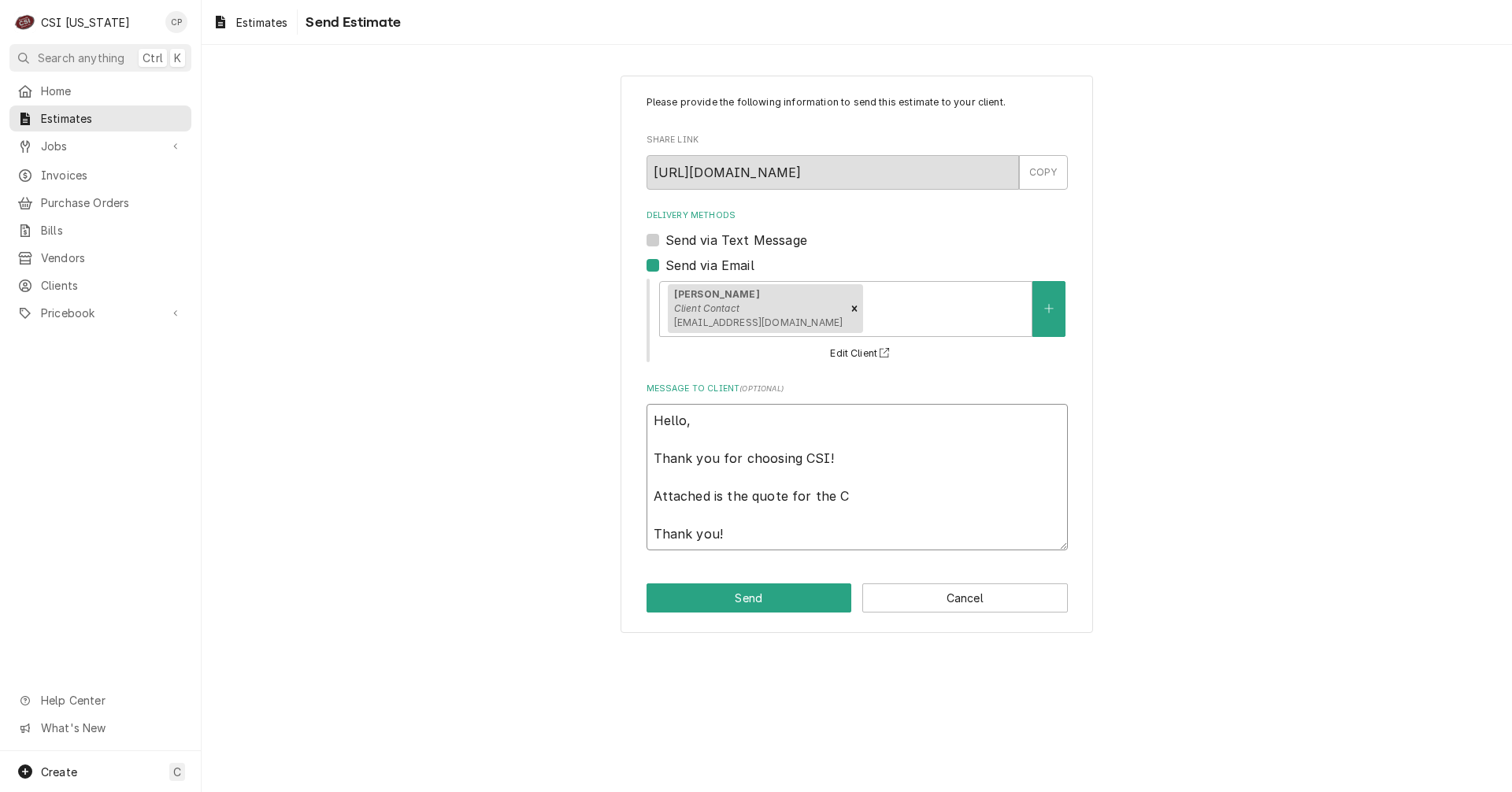
type textarea "x"
type textarea "Hello, Thank you for choosing CSI! Attached is the quote for the Ch Thank you!"
type textarea "x"
type textarea "Hello, Thank you for choosing CSI! Attached is the quote for the Chi Thank you!"
type textarea "x"
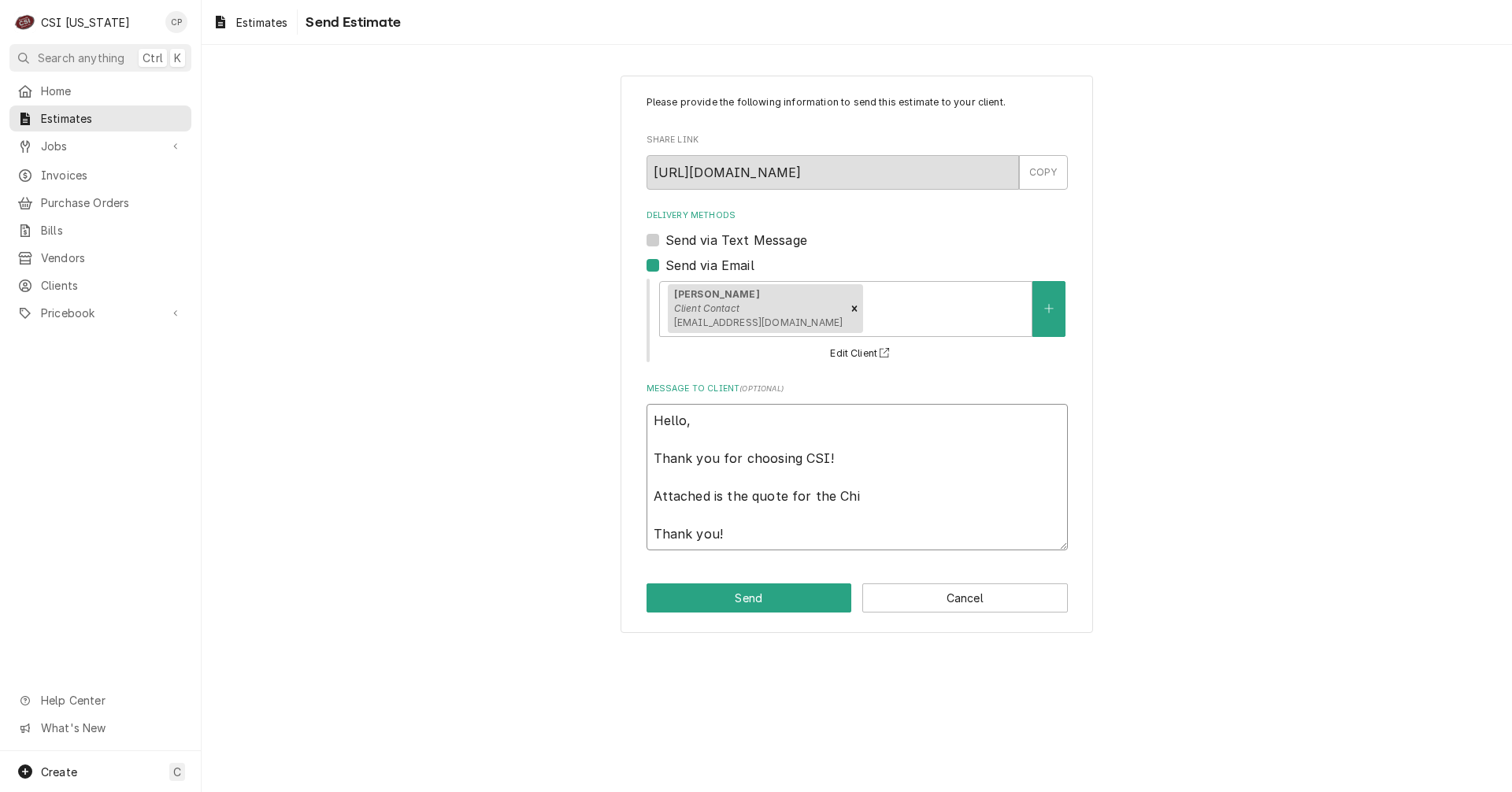
type textarea "Hello, Thank you for choosing CSI! Attached is the quote for the Chip Thank you!"
type textarea "x"
type textarea "Hello, Thank you for choosing CSI! Attached is the quote for the Chipo Thank yo…"
type textarea "x"
type textarea "Hello, Thank you for choosing CSI! Attached is the quote for the Chipol Thank y…"
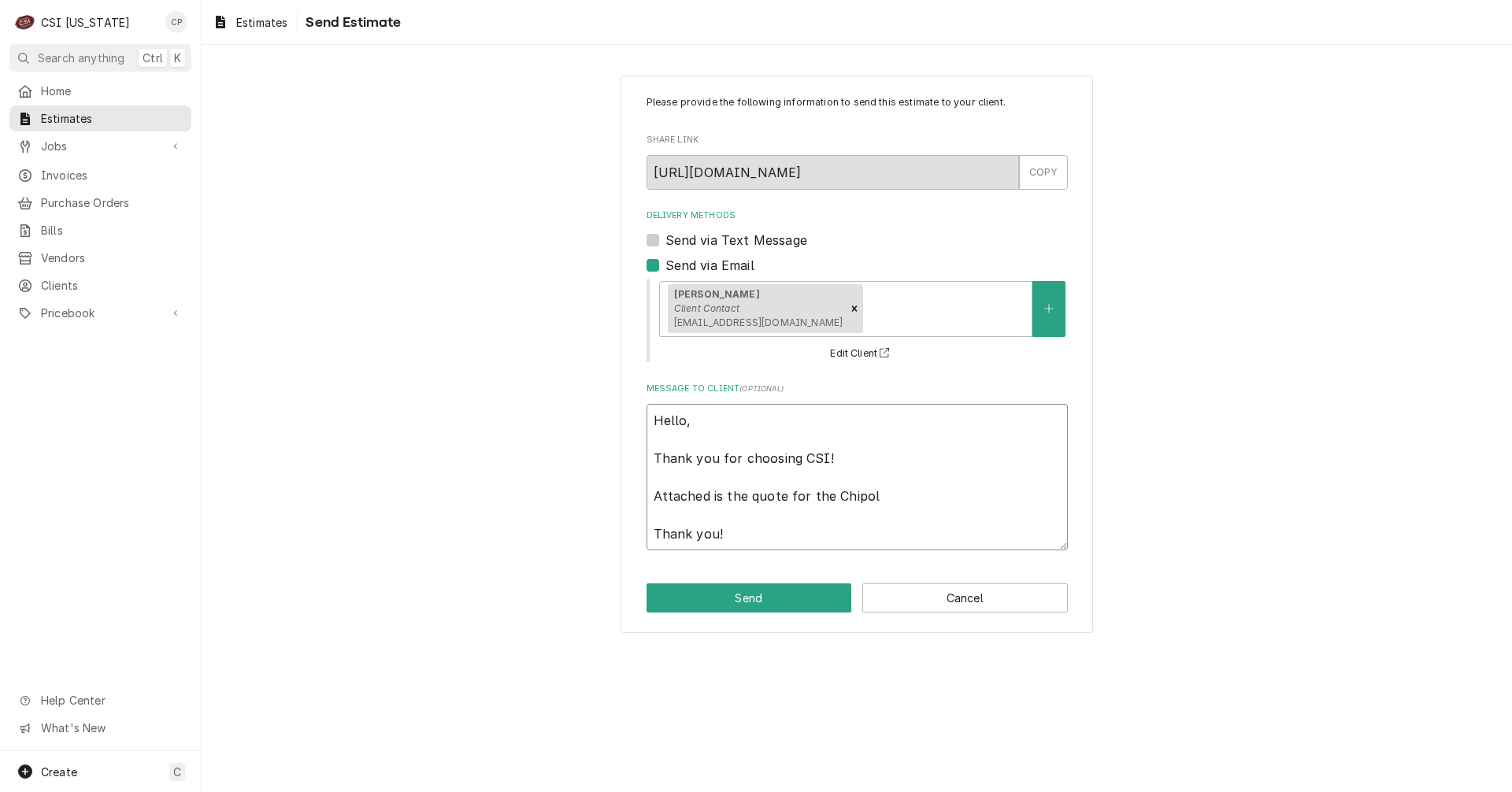
type textarea "x"
type textarea "Hello, Thank you for choosing CSI! Attached is the quote for the Chipolt Thank …"
type textarea "x"
type textarea "Hello, Thank you for choosing CSI! Attached is the quote for the Chipol Thank y…"
type textarea "x"
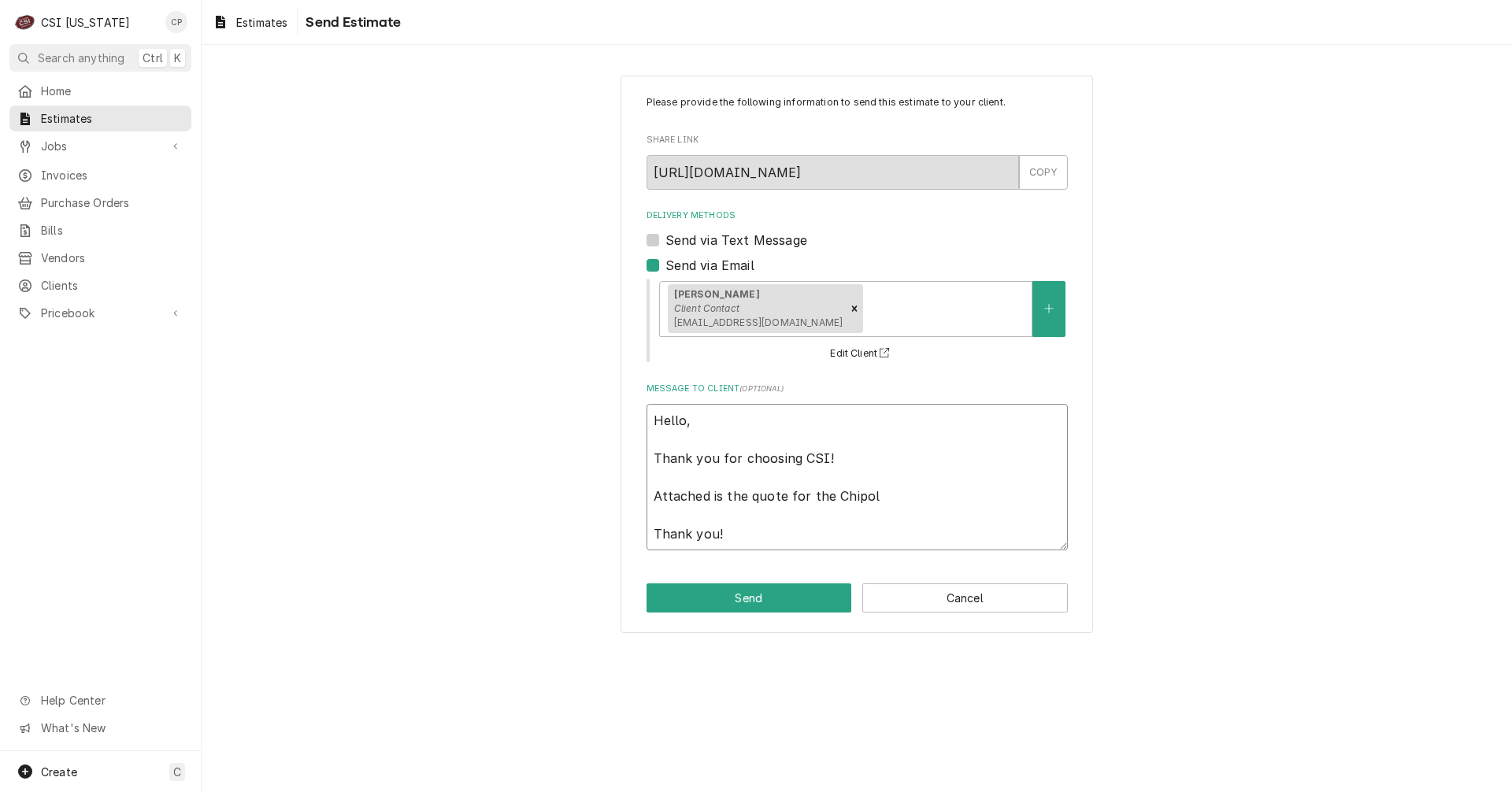
type textarea "Hello, Thank you for choosing CSI! Attached is the quote for the Chipo Thank yo…"
type textarea "x"
type textarea "Hello, Thank you for choosing CSI! Attached is the quote for the Chipot Thank y…"
type textarea "x"
type textarea "Hello, Thank you for choosing CSI! Attached is the quote for the Chipotl Thank …"
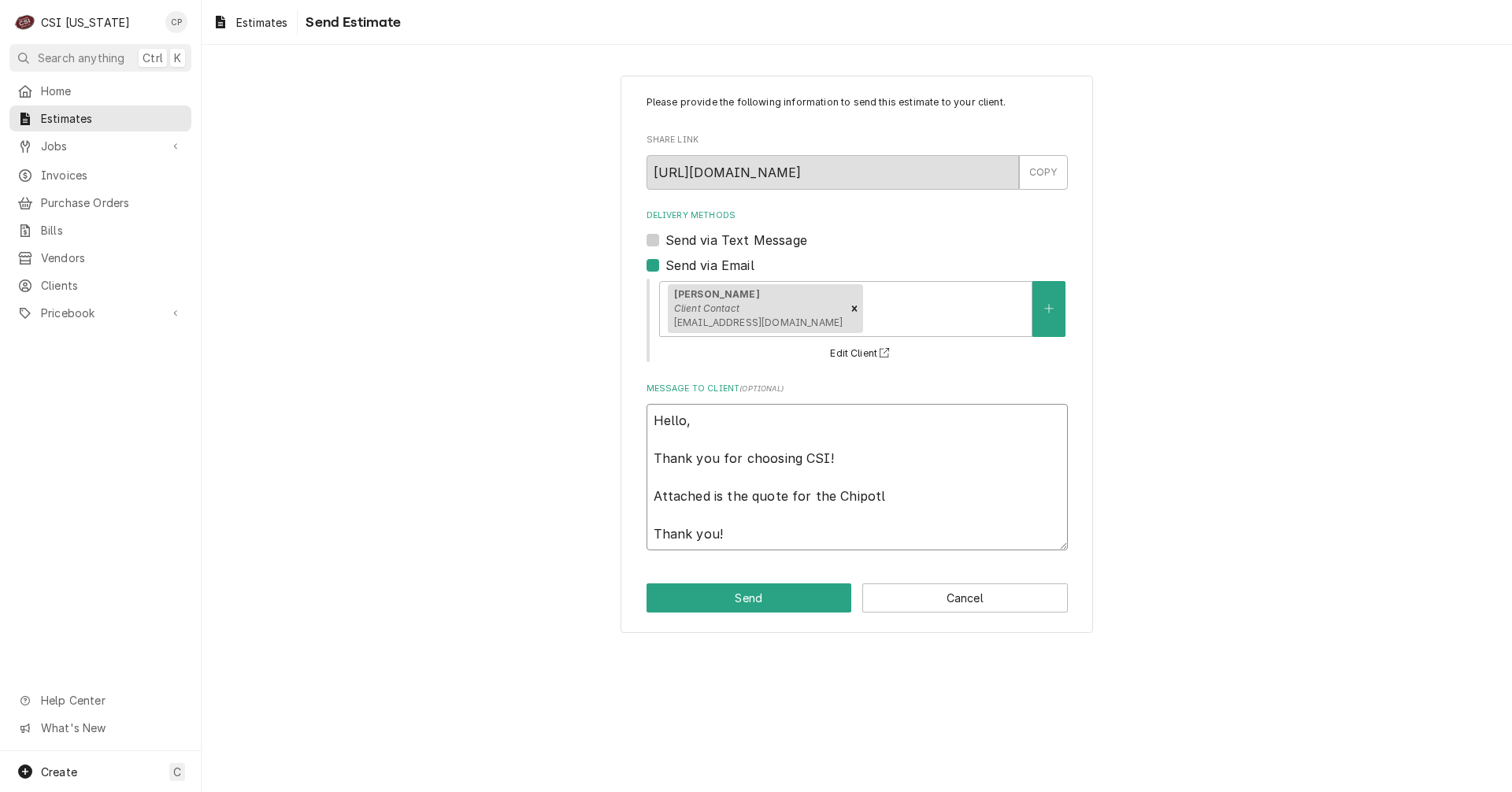
type textarea "x"
type textarea "Hello, Thank you for choosing CSI! Attached is the quote for the Chipotle Thank…"
type textarea "x"
type textarea "Hello, Thank you for choosing CSI! Attached is the quote for the Chipotle Thank…"
type textarea "x"
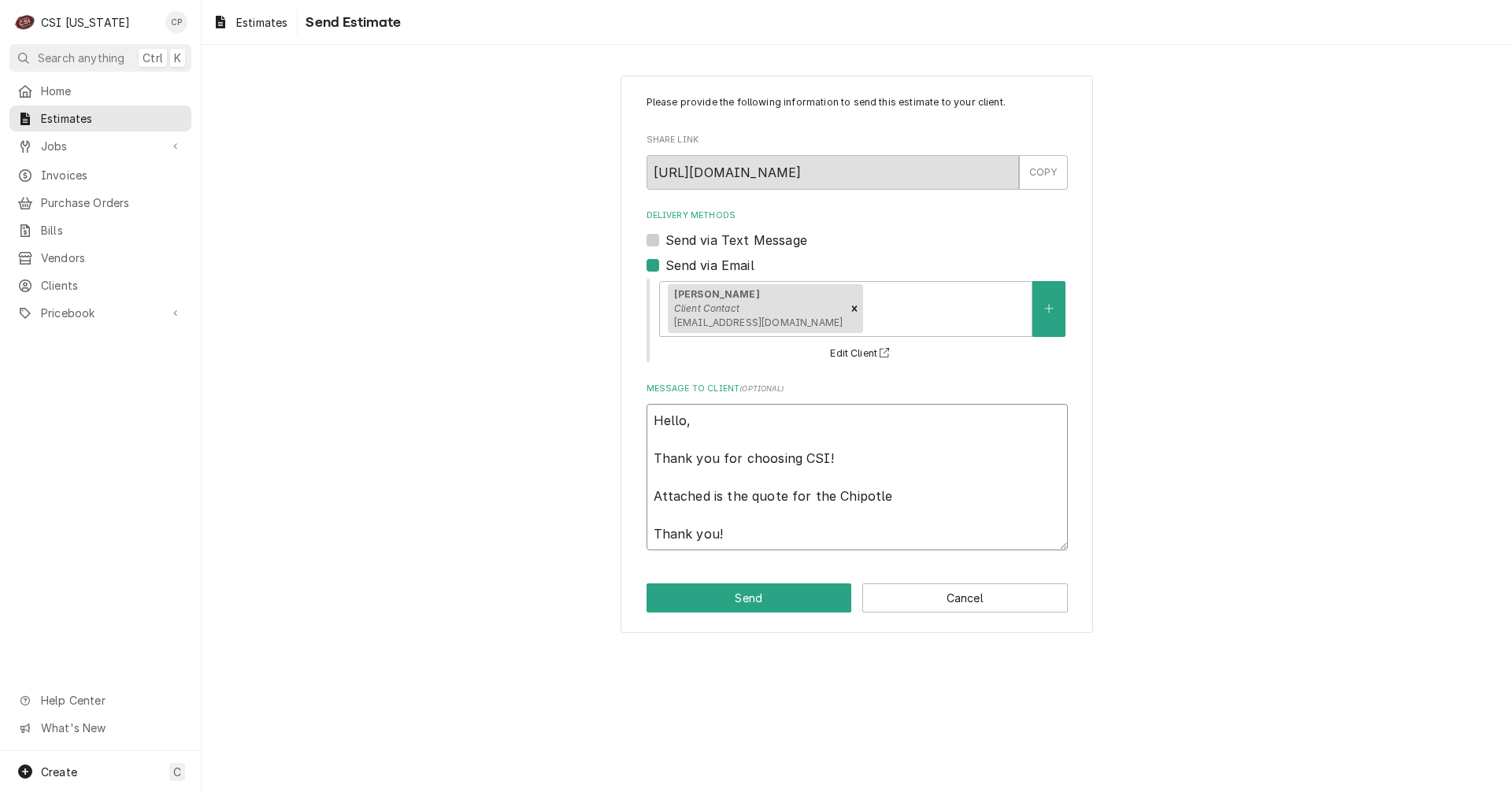
type textarea "Hello, Thank you for choosing CSI! Attached is the quote for the Chipotle i Tha…"
type textarea "x"
type textarea "Hello, Thank you for choosing CSI! Attached is the quote for the Chipotle in Th…"
type textarea "x"
type textarea "Hello, Thank you for choosing CSI! Attached is the quote for the Chipotle ins T…"
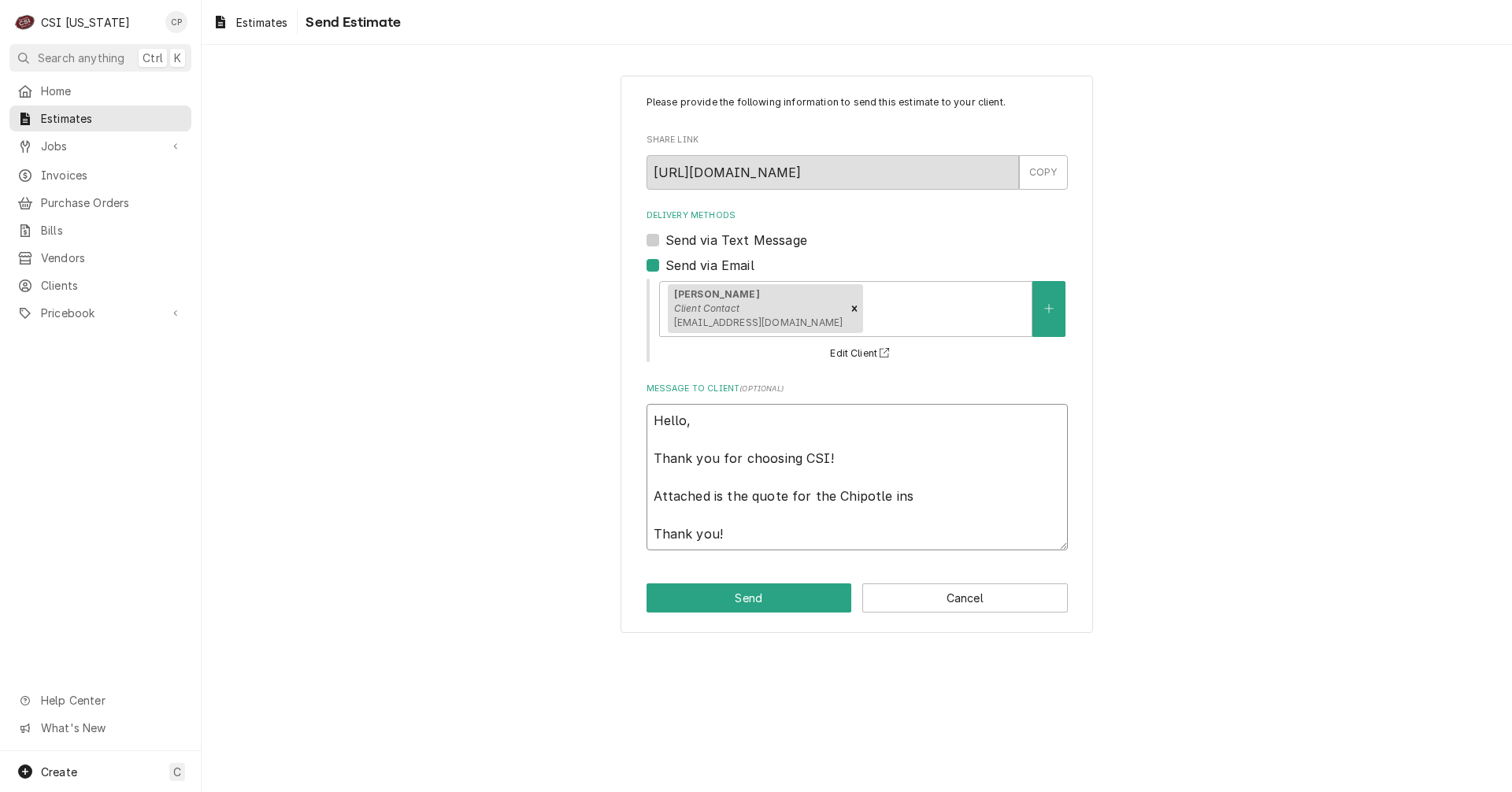
type textarea "x"
type textarea "Hello, Thank you for choosing CSI! Attached is the quote for the Chipotle insta…"
type textarea "x"
type textarea "Hello, Thank you for choosing CSI! Attached is the quote for the Chipotle insta…"
type textarea "x"
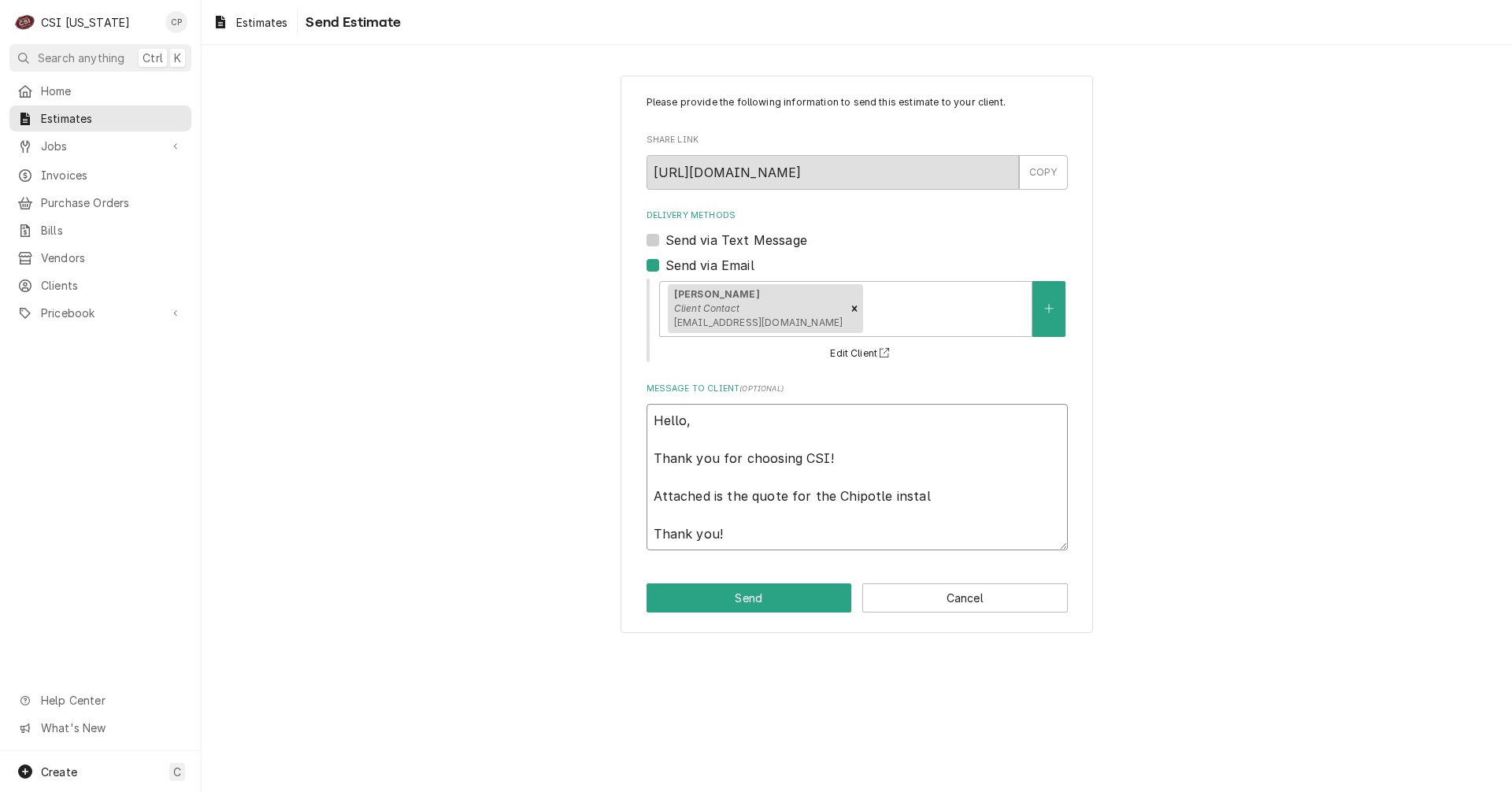
type textarea "Hello, Thank you for choosing CSI! Attached is the quote for the Chipotle insta…"
type textarea "x"
type textarea "Hello, Thank you for choosing CSI! Attached is the quote for the Chipotle insta…"
type textarea "x"
type textarea "Hello, Thank you for choosing CSI! Attached is the quote for the Chipotle insta…"
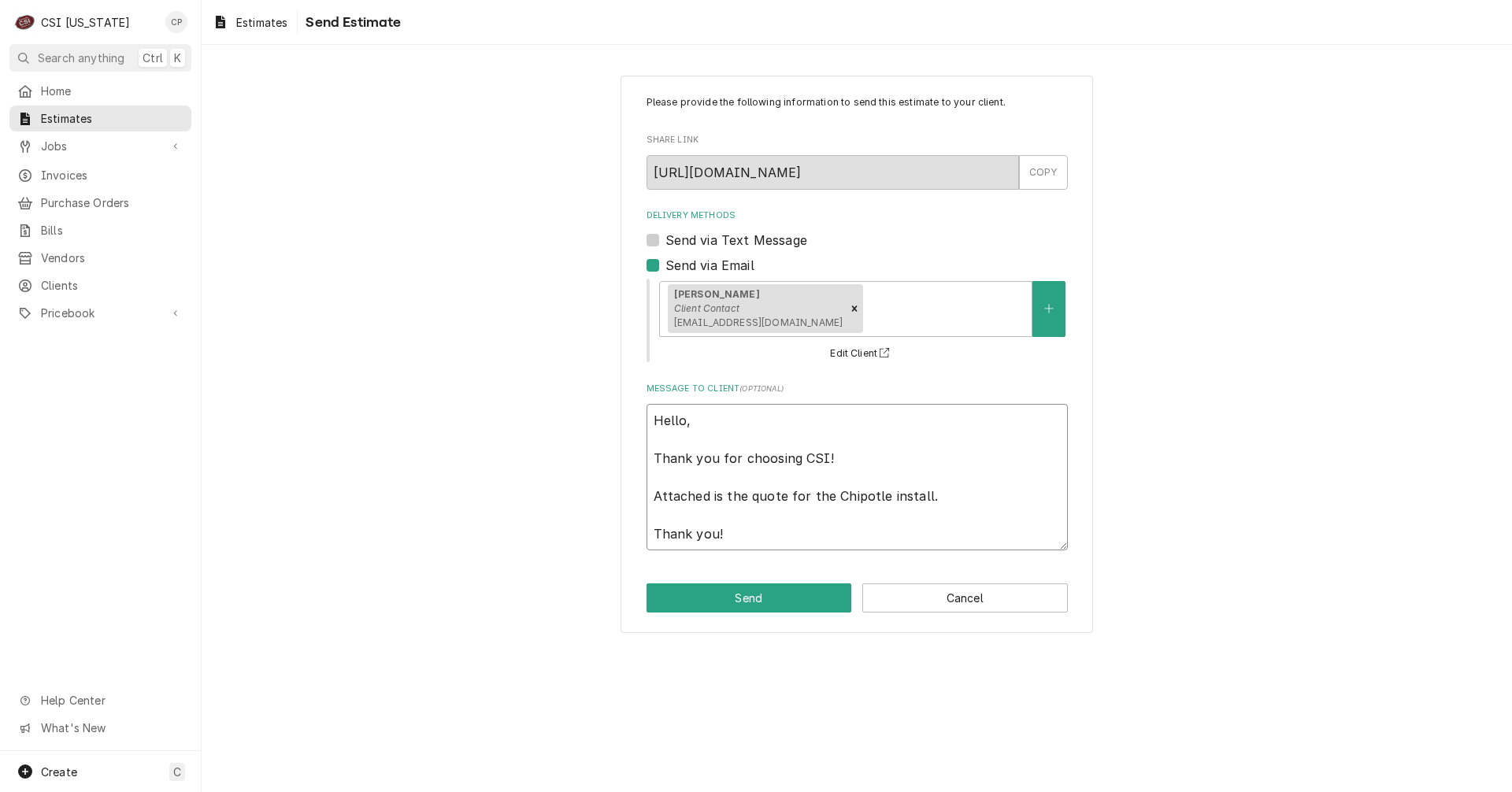
type textarea "x"
type textarea "Hello, Thank you for choosing CSI! Attached is the quote for the Chipotle insta…"
type textarea "x"
type textarea "Hello, Thank you for choosing CSI! Attached is the quote for the Chipotle insta…"
type textarea "x"
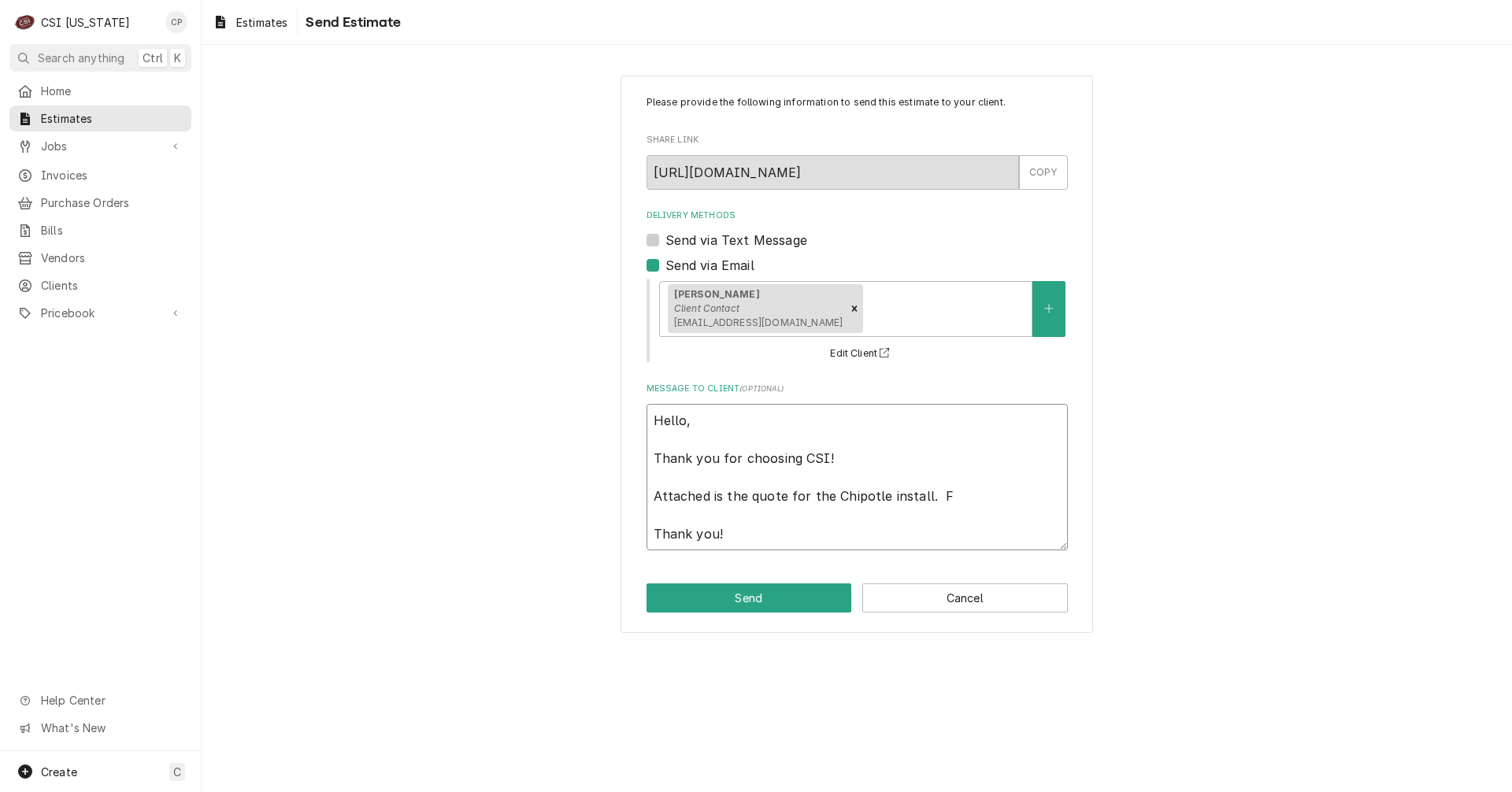
type textarea "Hello, Thank you for choosing CSI! Attached is the quote for the Chipotle insta…"
type textarea "x"
type textarea "Hello, Thank you for choosing CSI! Attached is the quote for the Chipotle insta…"
type textarea "x"
type textarea "Hello, Thank you for choosing CSI! Attached is the quote for the Chipotle insta…"
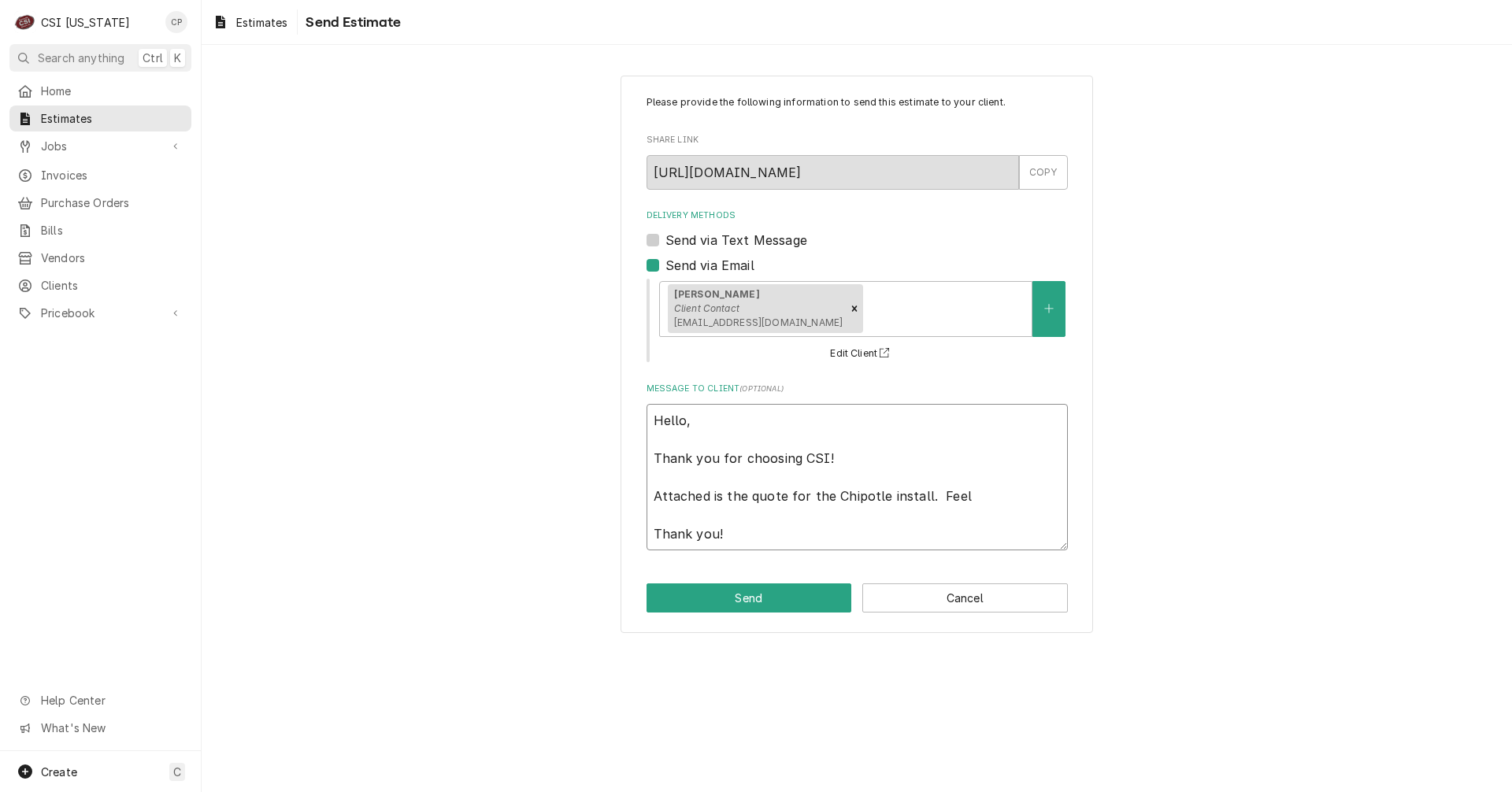
type textarea "x"
type textarea "Hello, Thank you for choosing CSI! Attached is the quote for the Chipotle insta…"
type textarea "x"
type textarea "Hello, Thank you for choosing CSI! Attached is the quote for the Chipotle insta…"
type textarea "x"
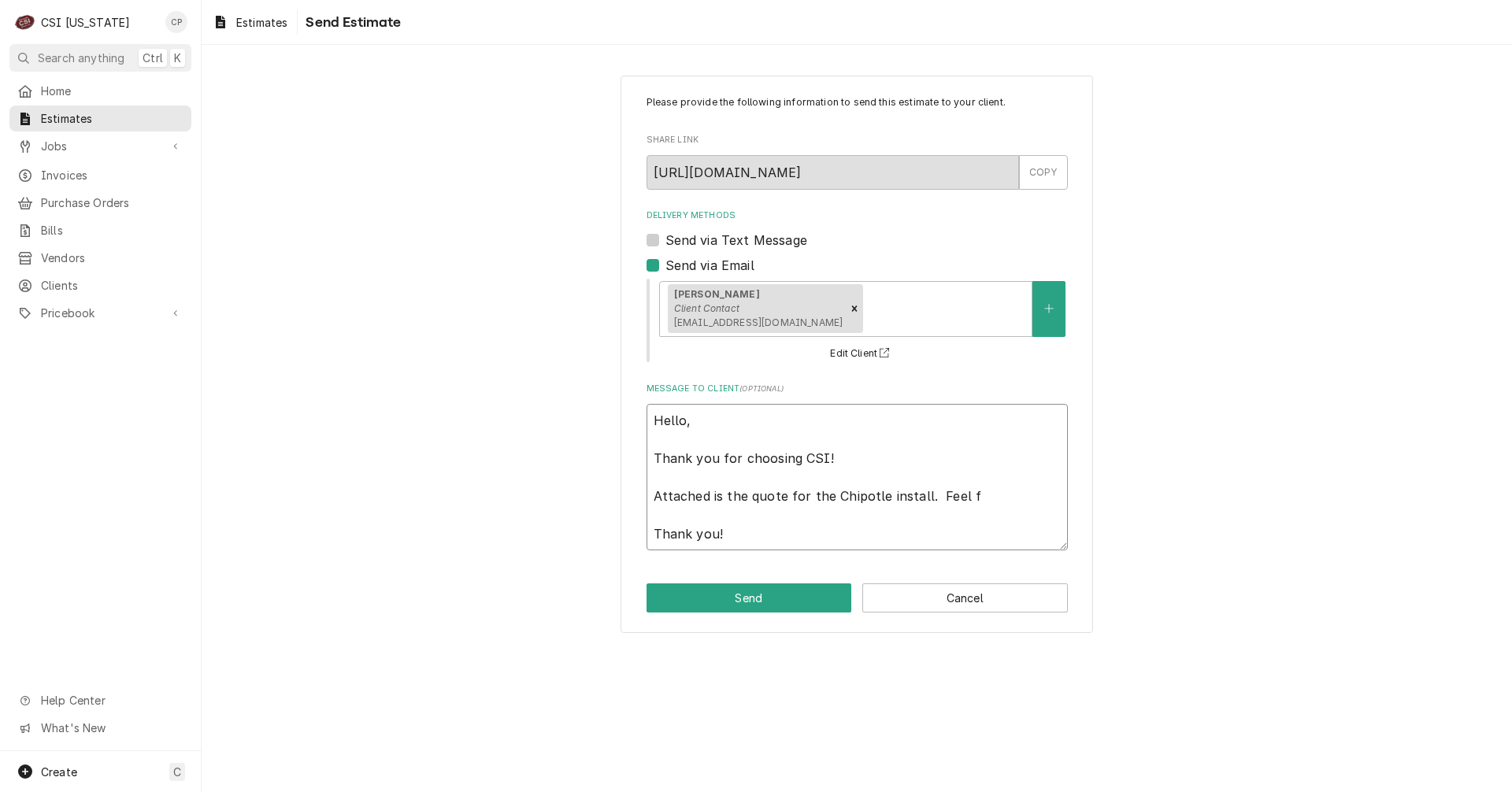
type textarea "Hello, Thank you for choosing CSI! Attached is the quote for the Chipotle insta…"
type textarea "x"
type textarea "Hello, Thank you for choosing CSI! Attached is the quote for the Chipotle insta…"
type textarea "x"
type textarea "Hello, Thank you for choosing CSI! Attached is the quote for the Chipotle insta…"
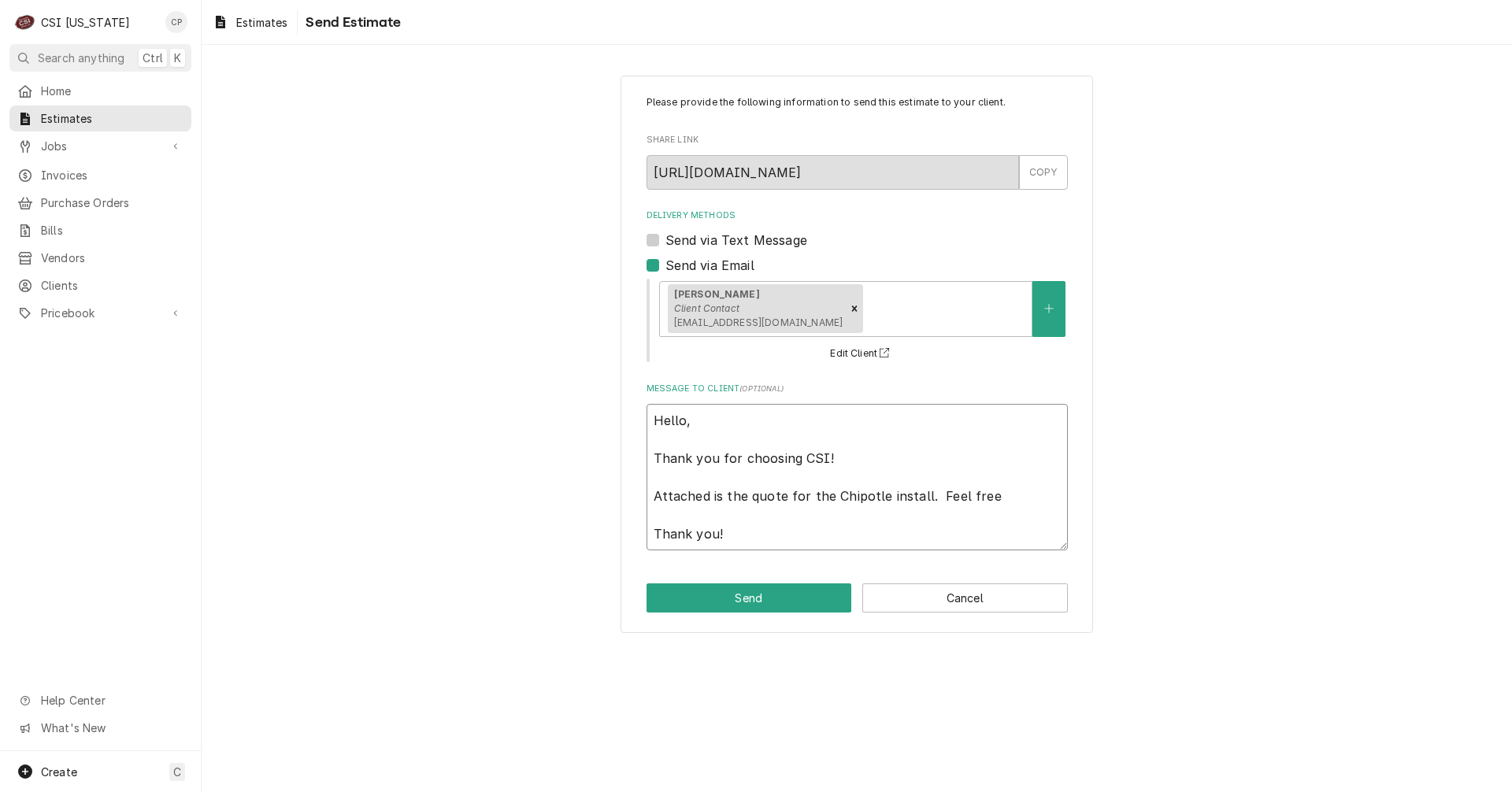
type textarea "x"
type textarea "Hello, Thank you for choosing CSI! Attached is the quote for the Chipotle insta…"
type textarea "x"
type textarea "Hello, Thank you for choosing CSI! Attached is the quote for the Chipotle insta…"
type textarea "x"
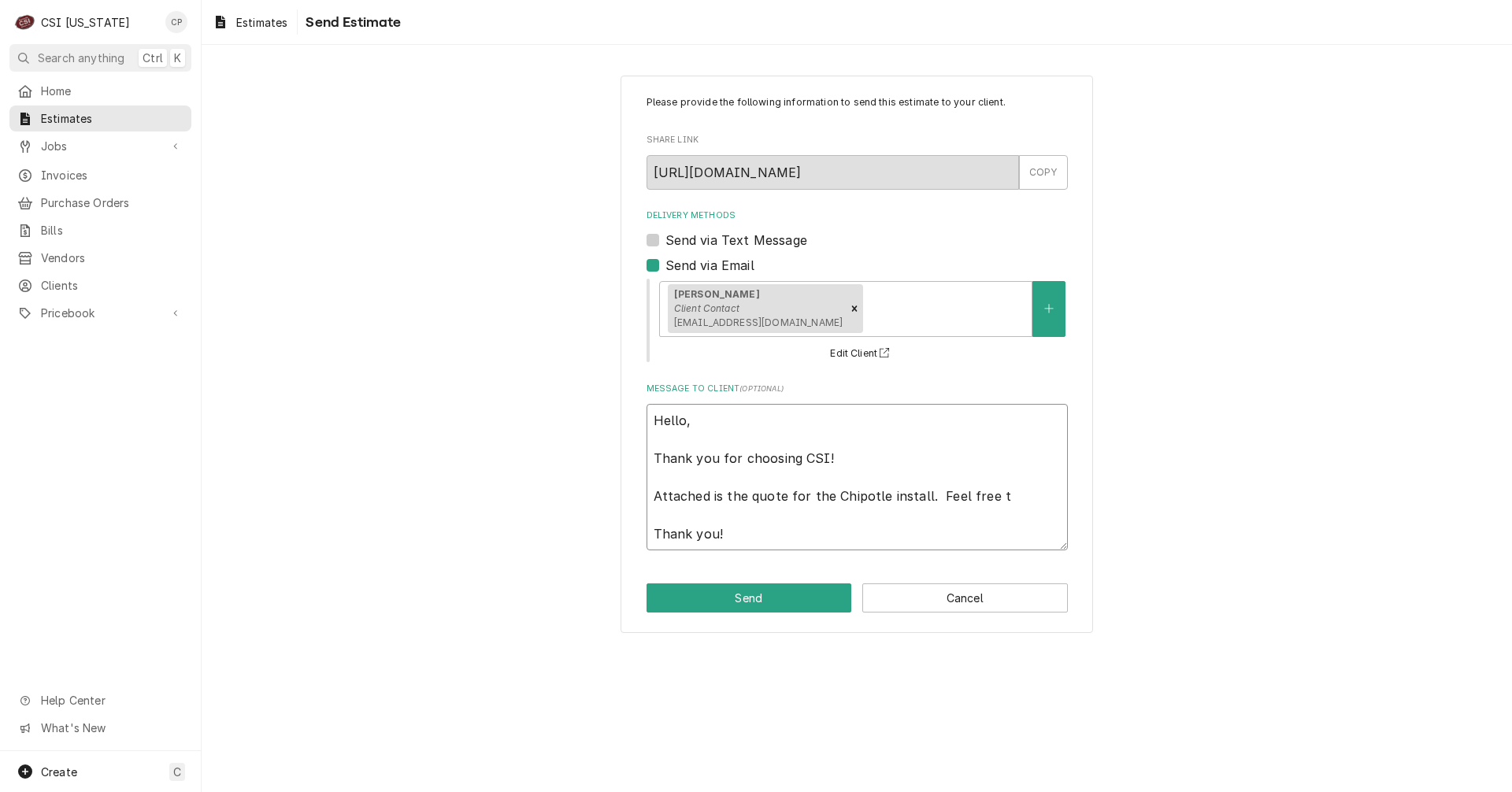
type textarea "Hello, Thank you for choosing CSI! Attached is the quote for the Chipotle insta…"
type textarea "x"
type textarea "Hello, Thank you for choosing CSI! Attached is the quote for the Chipotle insta…"
type textarea "x"
type textarea "Hello, Thank you for choosing CSI! Attached is the quote for the Chipotle insta…"
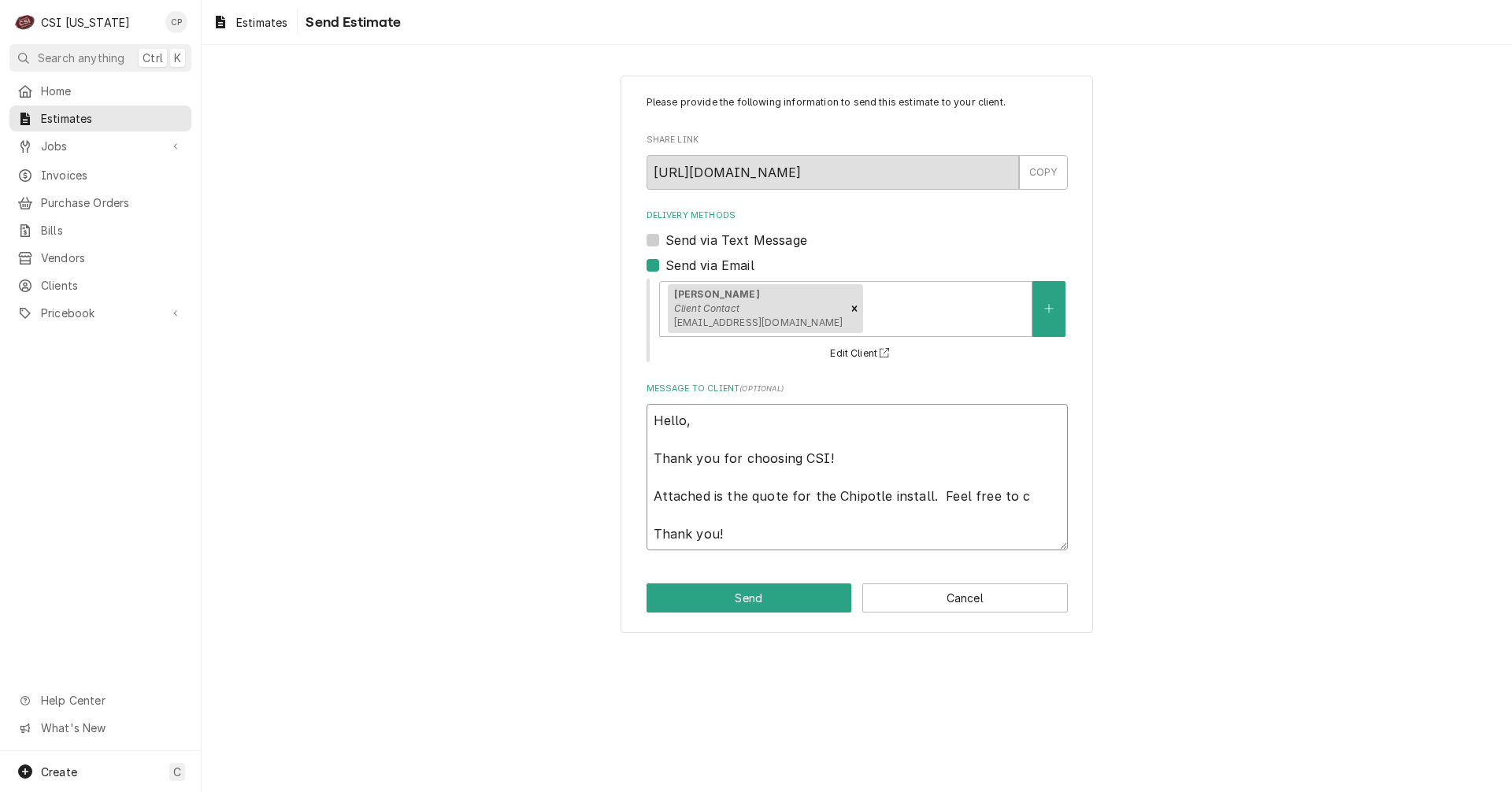
type textarea "x"
type textarea "Hello, Thank you for choosing CSI! Attached is the quote for the Chipotle insta…"
type textarea "x"
type textarea "Hello, Thank you for choosing CSI! Attached is the quote for the Chipotle insta…"
type textarea "x"
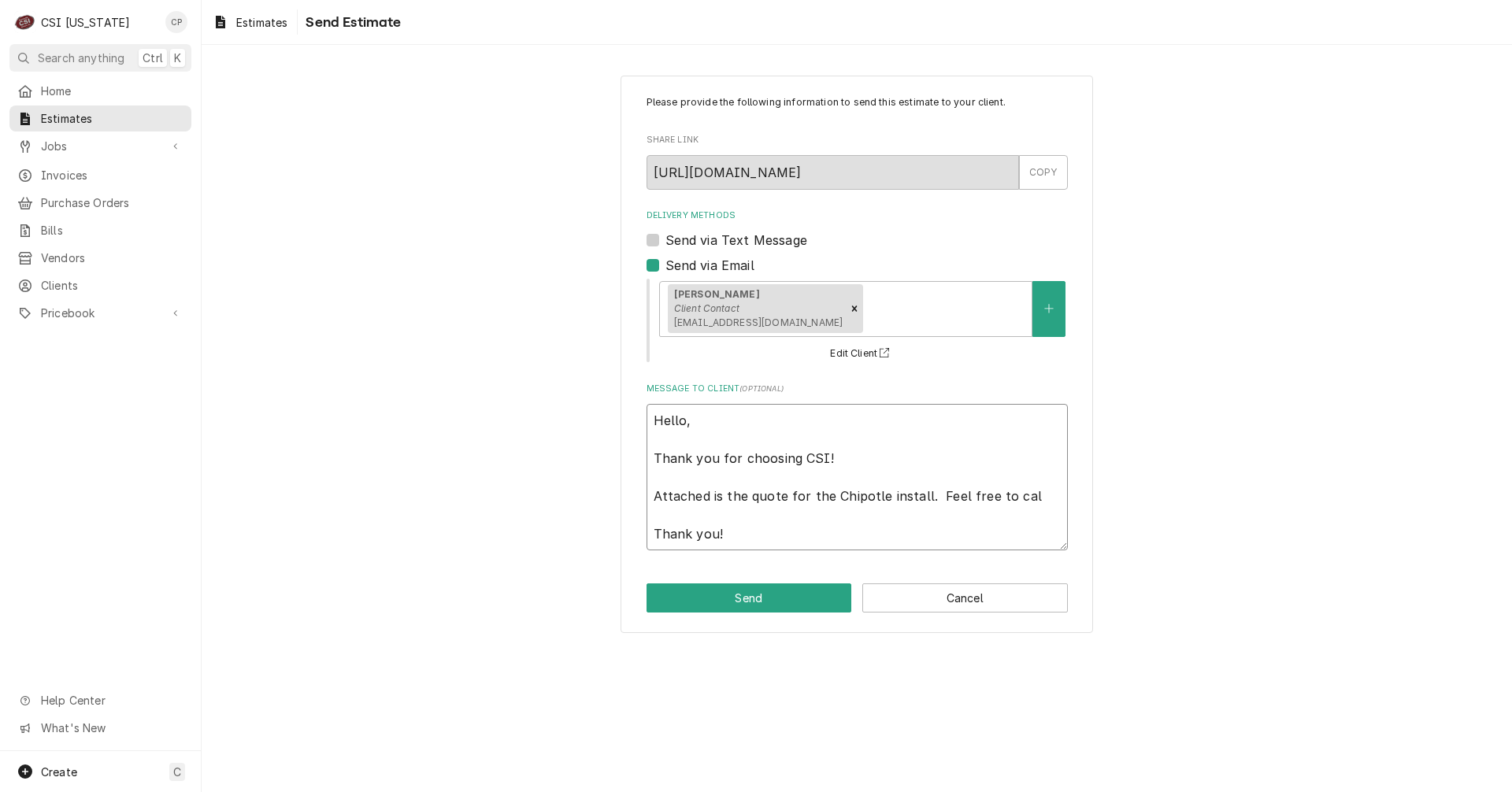
type textarea "Hello, Thank you for choosing CSI! Attached is the quote for the Chipotle insta…"
type textarea "x"
type textarea "Hello, Thank you for choosing CSI! Attached is the quote for the Chipotle insta…"
type textarea "x"
type textarea "Hello, Thank you for choosing CSI! Attached is the quote for the Chipotle insta…"
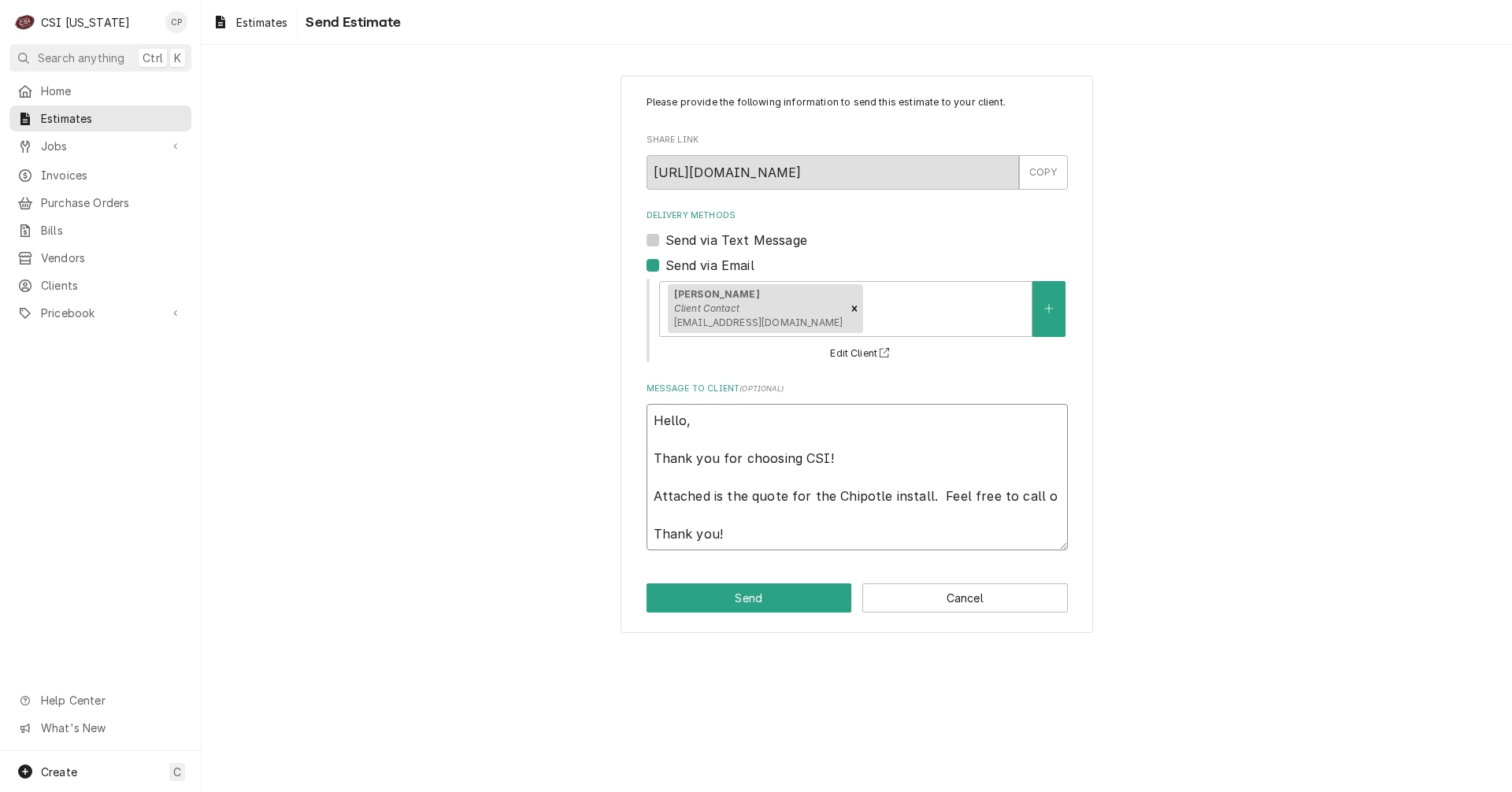
type textarea "x"
type textarea "Hello, Thank you for choosing CSI! Attached is the quote for the Chipotle insta…"
type textarea "x"
type textarea "Hello, Thank you for choosing CSI! Attached is the quote for the Chipotle insta…"
type textarea "x"
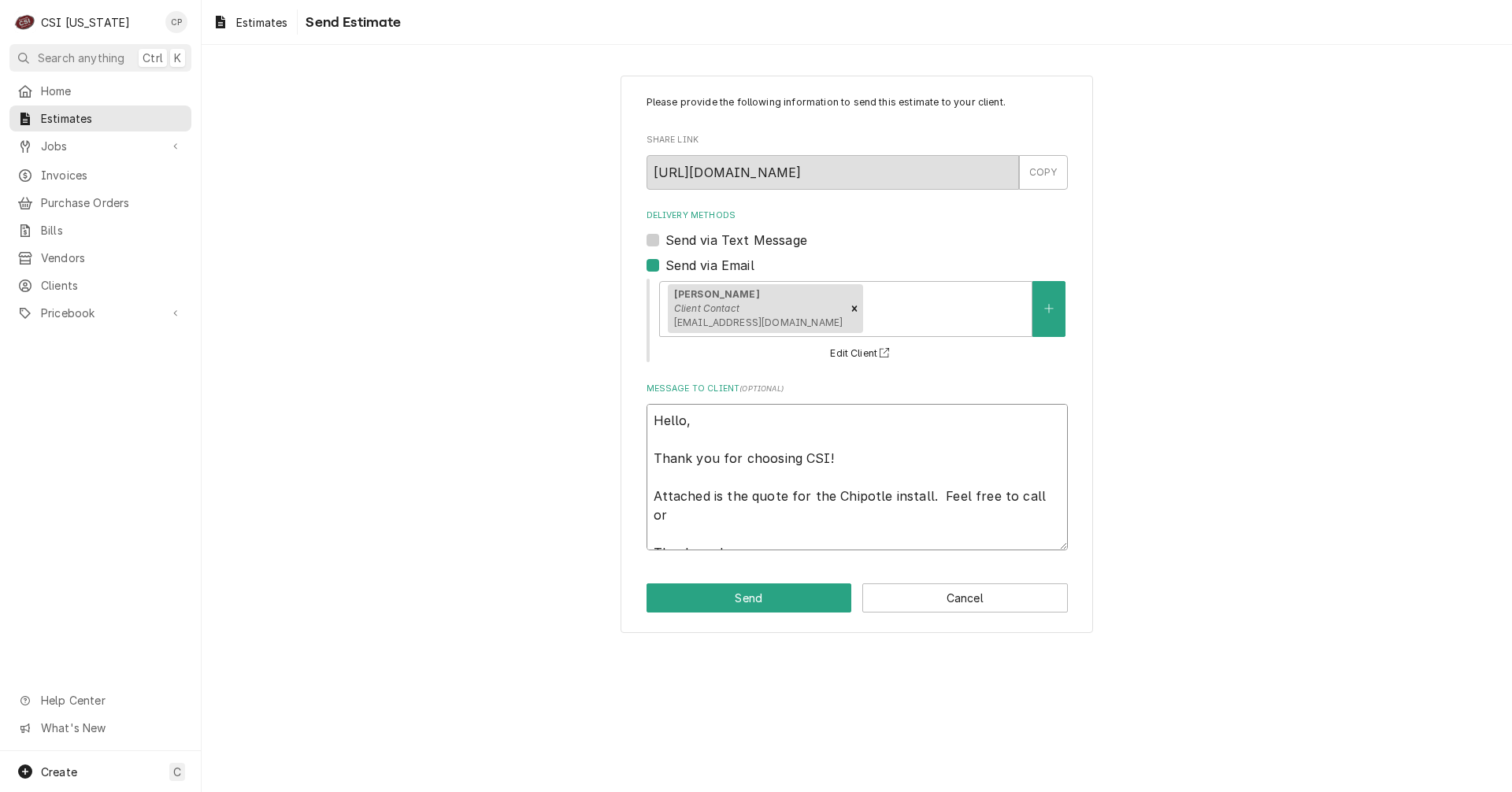
type textarea "Hello, Thank you for choosing CSI! Attached is the quote for the Chipotle insta…"
type textarea "x"
type textarea "Hello, Thank you for choosing CSI! Attached is the quote for the Chipotle insta…"
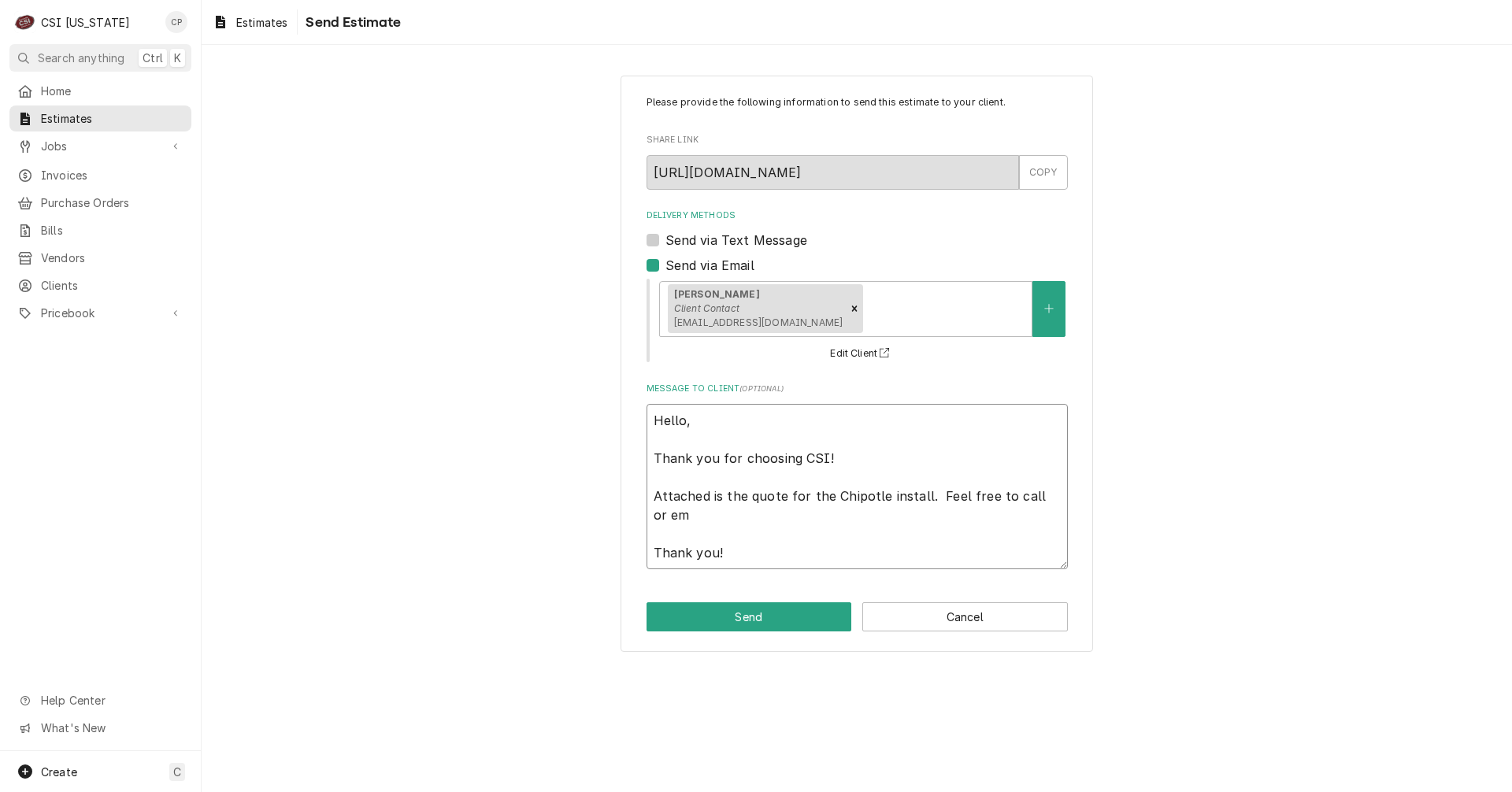
type textarea "x"
type textarea "Hello, Thank you for choosing CSI! Attached is the quote for the Chipotle insta…"
type textarea "x"
type textarea "Hello, Thank you for choosing CSI! Attached is the quote for the Chipotle insta…"
type textarea "x"
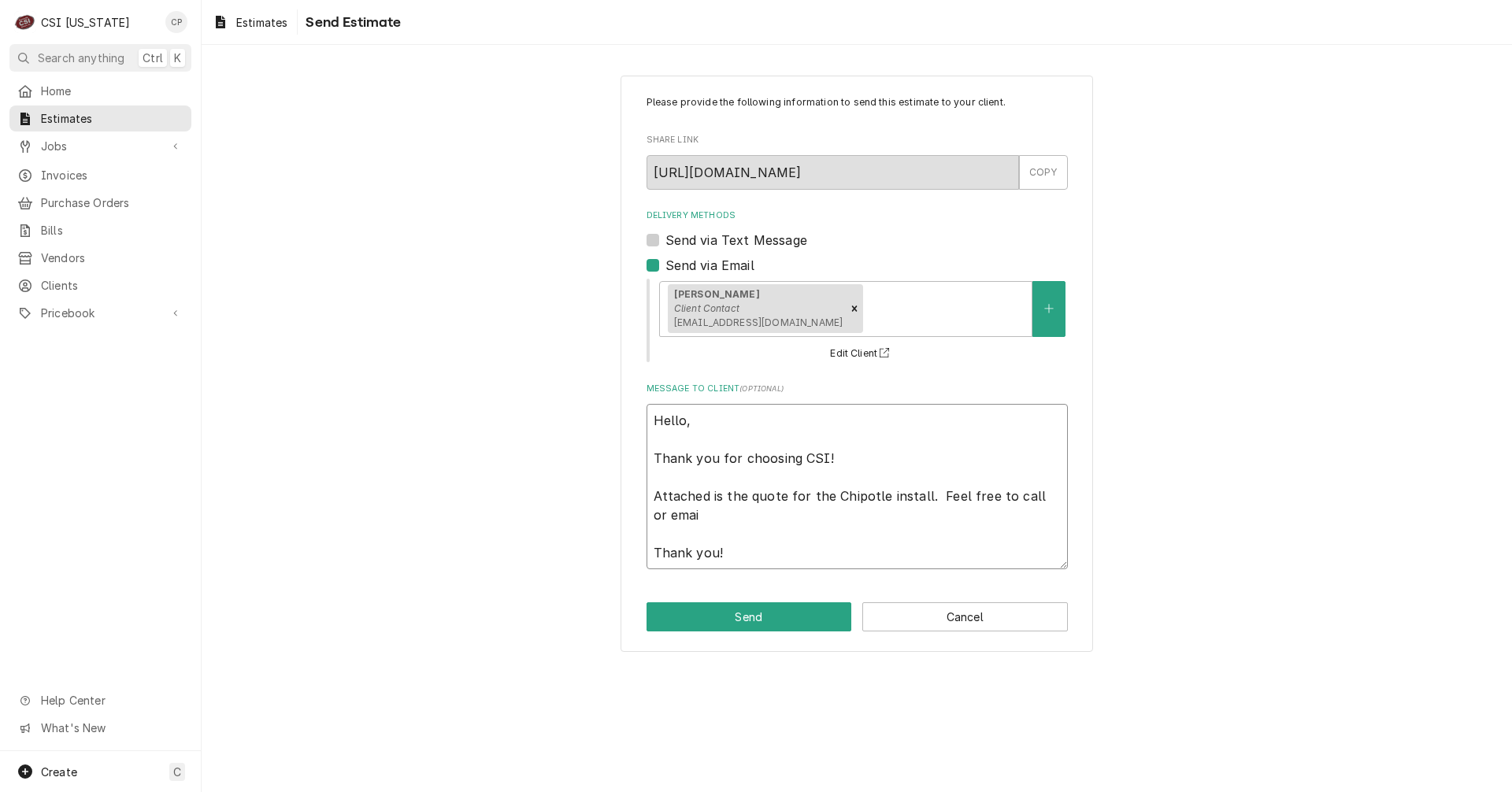
type textarea "Hello, Thank you for choosing CSI! Attached is the quote for the Chipotle insta…"
type textarea "x"
type textarea "Hello, Thank you for choosing CSI! Attached is the quote for the Chipotle insta…"
type textarea "x"
type textarea "Hello, Thank you for choosing CSI! Attached is the quote for the Chipotle insta…"
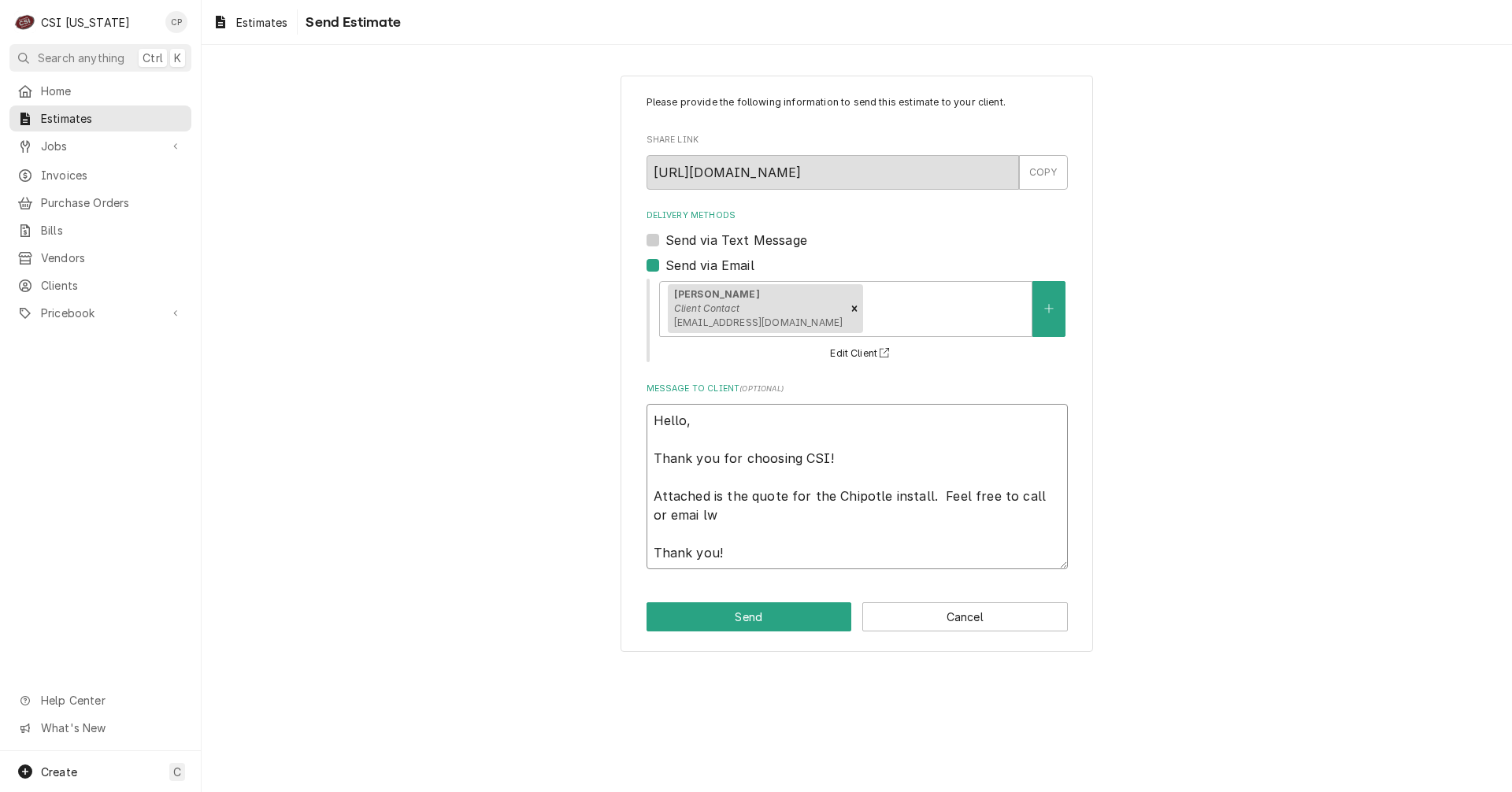
type textarea "x"
type textarea "Hello, Thank you for choosing CSI! Attached is the quote for the Chipotle insta…"
type textarea "x"
type textarea "Hello, Thank you for choosing CSI! Attached is the quote for the Chipotle insta…"
type textarea "x"
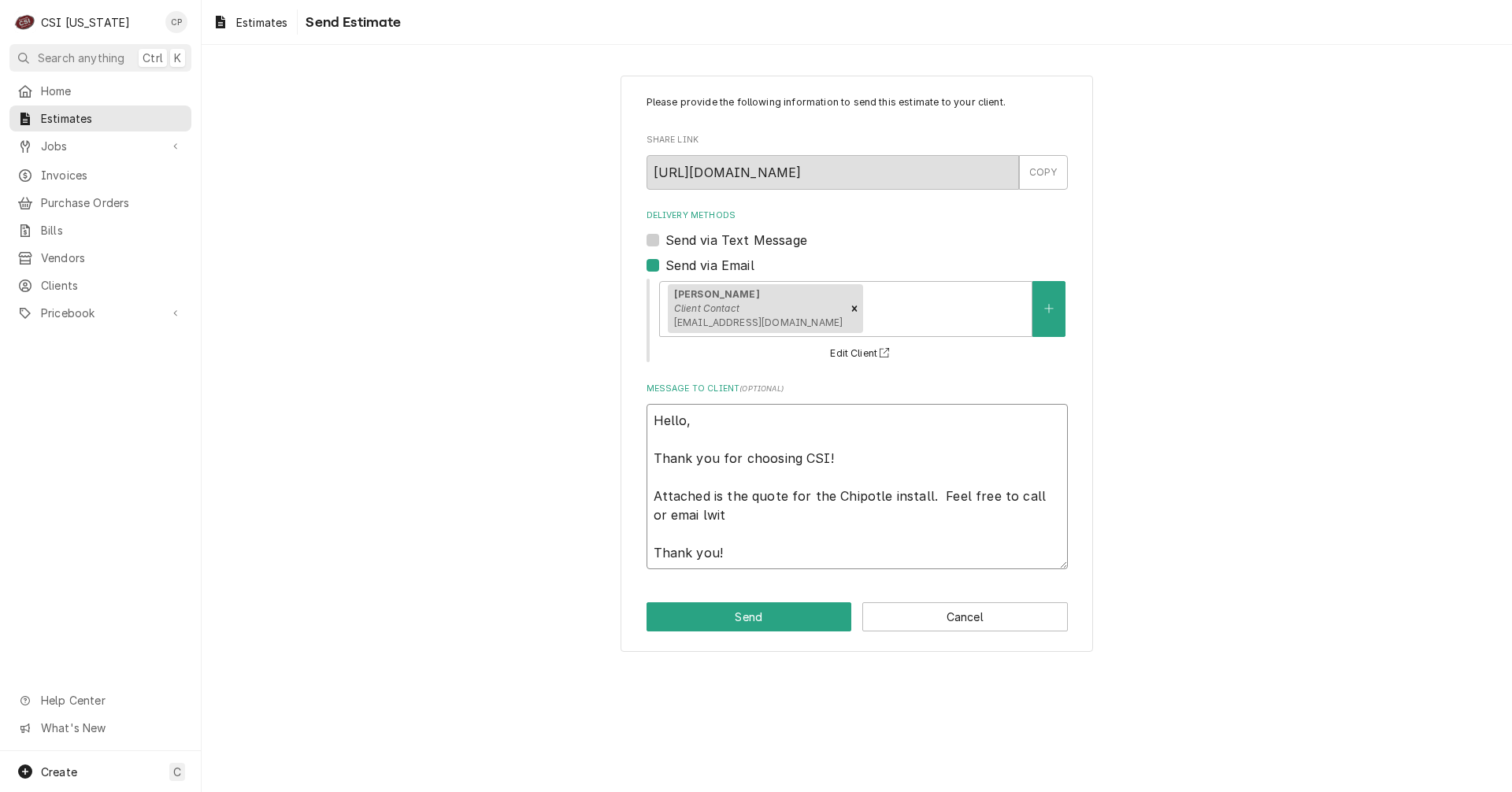
type textarea "Hello, Thank you for choosing CSI! Attached is the quote for the Chipotle insta…"
type textarea "x"
type textarea "Hello, Thank you for choosing CSI! Attached is the quote for the Chipotle insta…"
type textarea "x"
type textarea "Hello, Thank you for choosing CSI! Attached is the quote for the Chipotle insta…"
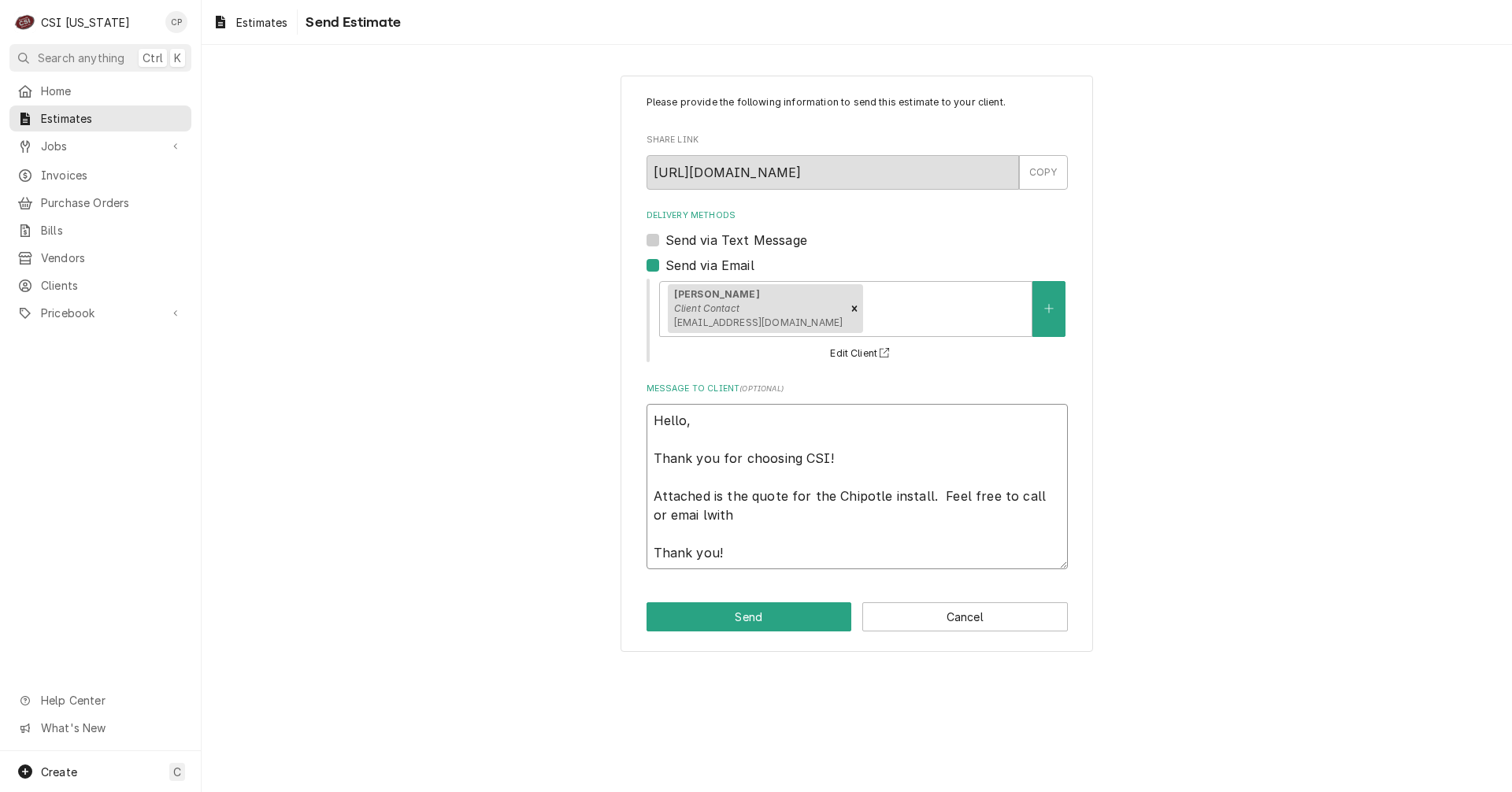
type textarea "x"
type textarea "Hello, Thank you for choosing CSI! Attached is the quote for the Chipotle insta…"
type textarea "x"
type textarea "Hello, Thank you for choosing CSI! Attached is the quote for the Chipotle insta…"
type textarea "x"
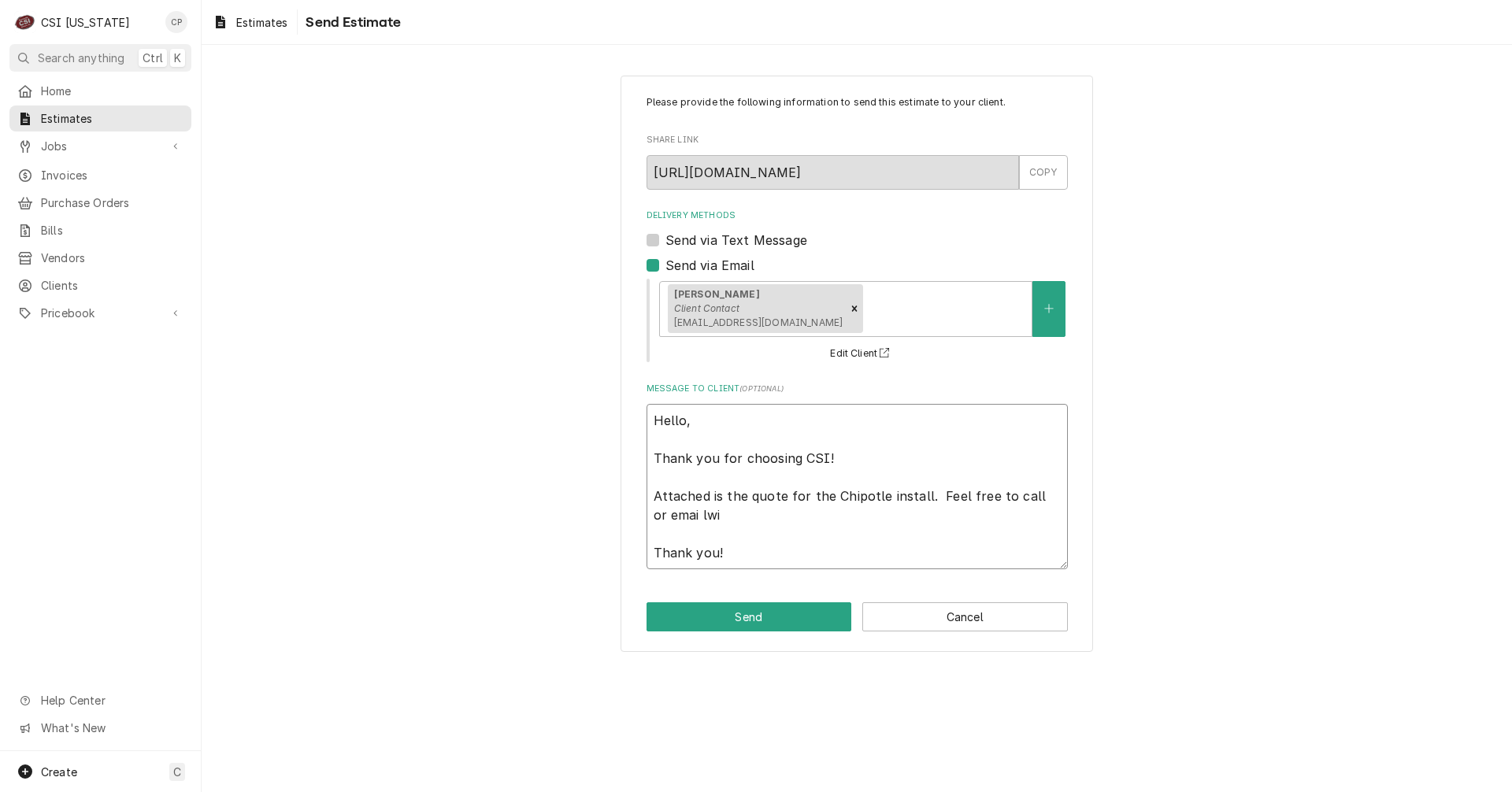
type textarea "Hello, Thank you for choosing CSI! Attached is the quote for the Chipotle insta…"
type textarea "x"
type textarea "Hello, Thank you for choosing CSI! Attached is the quote for the Chipotle insta…"
type textarea "x"
type textarea "Hello, Thank you for choosing CSI! Attached is the quote for the Chipotle insta…"
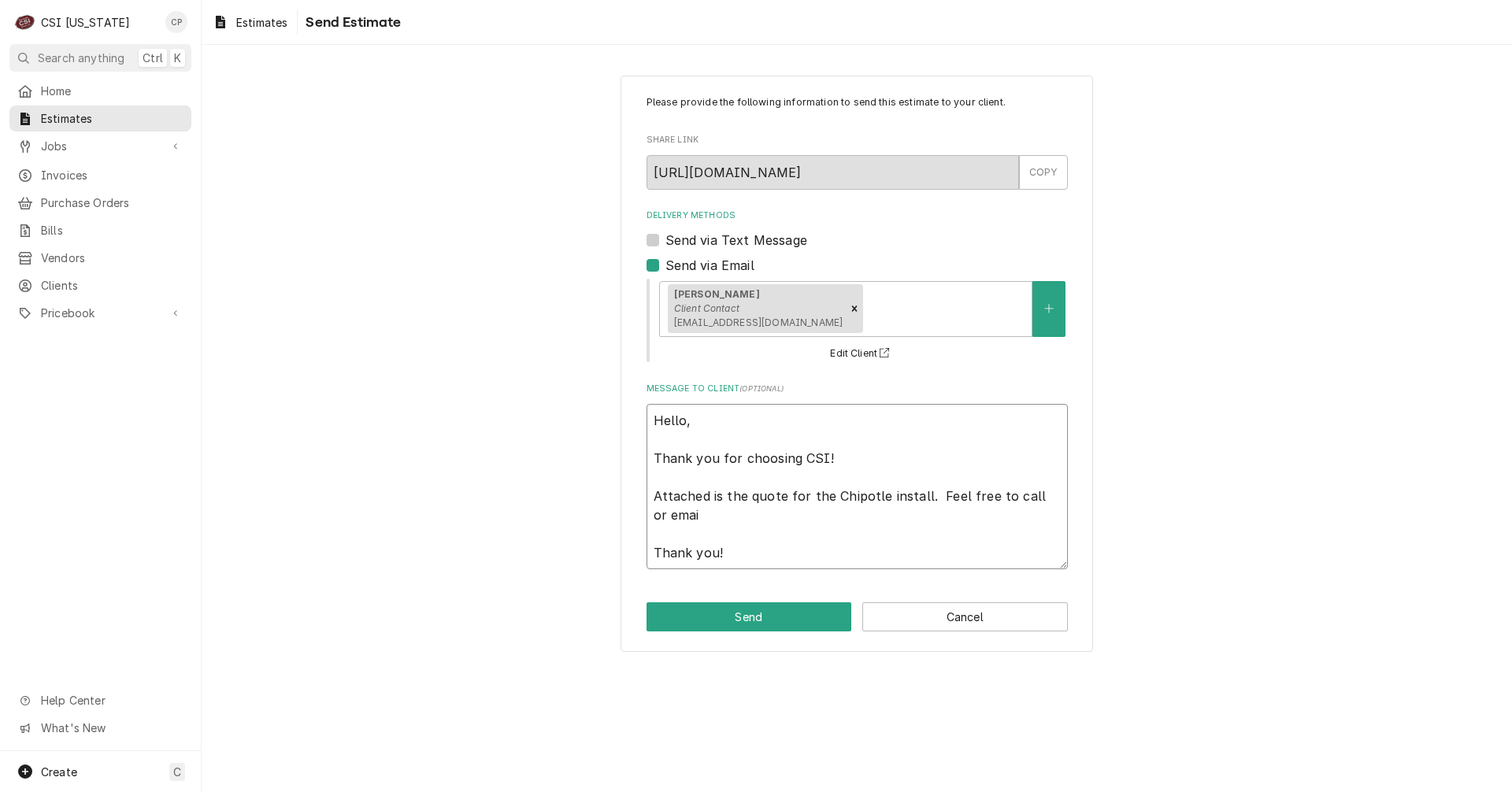
type textarea "x"
type textarea "Hello, Thank you for choosing CSI! Attached is the quote for the Chipotle insta…"
type textarea "x"
type textarea "Hello, Thank you for choosing CSI! Attached is the quote for the Chipotle insta…"
type textarea "x"
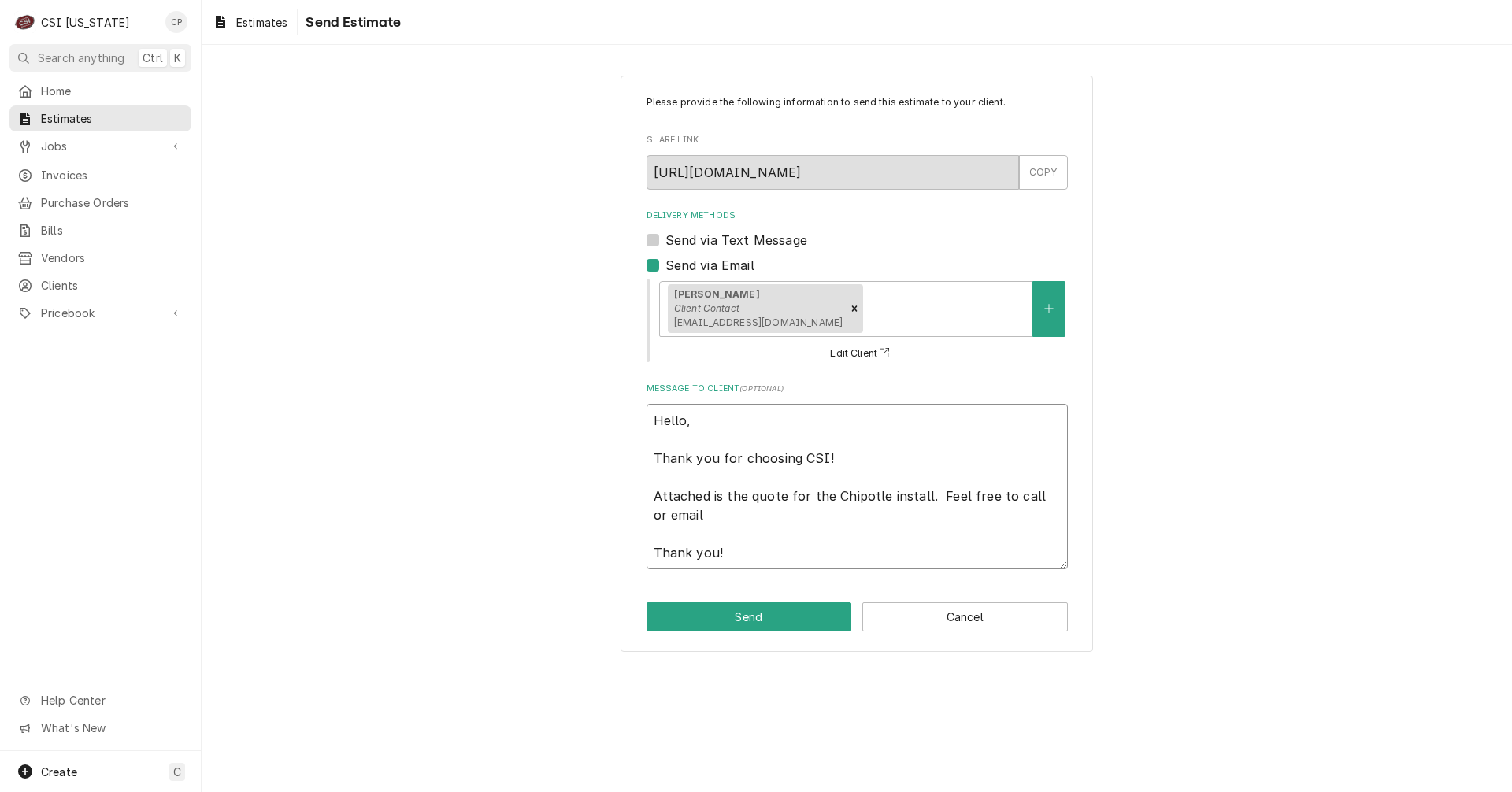
type textarea "Hello, Thank you for choosing CSI! Attached is the quote for the Chipotle insta…"
type textarea "x"
type textarea "Hello, Thank you for choosing CSI! Attached is the quote for the Chipotle insta…"
type textarea "x"
type textarea "Hello, Thank you for choosing CSI! Attached is the quote for the Chipotle insta…"
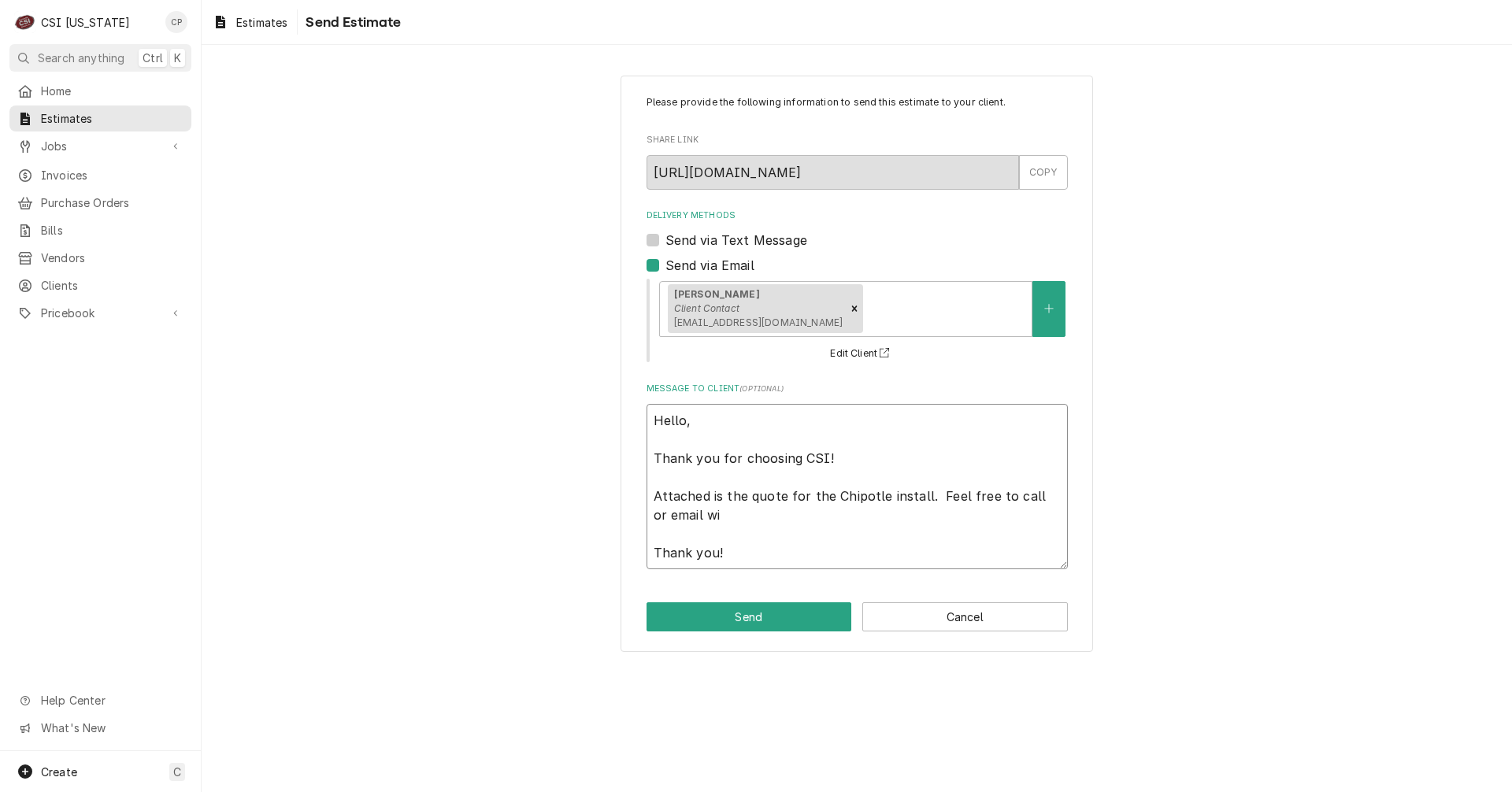
type textarea "x"
type textarea "Hello, Thank you for choosing CSI! Attached is the quote for the Chipotle insta…"
type textarea "x"
type textarea "Hello, Thank you for choosing CSI! Attached is the quote for the Chipotle insta…"
type textarea "x"
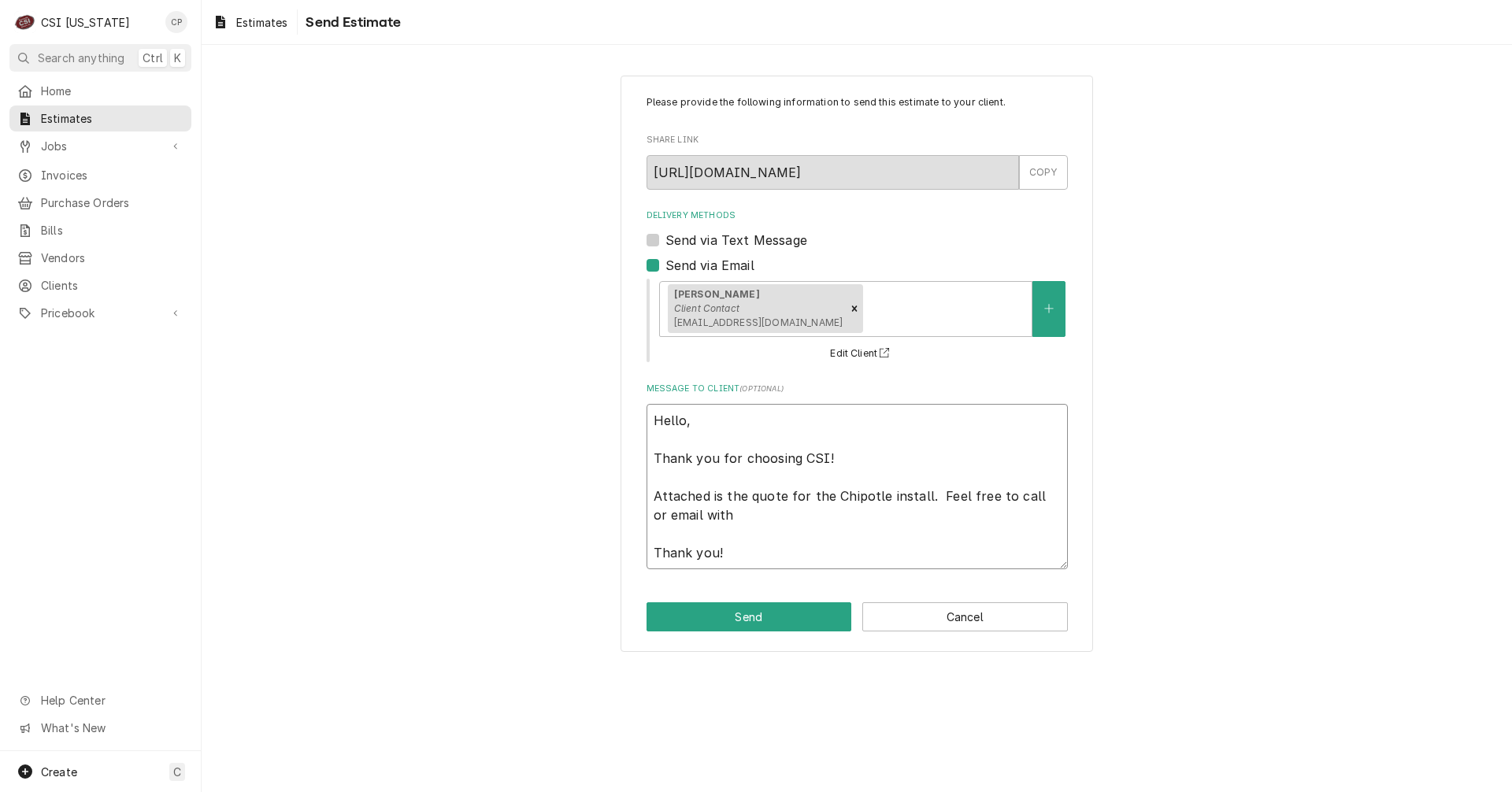
type textarea "Hello, Thank you for choosing CSI! Attached is the quote for the Chipotle insta…"
type textarea "x"
type textarea "Hello, Thank you for choosing CSI! Attached is the quote for the Chipotle insta…"
type textarea "x"
type textarea "Hello, Thank you for choosing CSI! Attached is the quote for the Chipotle insta…"
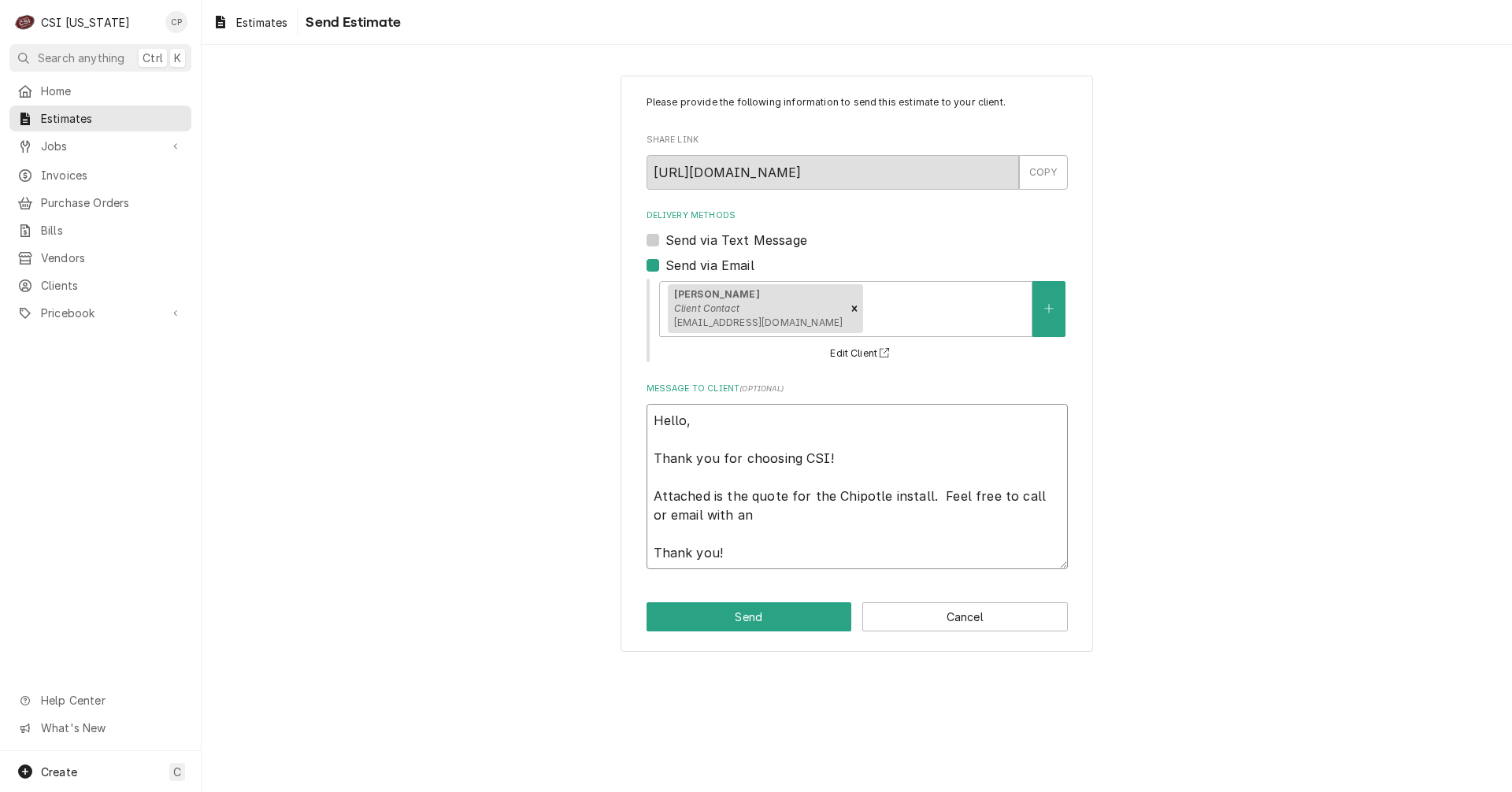
type textarea "x"
type textarea "Hello, Thank you for choosing CSI! Attached is the quote for the Chipotle insta…"
type textarea "x"
type textarea "Hello, Thank you for choosing CSI! Attached is the quote for the Chipotle insta…"
type textarea "x"
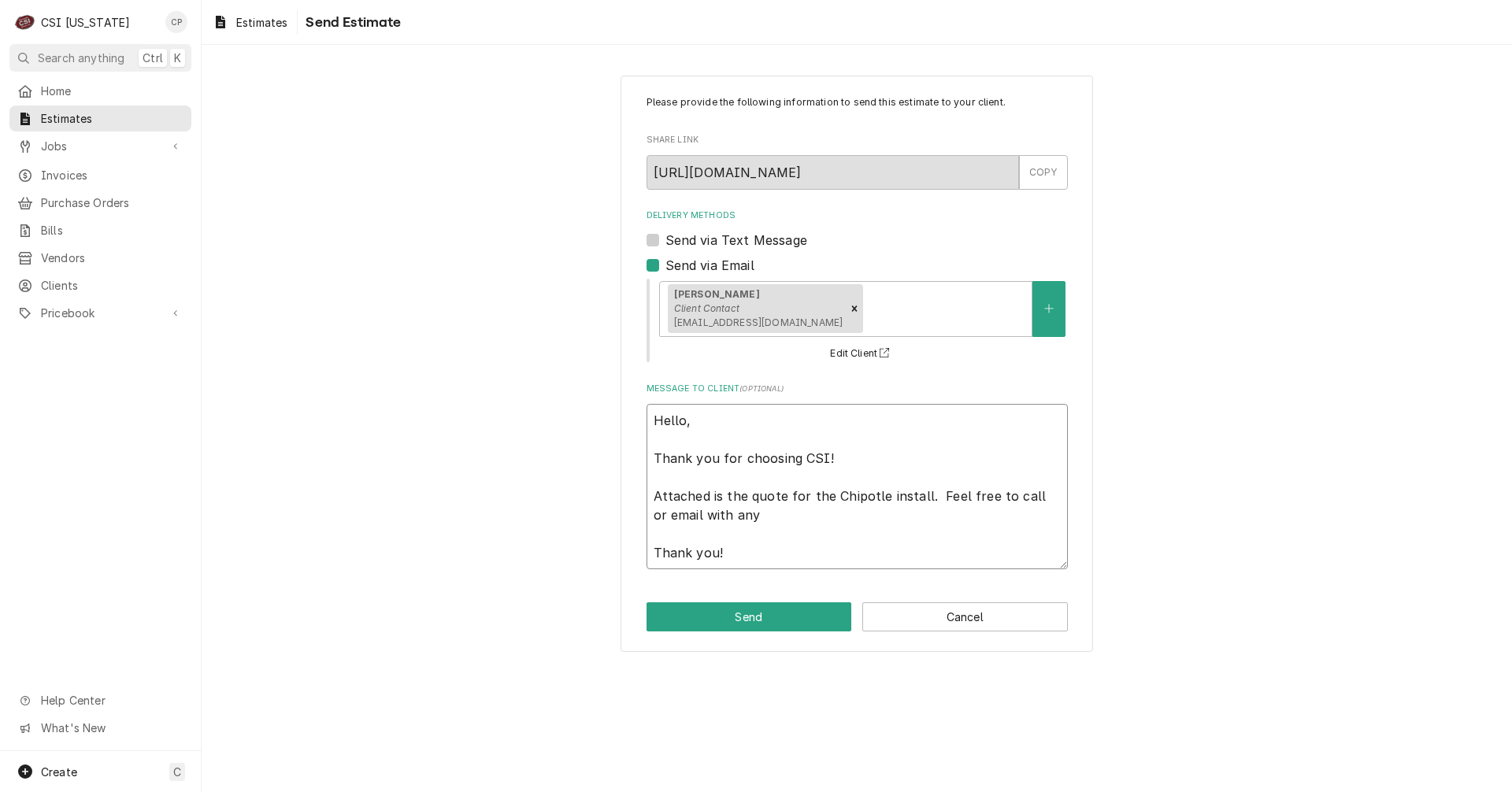
type textarea "Hello, Thank you for choosing CSI! Attached is the quote for the Chipotle insta…"
type textarea "x"
type textarea "Hello, Thank you for choosing CSI! Attached is the quote for the Chipotle insta…"
type textarea "x"
type textarea "Hello, Thank you for choosing CSI! Attached is the quote for the Chipotle insta…"
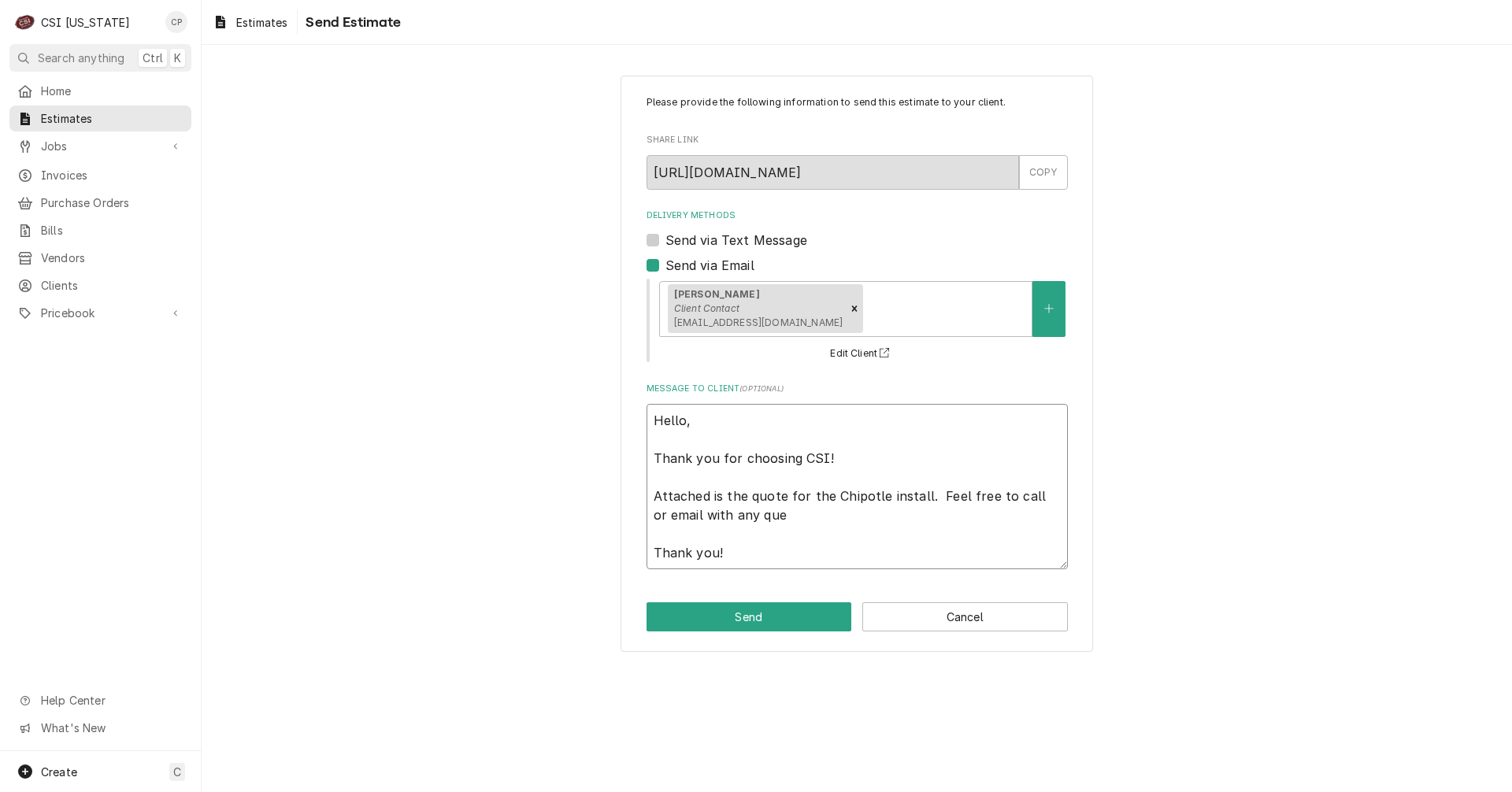
type textarea "x"
type textarea "Hello, Thank you for choosing CSI! Attached is the quote for the Chipotle insta…"
type textarea "x"
type textarea "Hello, Thank you for choosing CSI! Attached is the quote for the Chipotle insta…"
type textarea "x"
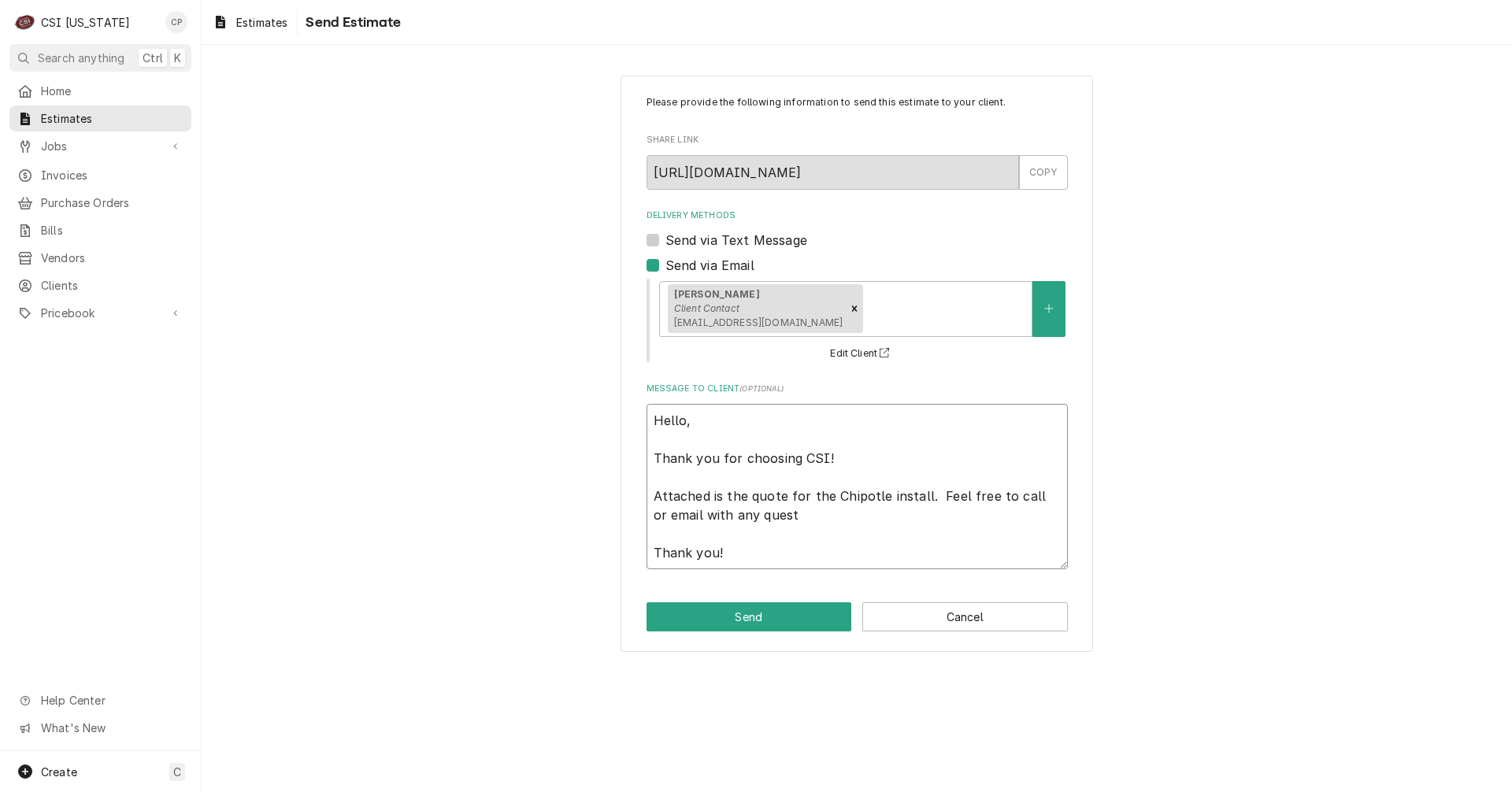
type textarea "Hello, Thank you for choosing CSI! Attached is the quote for the Chipotle insta…"
type textarea "x"
type textarea "Hello, Thank you for choosing CSI! Attached is the quote for the Chipotle insta…"
type textarea "x"
click at [742, 630] on button "Send" at bounding box center [749, 617] width 206 height 29
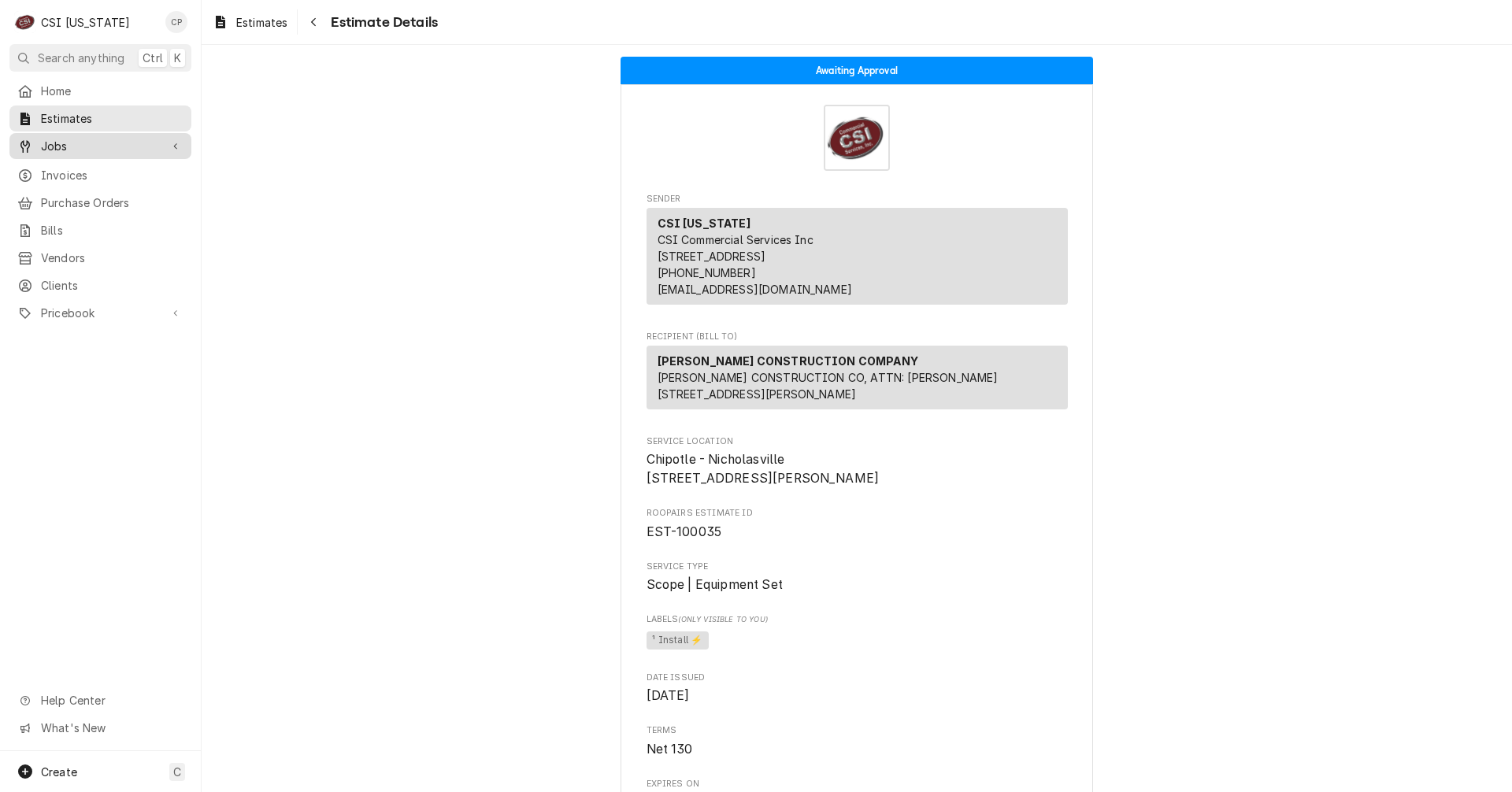
click at [52, 138] on span "Jobs" at bounding box center [100, 146] width 119 height 17
click at [69, 166] on span "Jobs" at bounding box center [111, 173] width 142 height 17
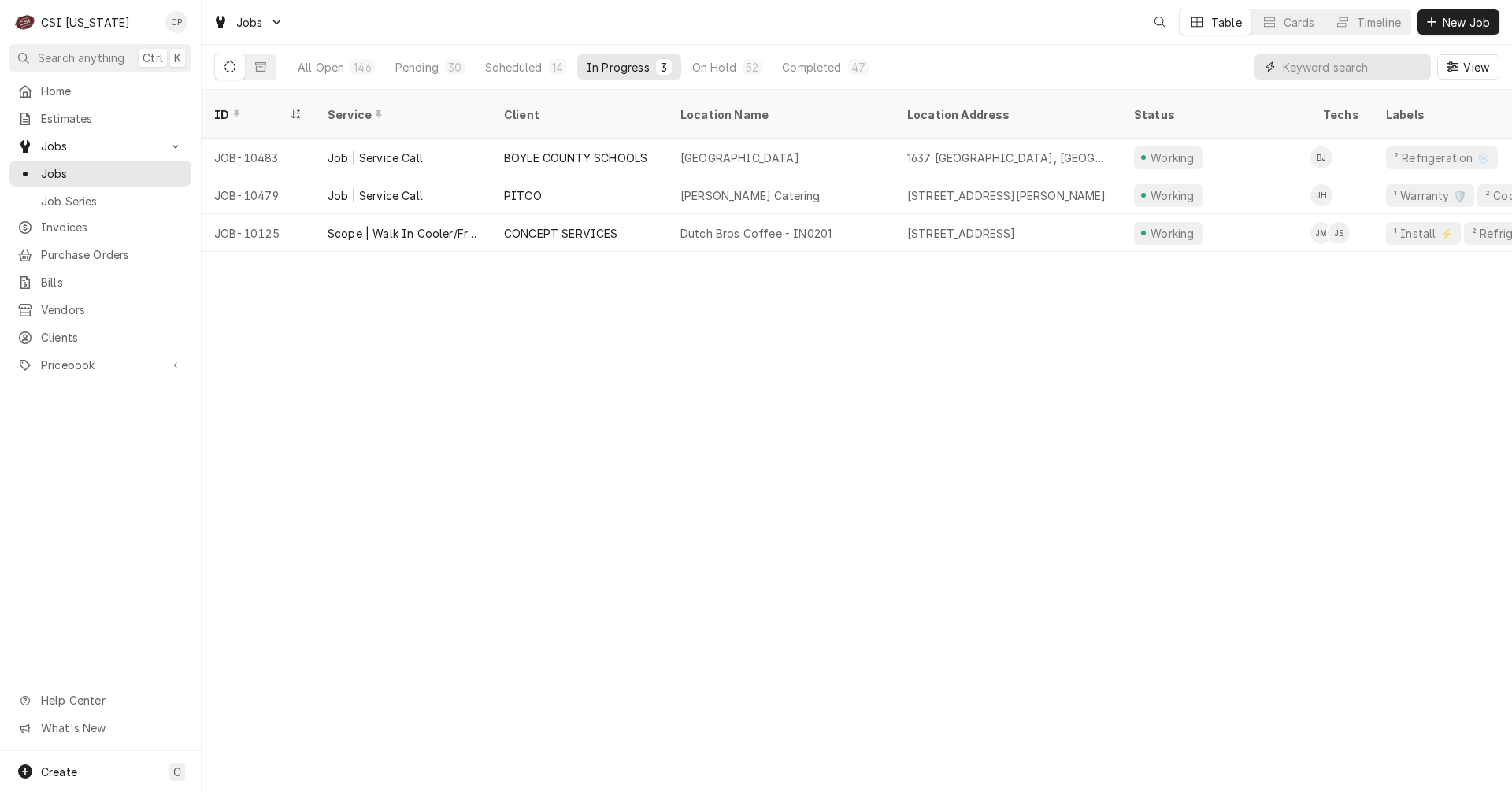
click at [1321, 70] on input "Dynamic Content Wrapper" at bounding box center [1352, 67] width 140 height 25
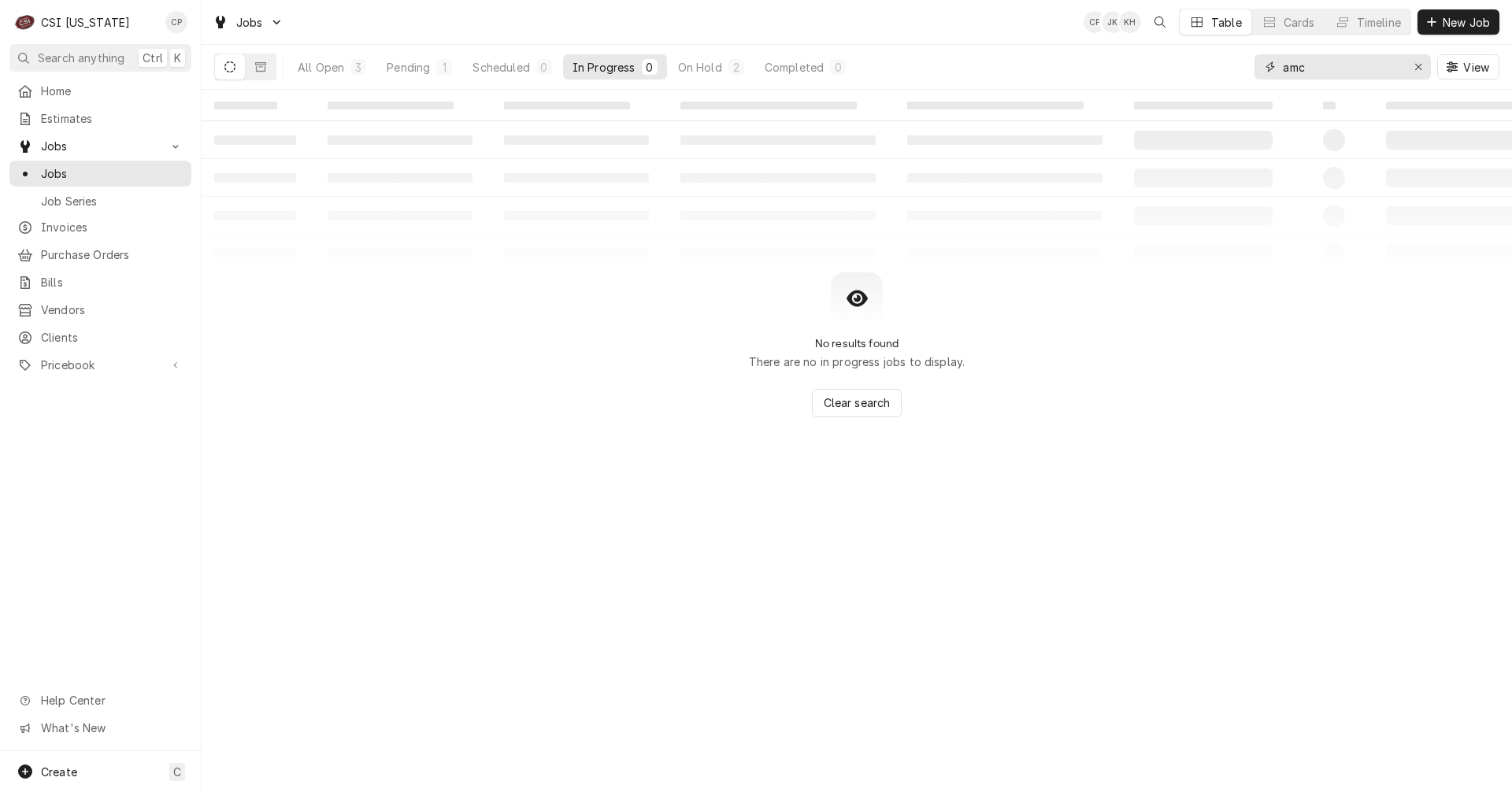
type input "amc"
click at [82, 168] on span "Jobs" at bounding box center [111, 173] width 142 height 17
click at [70, 171] on span "Jobs" at bounding box center [111, 173] width 142 height 17
click at [1343, 74] on input "amc" at bounding box center [1341, 67] width 118 height 25
click at [424, 68] on div "Pending" at bounding box center [409, 67] width 44 height 17
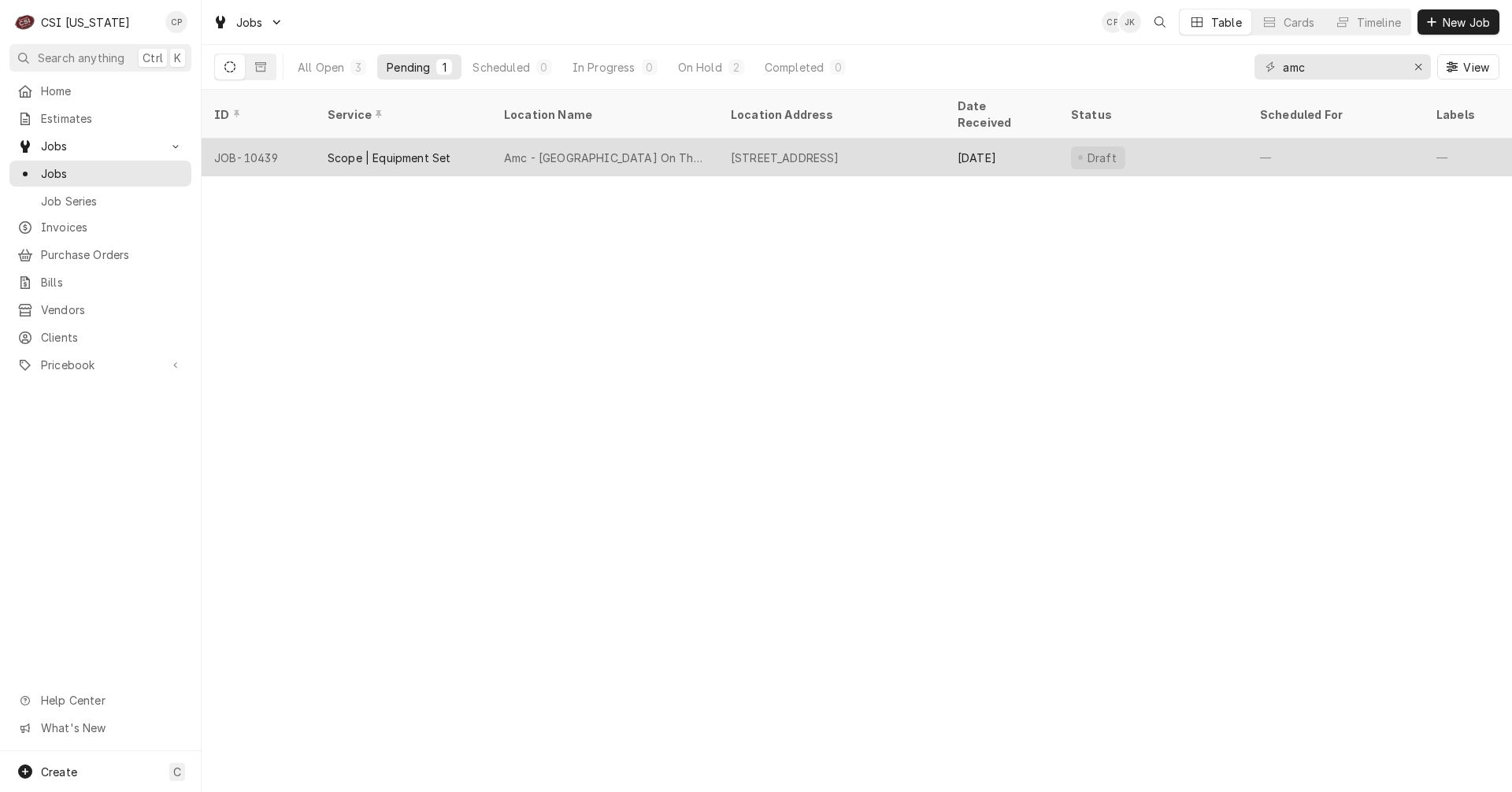
click at [576, 149] on div "Amc - [GEOGRAPHIC_DATA] On The Levee" at bounding box center [605, 157] width 202 height 17
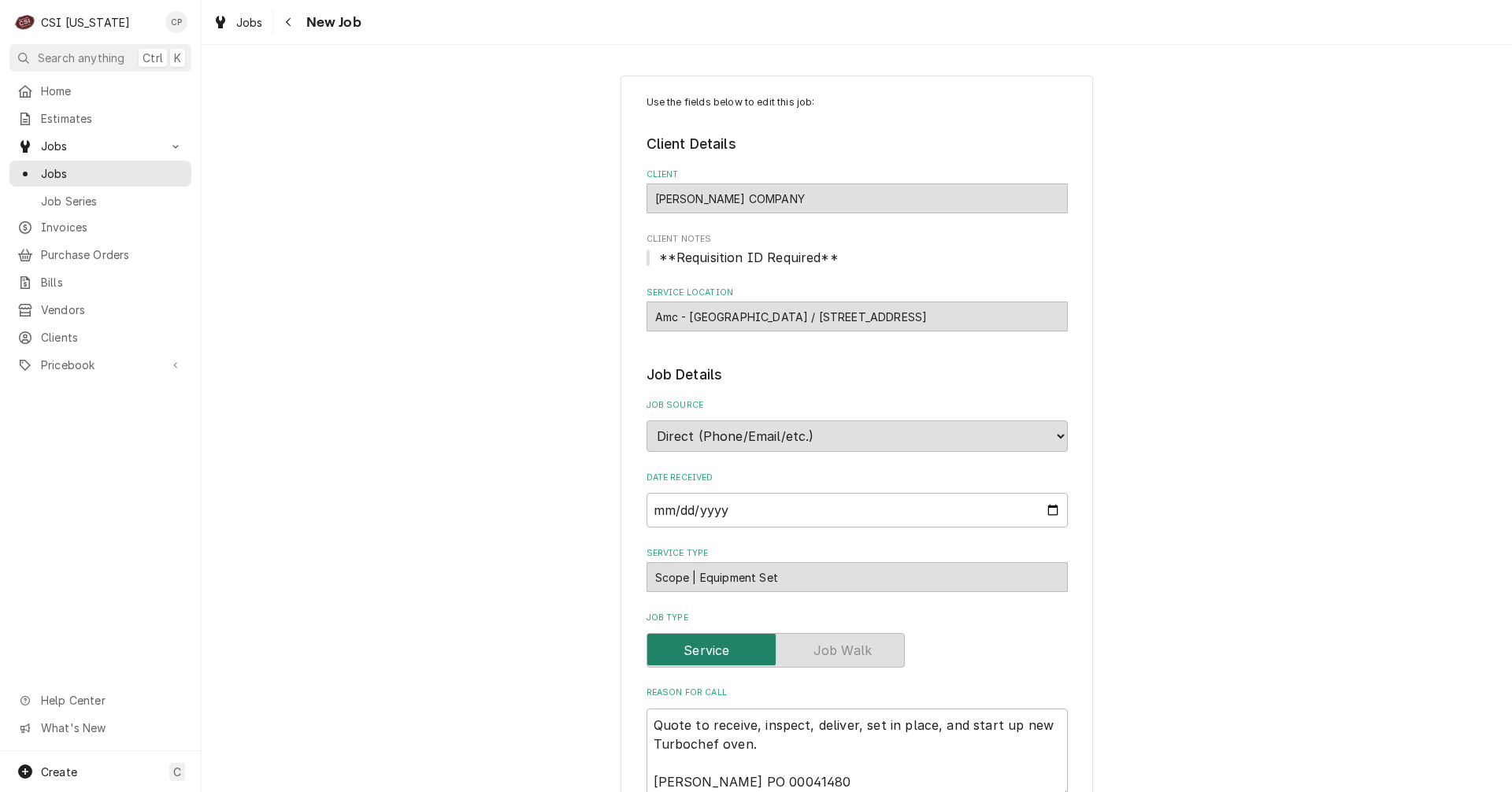
type textarea "x"
click at [290, 22] on icon "Navigate back" at bounding box center [288, 22] width 7 height 11
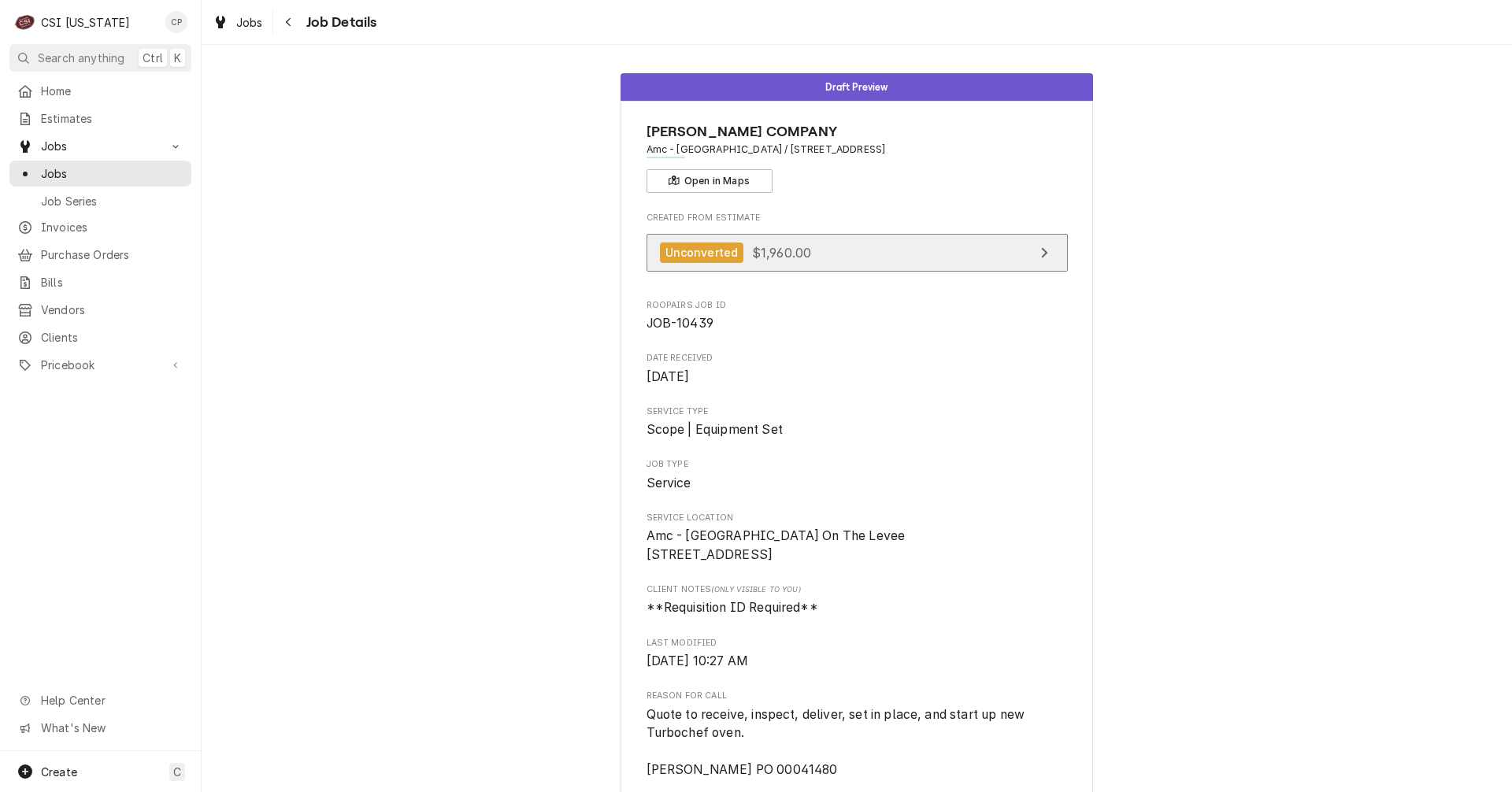
click at [889, 255] on link "Unconverted $1,960.00" at bounding box center [856, 253] width 421 height 39
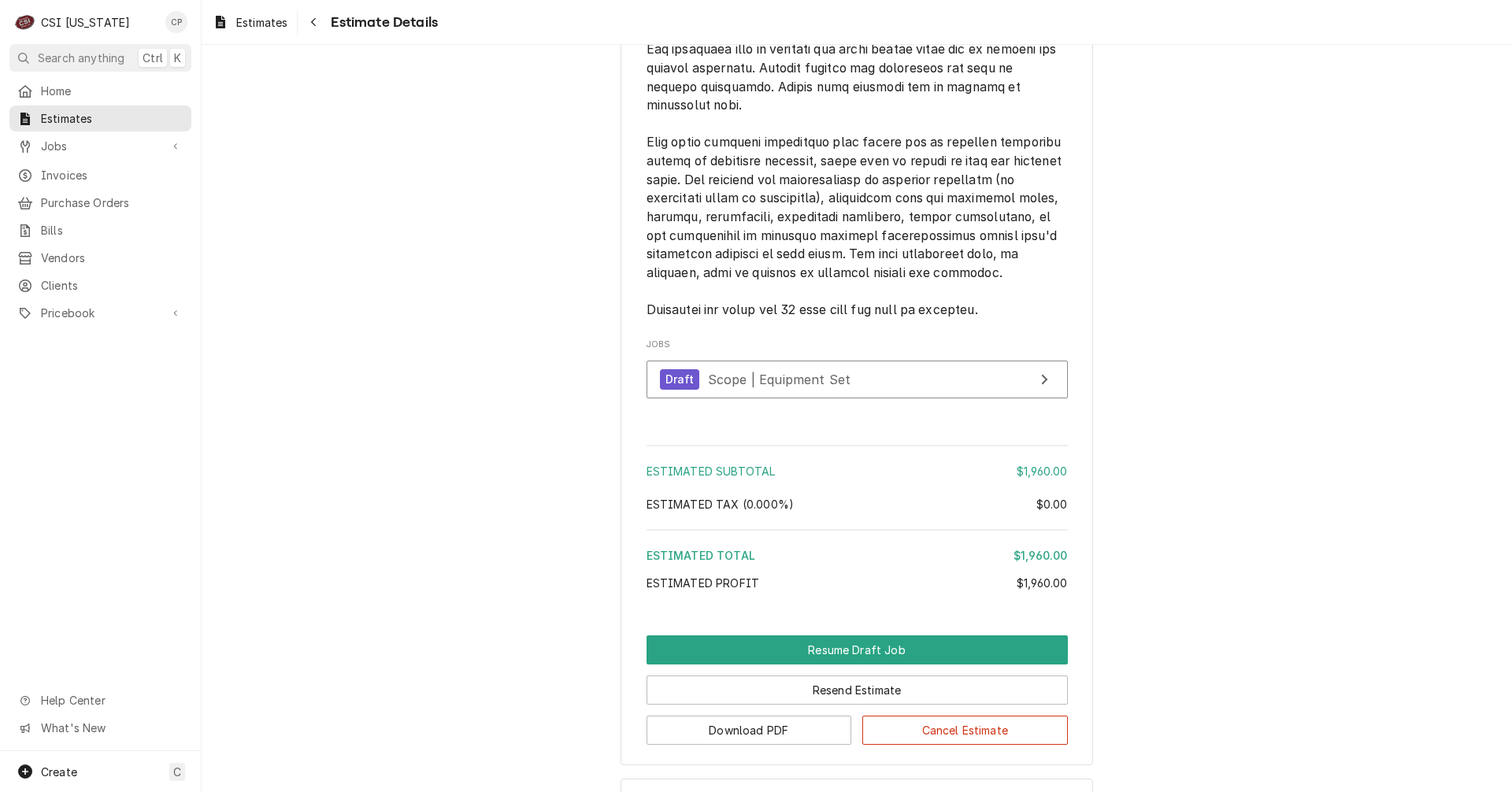
scroll to position [2219, 0]
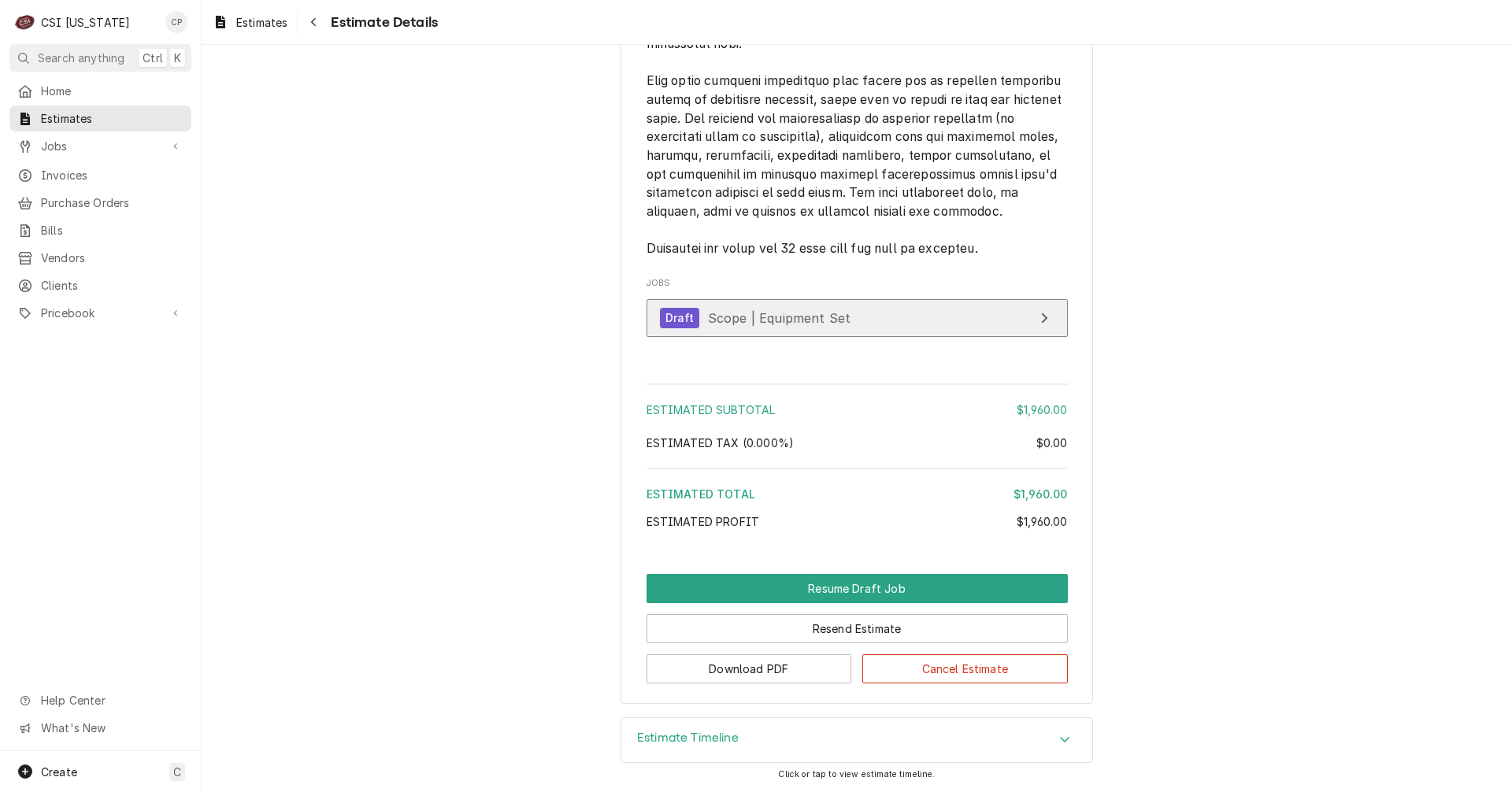
click at [866, 312] on link "Draft Scope | Equipment Set" at bounding box center [856, 318] width 421 height 39
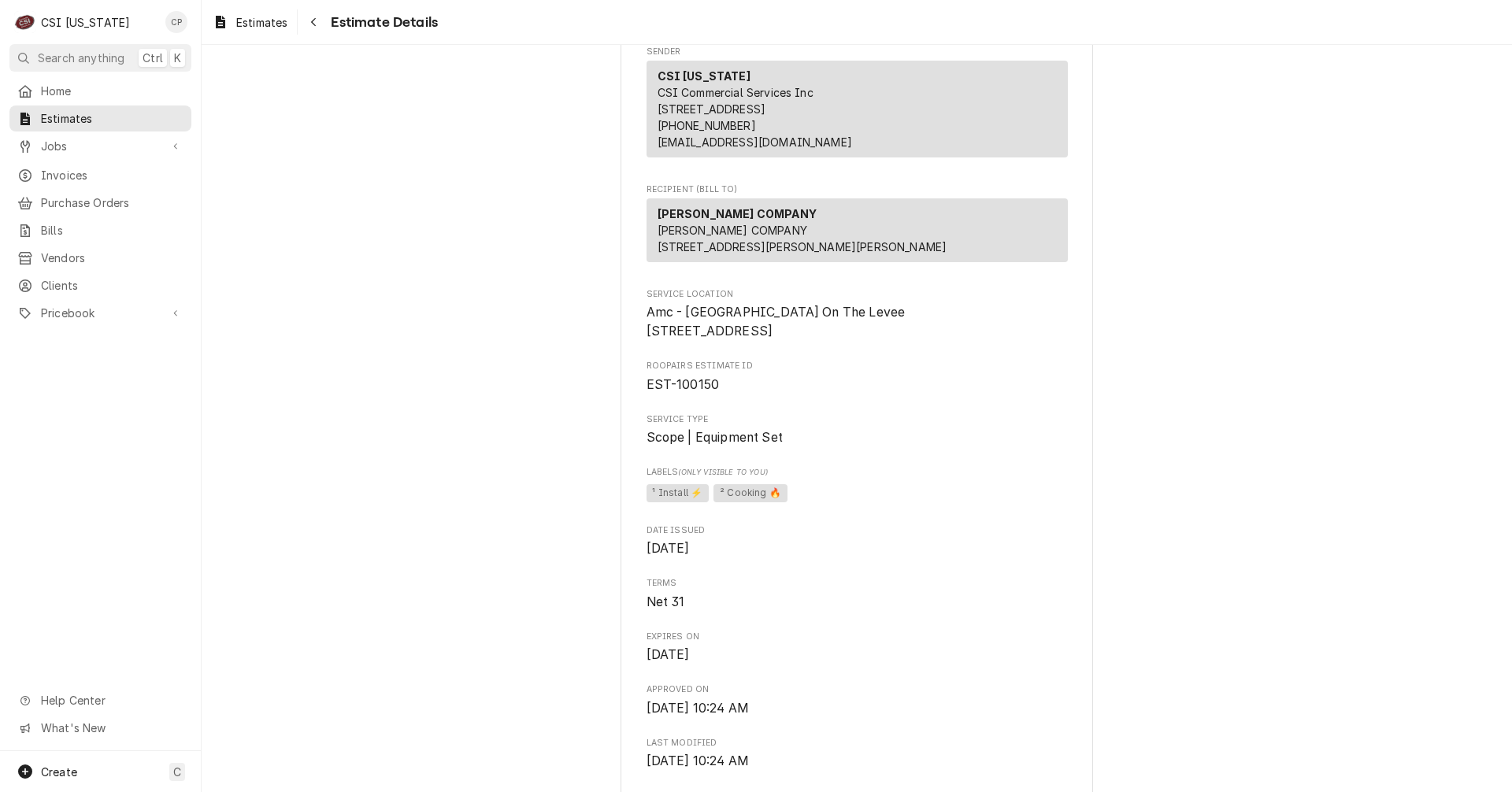
scroll to position [0, 0]
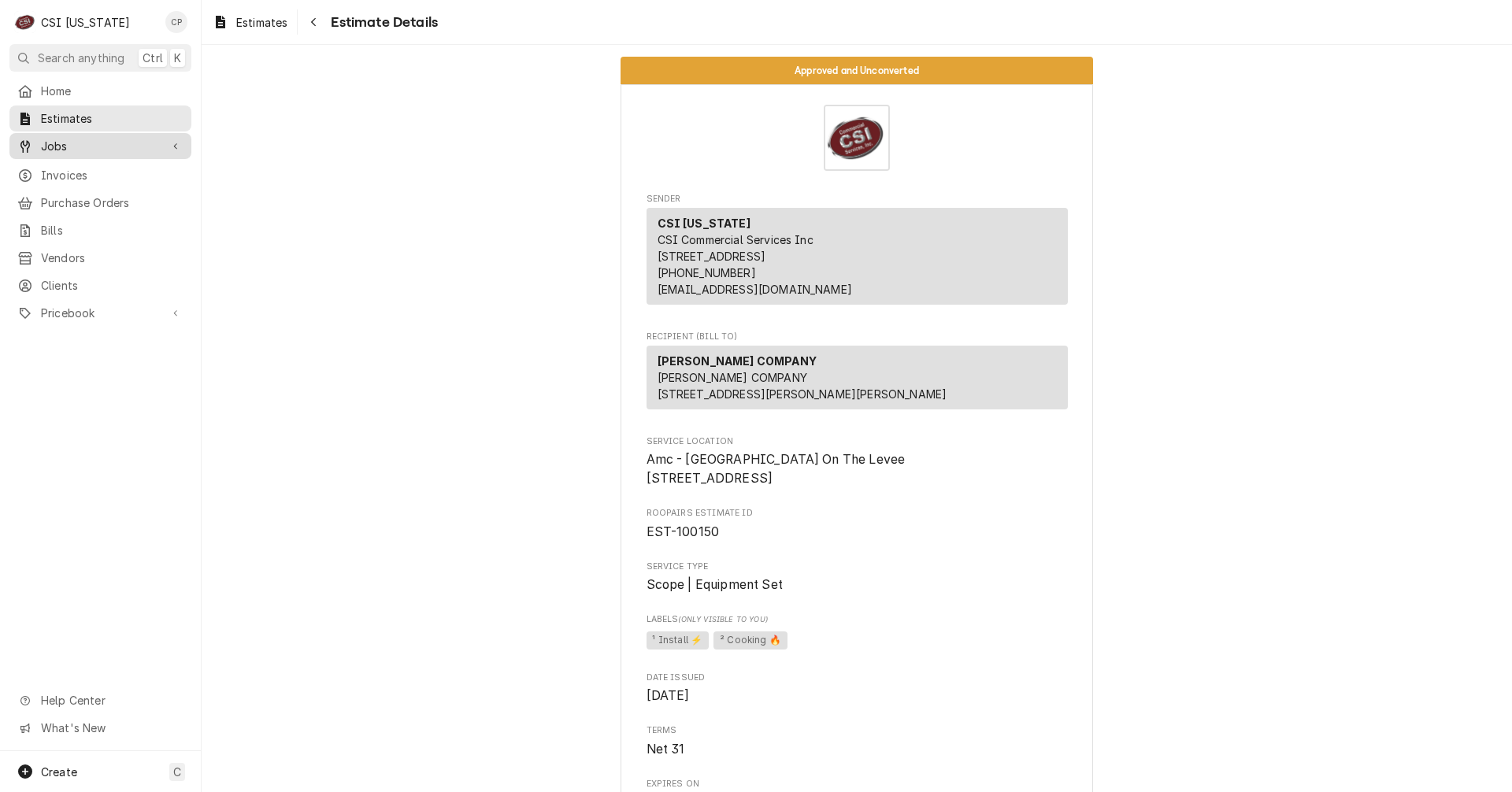
click at [75, 138] on span "Jobs" at bounding box center [100, 146] width 119 height 17
click at [66, 171] on span "Jobs" at bounding box center [111, 173] width 142 height 17
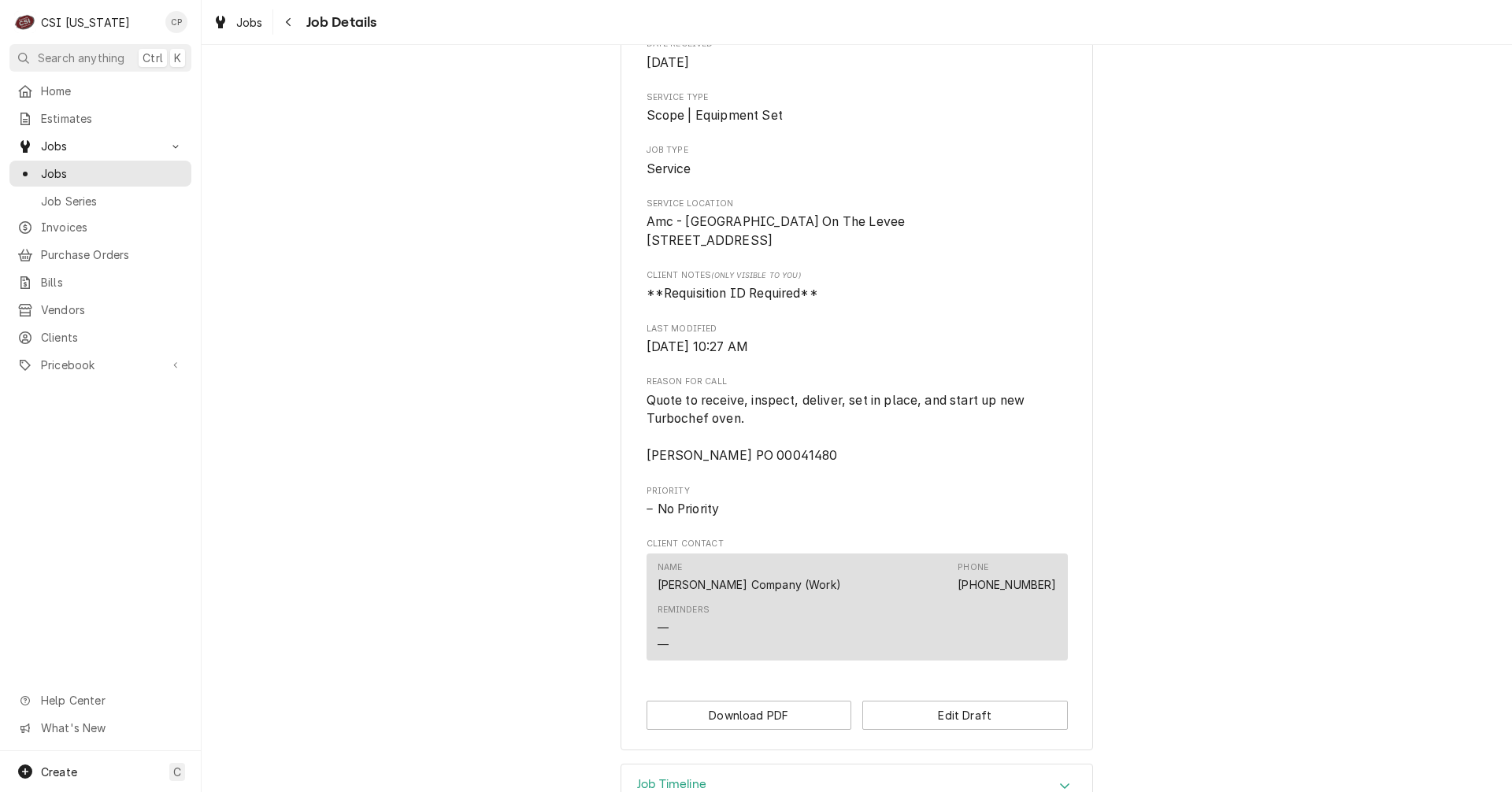
scroll to position [453, 0]
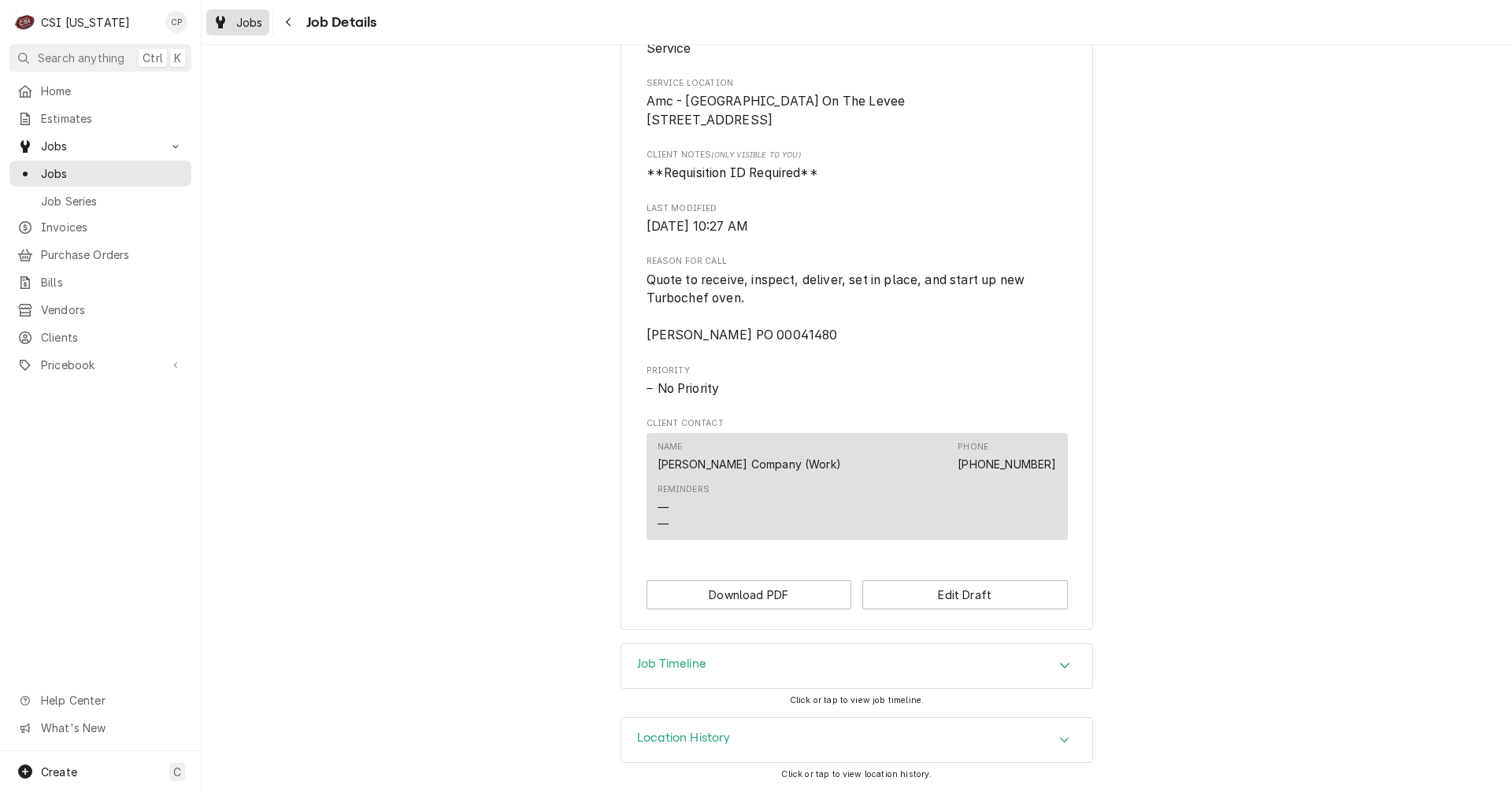
click at [252, 21] on span "Jobs" at bounding box center [249, 22] width 27 height 17
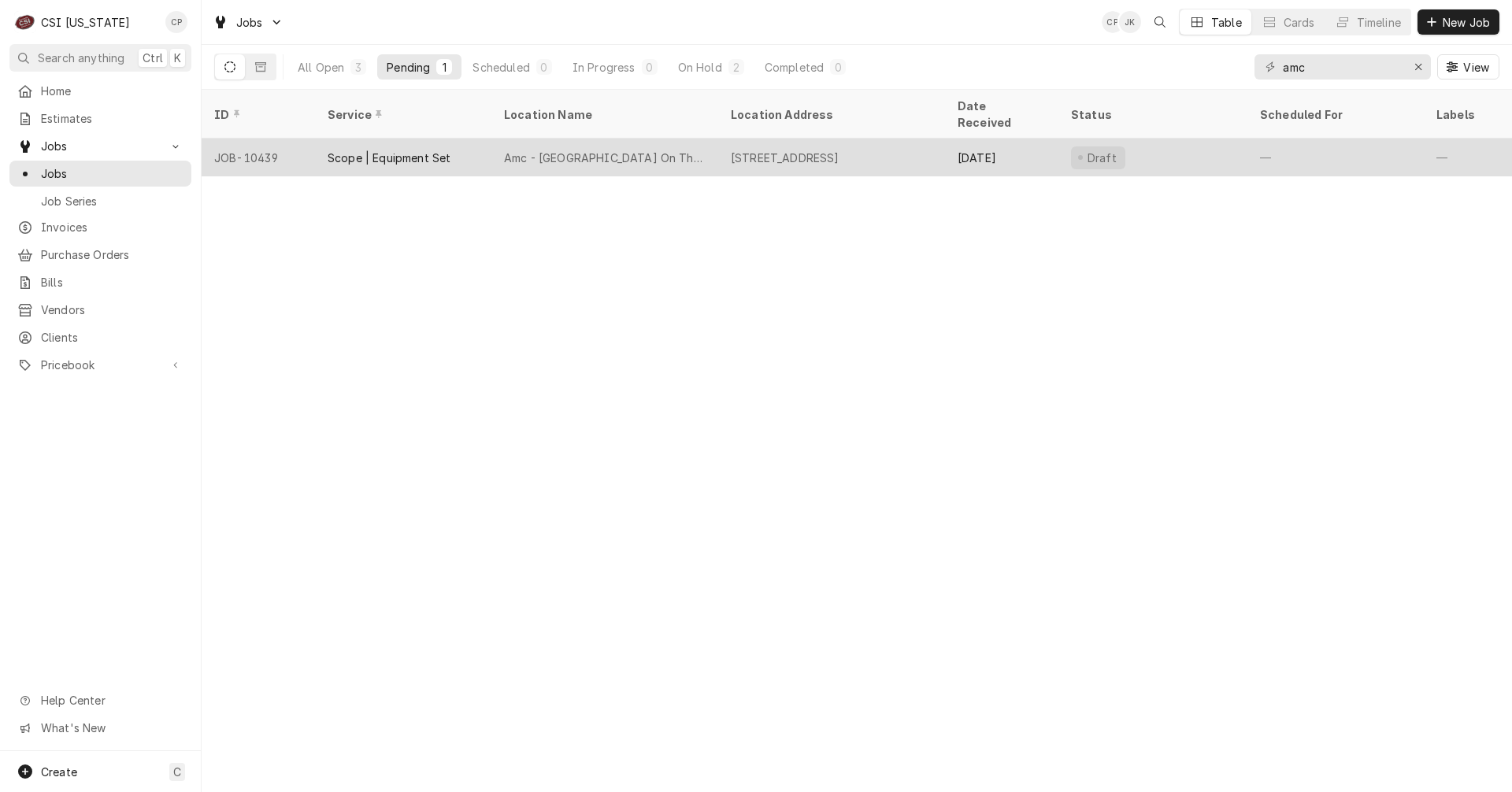
click at [536, 149] on div "Amc - [GEOGRAPHIC_DATA] On The Levee" at bounding box center [605, 157] width 202 height 17
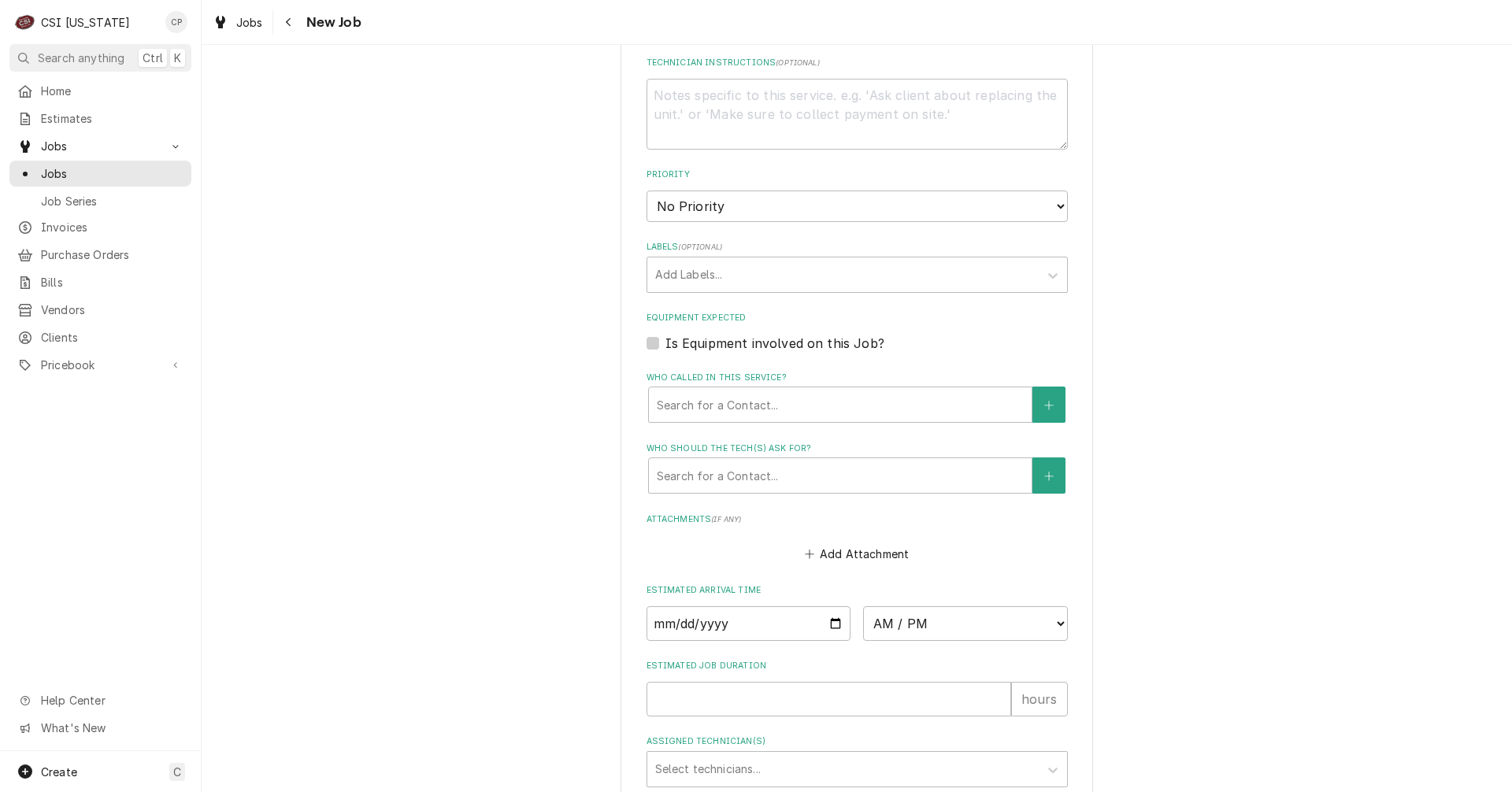
scroll to position [788, 0]
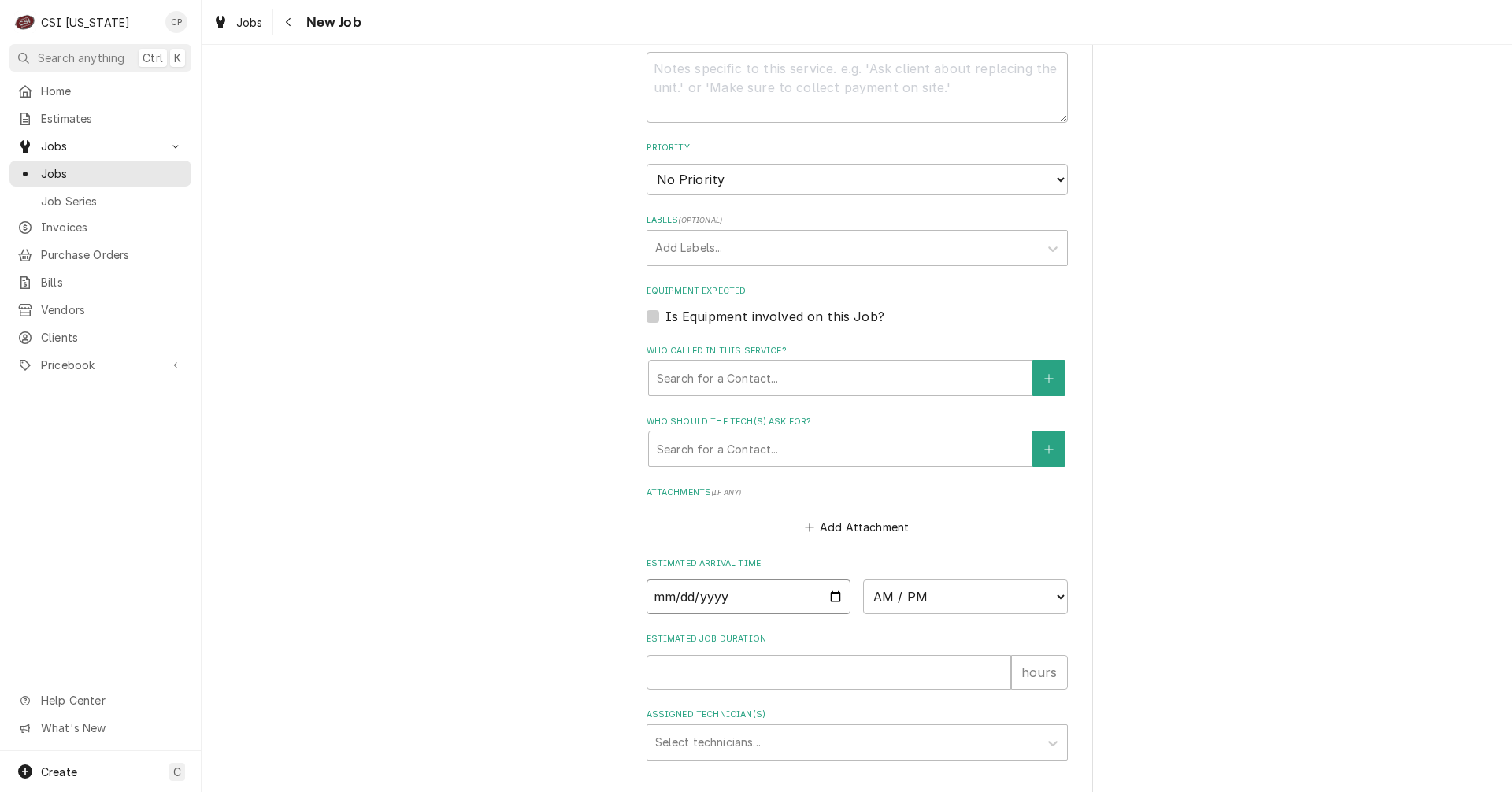
click at [828, 595] on input "Date" at bounding box center [749, 597] width 205 height 35
type textarea "x"
type input "2025-08-20"
click at [1040, 600] on select "AM / PM 6:00 AM 6:15 AM 6:30 AM 6:45 AM 7:00 AM 7:15 AM 7:30 AM 7:45 AM 8:00 AM…" at bounding box center [966, 597] width 205 height 35
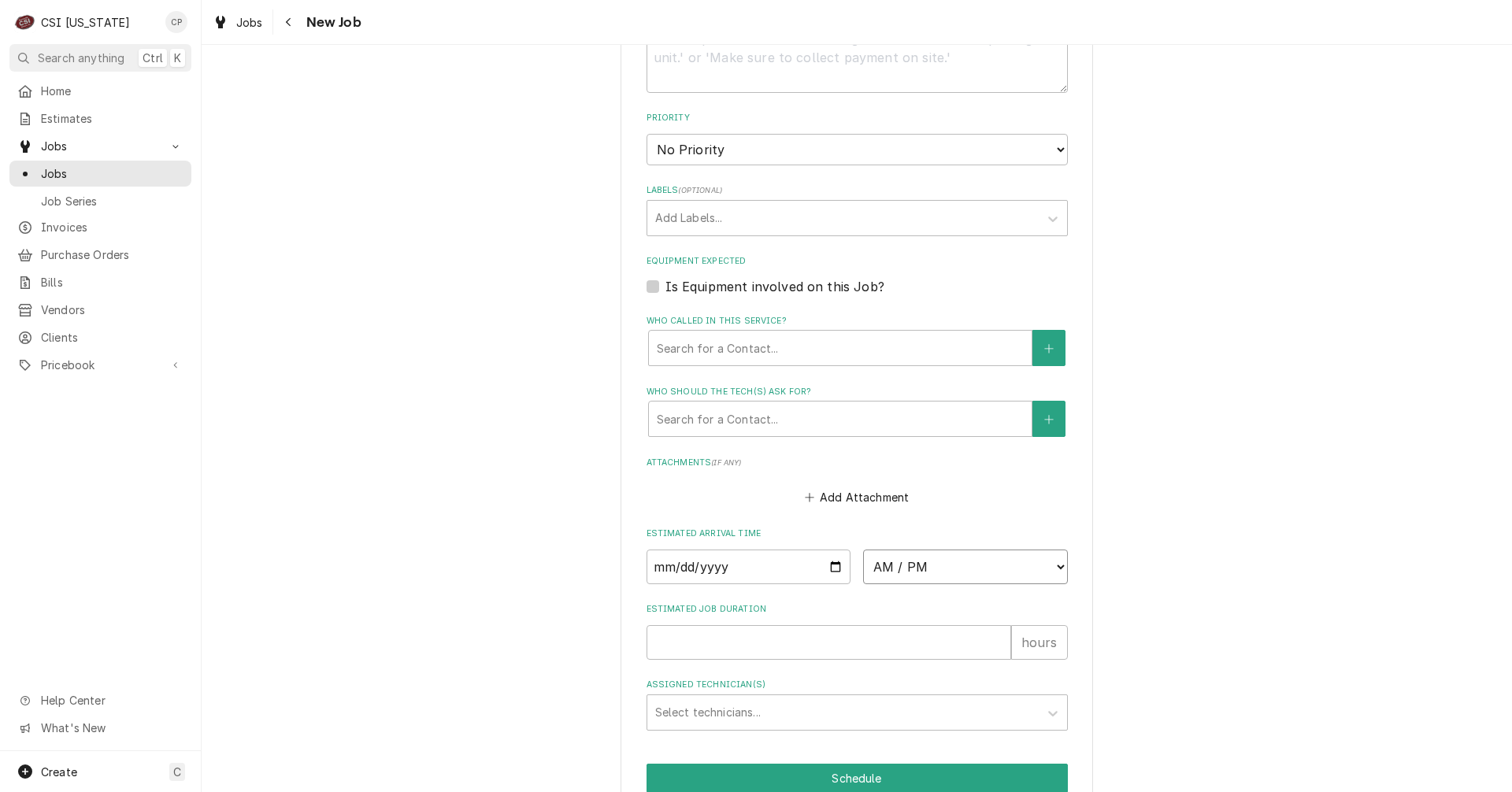
scroll to position [618, 0]
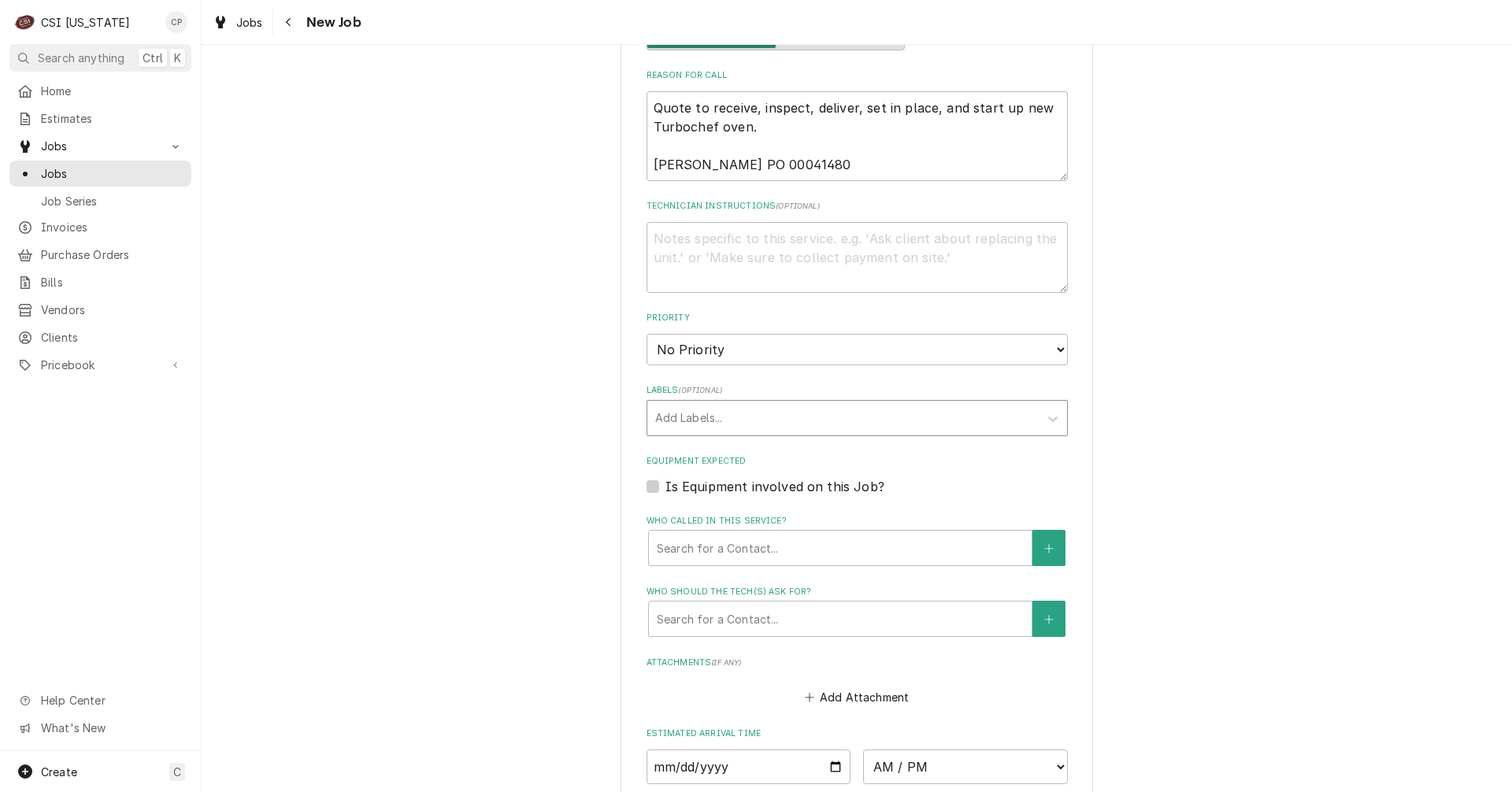
click at [710, 413] on div "Labels" at bounding box center [844, 418] width 376 height 28
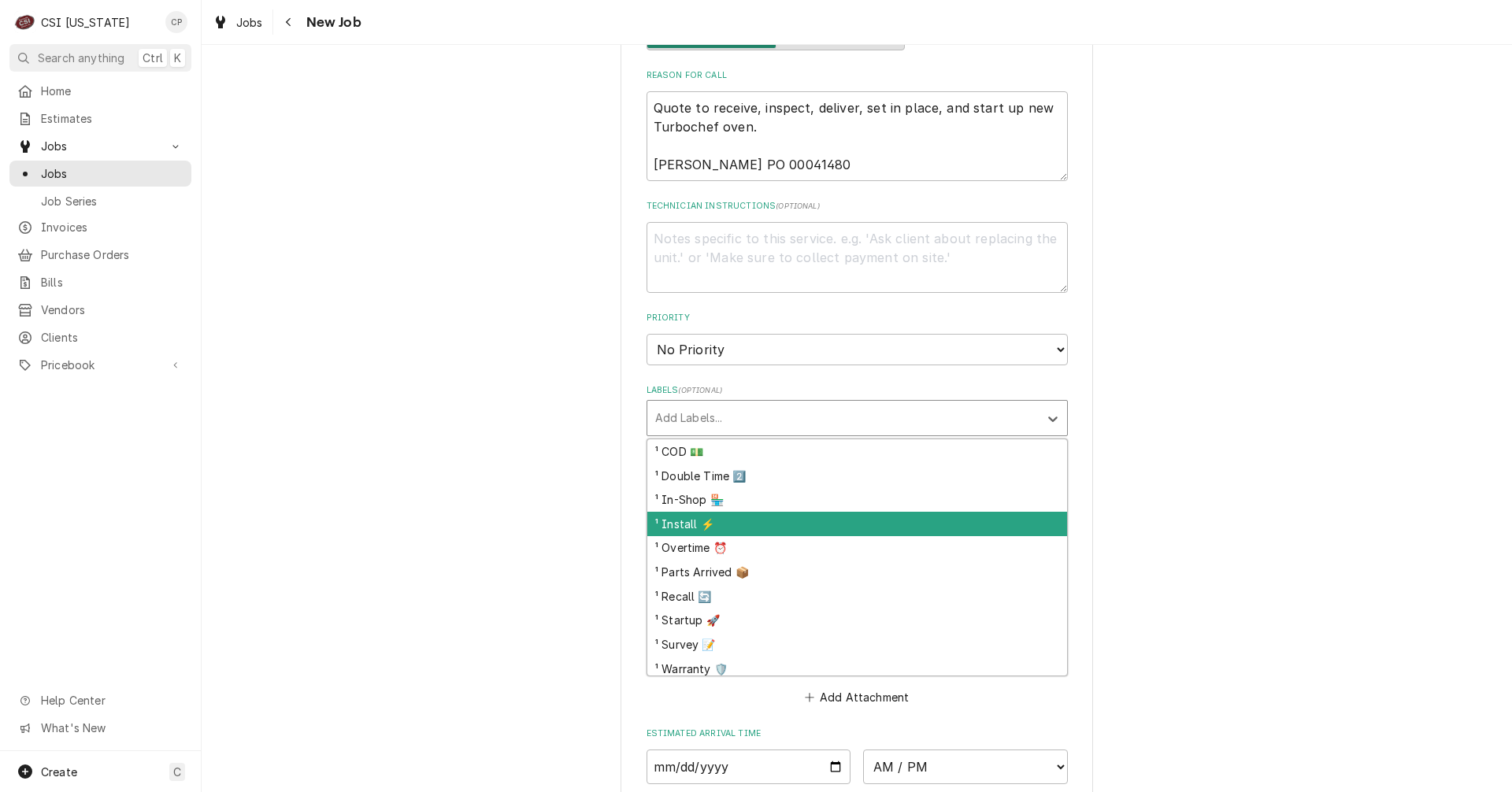
click at [682, 523] on div "¹ Install ⚡️" at bounding box center [857, 524] width 420 height 25
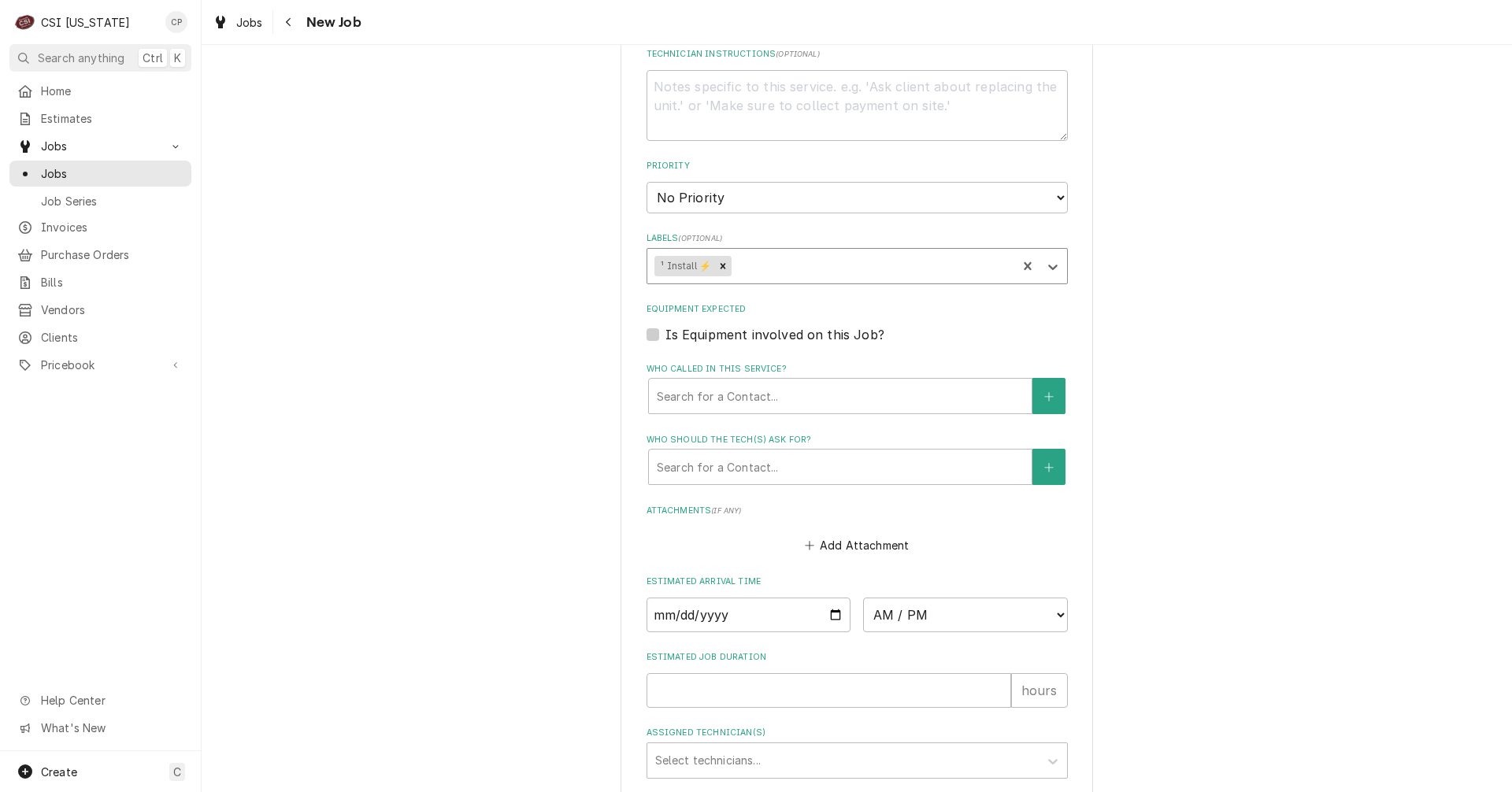
scroll to position [775, 0]
click at [705, 390] on div "Who called in this service?" at bounding box center [840, 390] width 367 height 28
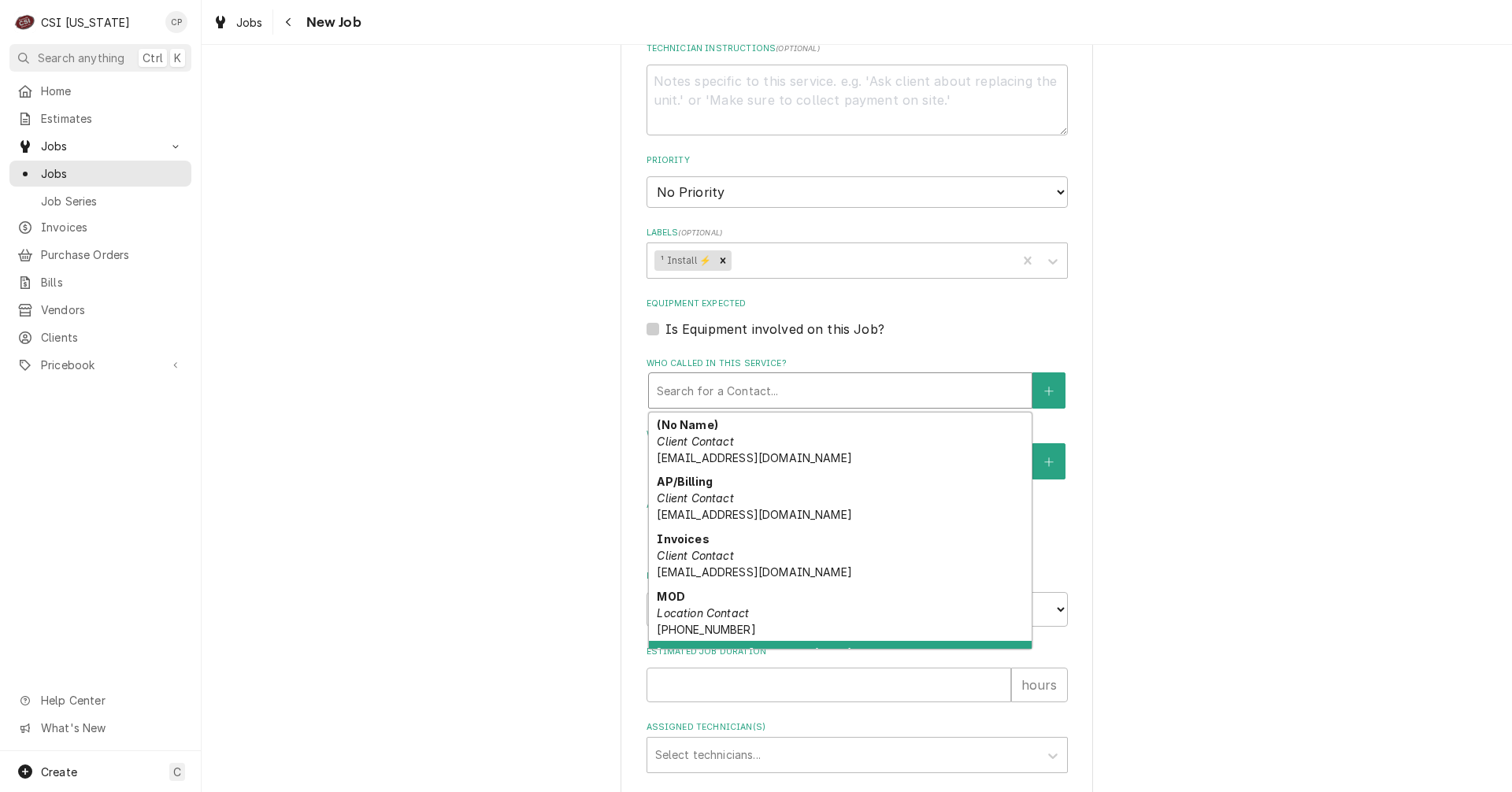
scroll to position [50, 0]
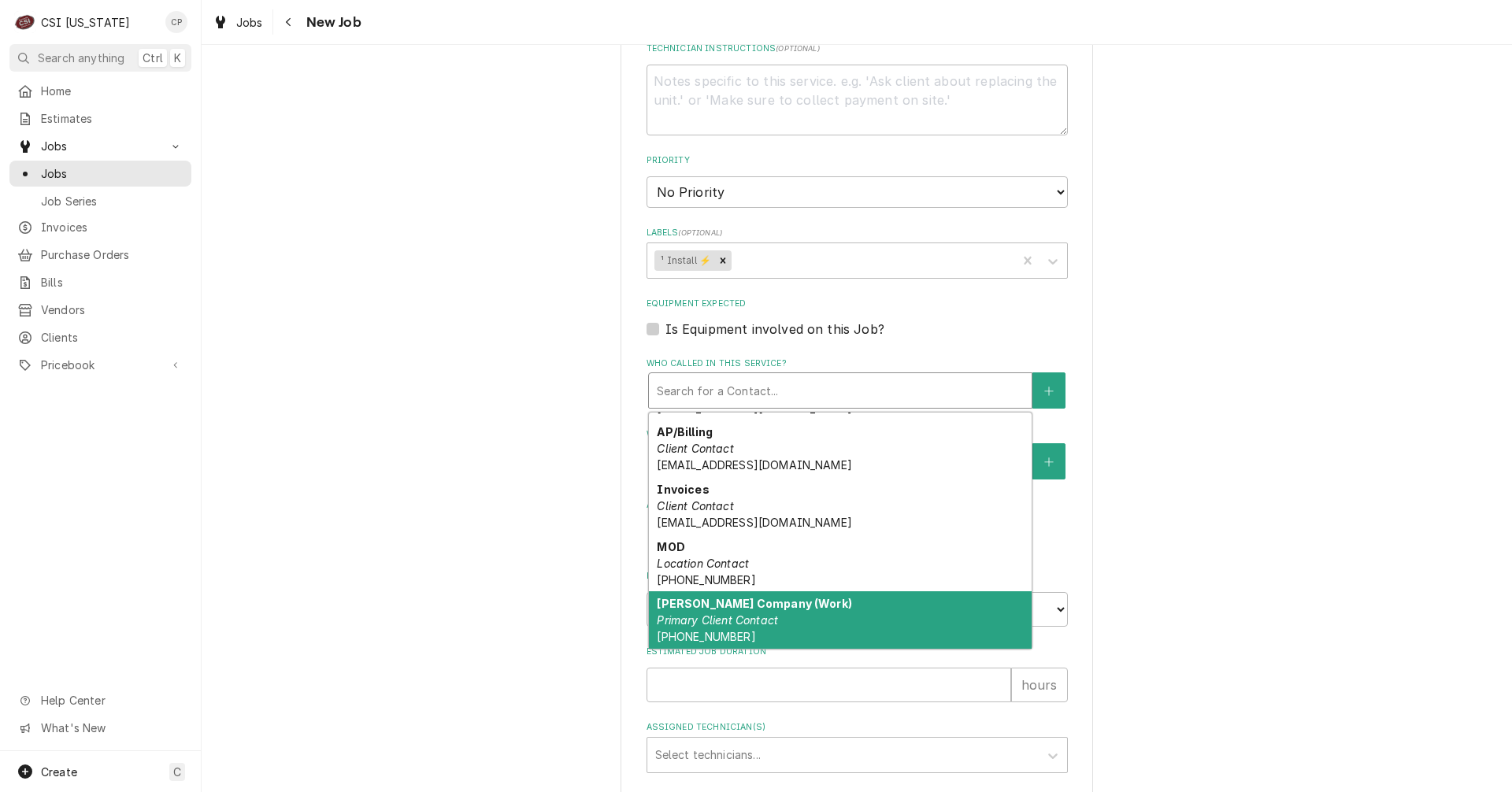
click at [692, 621] on em "Primary Client Contact" at bounding box center [717, 620] width 121 height 13
type textarea "x"
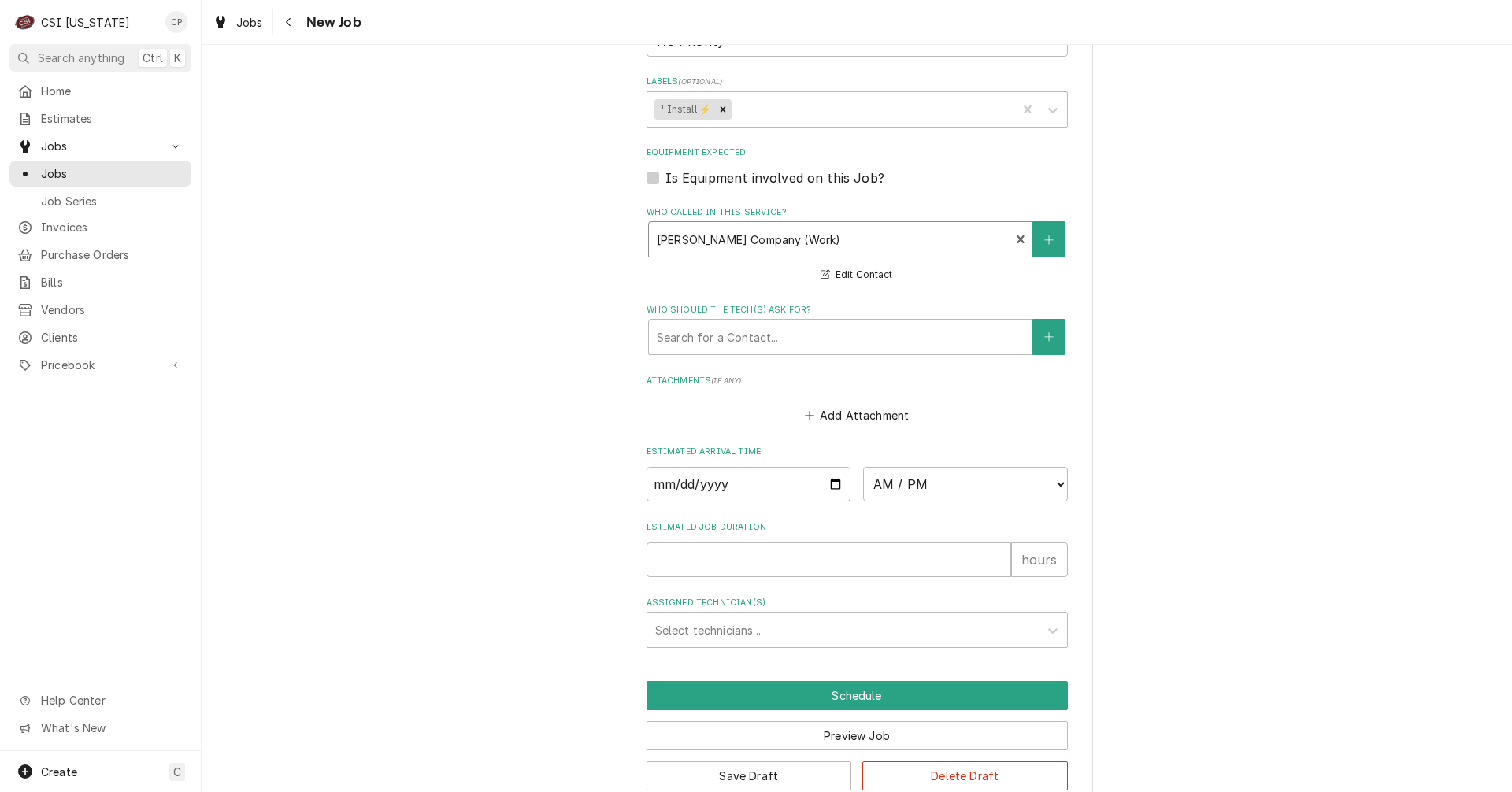
scroll to position [932, 0]
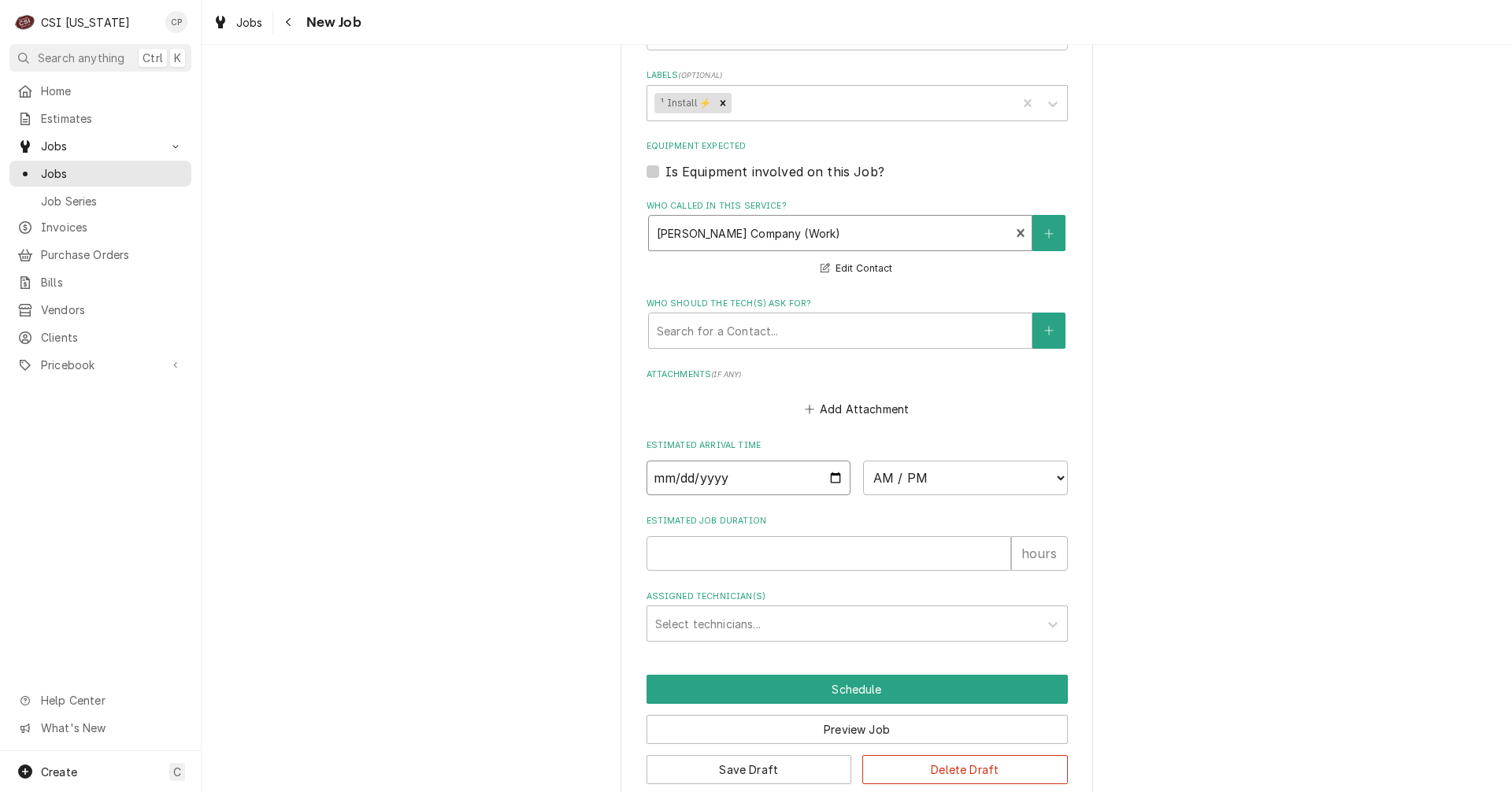
click at [832, 479] on input "2025-08-20" at bounding box center [749, 478] width 205 height 35
click at [1050, 474] on select "AM / PM 6:00 AM 6:15 AM 6:30 AM 6:45 AM 7:00 AM 7:15 AM 7:30 AM 7:45 AM 8:00 AM…" at bounding box center [966, 478] width 205 height 35
select select "10:00:00"
click at [863, 461] on select "AM / PM 6:00 AM 6:15 AM 6:30 AM 6:45 AM 7:00 AM 7:15 AM 7:30 AM 7:45 AM 8:00 AM…" at bounding box center [966, 478] width 205 height 35
click at [695, 556] on input "Estimated Job Duration" at bounding box center [829, 553] width 365 height 35
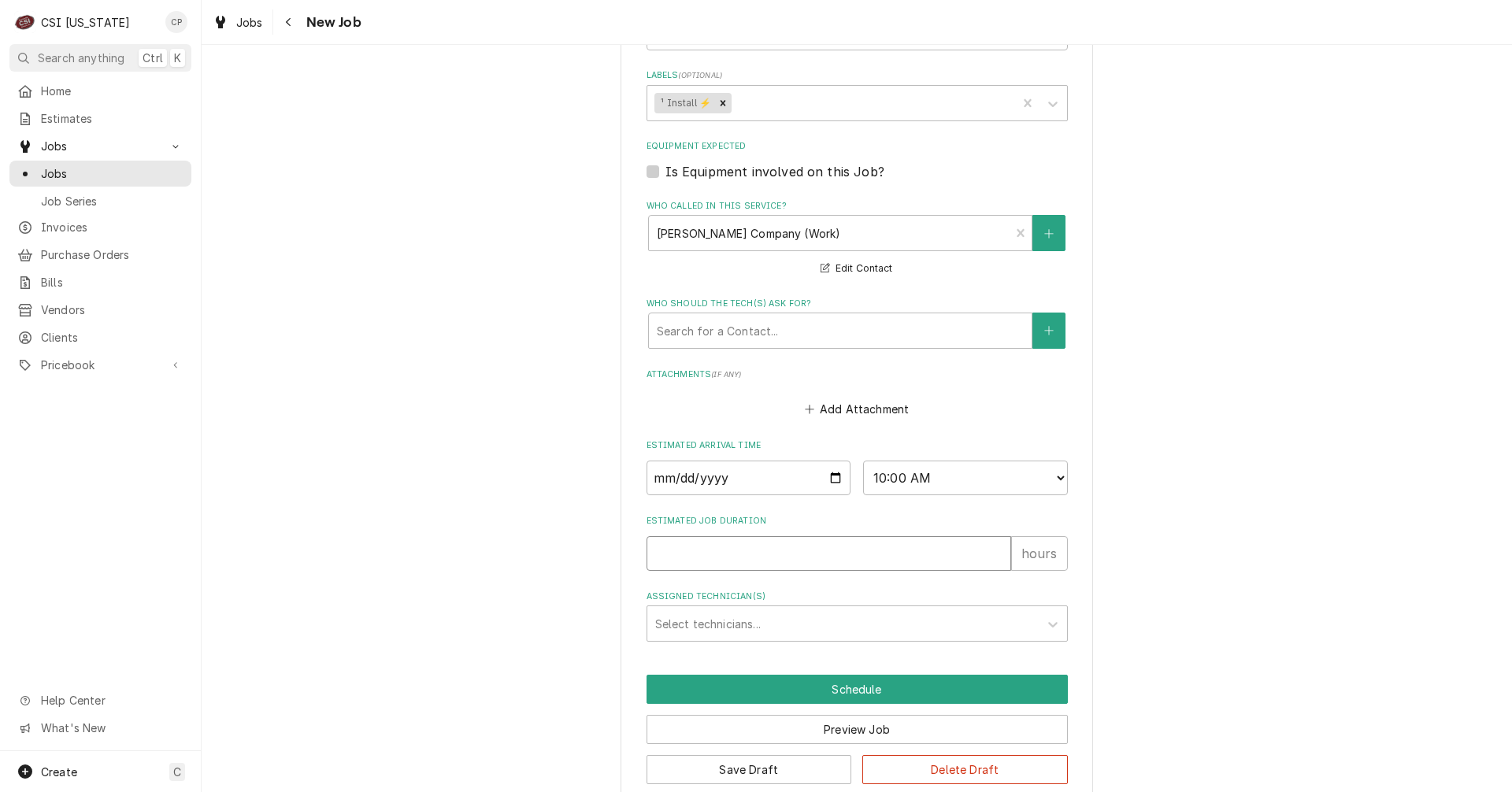
type textarea "x"
type input "1"
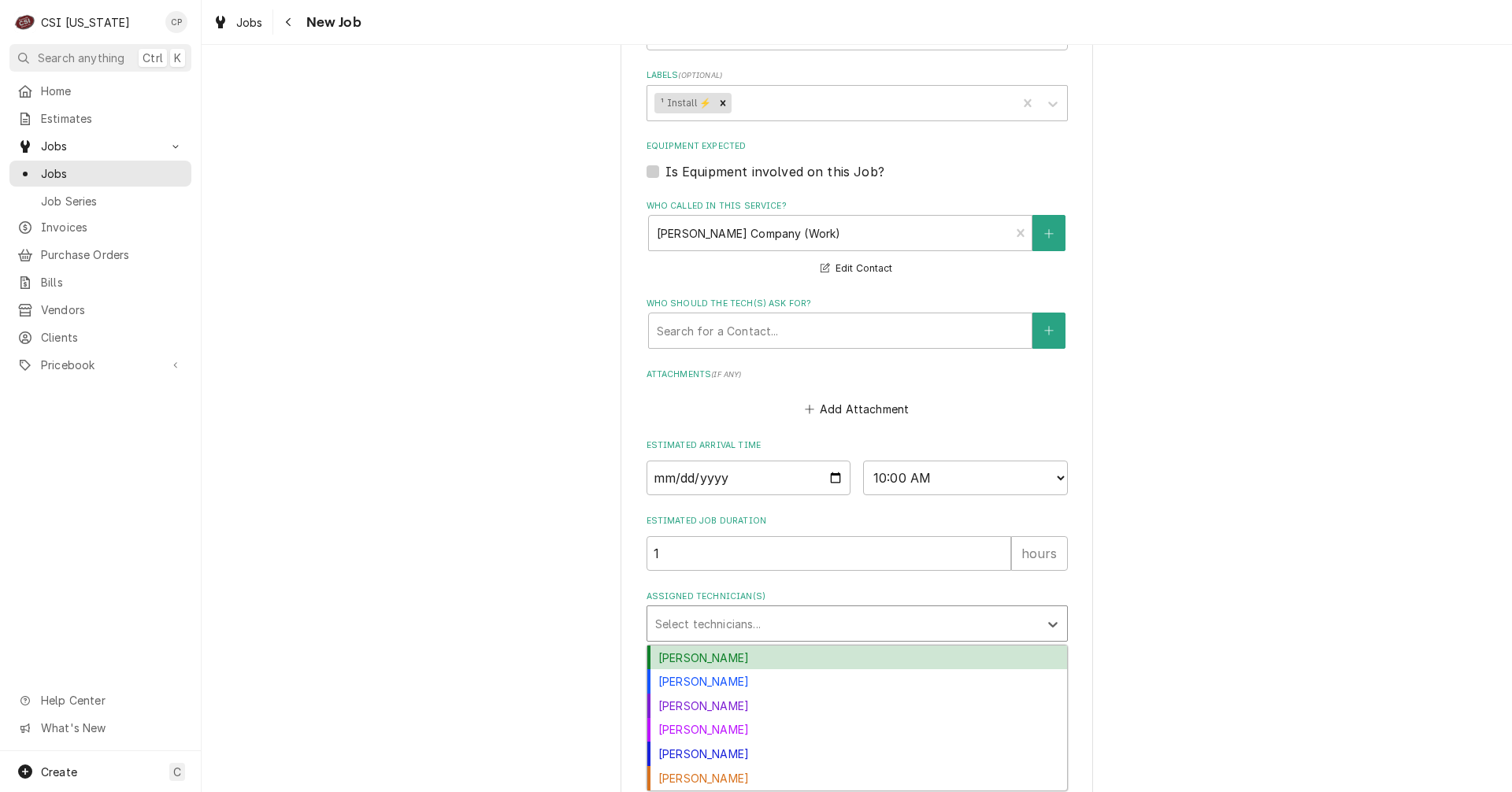
click at [682, 631] on div "Assigned Technician(s)" at bounding box center [844, 624] width 376 height 28
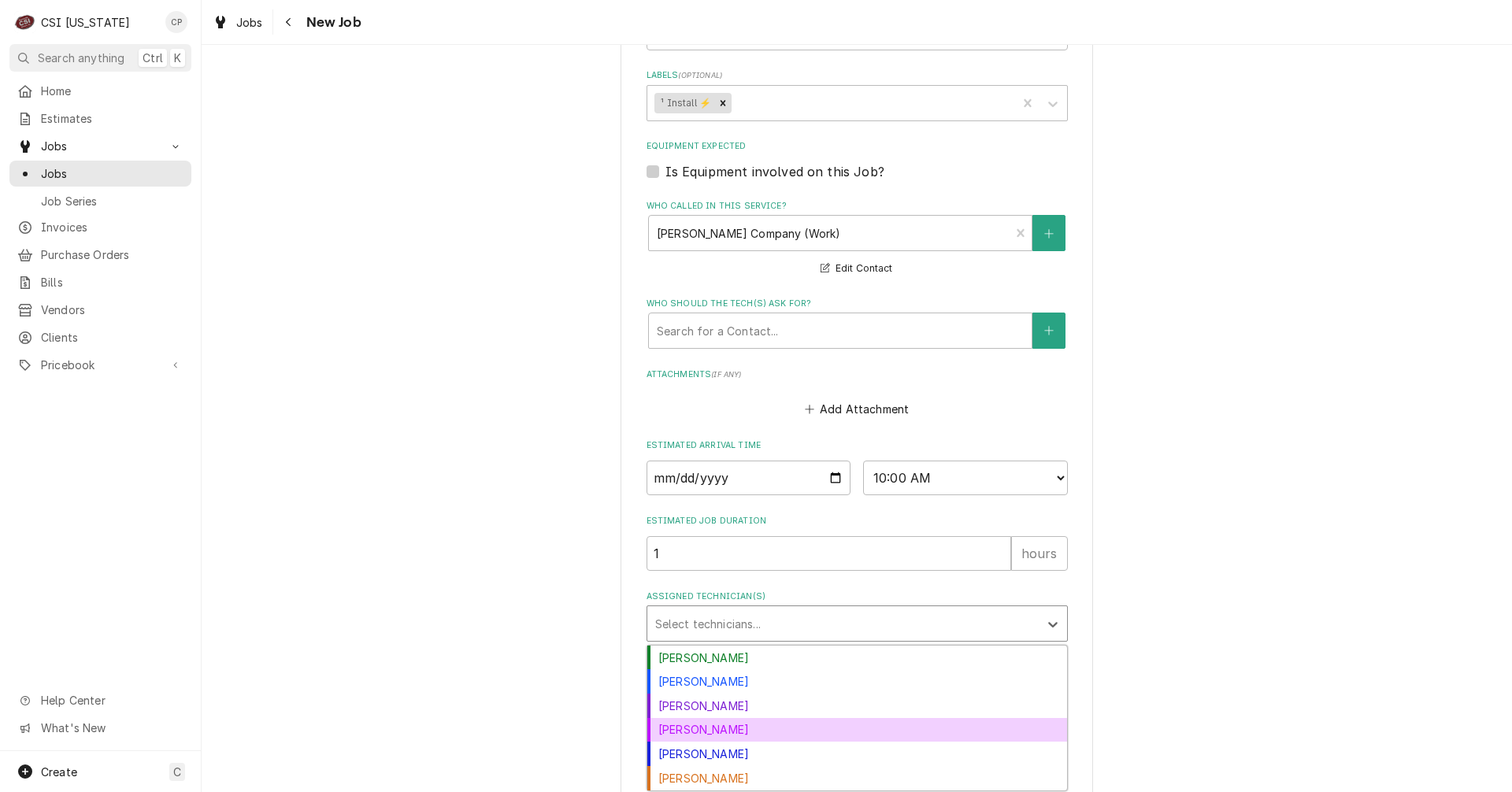
click at [704, 726] on div "Jeff Kuehl" at bounding box center [857, 730] width 420 height 25
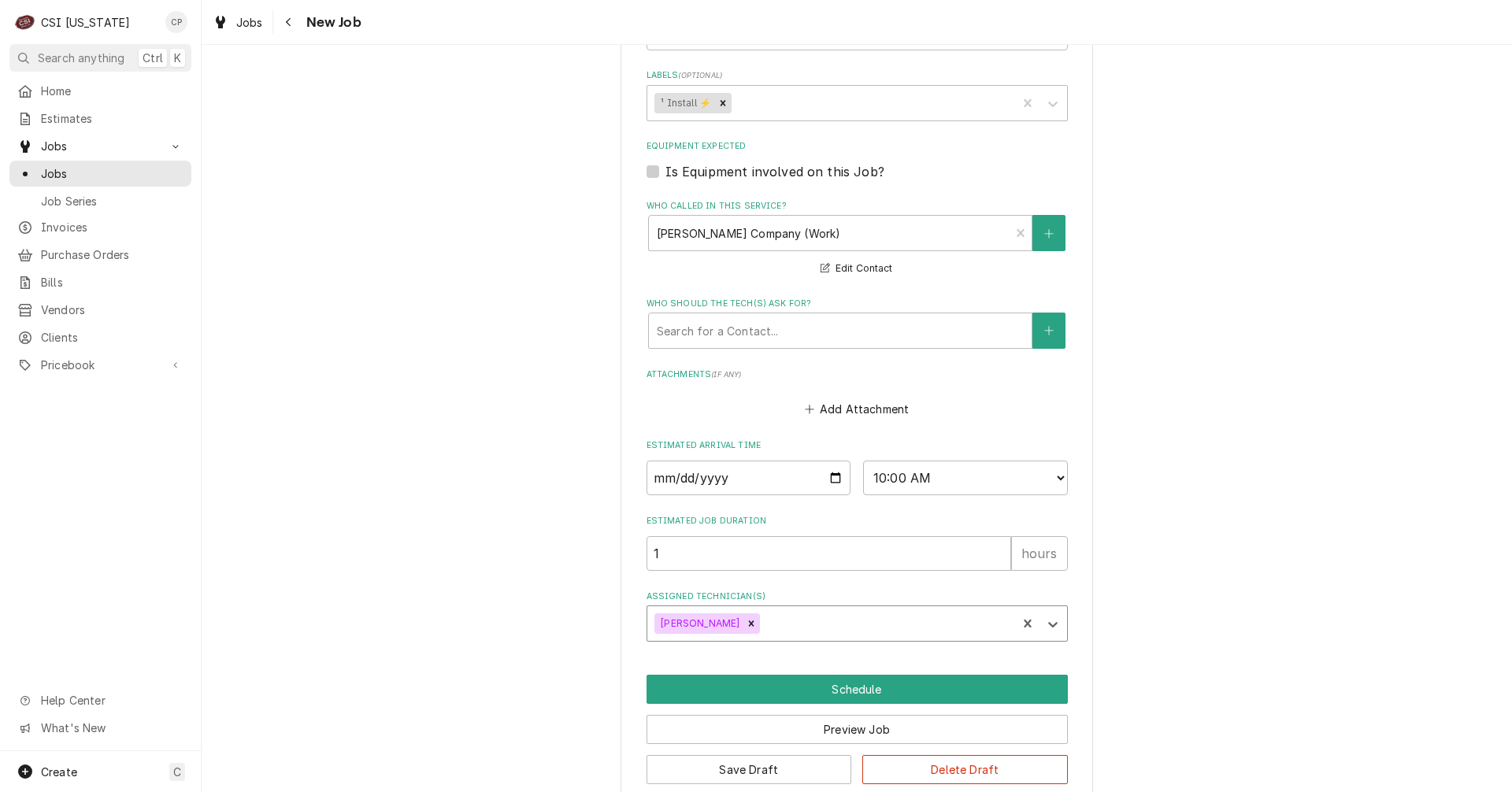
type textarea "x"
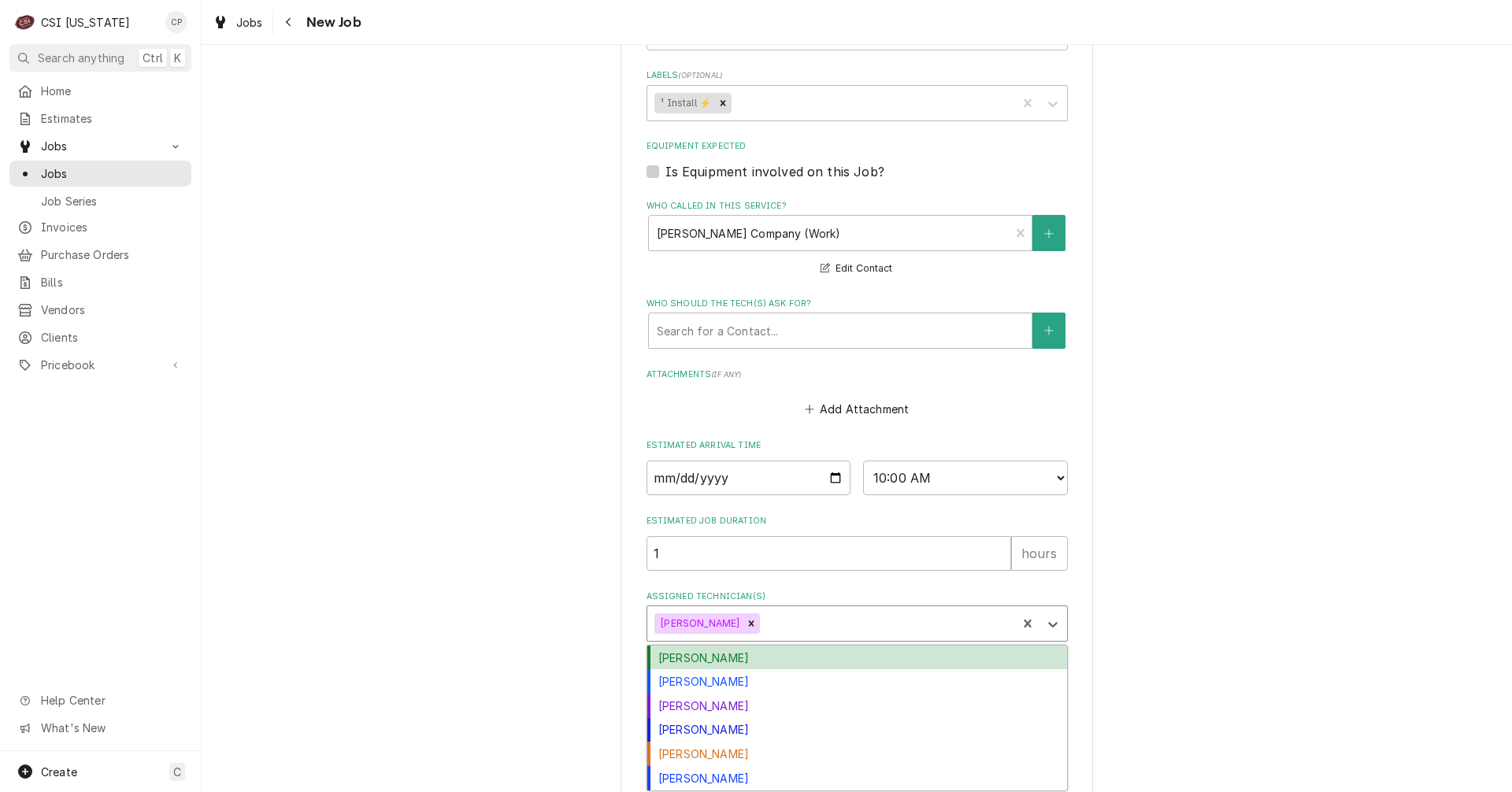
click at [779, 629] on div "Assigned Technician(s)" at bounding box center [885, 624] width 246 height 28
type input "c"
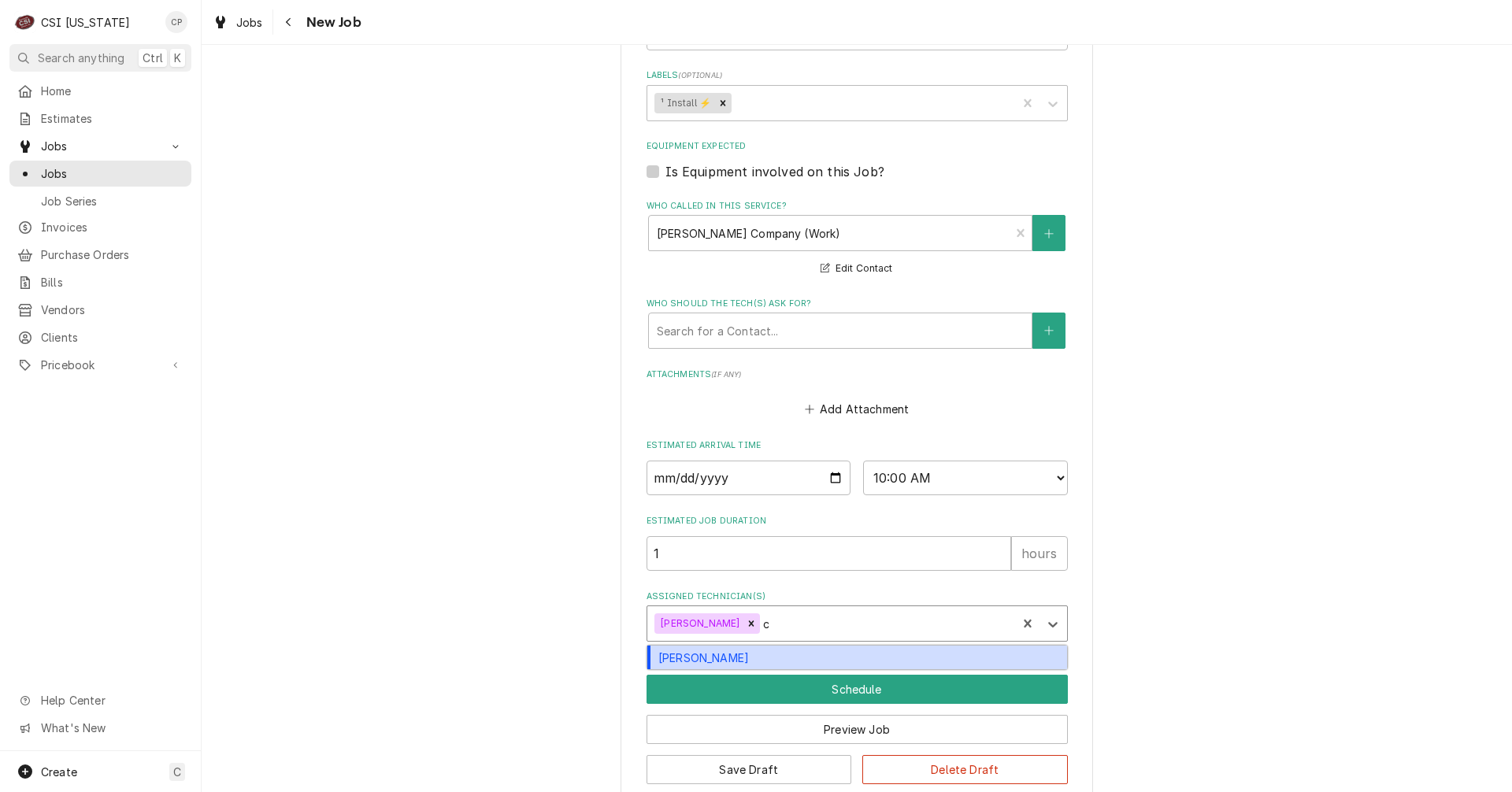
click at [735, 660] on div "Craig Pierce" at bounding box center [857, 658] width 420 height 25
type textarea "x"
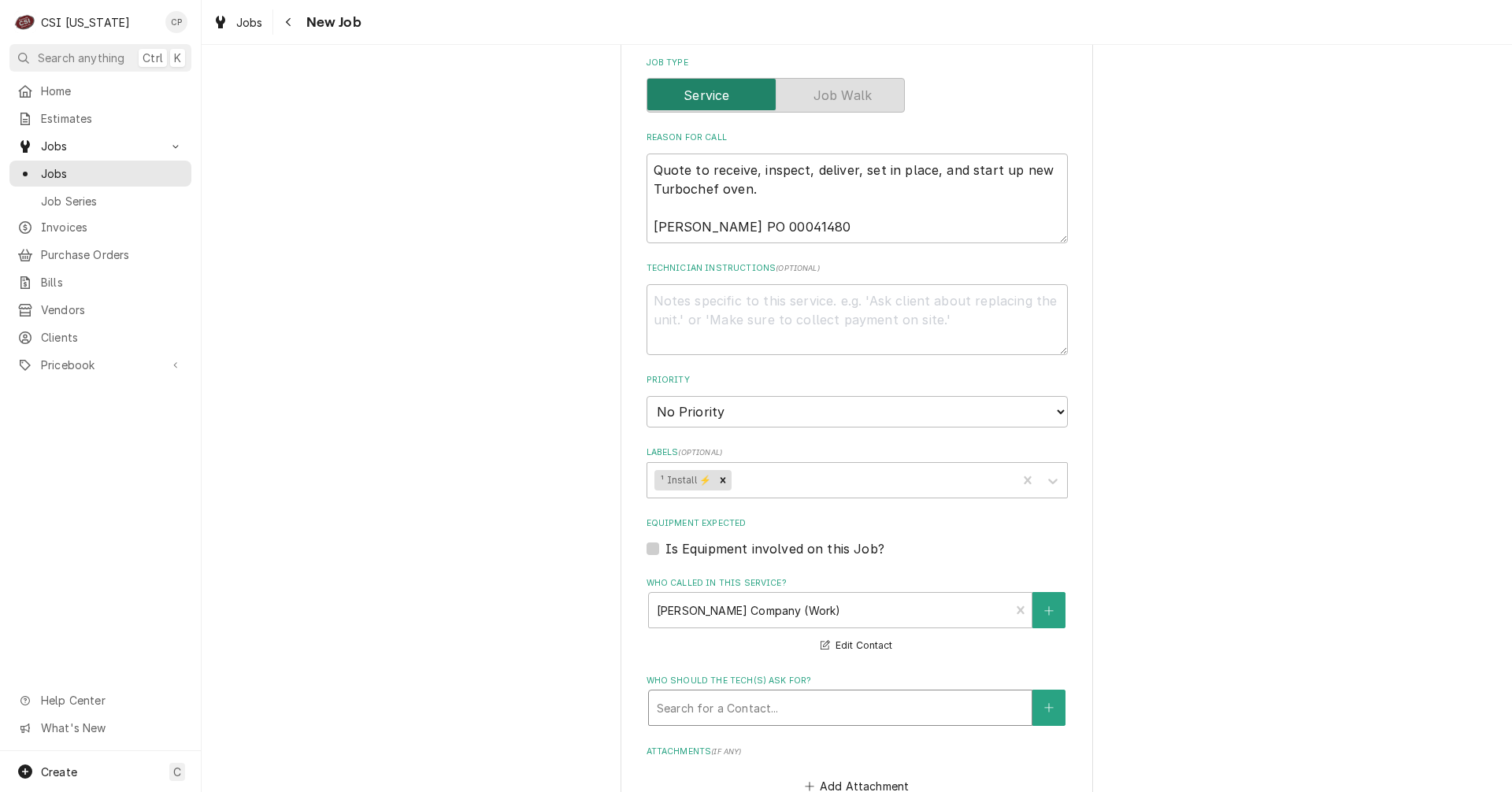
scroll to position [644, 0]
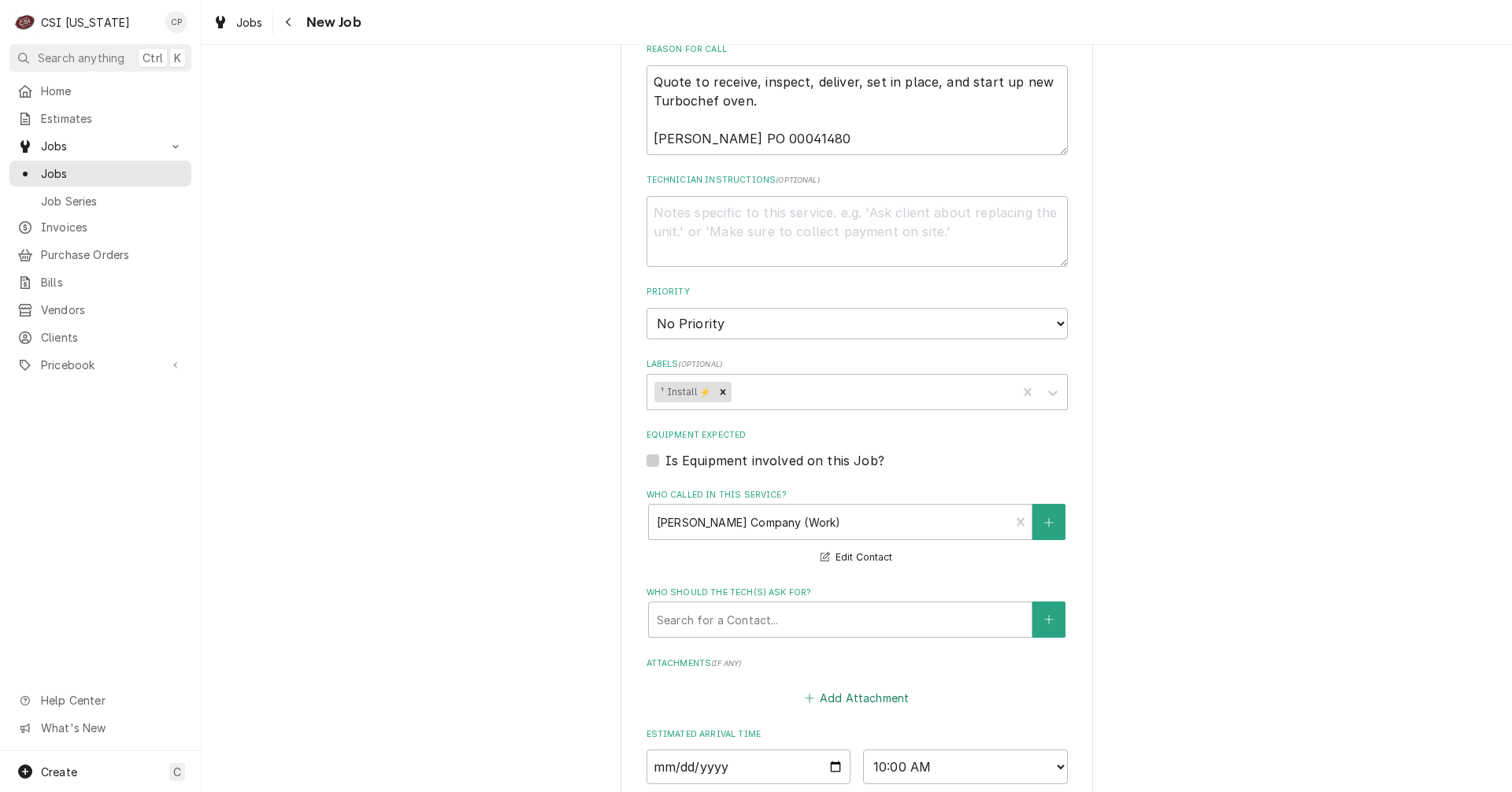
click at [855, 699] on button "Add Attachment" at bounding box center [856, 698] width 110 height 22
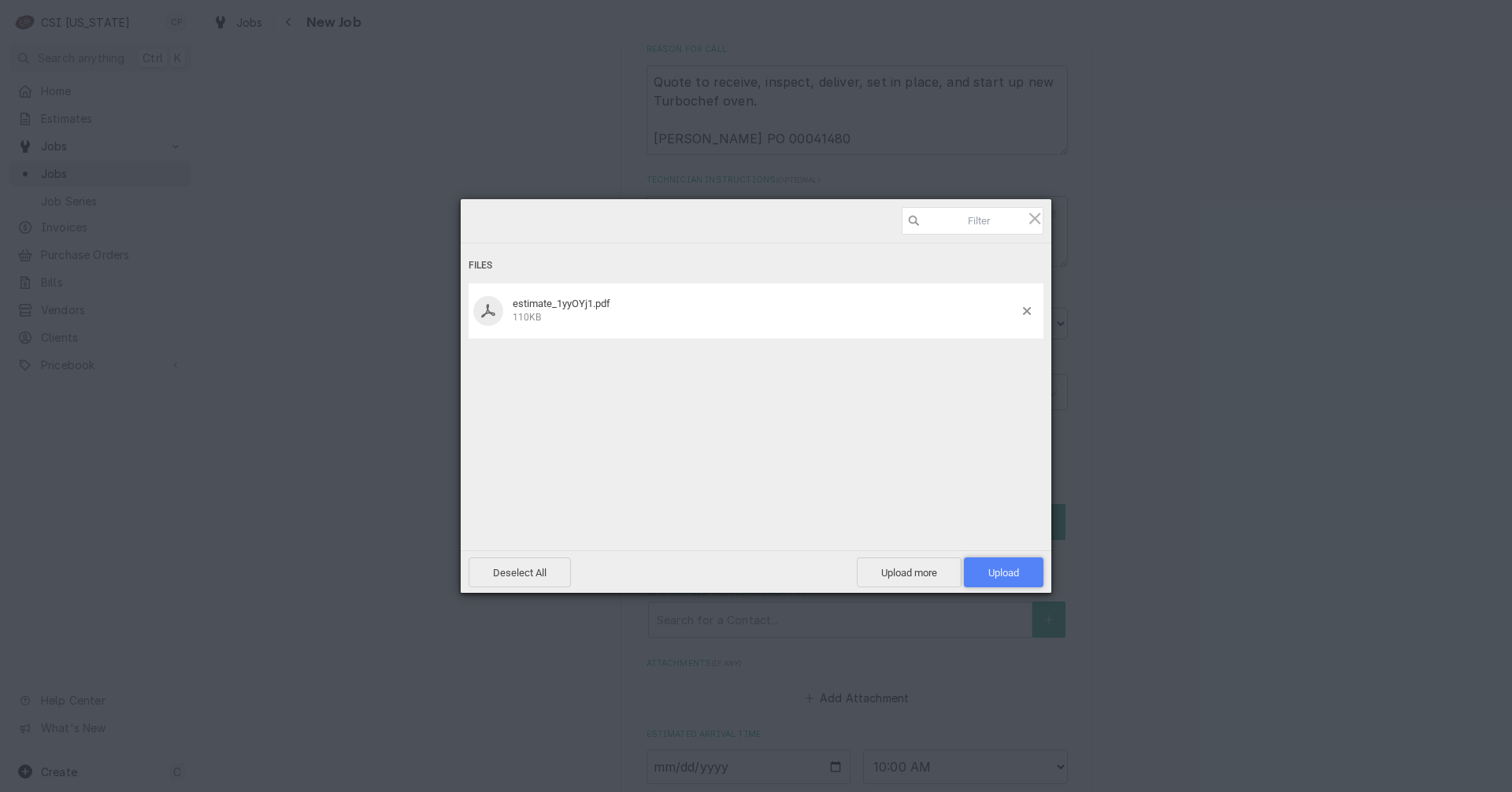
click at [986, 568] on span "Upload 1" at bounding box center [1004, 572] width 80 height 30
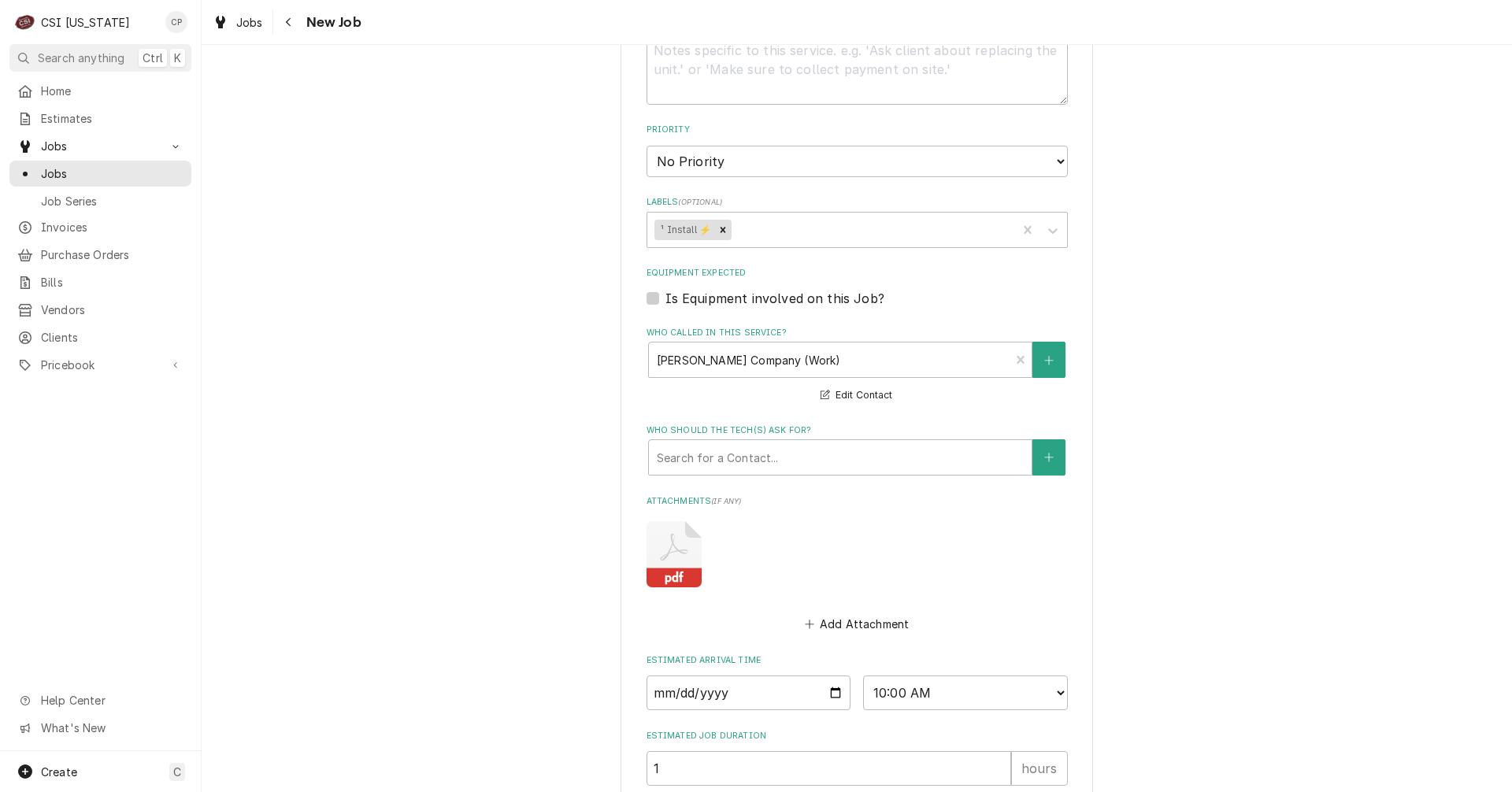
scroll to position [1047, 0]
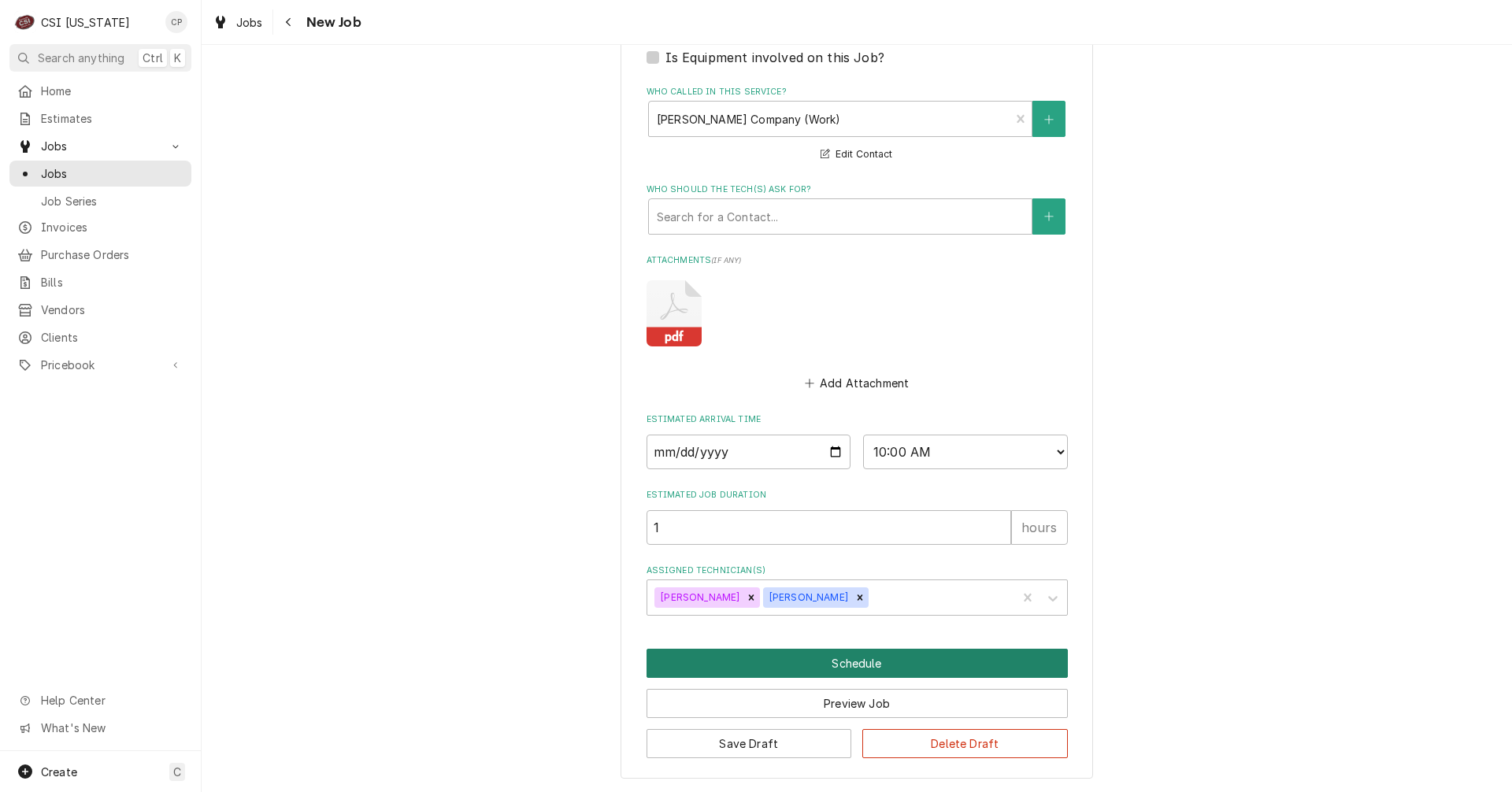
click at [833, 667] on button "Schedule" at bounding box center [856, 663] width 421 height 29
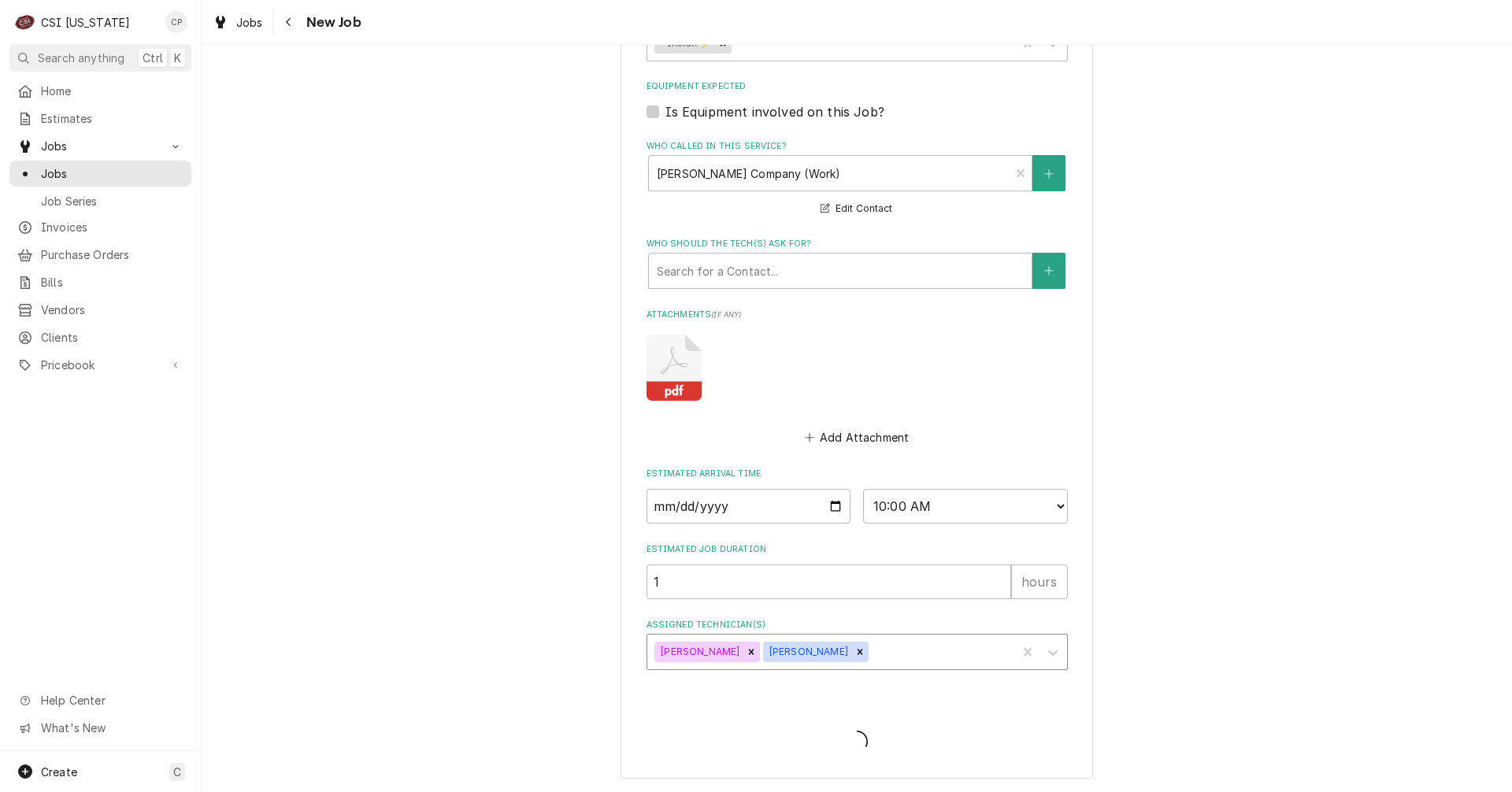
type textarea "x"
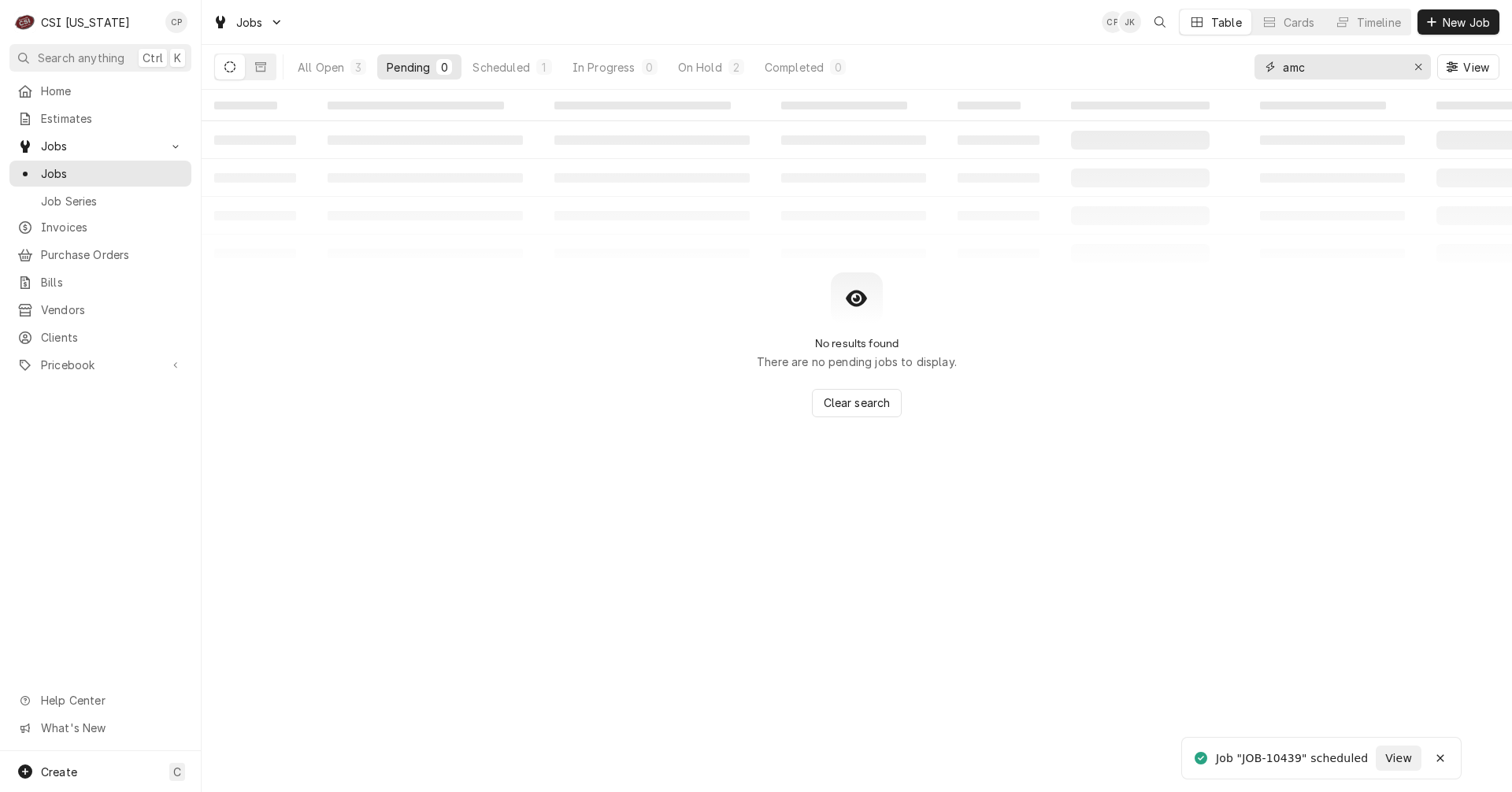
click at [1361, 65] on input "amc" at bounding box center [1341, 67] width 118 height 25
type input "a"
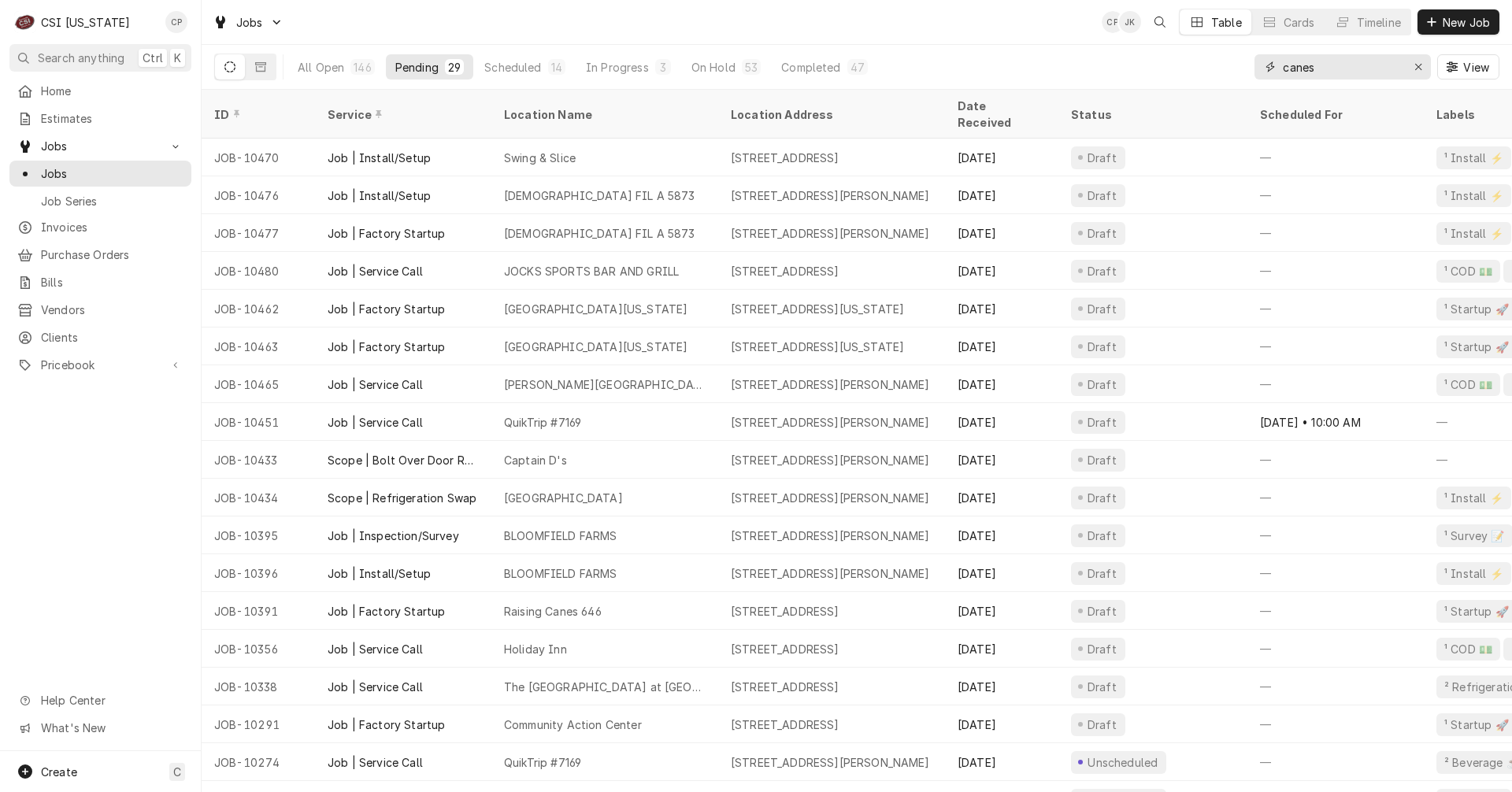
type input "canes"
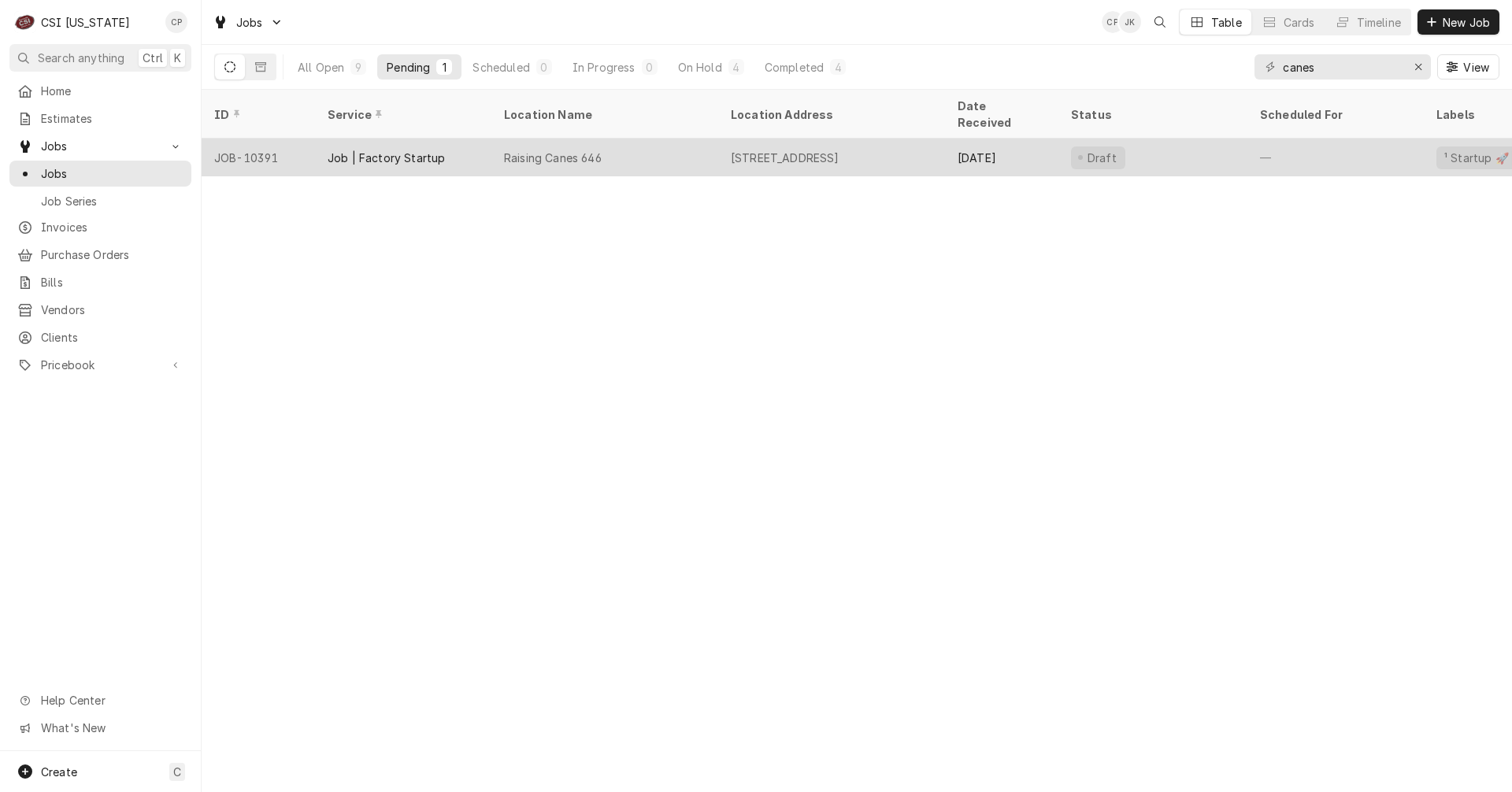
click at [582, 149] on div "Raising Canes 646" at bounding box center [553, 157] width 97 height 17
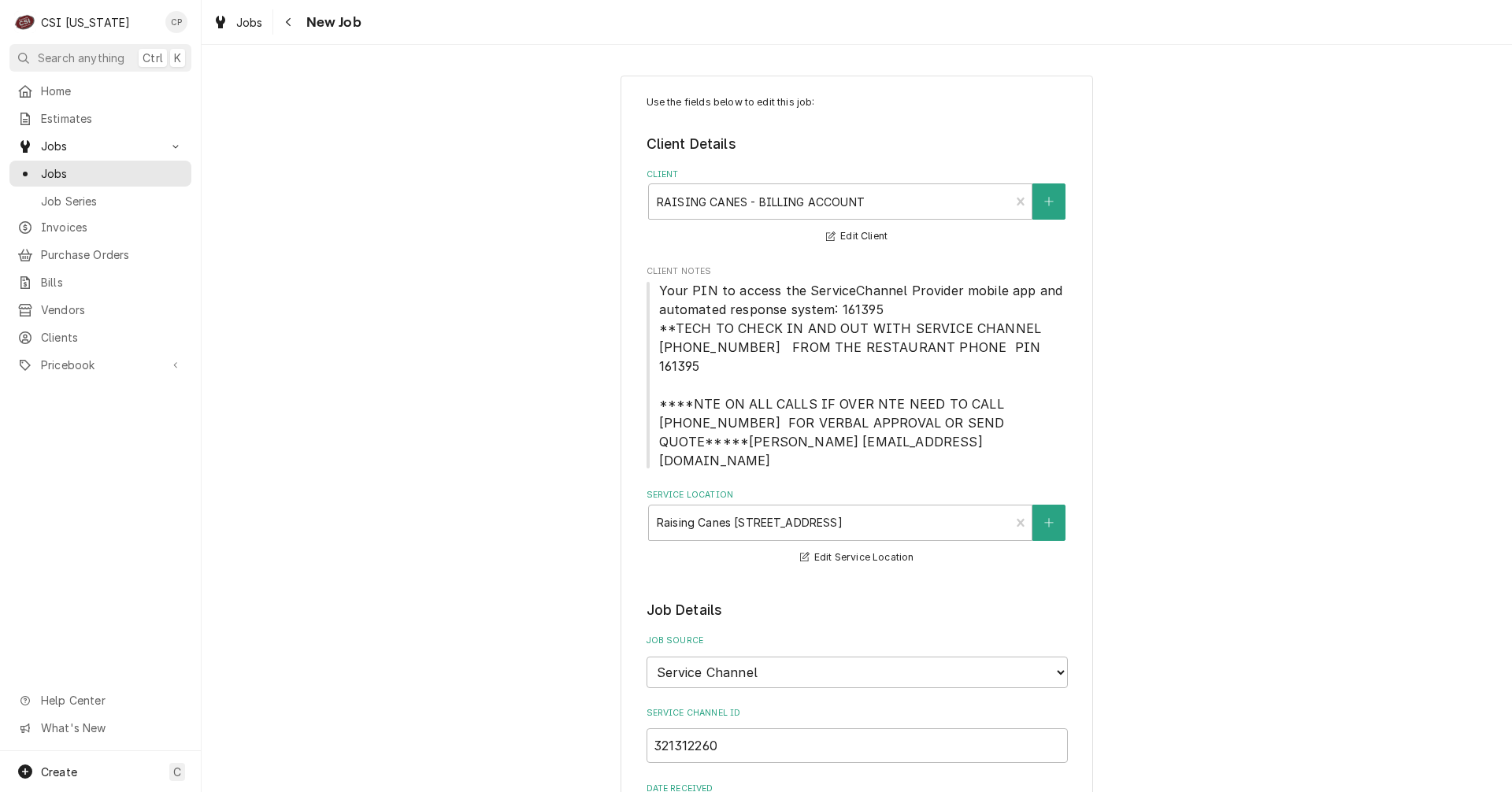
type textarea "x"
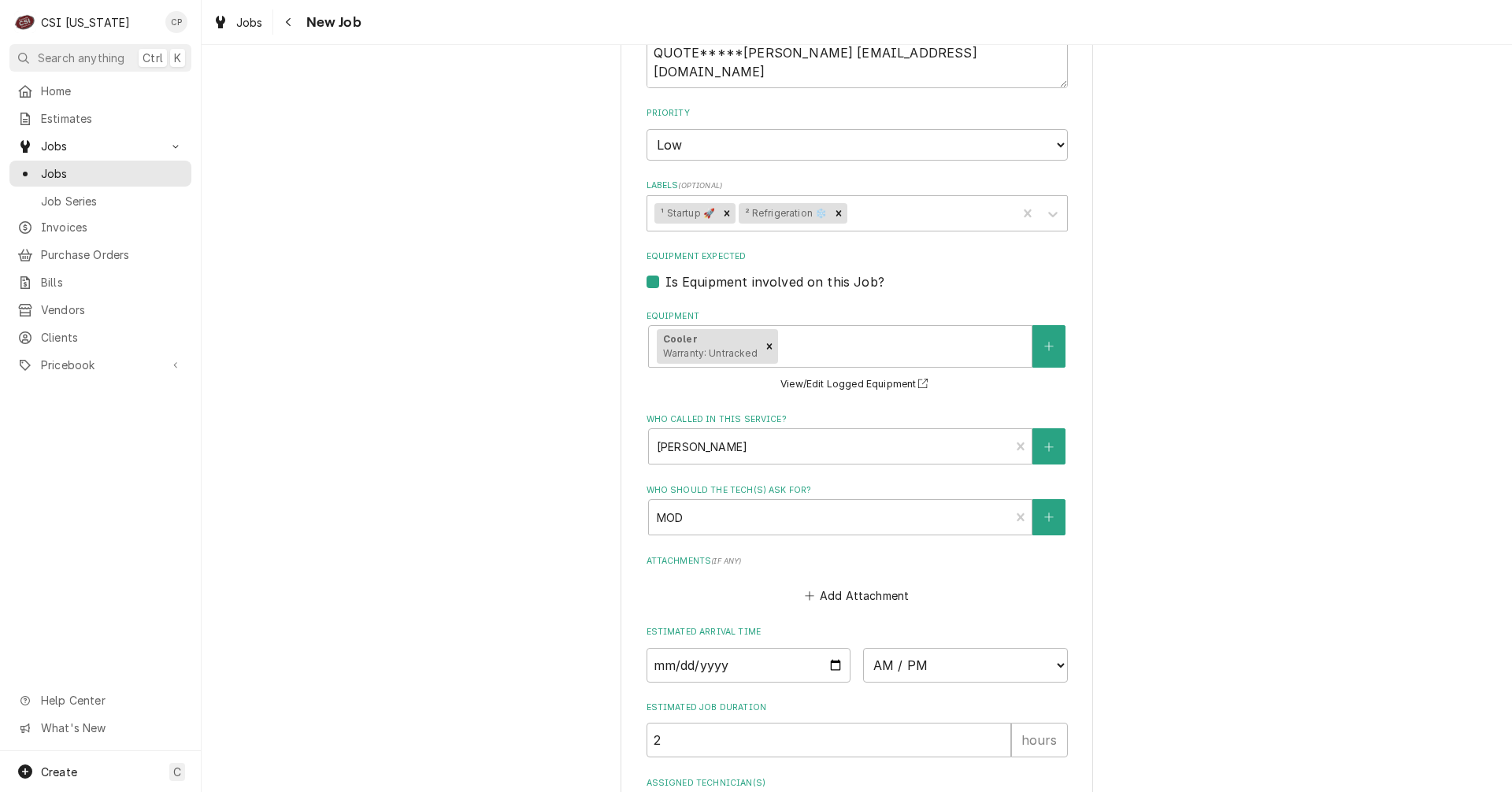
scroll to position [1339, 0]
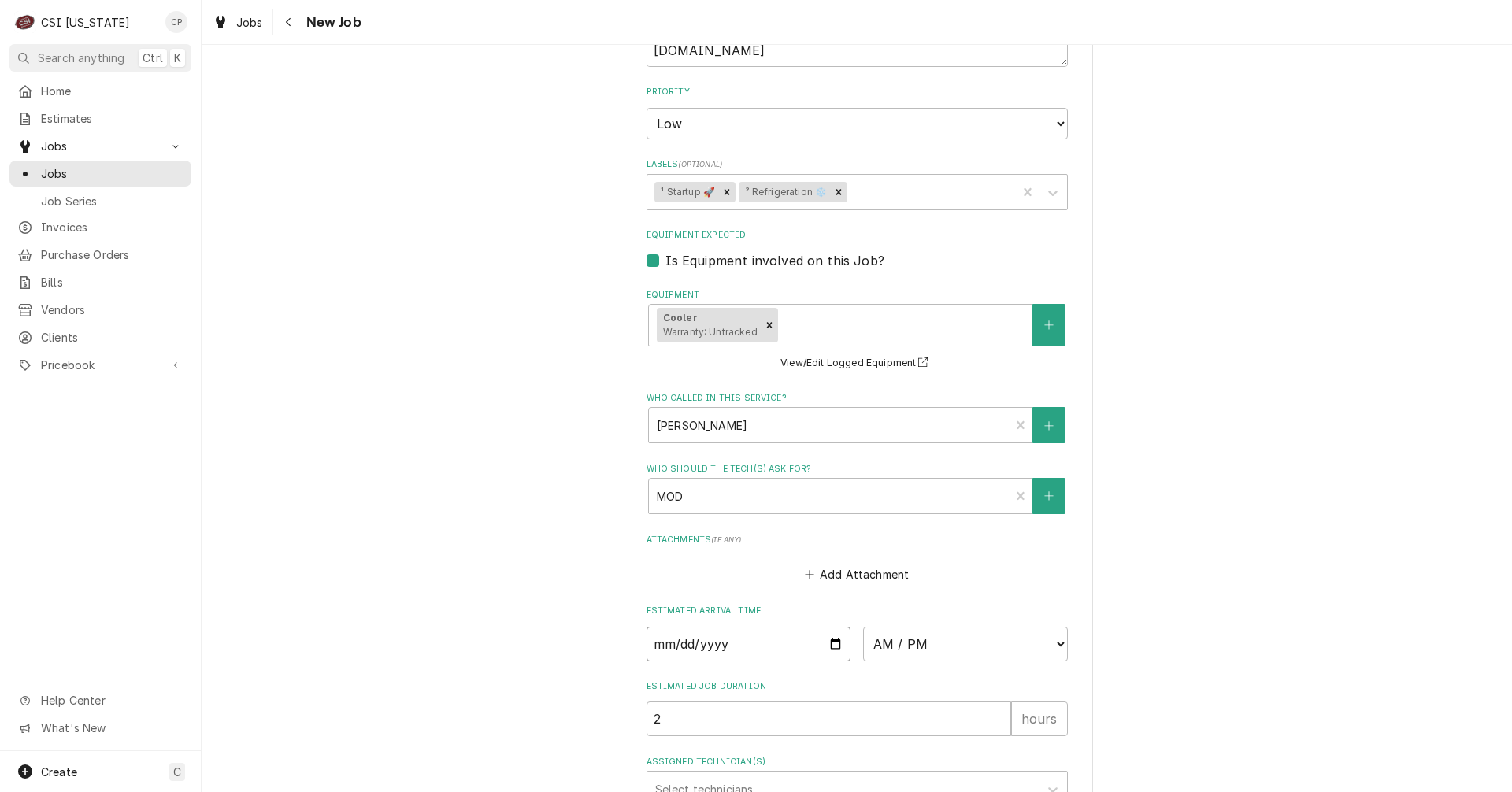
click at [825, 627] on input "Date" at bounding box center [749, 644] width 205 height 35
type input "[DATE]"
type textarea "x"
click at [955, 627] on select "AM / PM 6:00 AM 6:15 AM 6:30 AM 6:45 AM 7:00 AM 7:15 AM 7:30 AM 7:45 AM 8:00 AM…" at bounding box center [966, 644] width 205 height 35
select select "09:00:00"
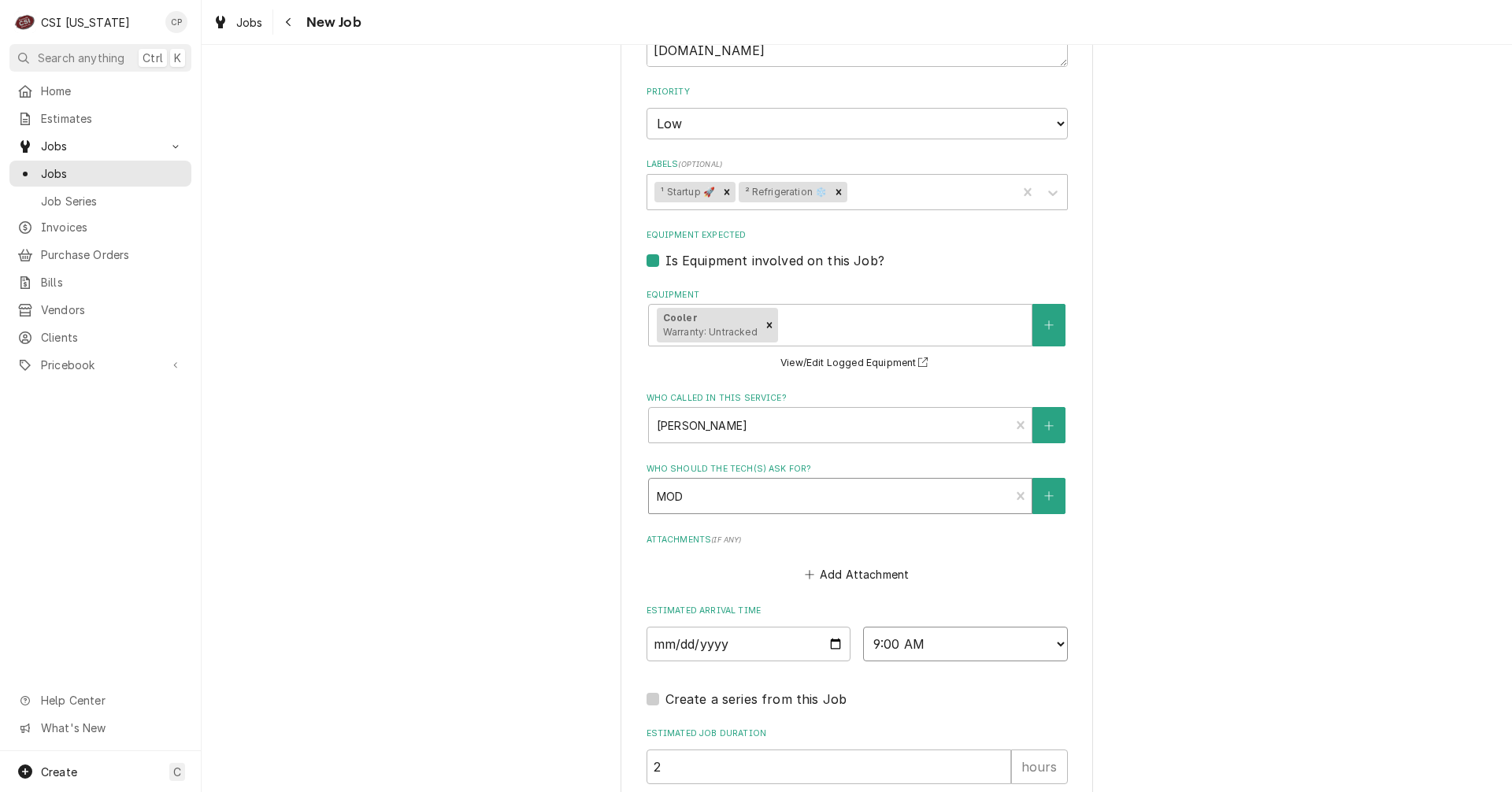
type textarea "x"
click at [1052, 627] on select "AM / PM 6:00 AM 6:15 AM 6:30 AM 6:45 AM 7:00 AM 7:15 AM 7:30 AM 7:45 AM 8:00 AM…" at bounding box center [966, 644] width 205 height 35
select select "08:30:00"
click at [863, 627] on select "AM / PM 6:00 AM 6:15 AM 6:30 AM 6:45 AM 7:00 AM 7:15 AM 7:30 AM 7:45 AM 8:00 AM…" at bounding box center [966, 644] width 205 height 35
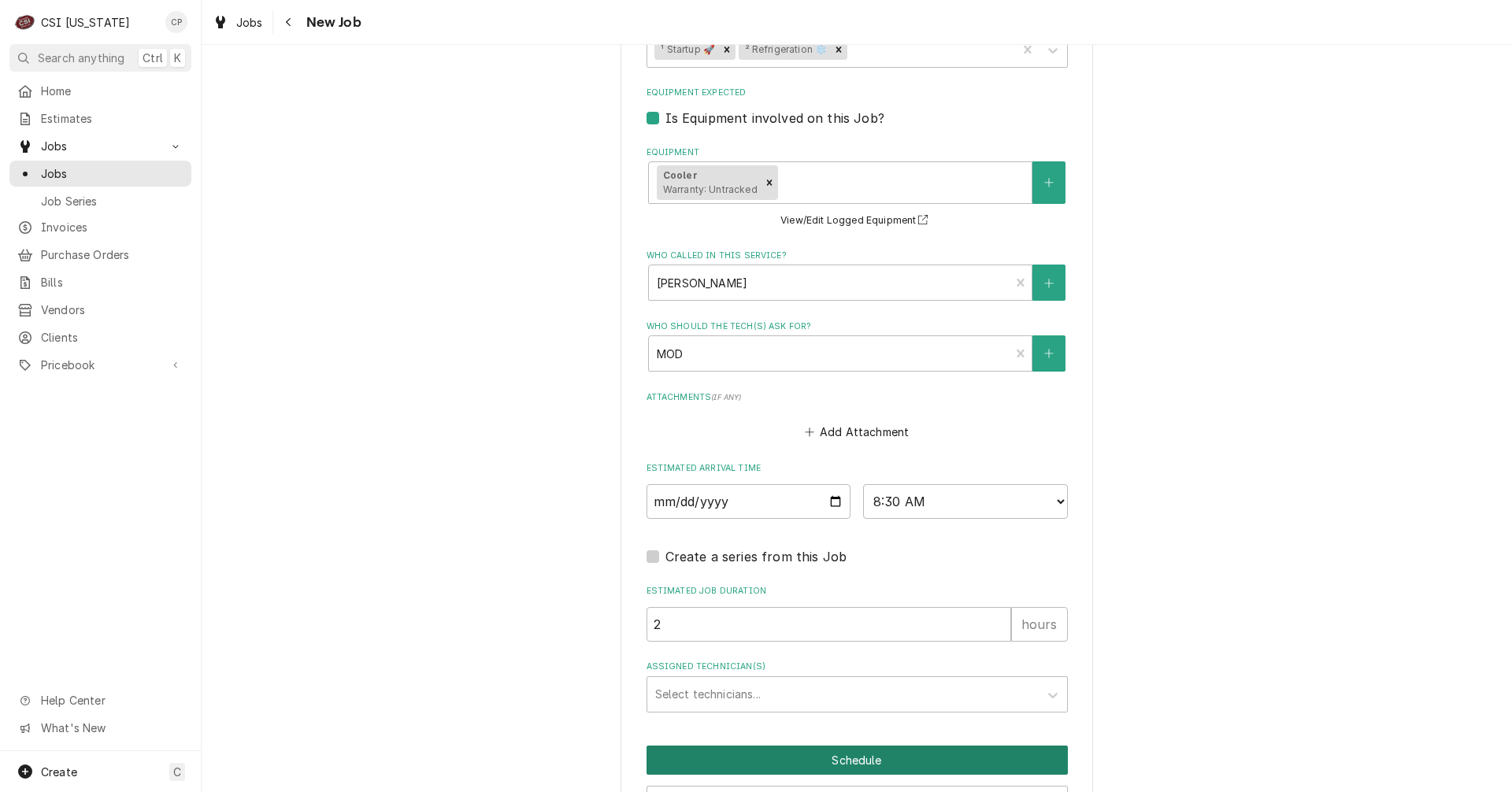
scroll to position [1540, 0]
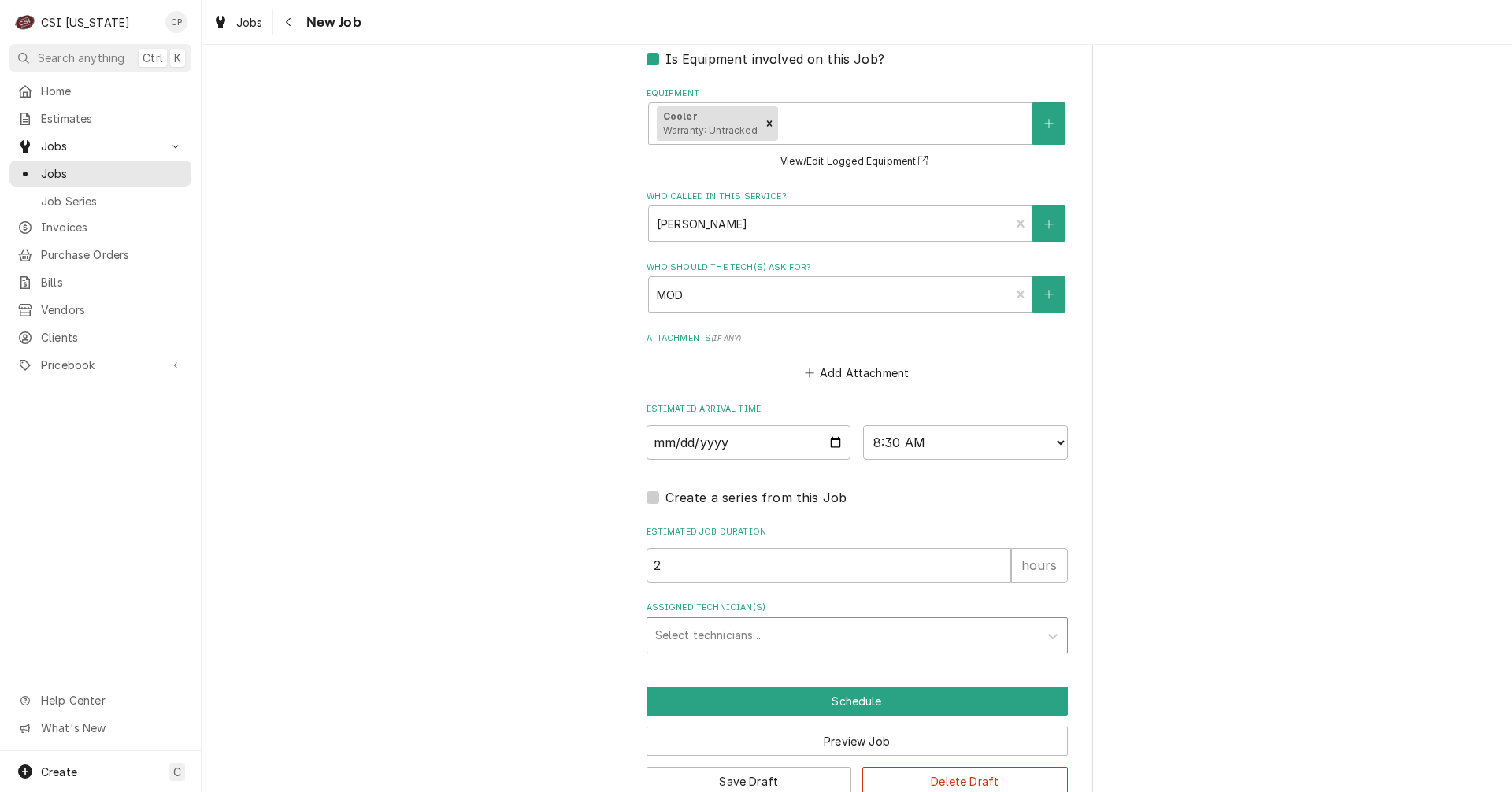
click at [687, 622] on div "Assigned Technician(s)" at bounding box center [844, 636] width 376 height 28
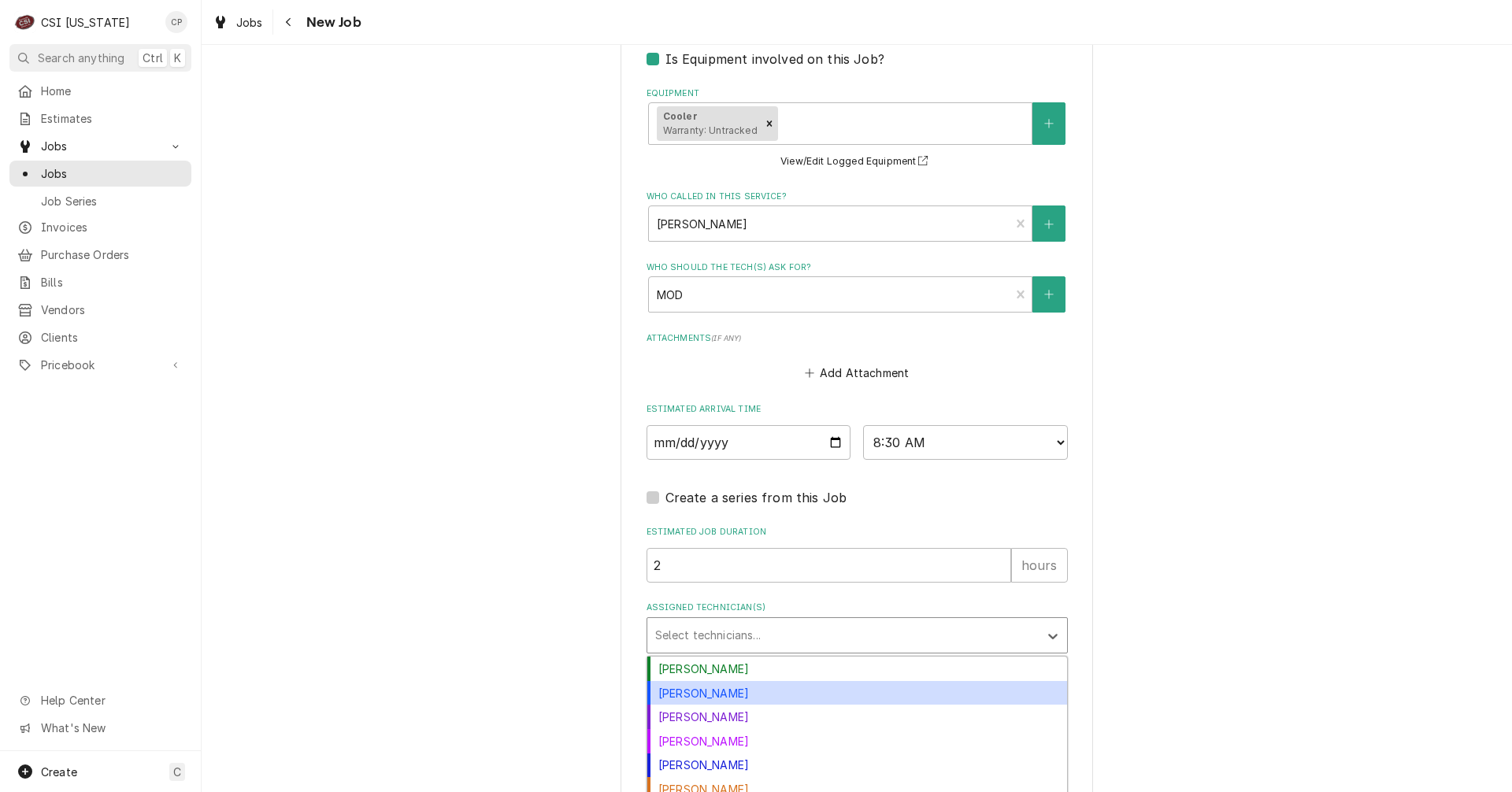
click at [706, 682] on div "[PERSON_NAME]" at bounding box center [857, 693] width 420 height 25
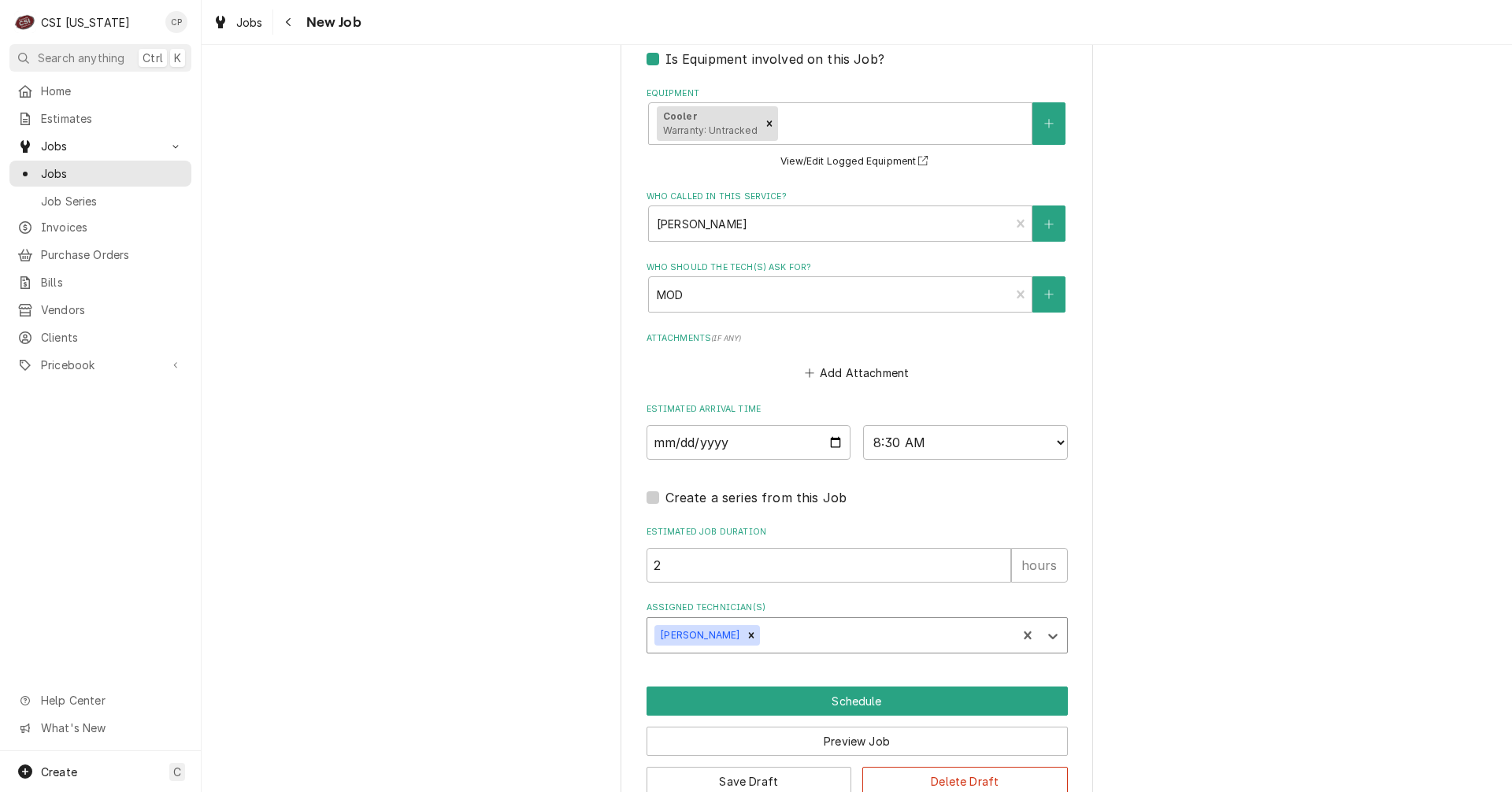
click at [766, 622] on div "Assigned Technician(s)" at bounding box center [885, 636] width 246 height 28
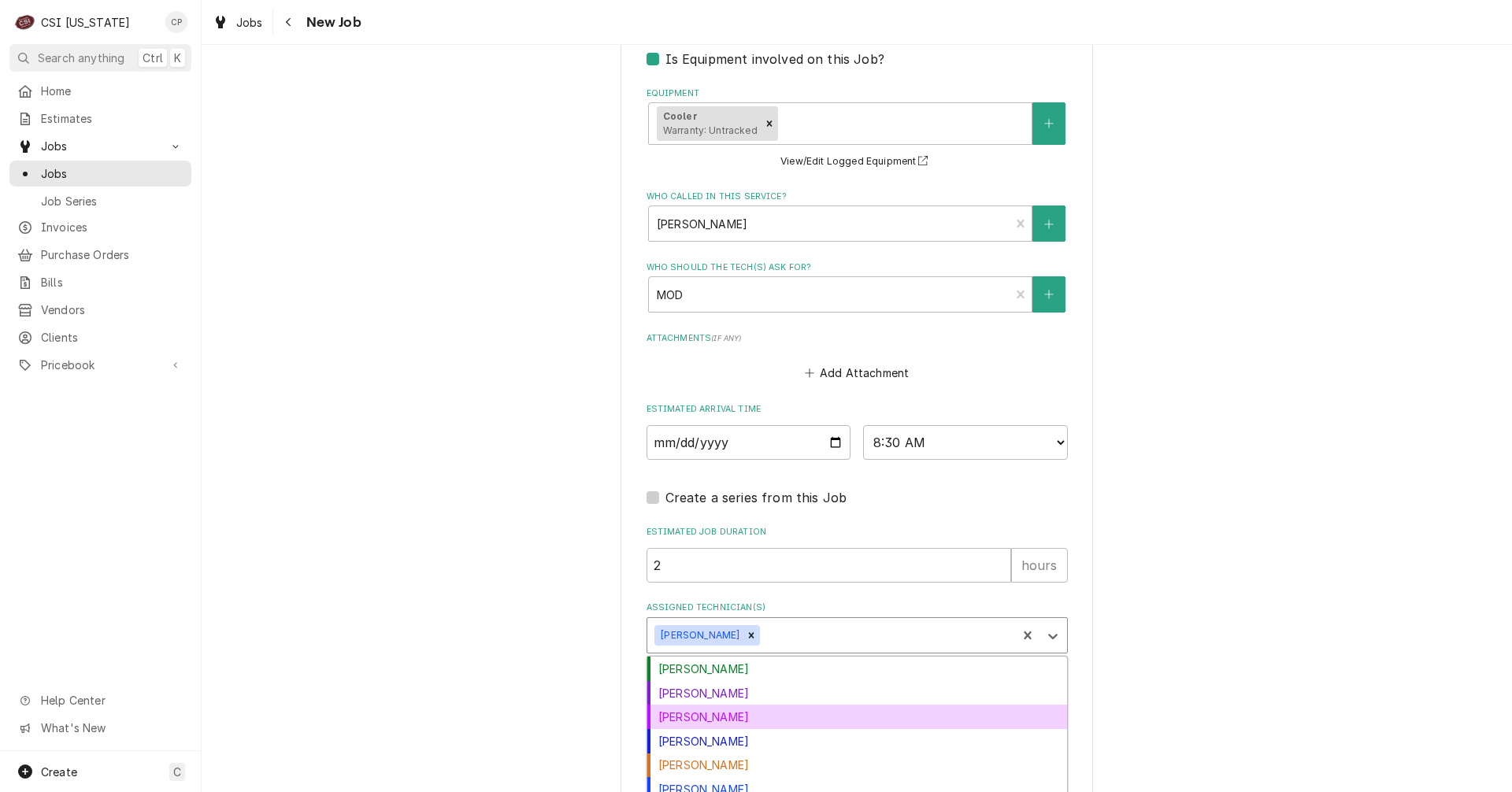
click at [701, 704] on div "[PERSON_NAME]" at bounding box center [857, 716] width 420 height 25
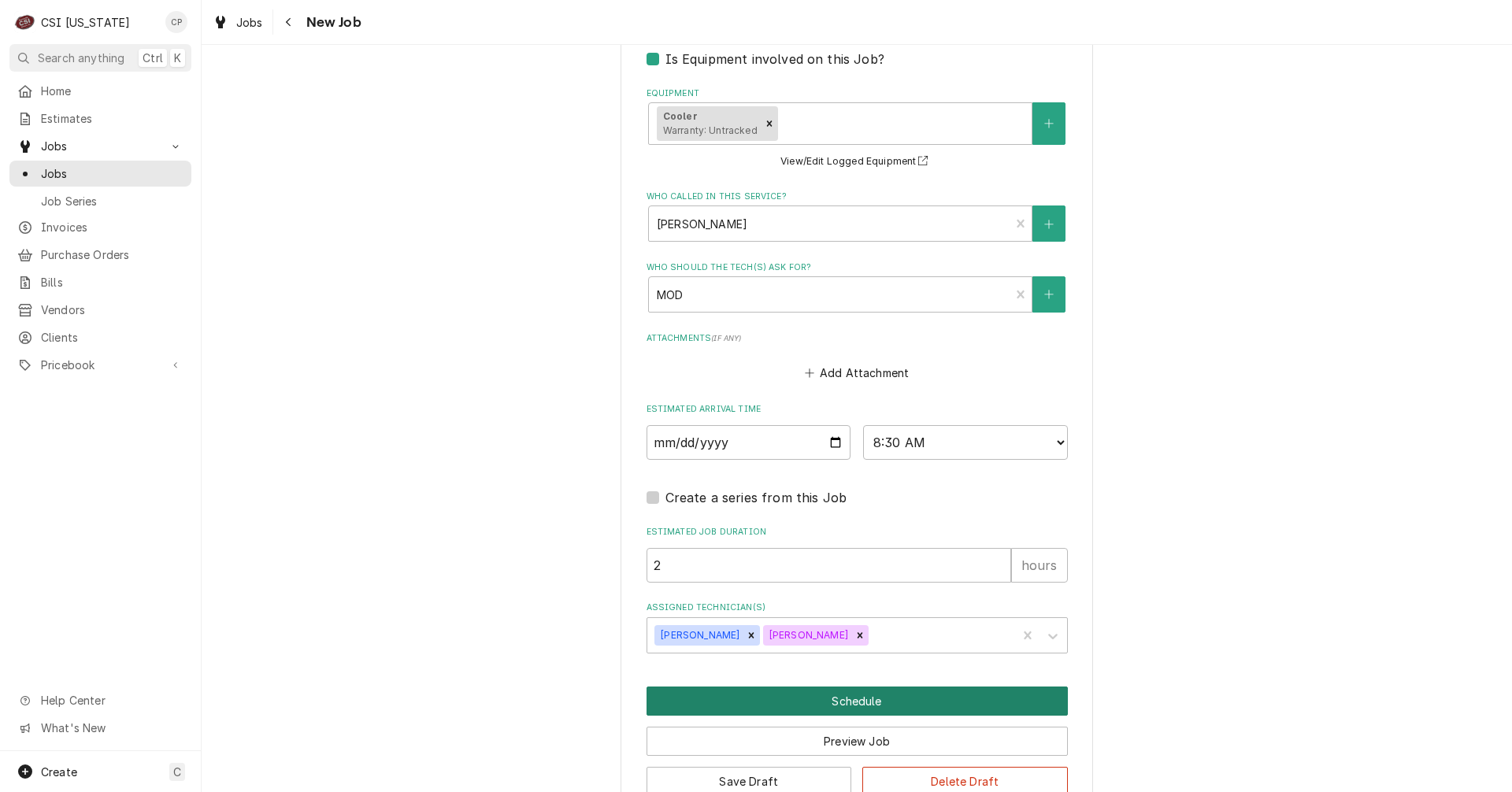
click at [849, 687] on button "Schedule" at bounding box center [856, 700] width 421 height 29
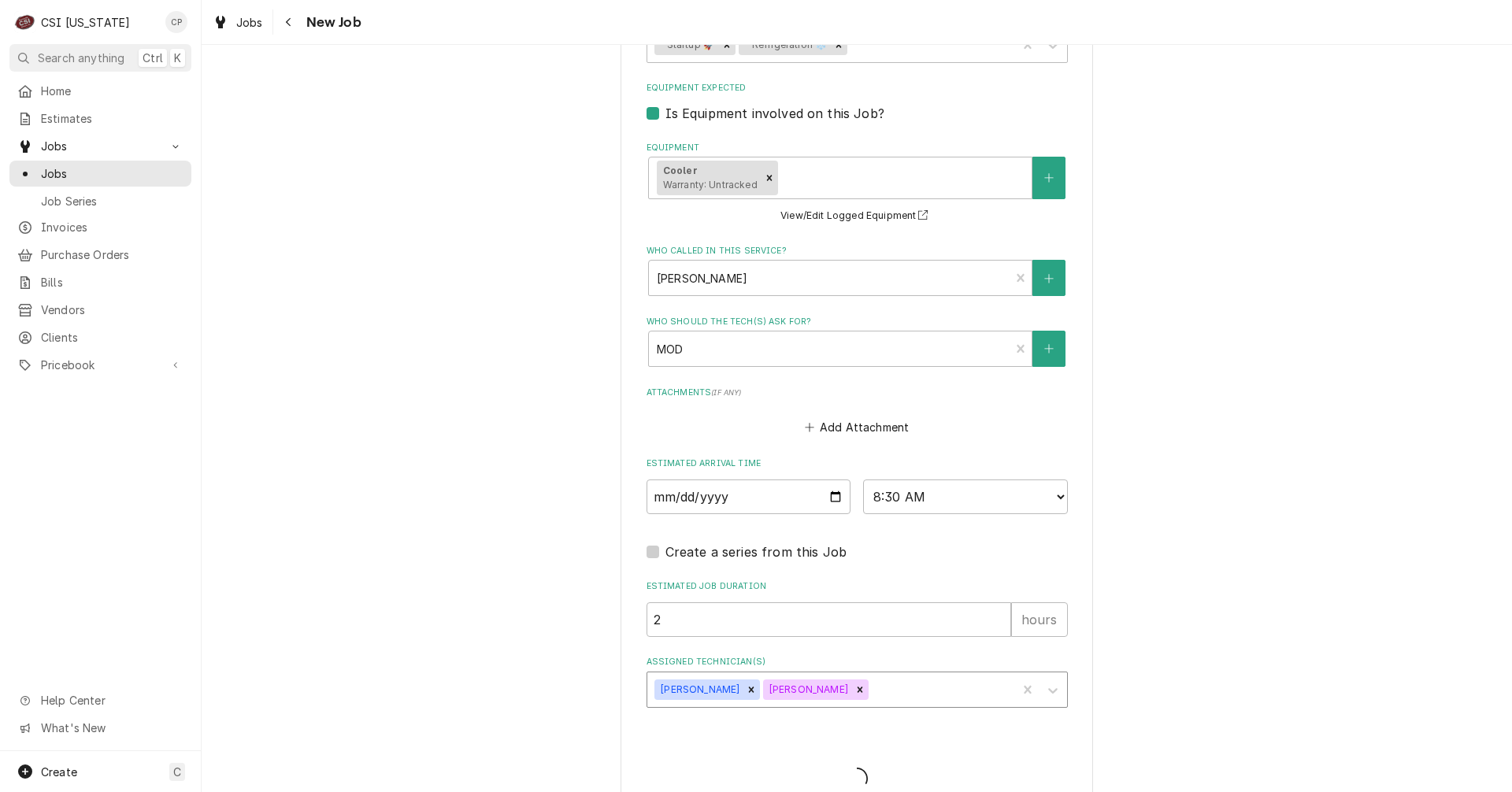
type textarea "x"
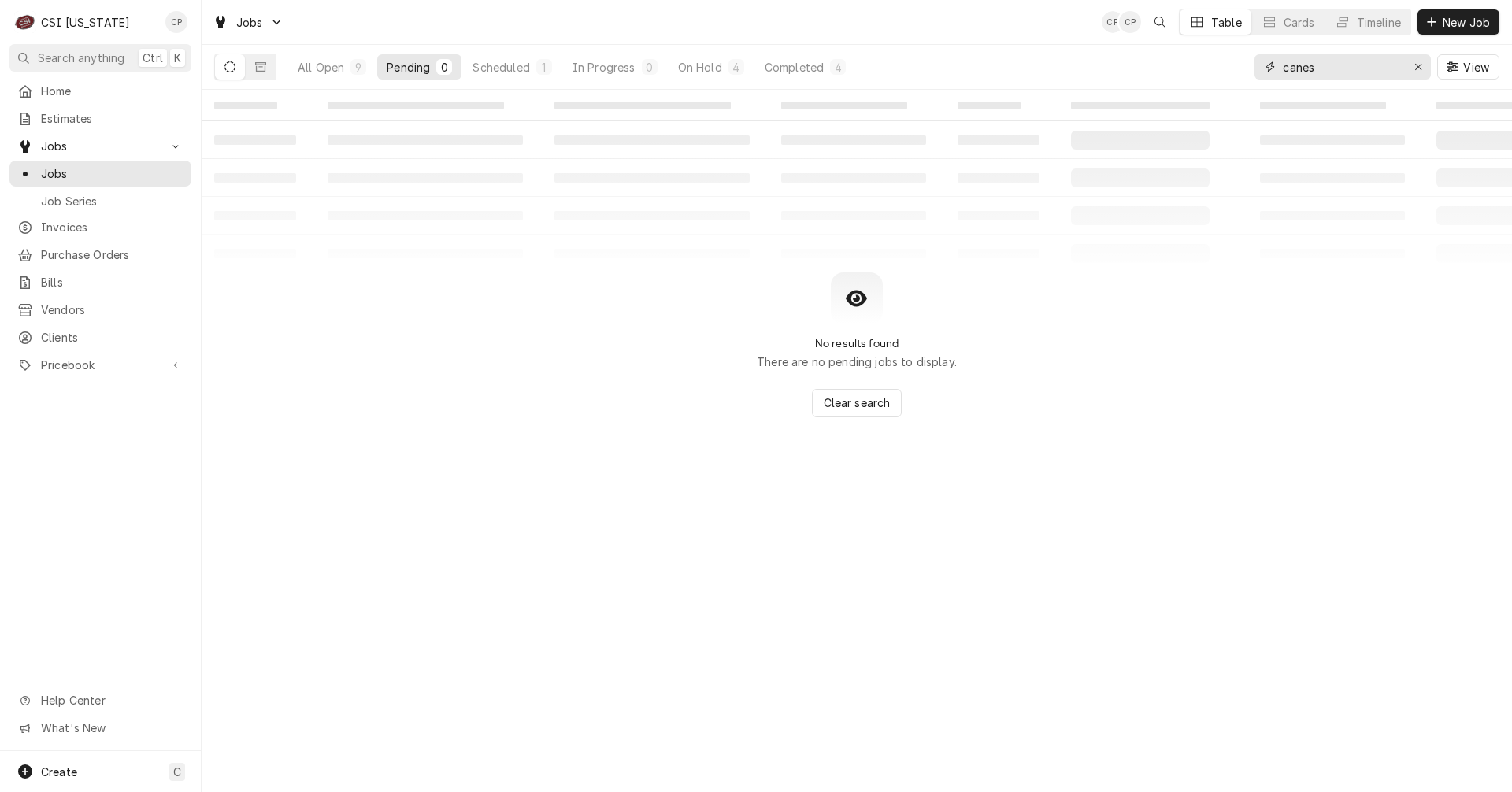
drag, startPoint x: 1336, startPoint y: 67, endPoint x: 1220, endPoint y: 73, distance: 116.2
click at [1220, 73] on div "All Open 9 Pending 0 Scheduled 1 In Progress 0 On Hold 4 Completed 4 canes View" at bounding box center [856, 67] width 1285 height 44
click at [519, 70] on div "Scheduled" at bounding box center [500, 67] width 57 height 17
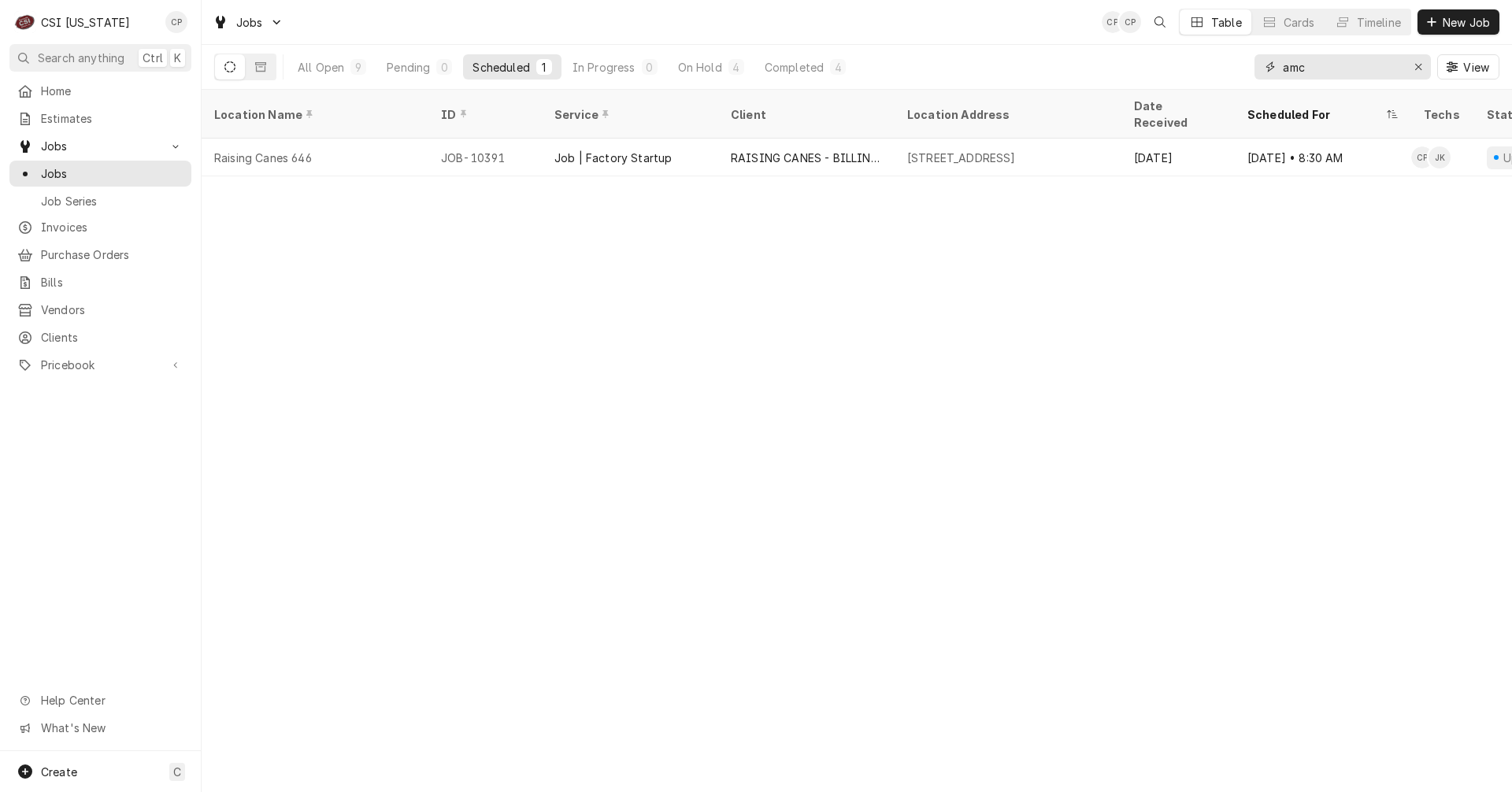
type input "amc"
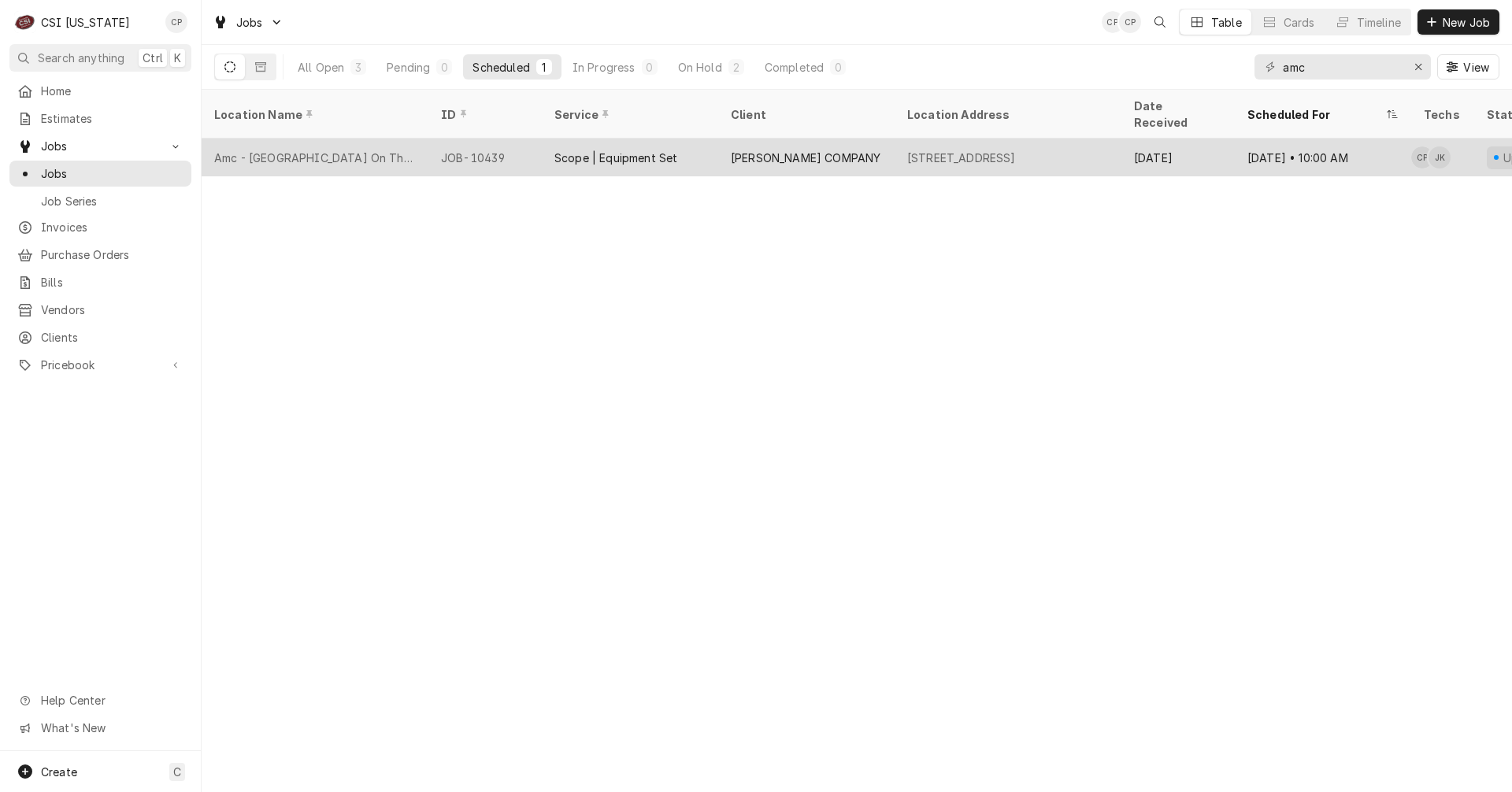
click at [643, 149] on div "Scope | Equipment Set" at bounding box center [615, 157] width 122 height 17
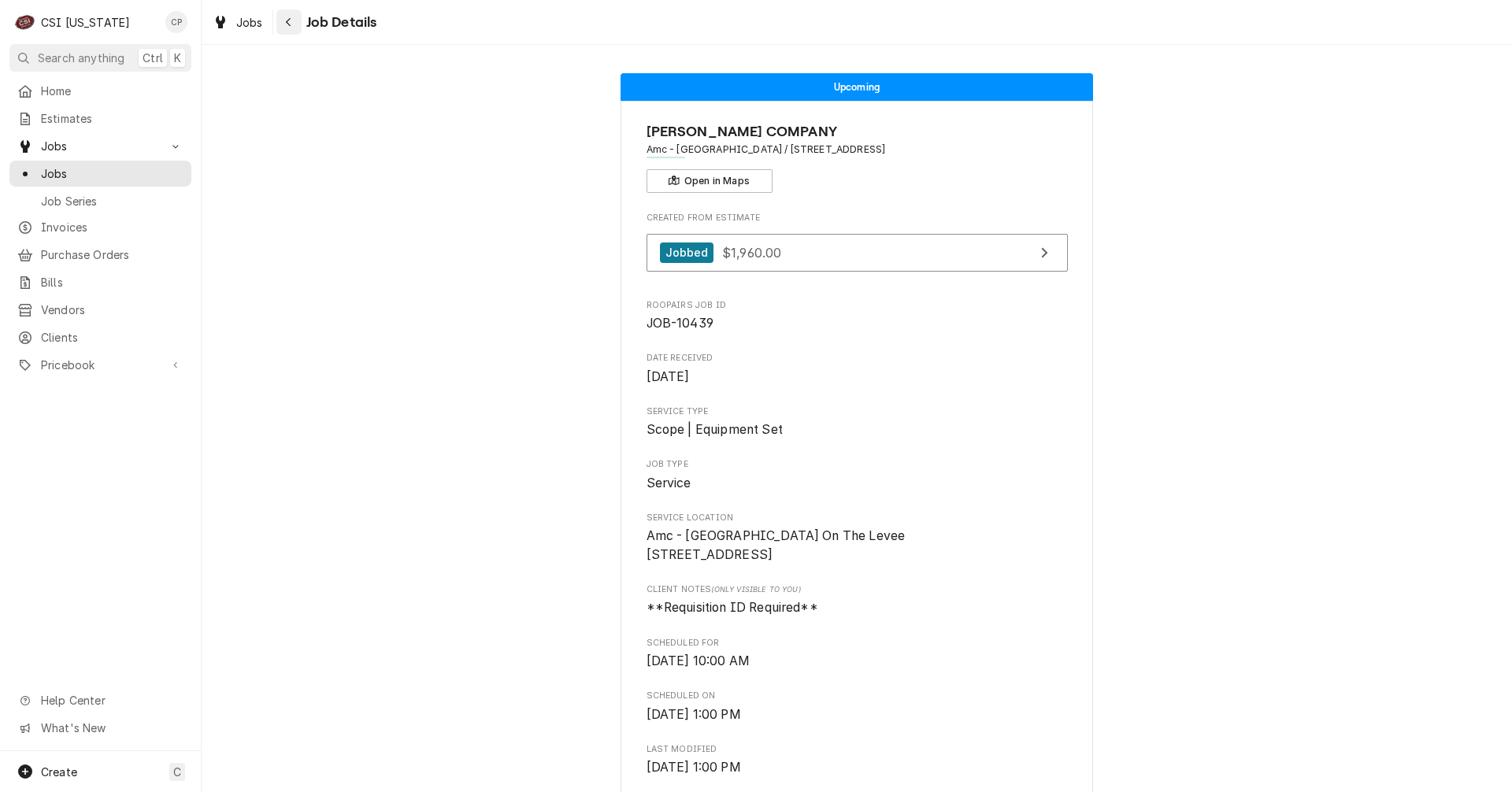
click at [288, 25] on icon "Navigate back" at bounding box center [288, 22] width 7 height 11
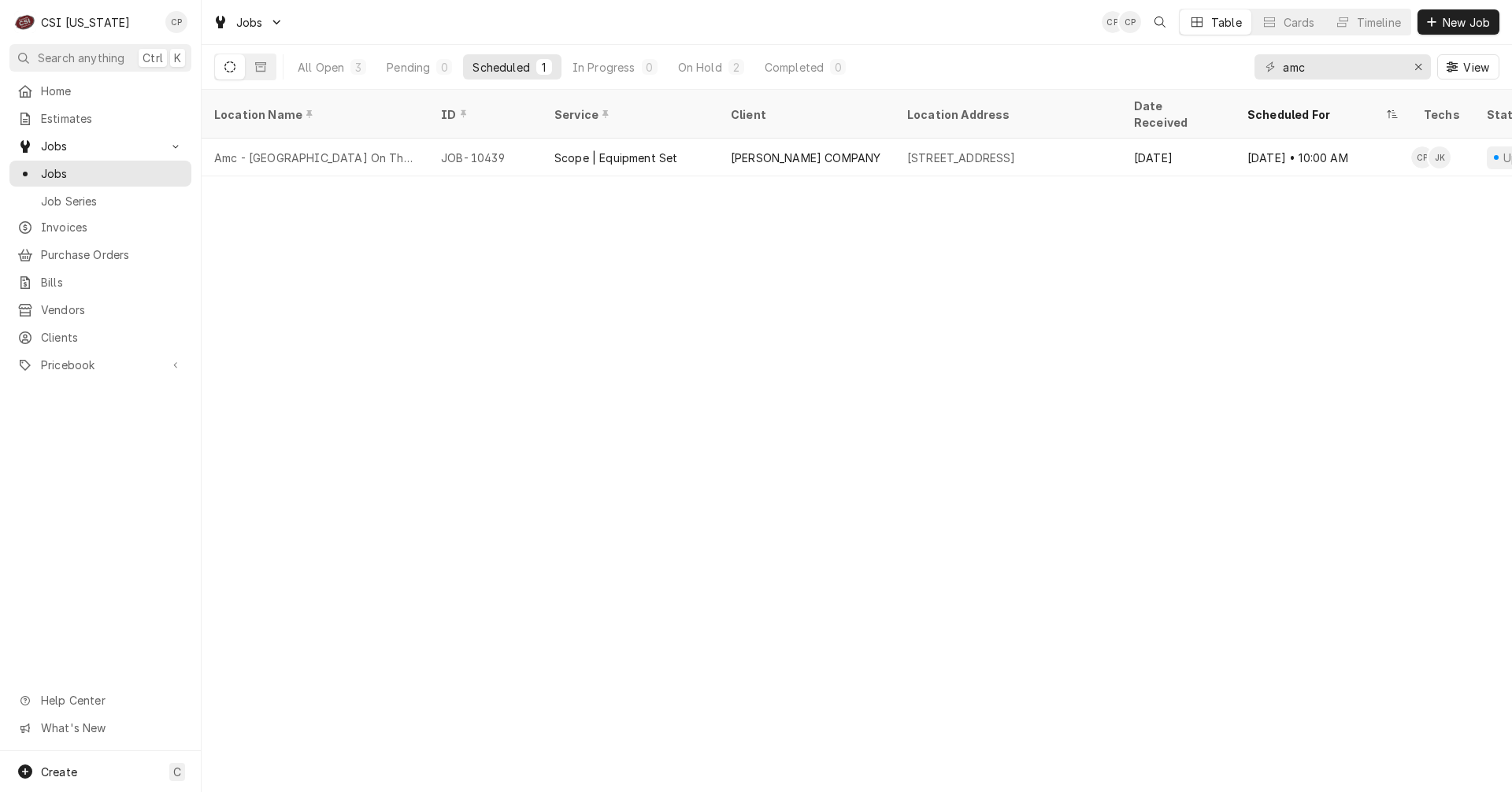
drag, startPoint x: 175, startPoint y: 20, endPoint x: 150, endPoint y: 19, distance: 25.0
click at [147, 19] on div "C CSI Kentucky CP" at bounding box center [100, 22] width 201 height 44
click at [178, 24] on div "Craig Pierce's Avatar" at bounding box center [176, 22] width 22 height 22
click at [209, 54] on div "Settings" at bounding box center [252, 55] width 118 height 17
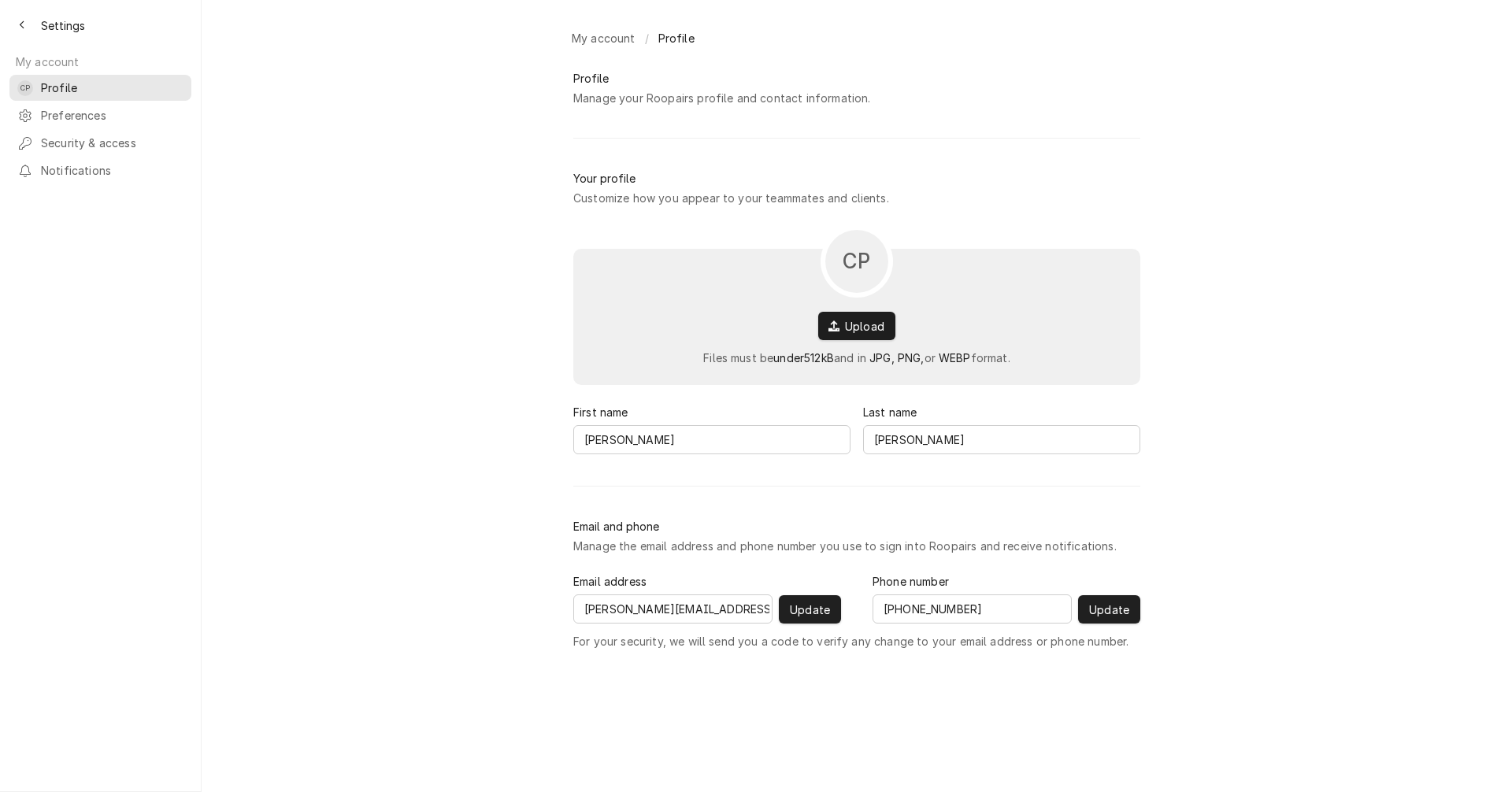
click at [605, 36] on div "My account /" at bounding box center [607, 38] width 84 height 26
click at [681, 40] on span "Profile" at bounding box center [676, 38] width 36 height 17
click at [608, 36] on div "My account /" at bounding box center [607, 38] width 84 height 26
click at [97, 111] on span "Preferences" at bounding box center [111, 115] width 142 height 17
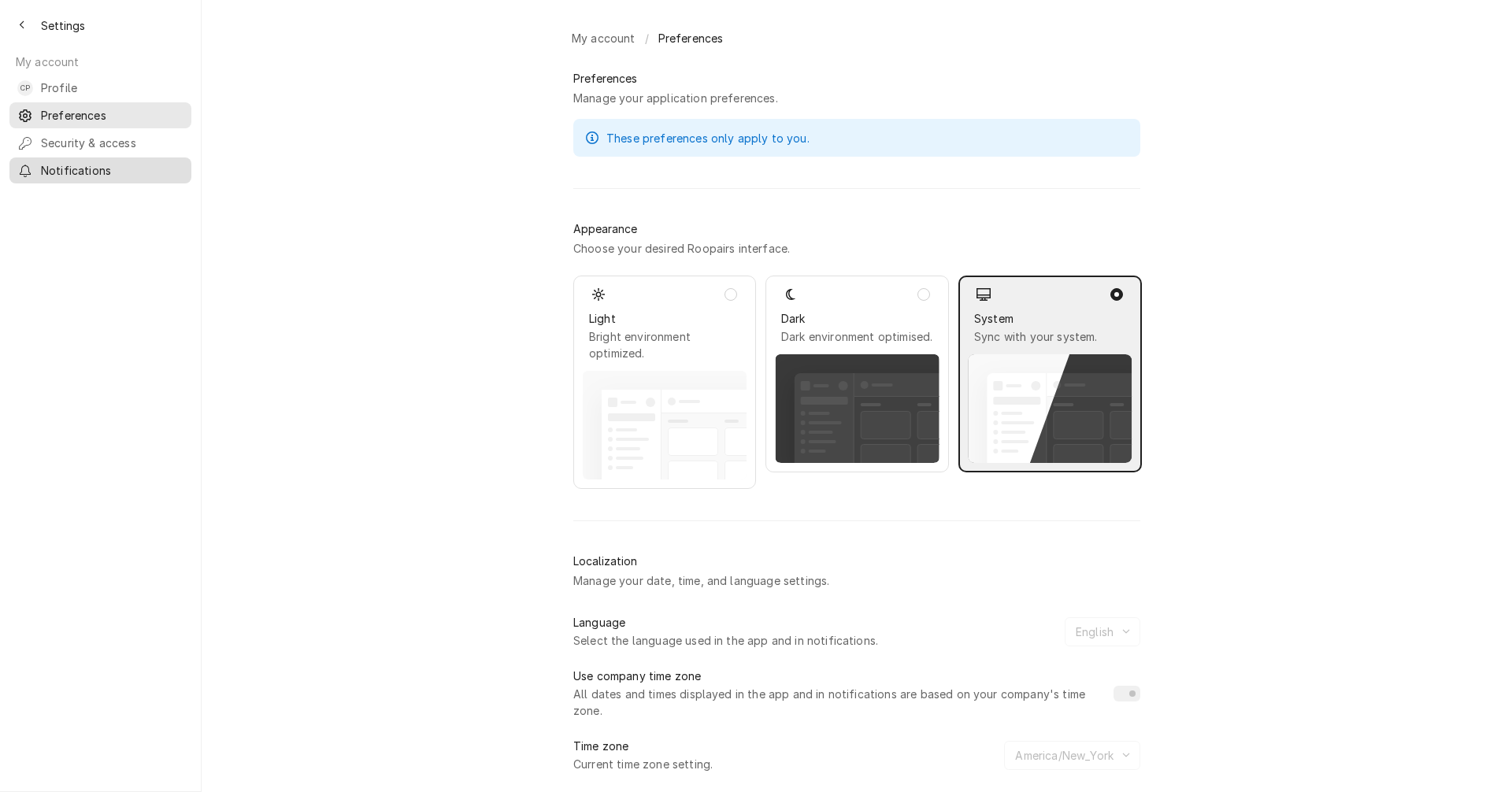
click at [88, 167] on span "Notifications" at bounding box center [111, 170] width 142 height 17
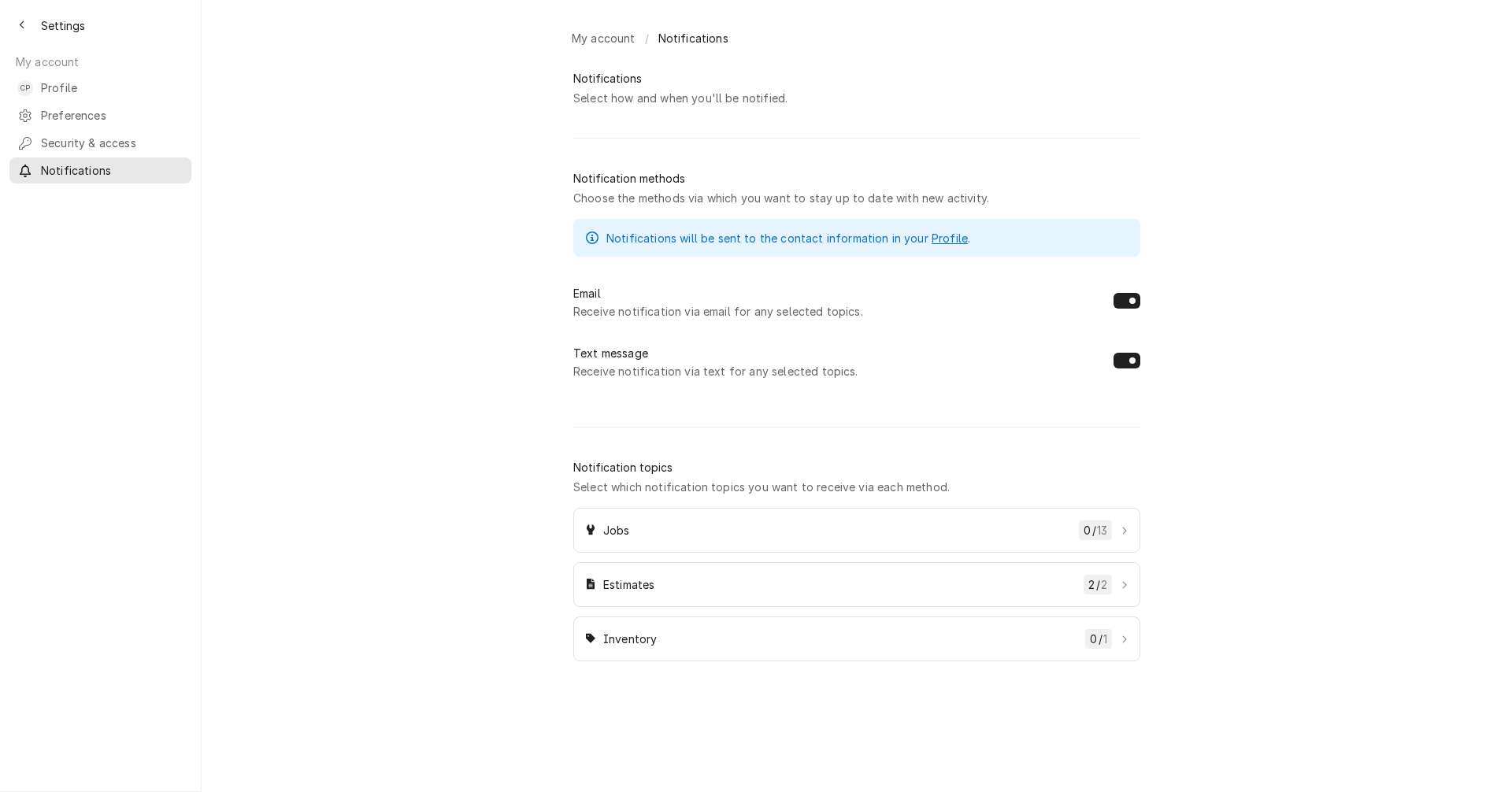
click at [1134, 368] on button "Dynamic Content Wrapper" at bounding box center [1126, 361] width 27 height 16
checkbox input "false"
